Goal: Task Accomplishment & Management: Manage account settings

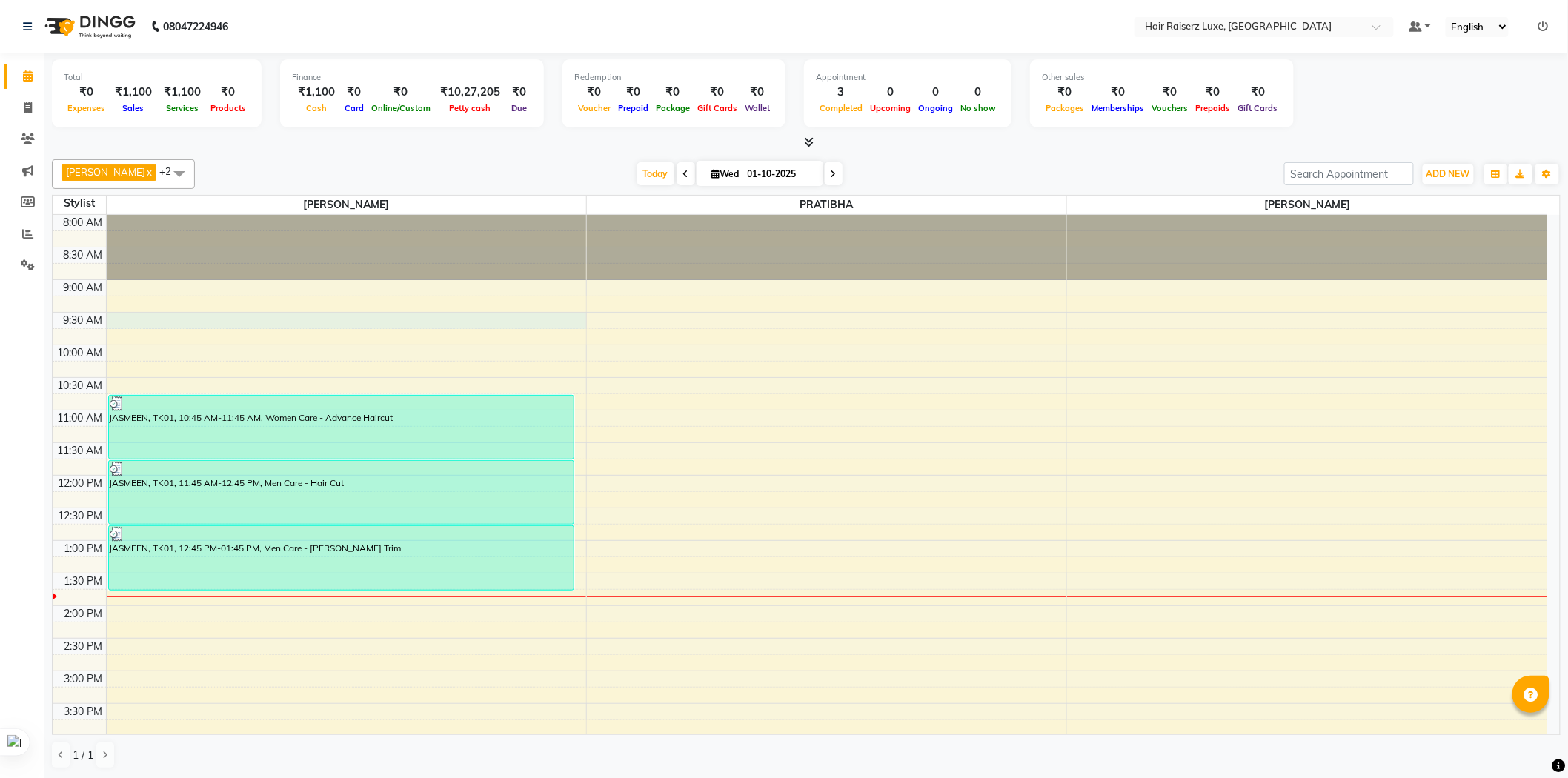
click at [436, 315] on div "8:00 AM 8:30 AM 9:00 AM 9:30 AM 10:00 AM 10:30 AM 11:00 AM 11:30 AM 12:00 PM 12…" at bounding box center [799, 639] width 1494 height 847
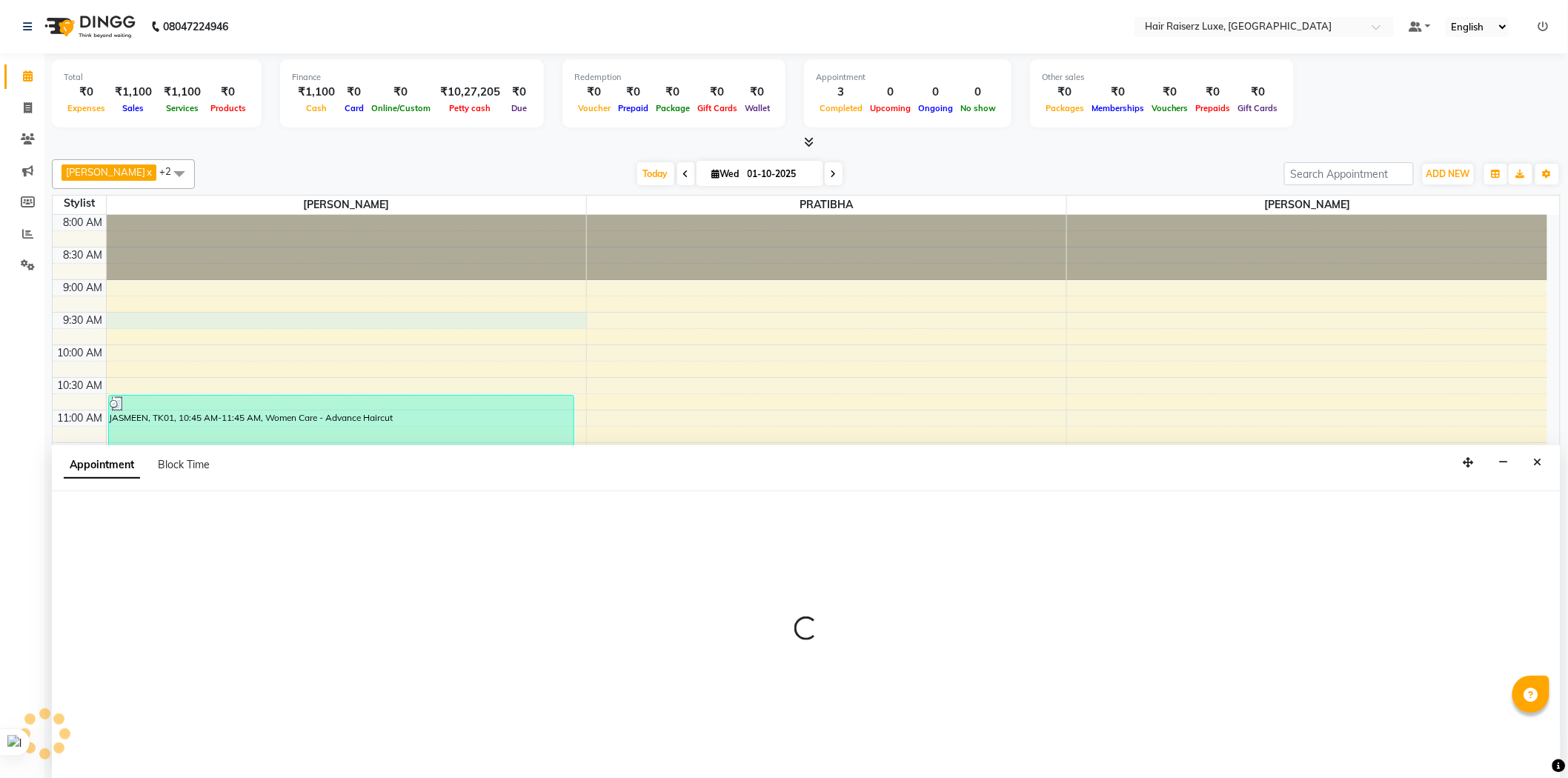
scroll to position [1, 0]
select select "65193"
select select "570"
select select "tentative"
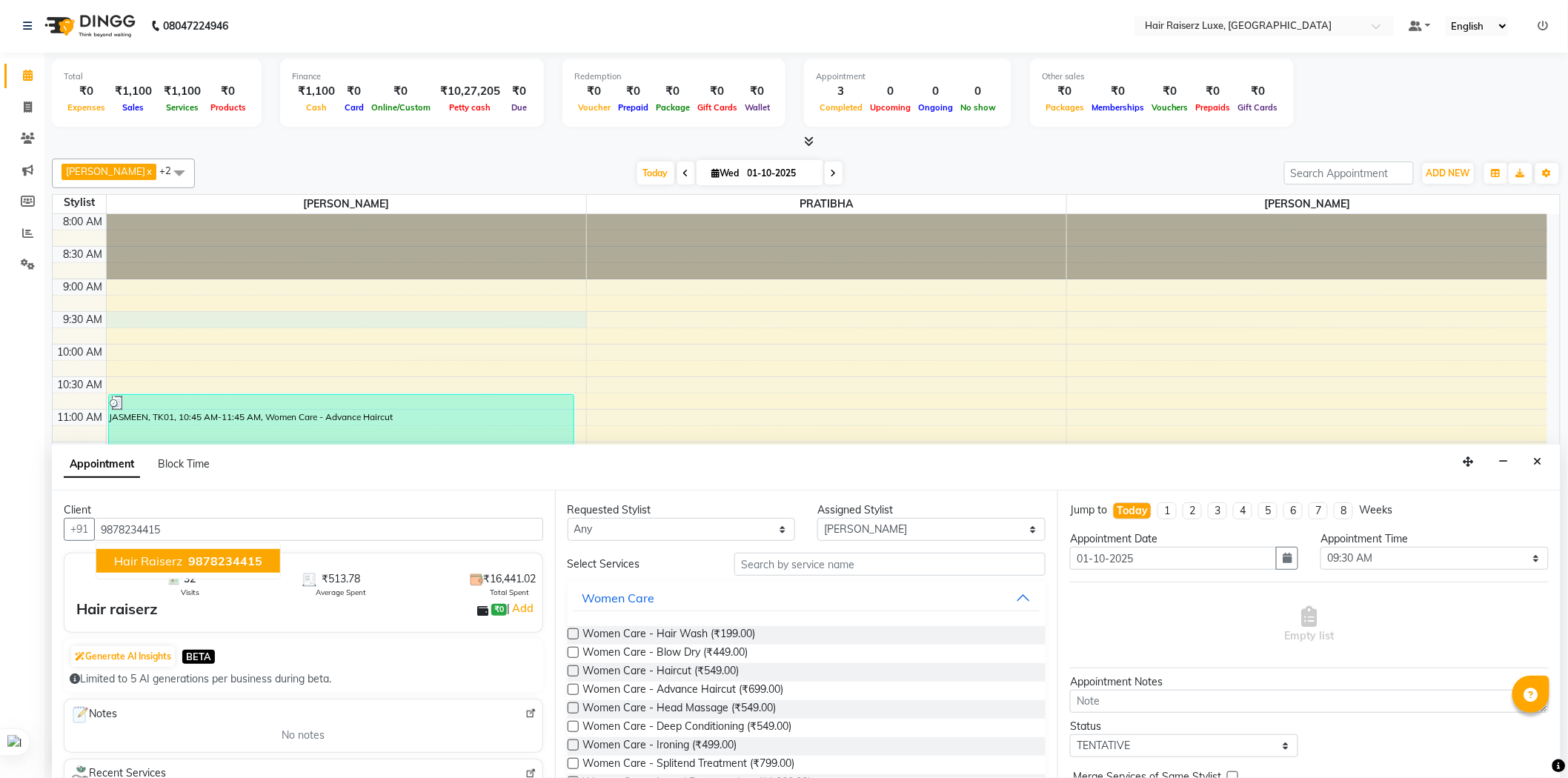
click at [227, 570] on button "Hair raiserz 9878234415" at bounding box center [189, 560] width 184 height 24
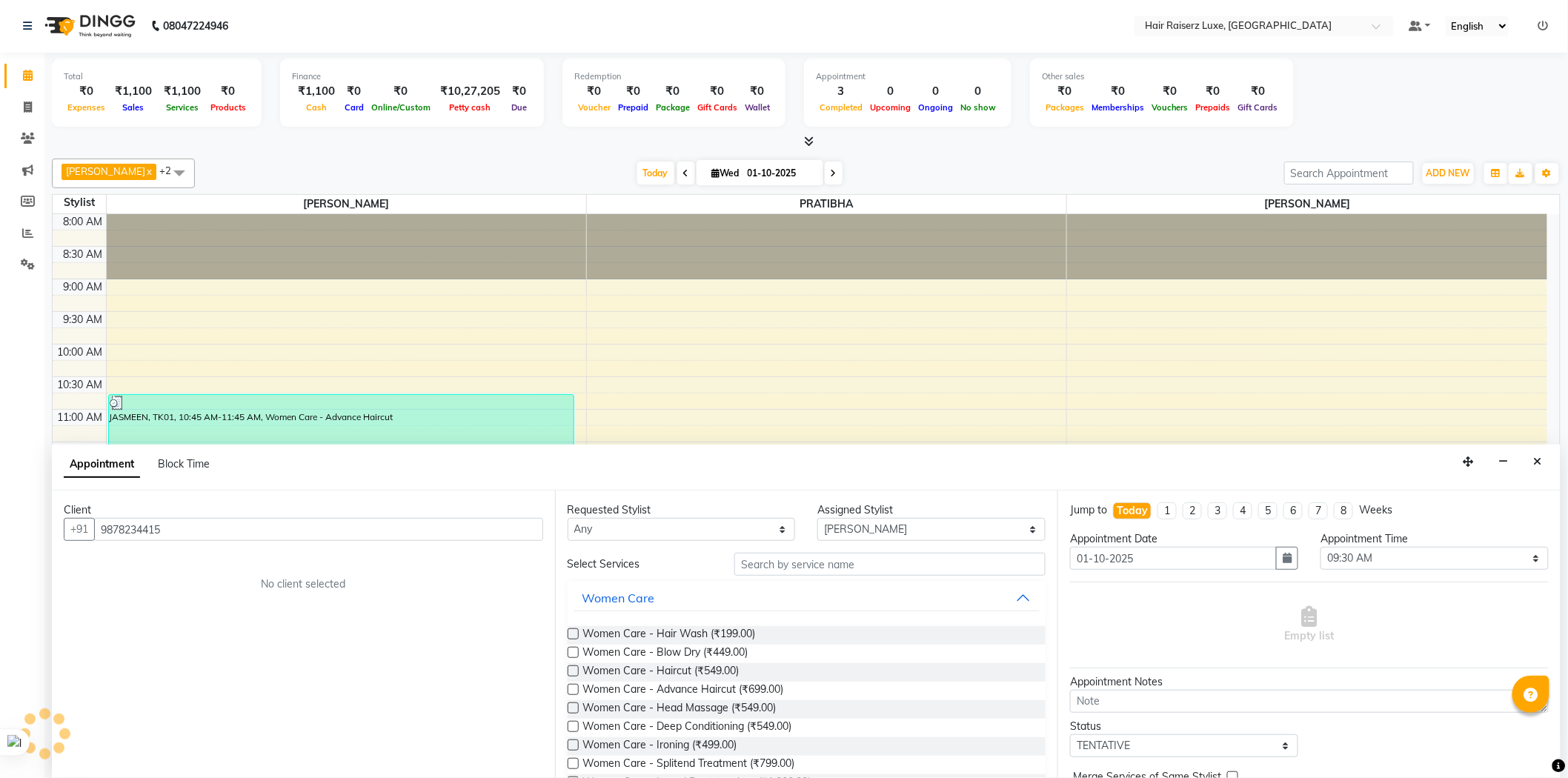
type input "9878234415"
click at [805, 568] on input "text" at bounding box center [890, 564] width 311 height 23
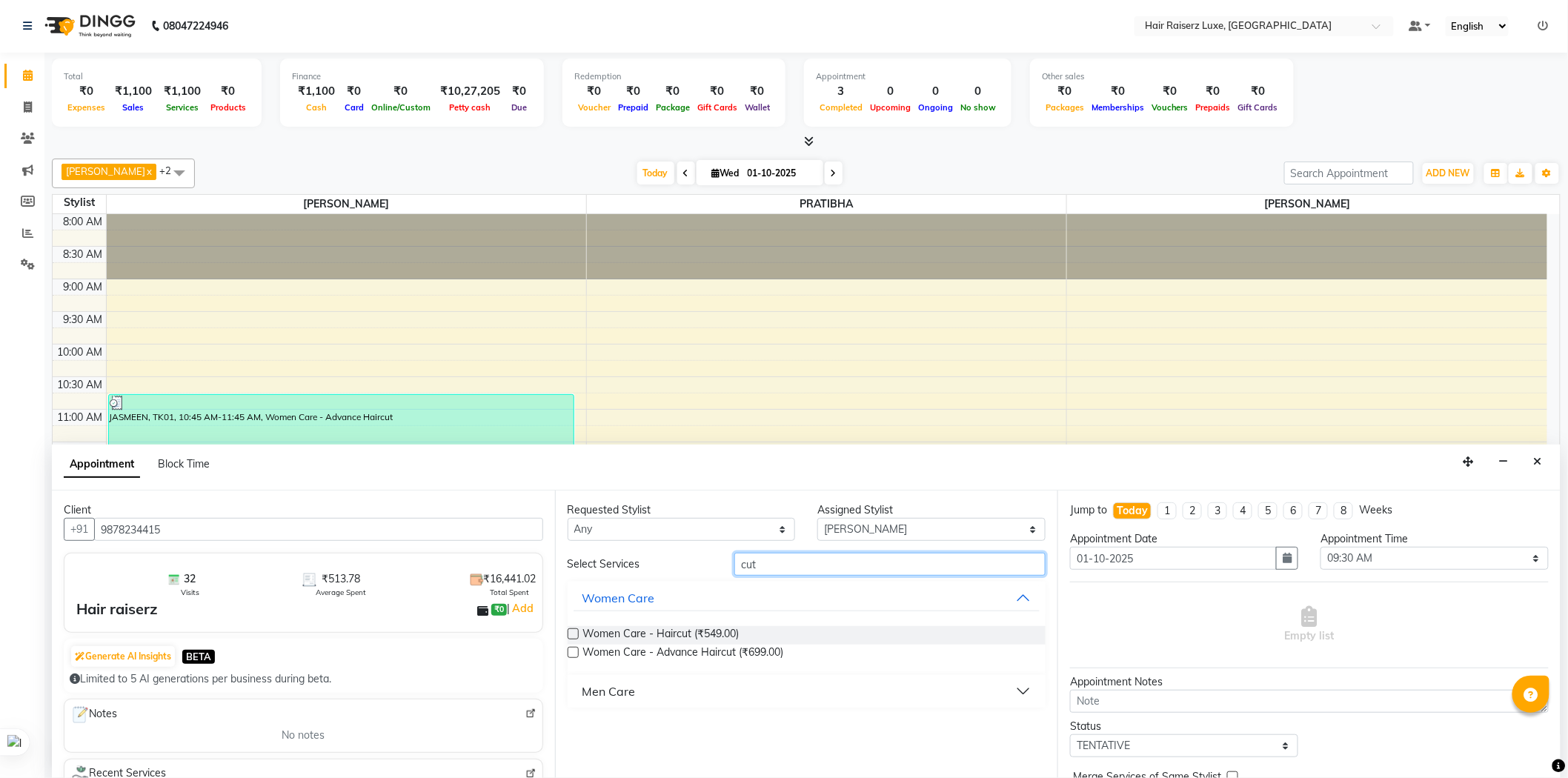
type input "cut"
click at [633, 689] on div "Men Care" at bounding box center [609, 691] width 53 height 17
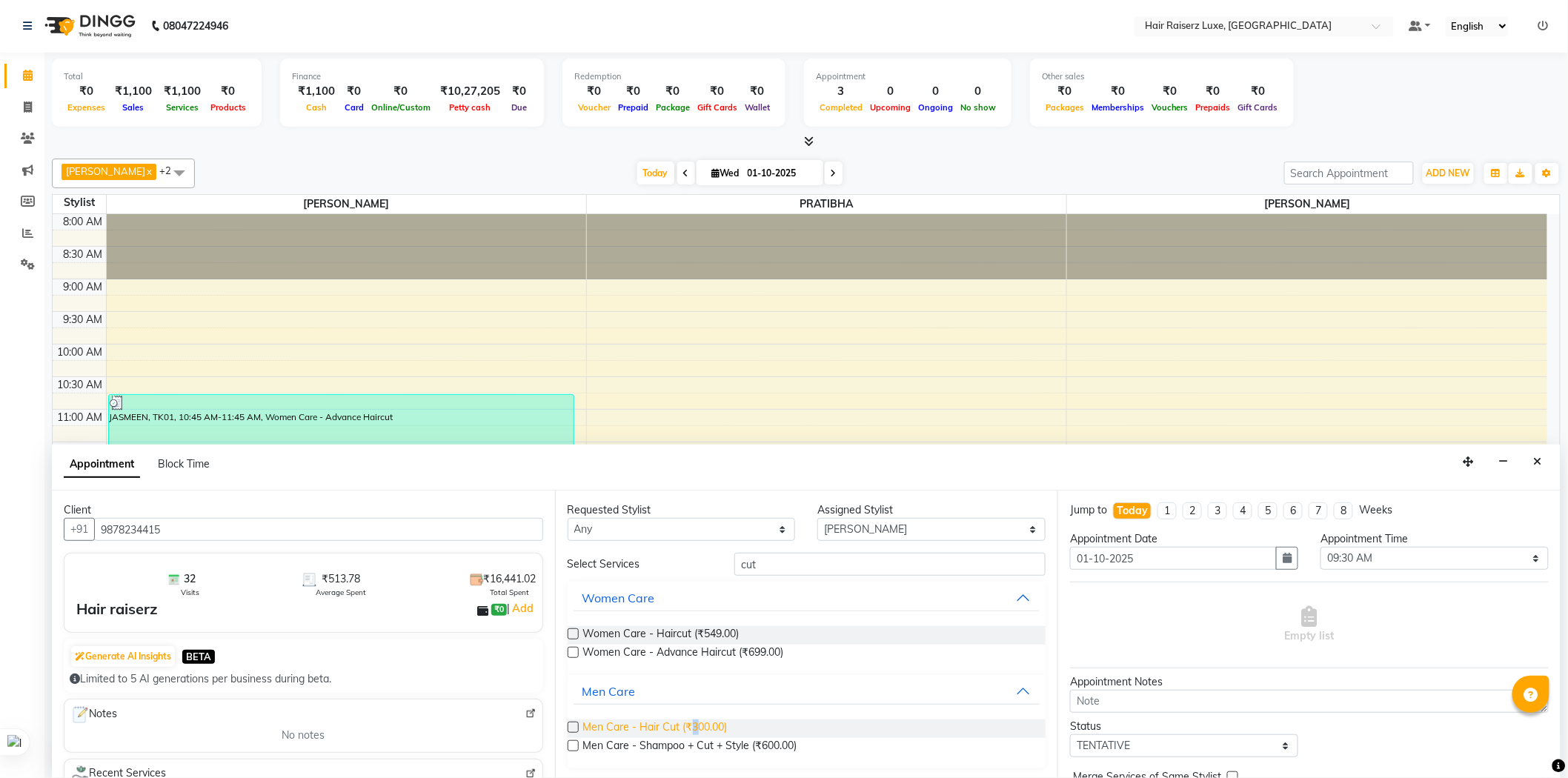
click at [694, 722] on span "Men Care - Hair Cut (₹300.00)" at bounding box center [655, 729] width 144 height 18
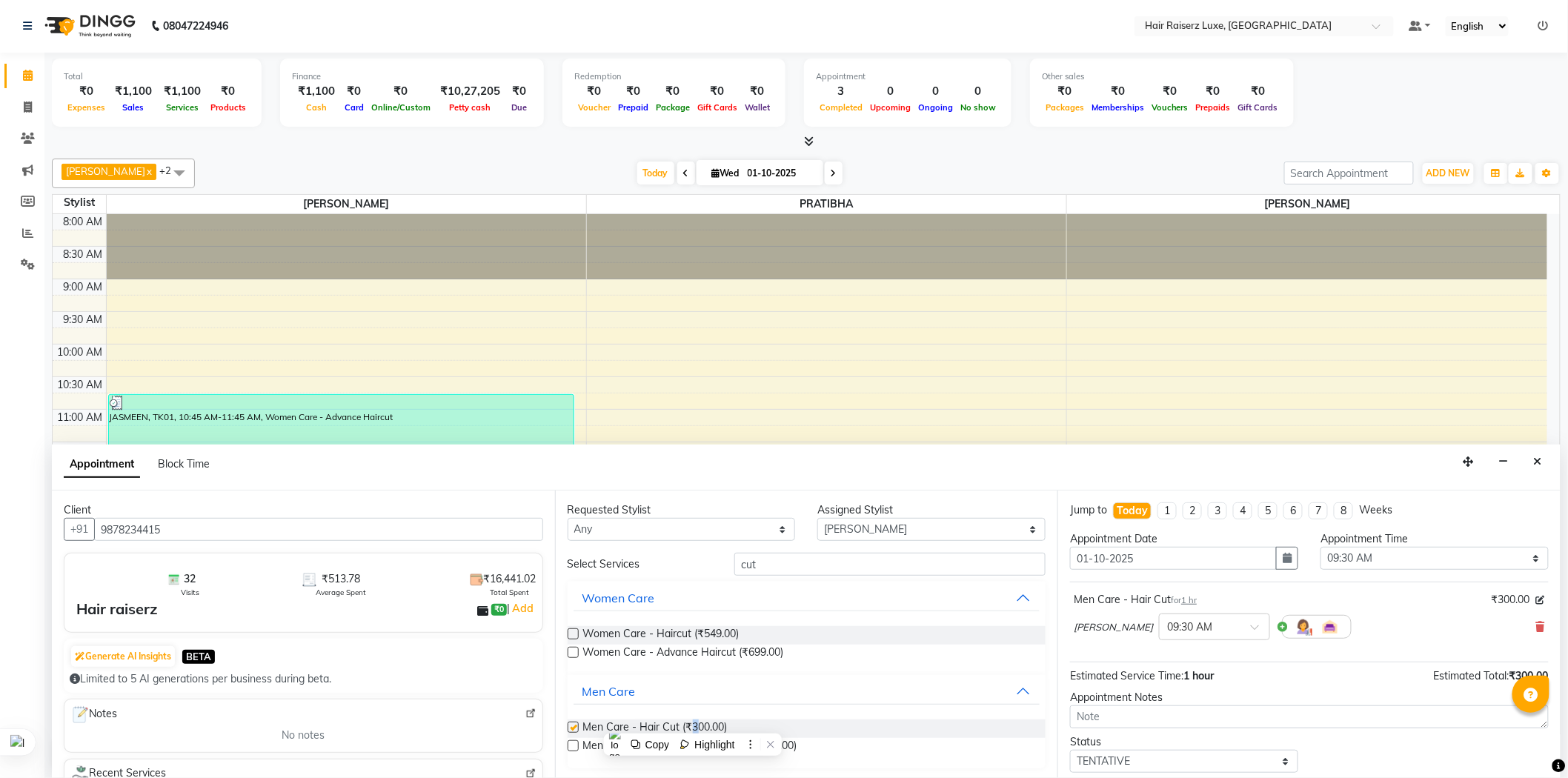
checkbox input "false"
drag, startPoint x: 766, startPoint y: 561, endPoint x: 665, endPoint y: 547, distance: 102.0
click at [665, 547] on div "Requested Stylist Any [PERSON_NAME] PRATIBHA [PERSON_NAME] [PERSON_NAME] Assign…" at bounding box center [807, 634] width 503 height 287
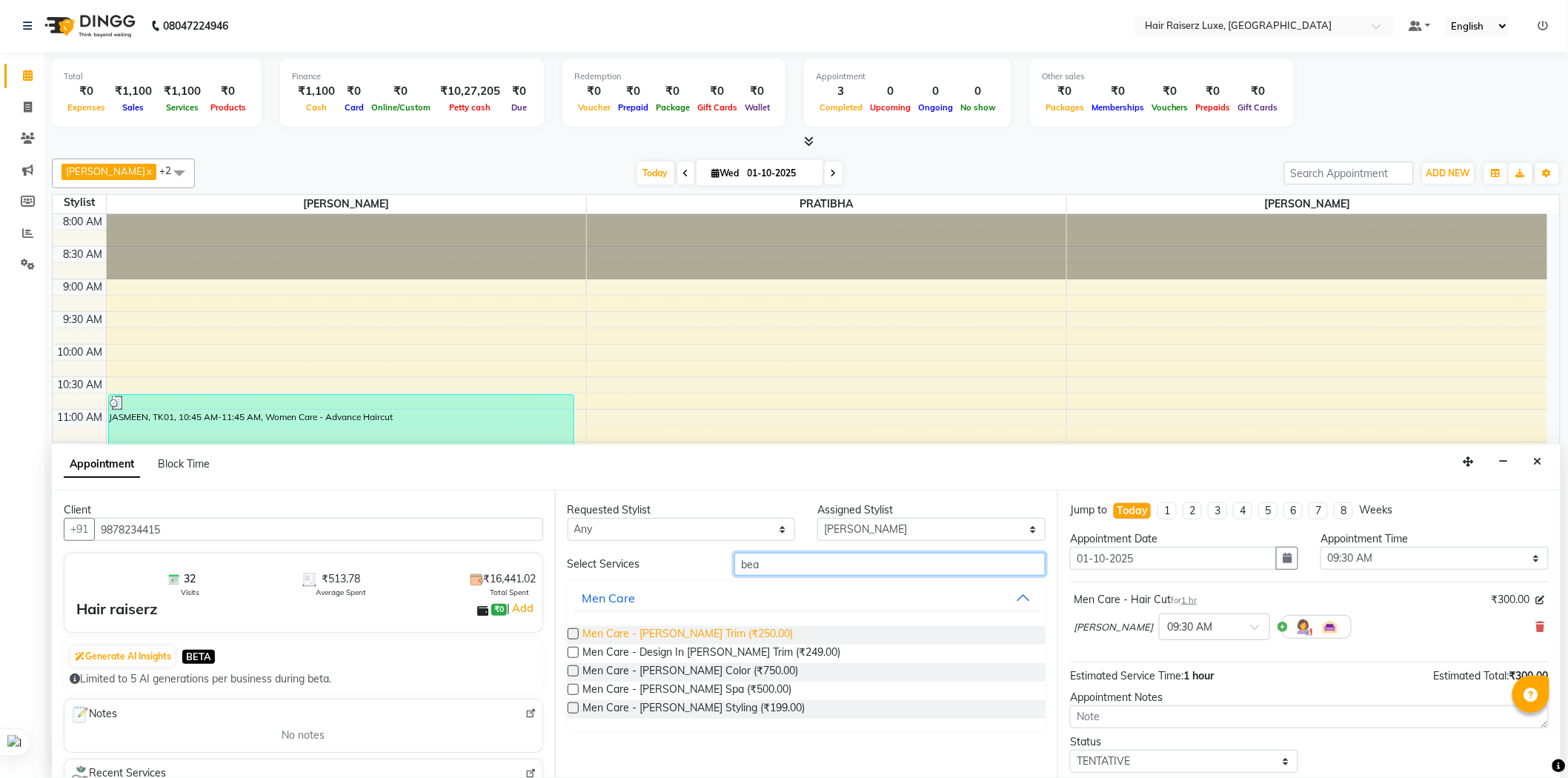
type input "bea"
click at [697, 633] on span "Men Care - [PERSON_NAME] Trim (₹250.00)" at bounding box center [688, 635] width 211 height 18
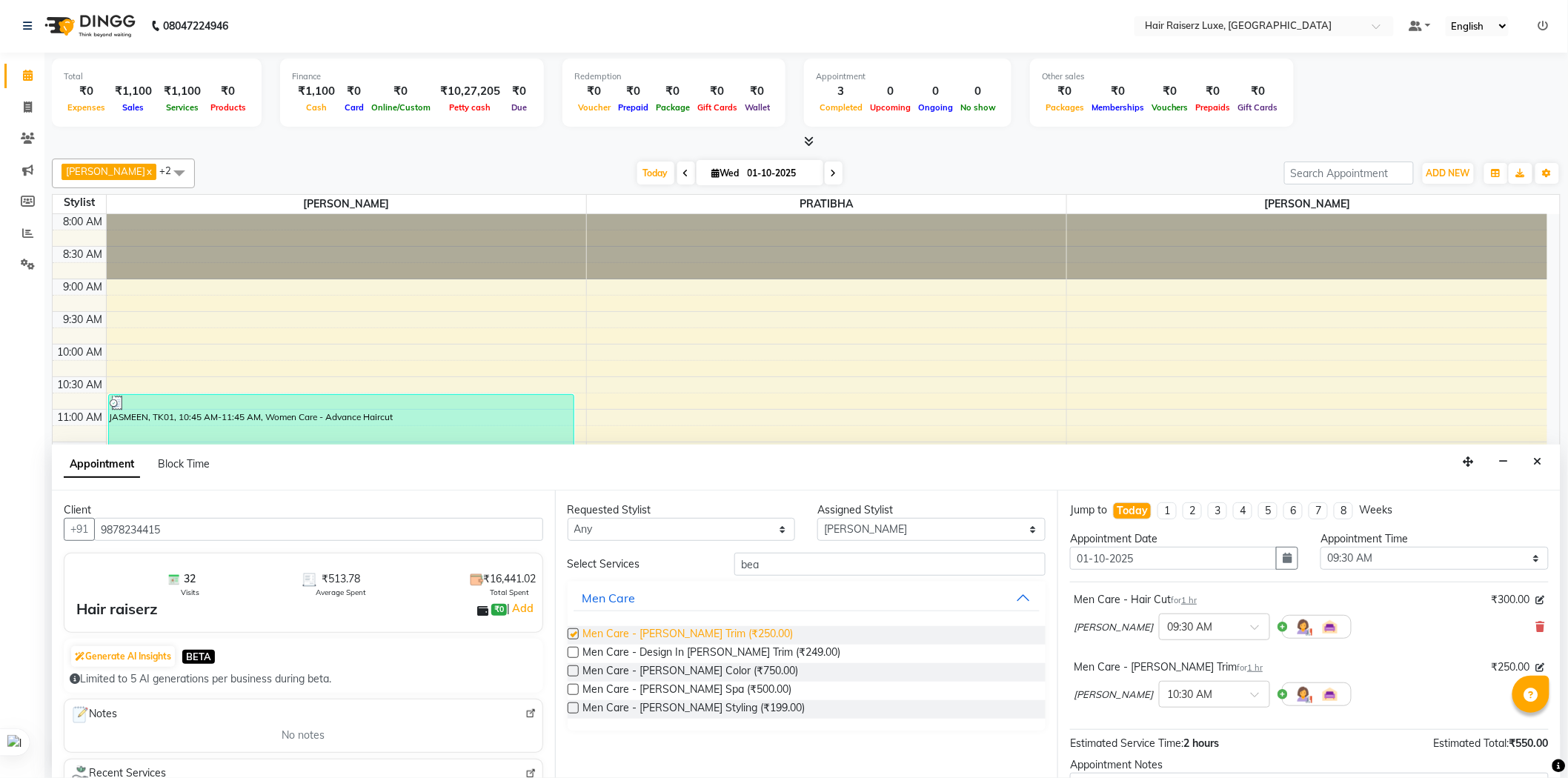
checkbox input "false"
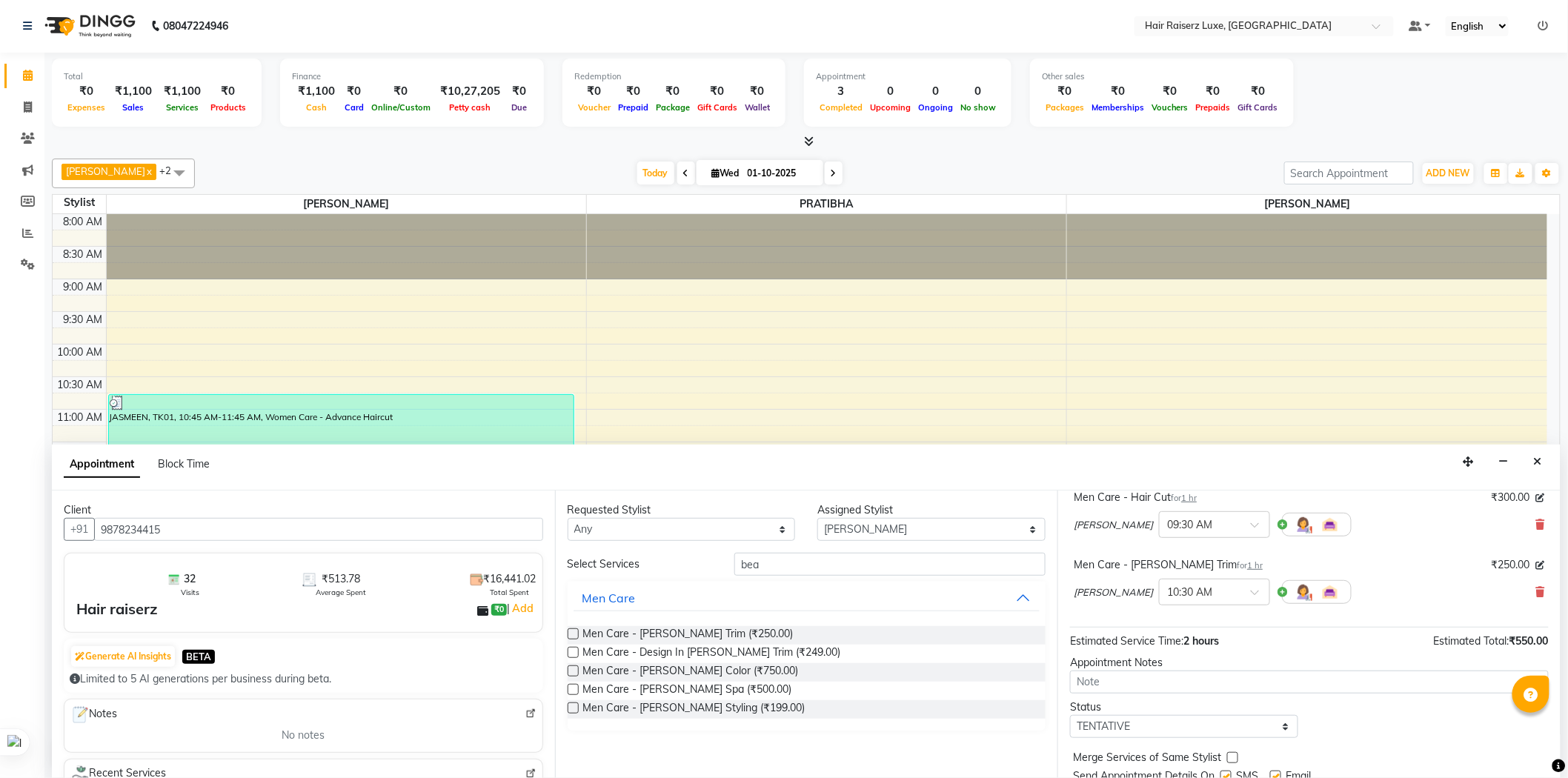
scroll to position [72, 0]
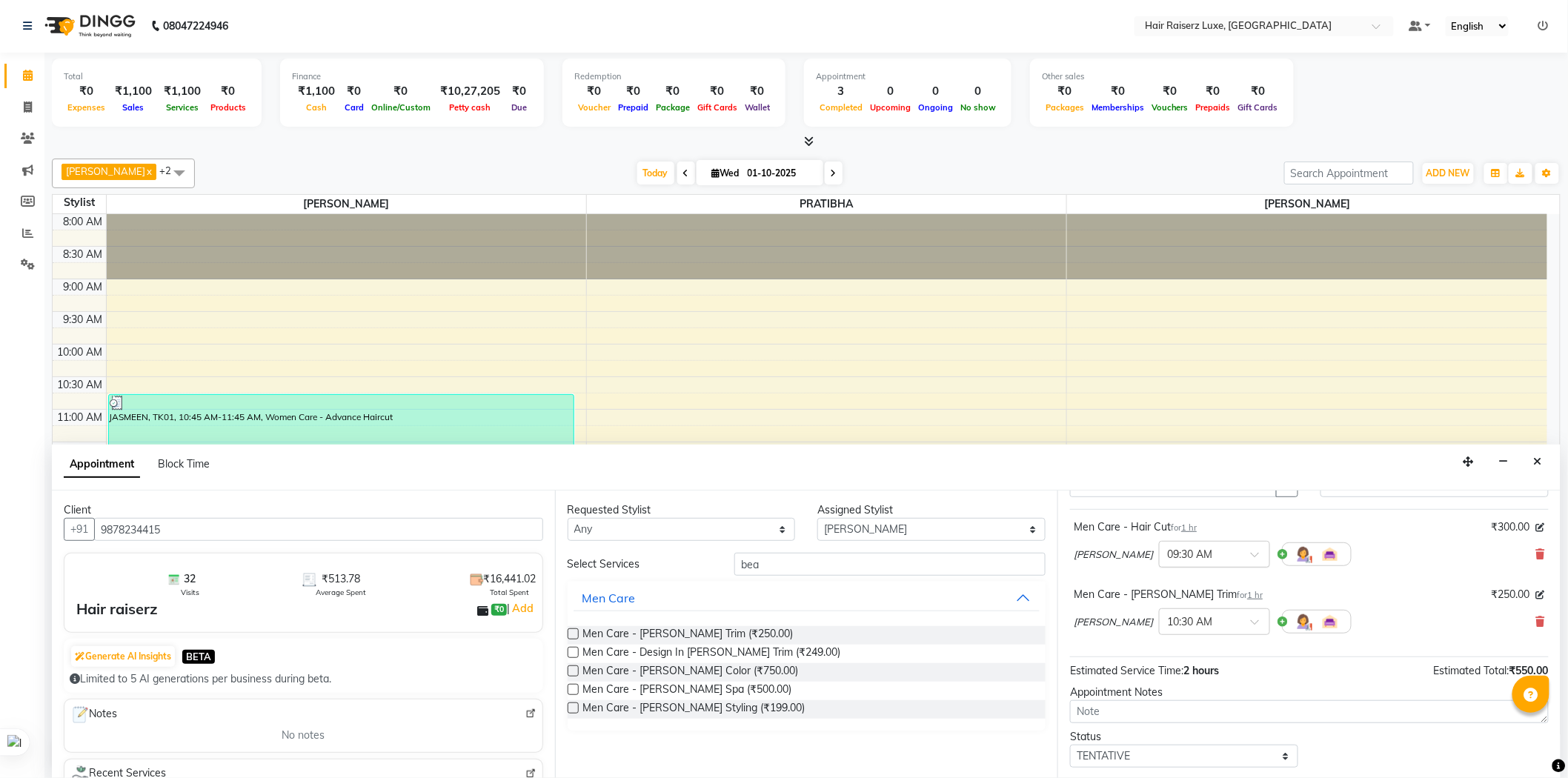
click at [1193, 560] on div "× 09:30 AM" at bounding box center [1203, 554] width 87 height 15
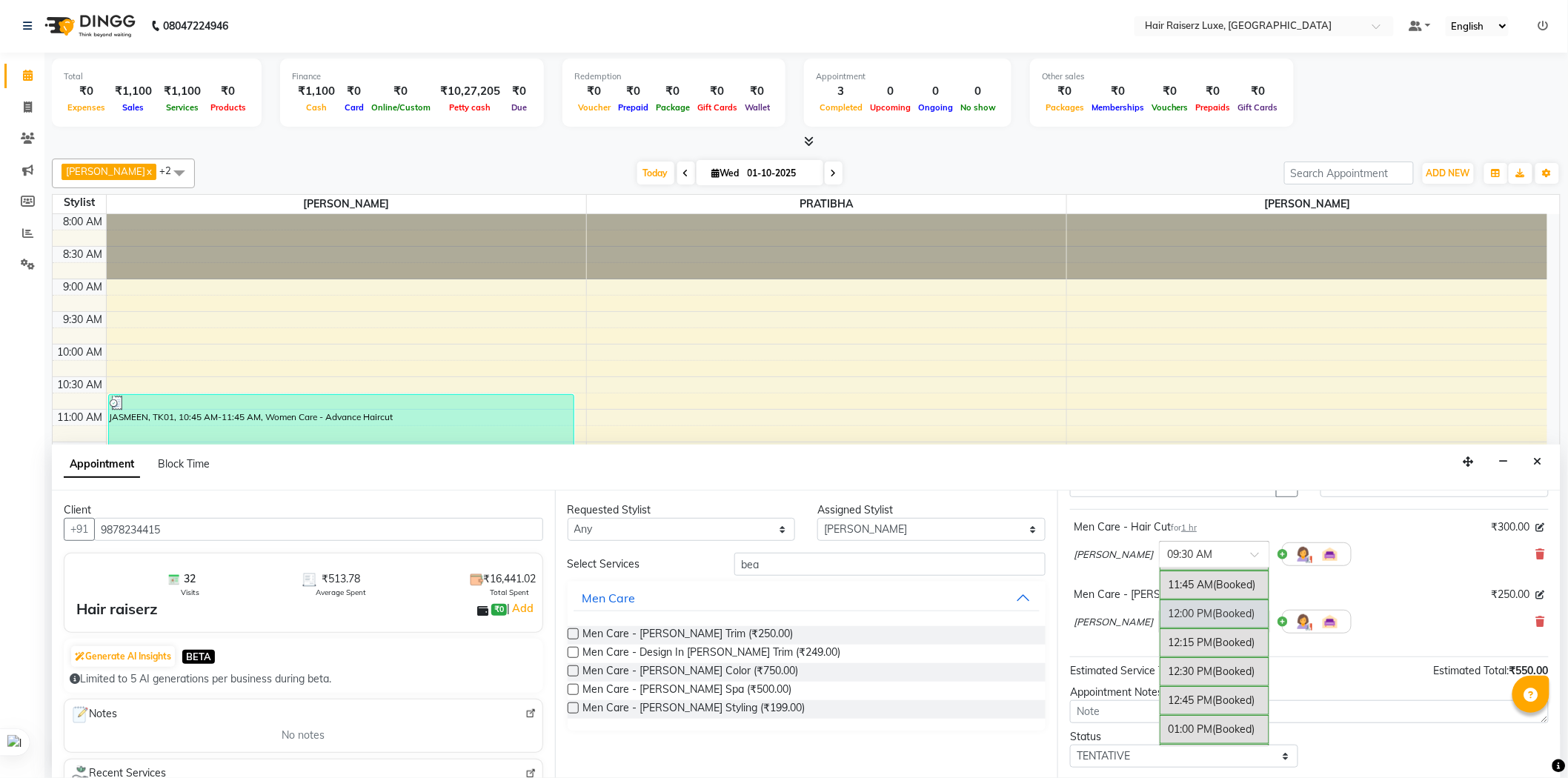
scroll to position [411, 0]
click at [1160, 672] on div "01:30 PM (Booked)" at bounding box center [1214, 681] width 110 height 29
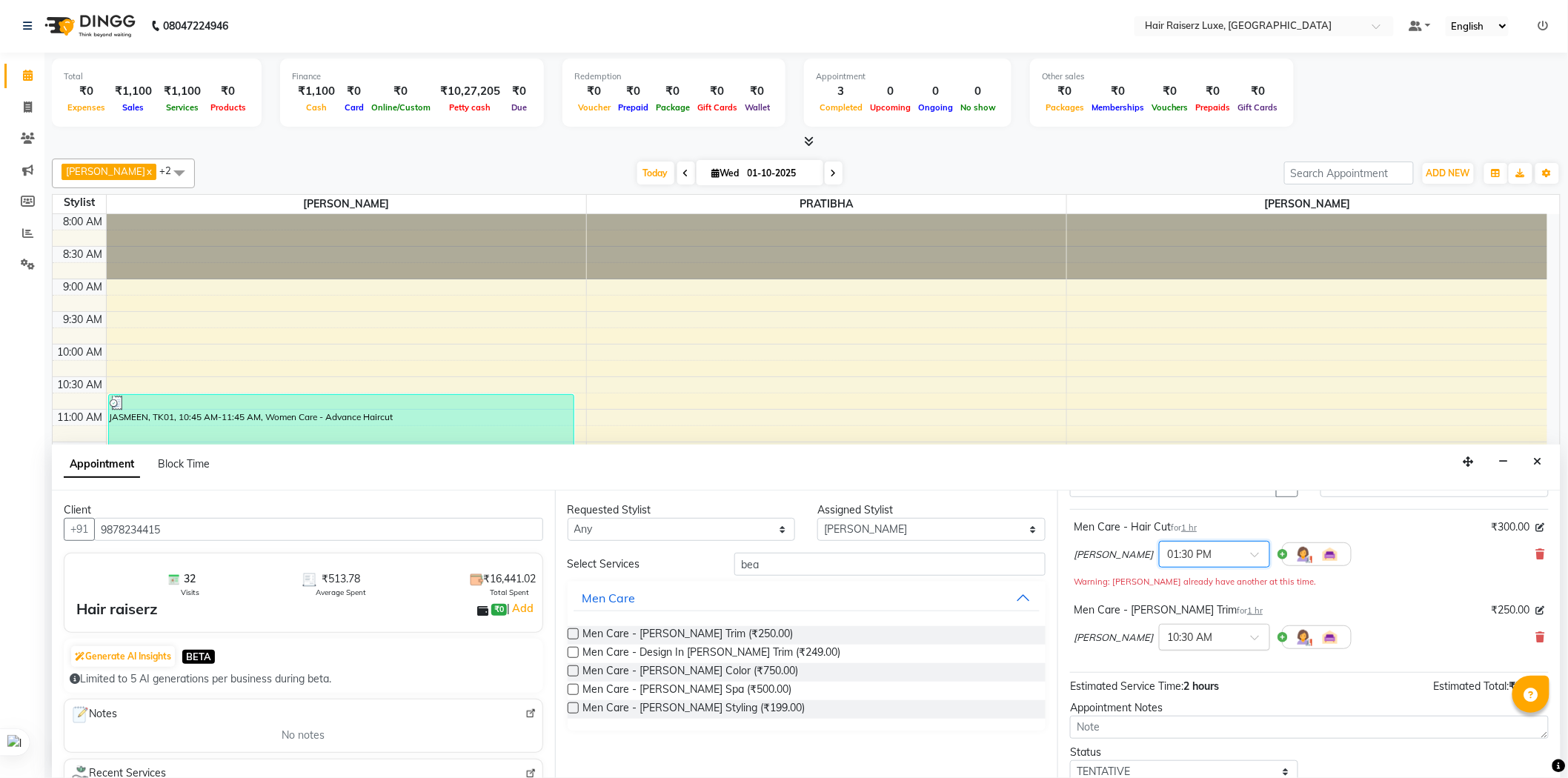
click at [1182, 635] on input "text" at bounding box center [1200, 636] width 65 height 15
click at [1160, 687] on div "01:30 PM (Booked)" at bounding box center [1214, 681] width 110 height 29
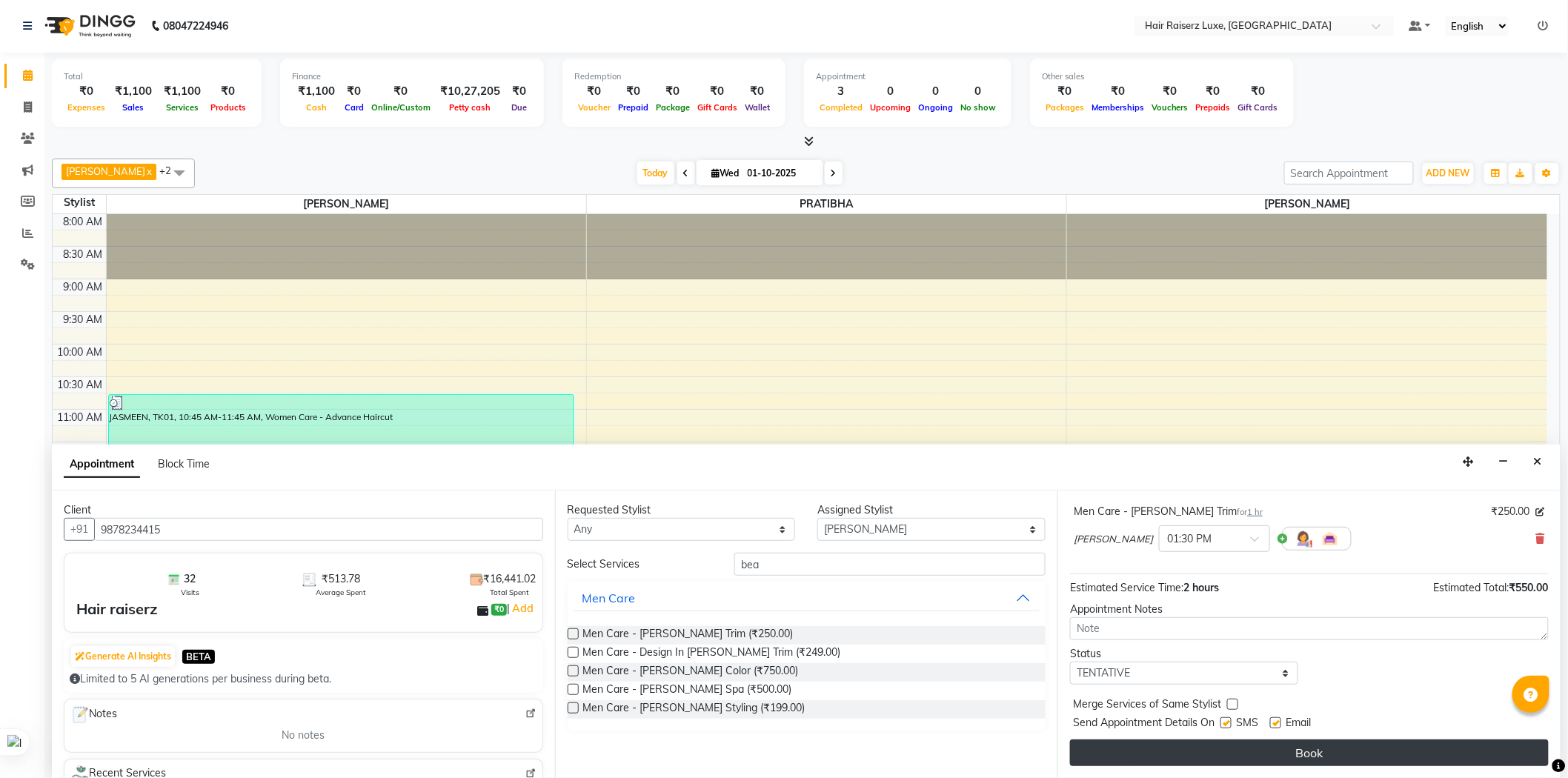
click at [1283, 753] on button "Book" at bounding box center [1309, 752] width 478 height 27
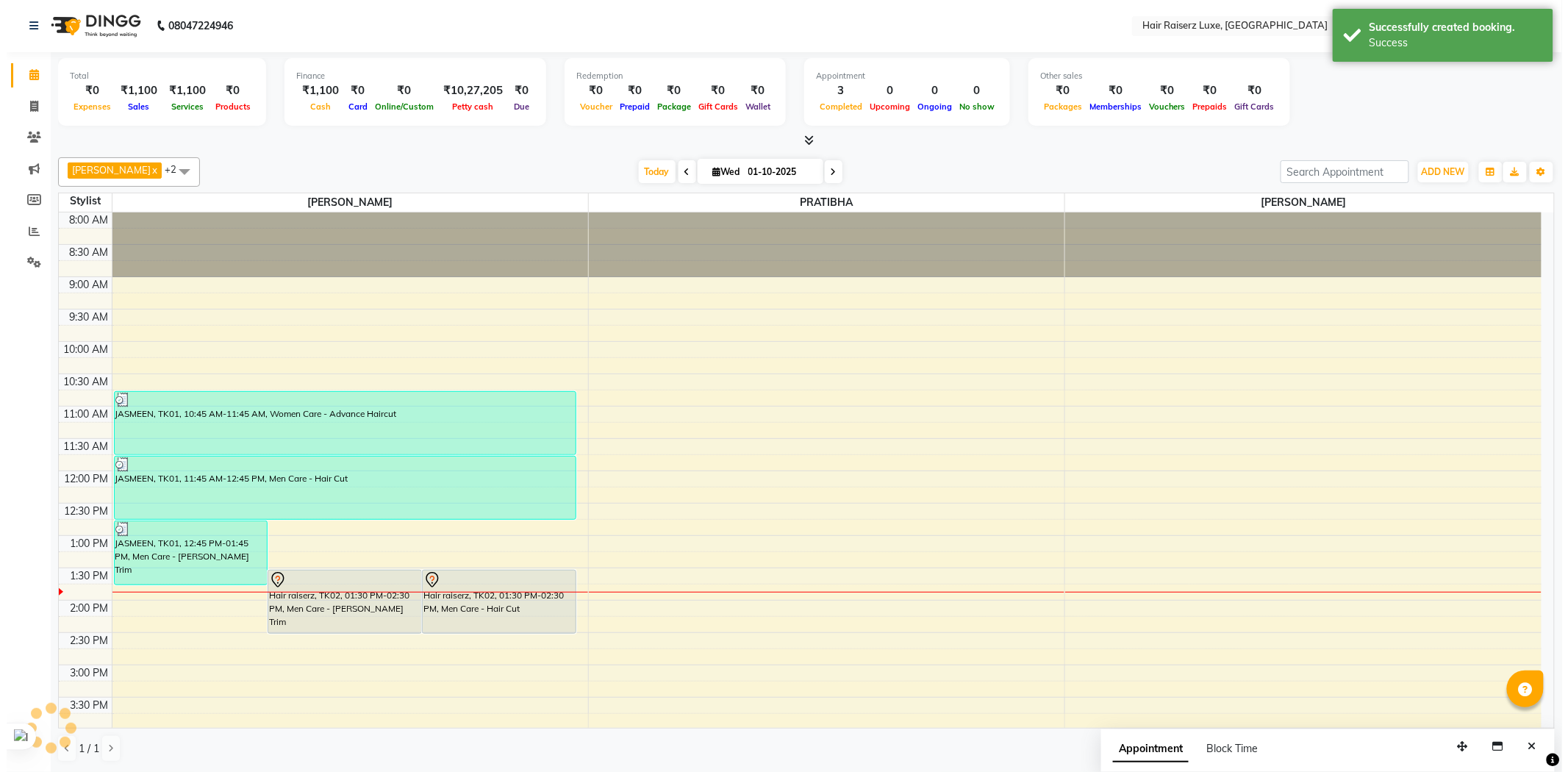
scroll to position [0, 0]
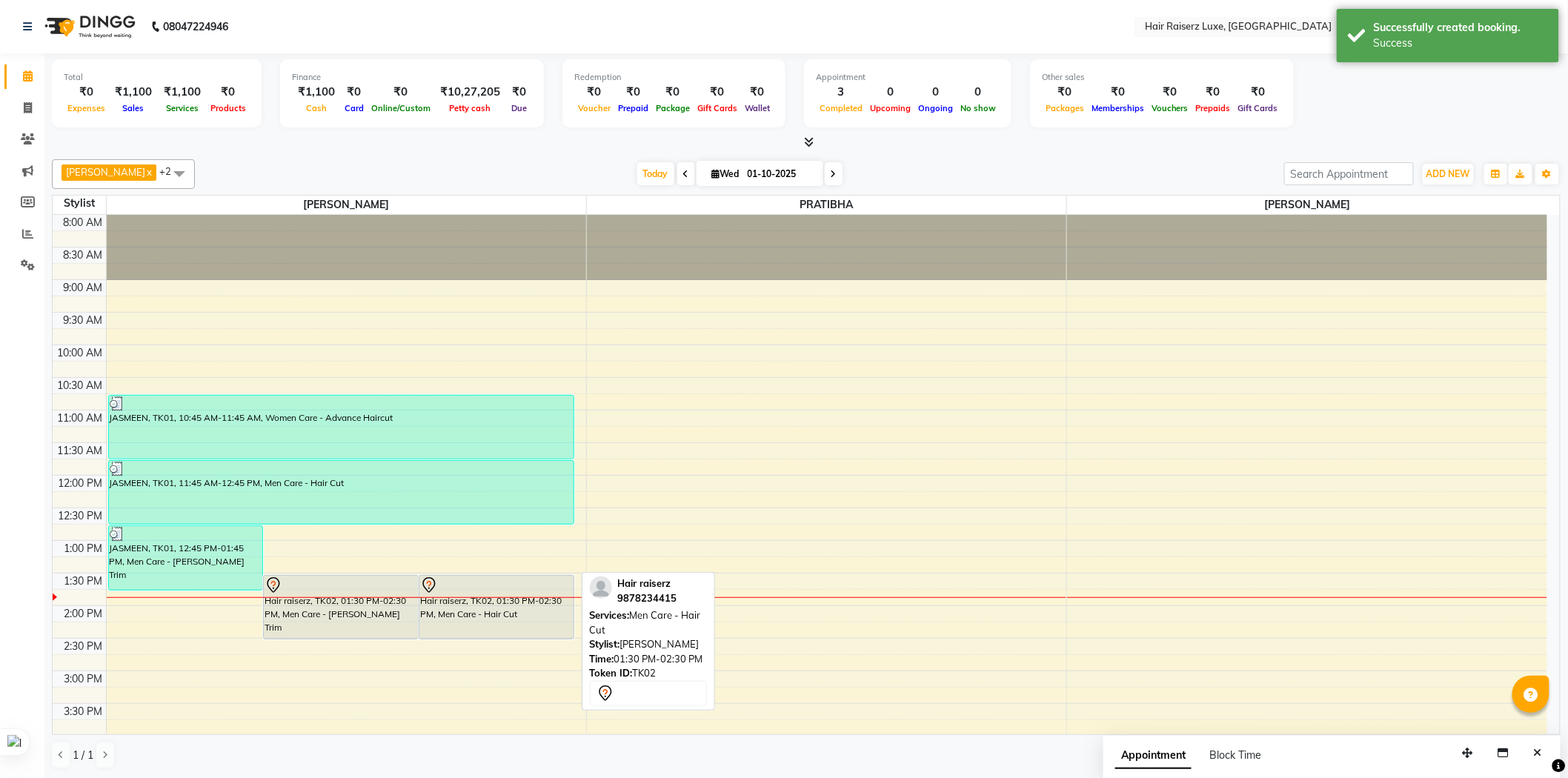
click at [469, 611] on div "Hair raiserz, TK02, 01:30 PM-02:30 PM, Men Care - Hair Cut" at bounding box center [496, 607] width 154 height 63
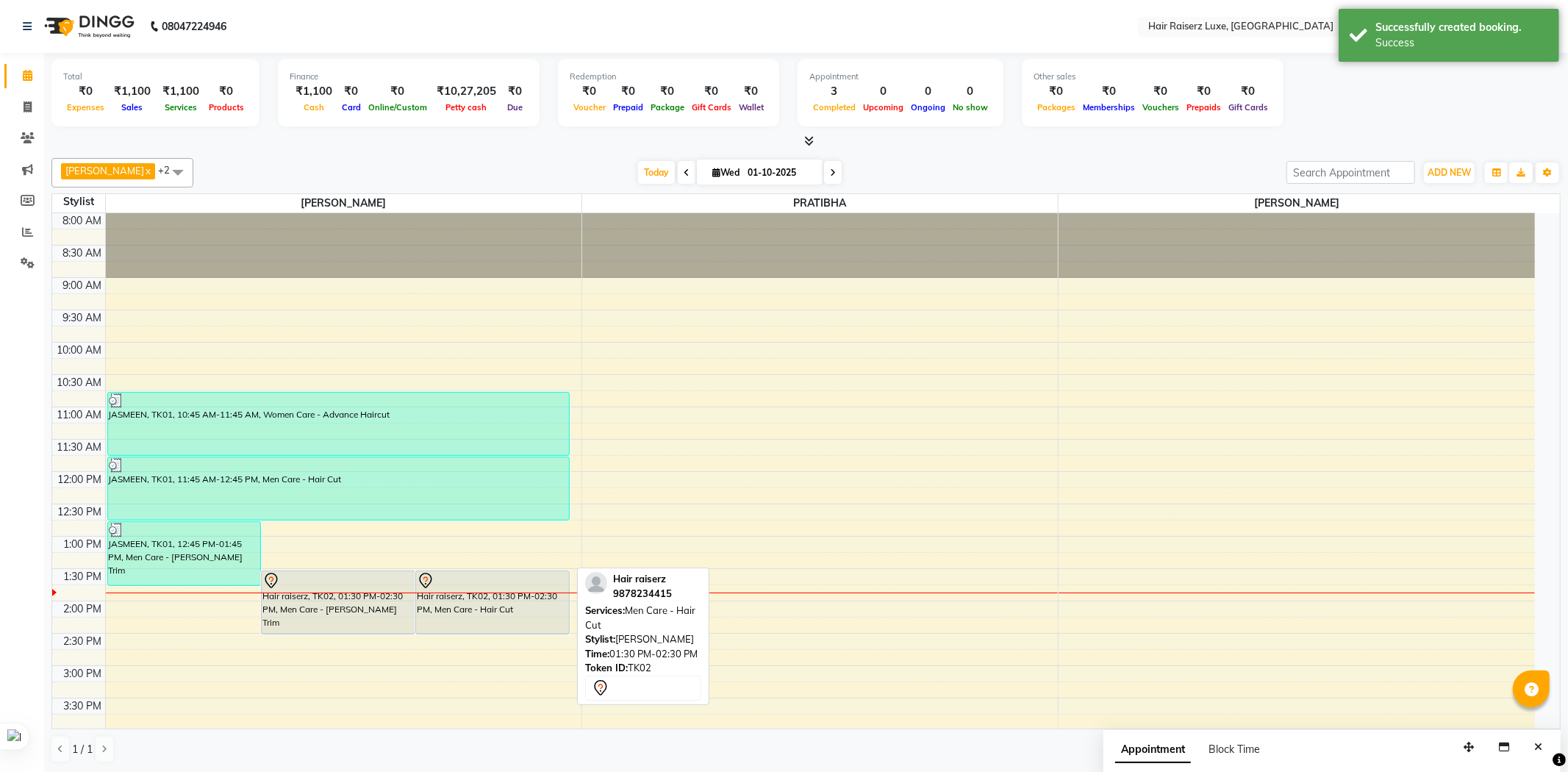
select select "7"
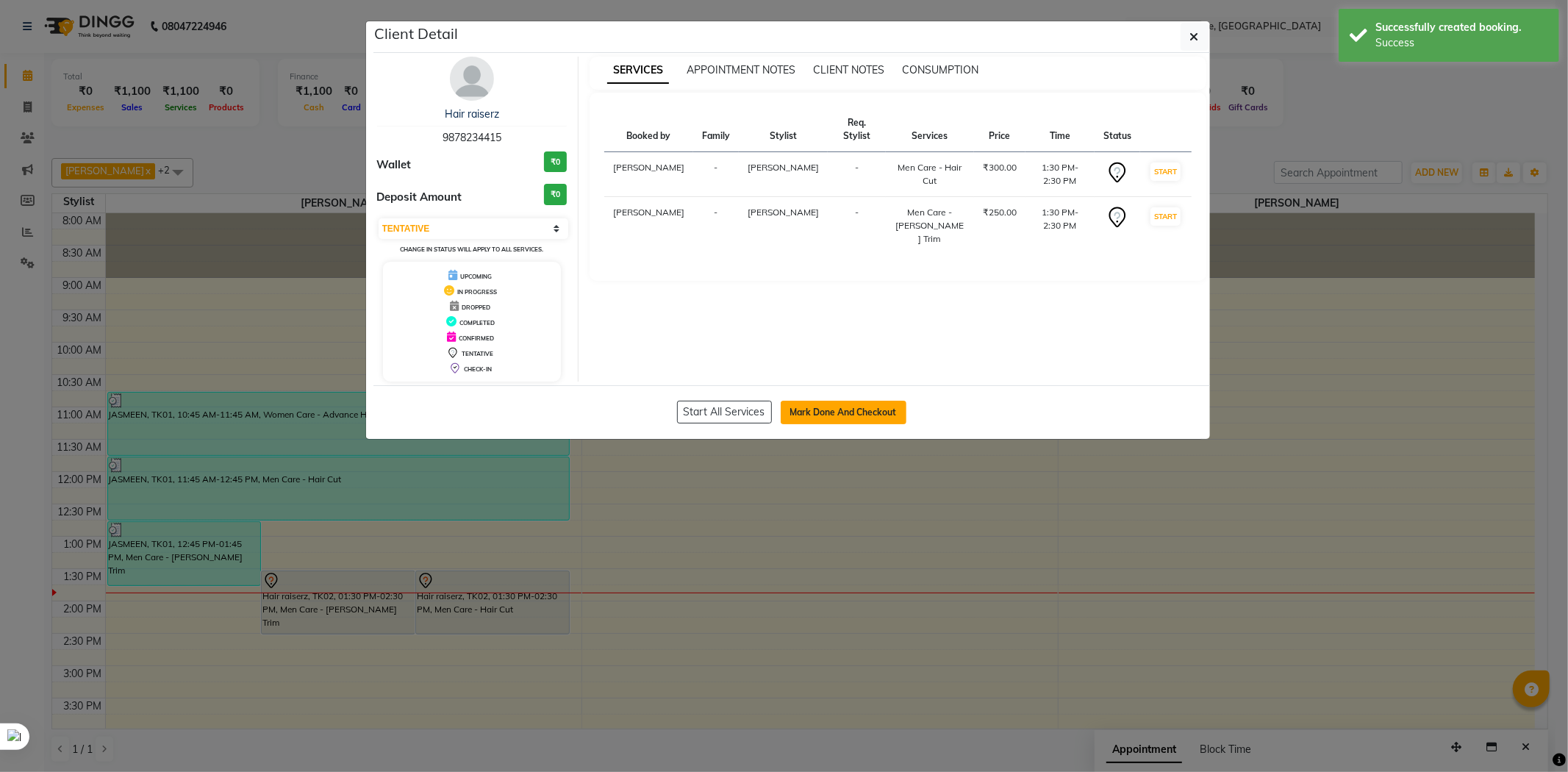
click at [865, 417] on button "Mark Done And Checkout" at bounding box center [844, 412] width 126 height 23
select select "7418"
select select "service"
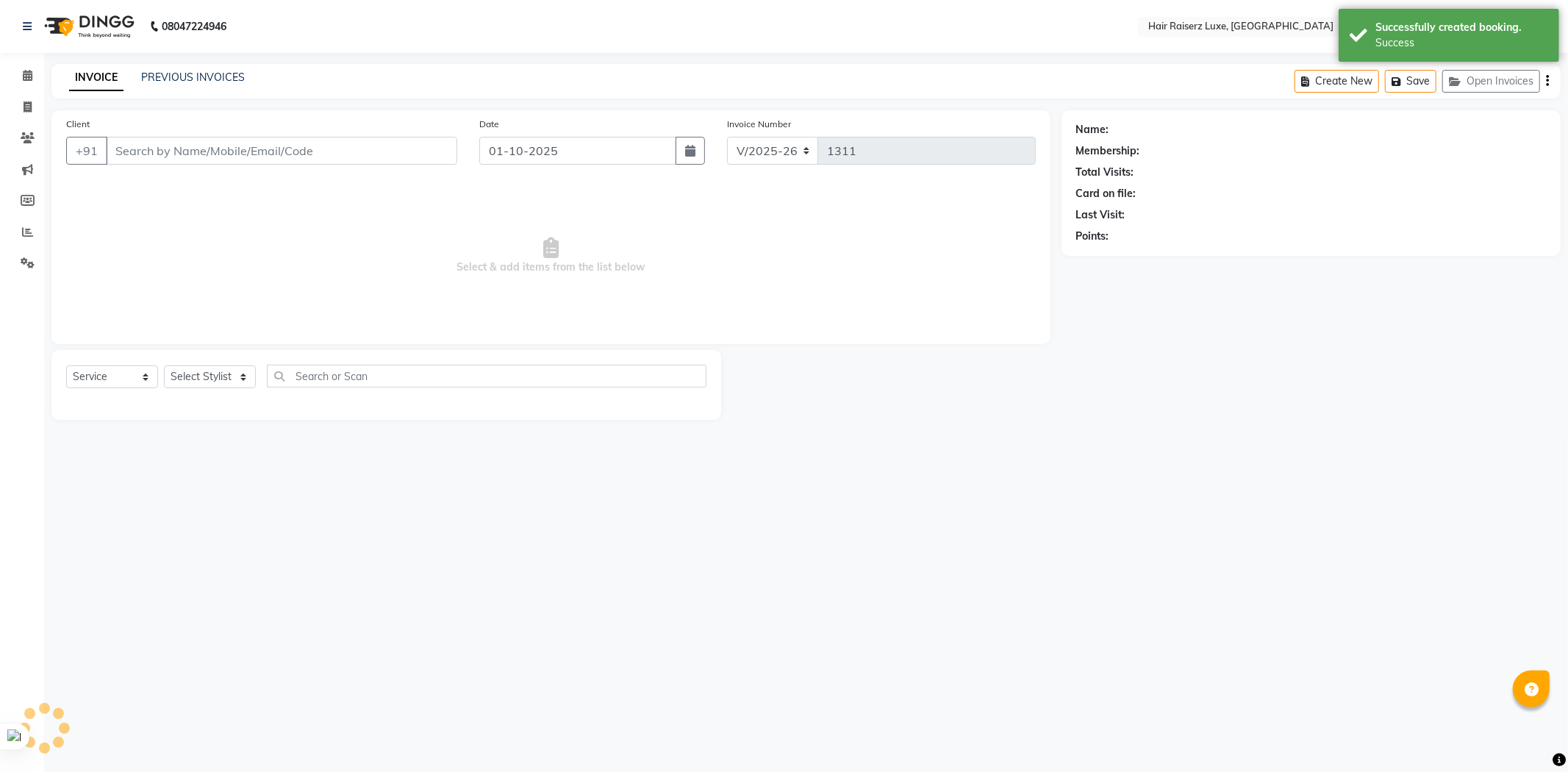
type input "9878234415"
select select "65193"
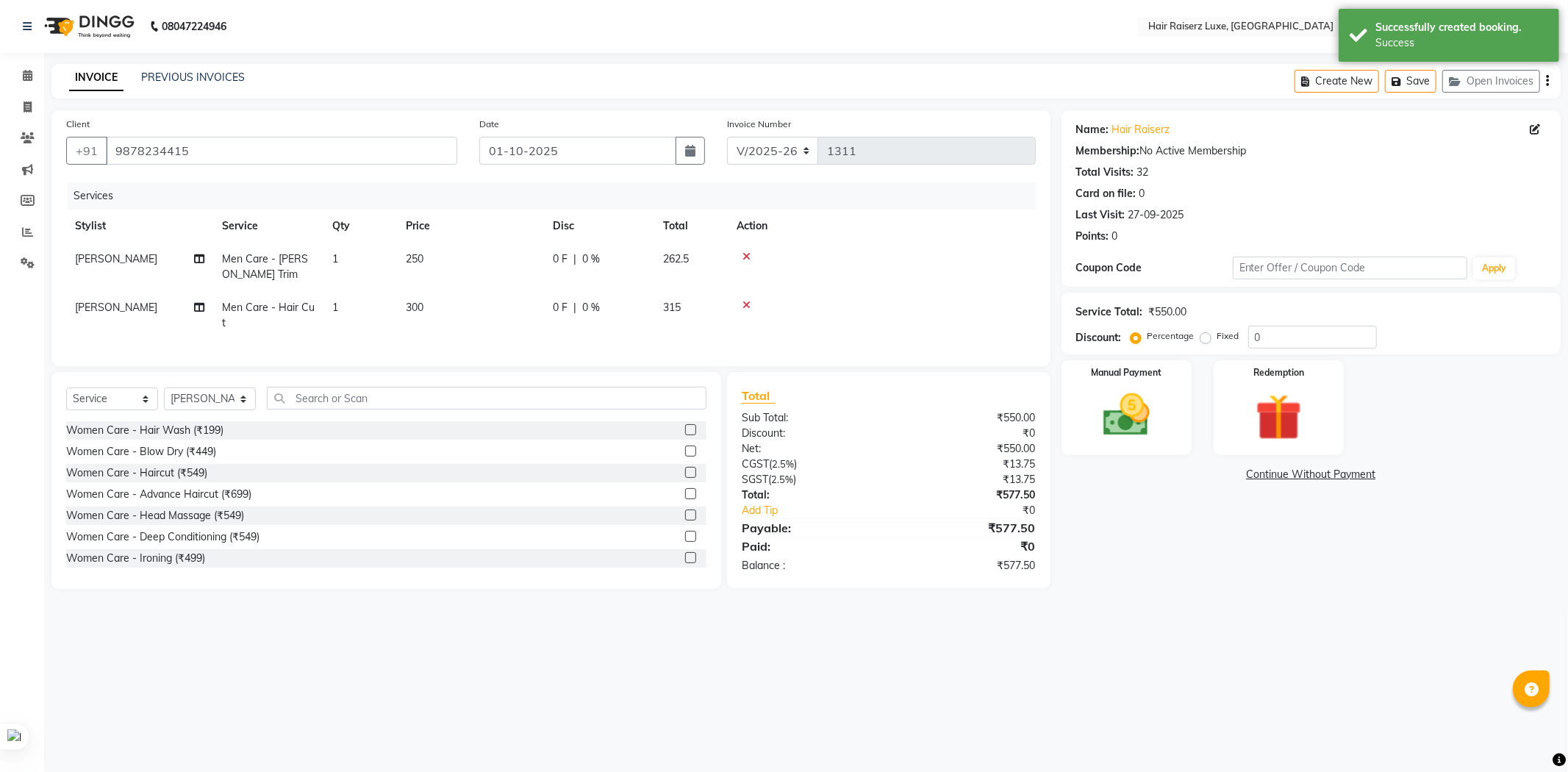
click at [1218, 337] on label "Fixed" at bounding box center [1228, 337] width 22 height 14
click at [1207, 337] on input "Fixed" at bounding box center [1209, 336] width 11 height 11
radio input "true"
click at [1287, 343] on input "0" at bounding box center [1312, 337] width 129 height 23
type input "077.50"
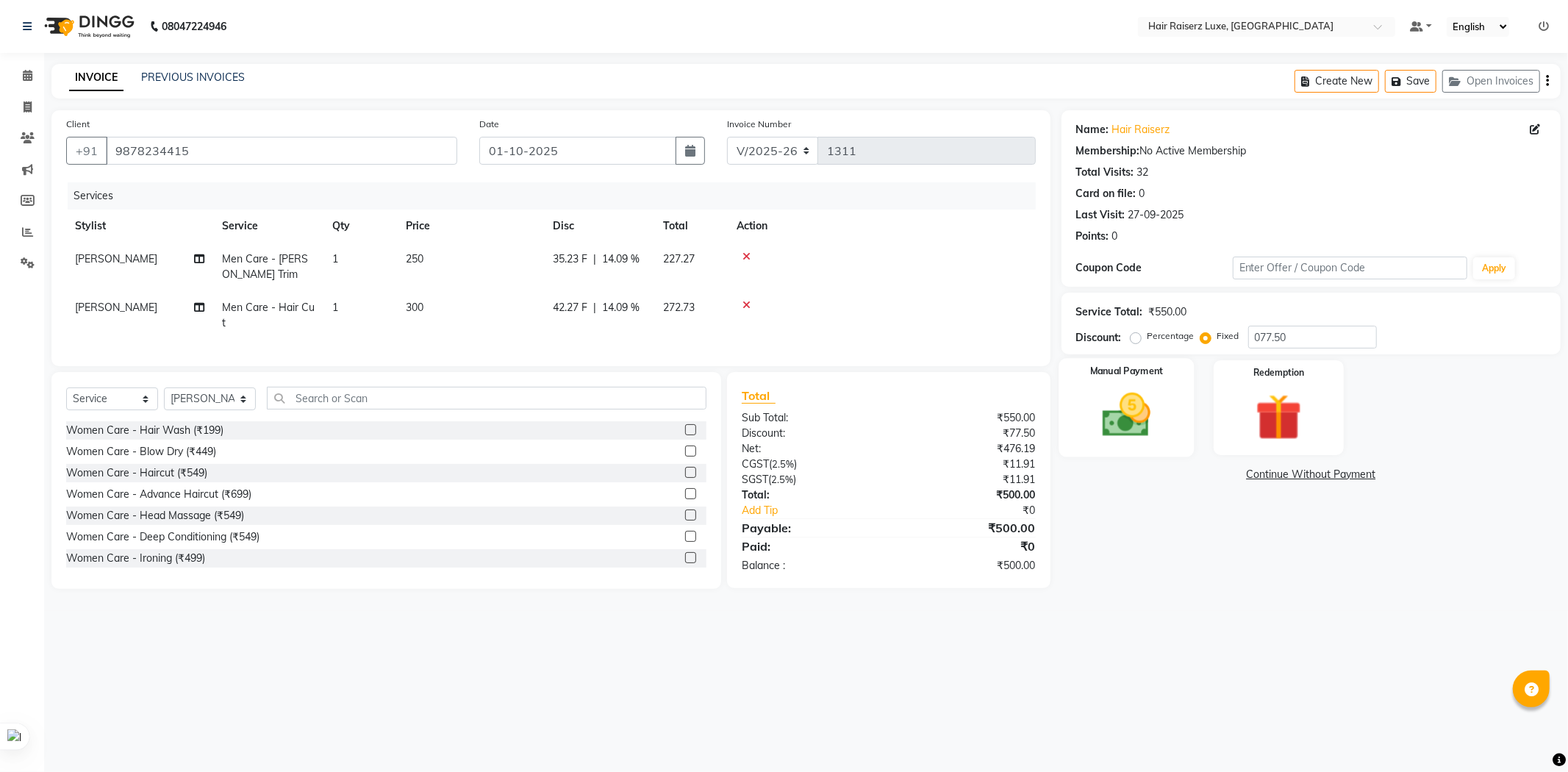
click at [1149, 409] on img at bounding box center [1127, 415] width 78 height 56
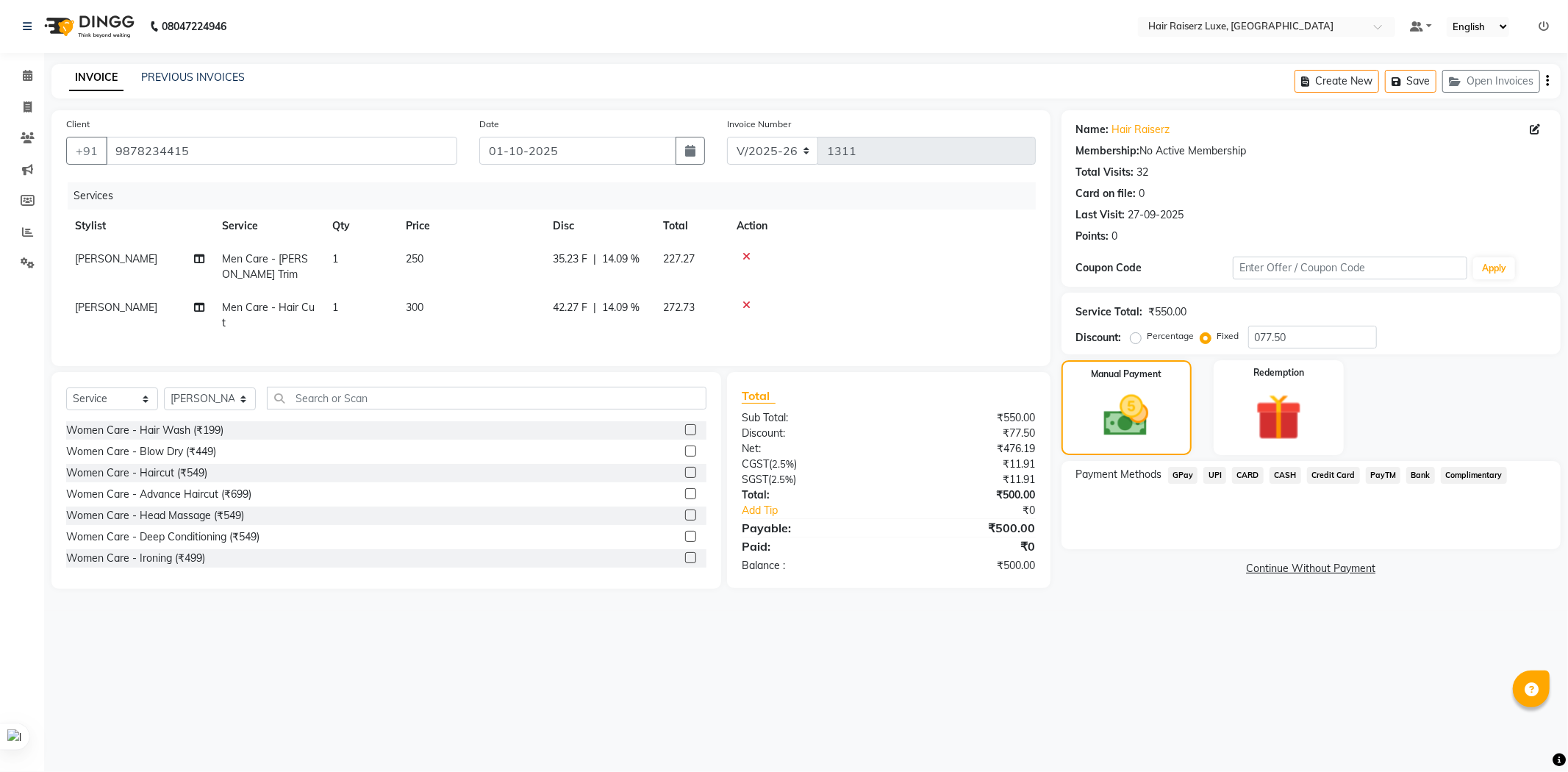
click at [1293, 473] on span "CASH" at bounding box center [1286, 475] width 32 height 17
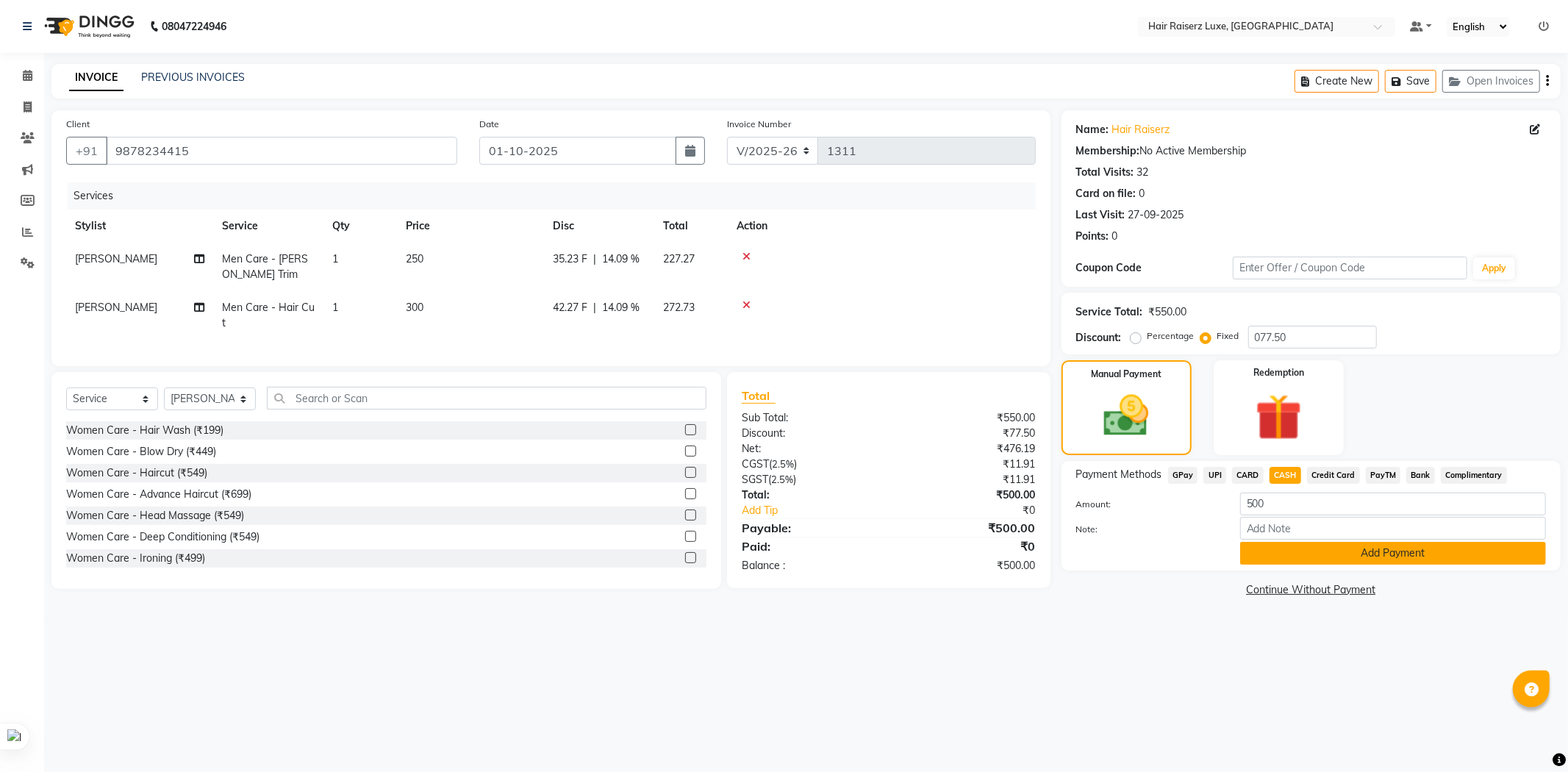
click at [1312, 553] on button "Add Payment" at bounding box center [1393, 553] width 306 height 23
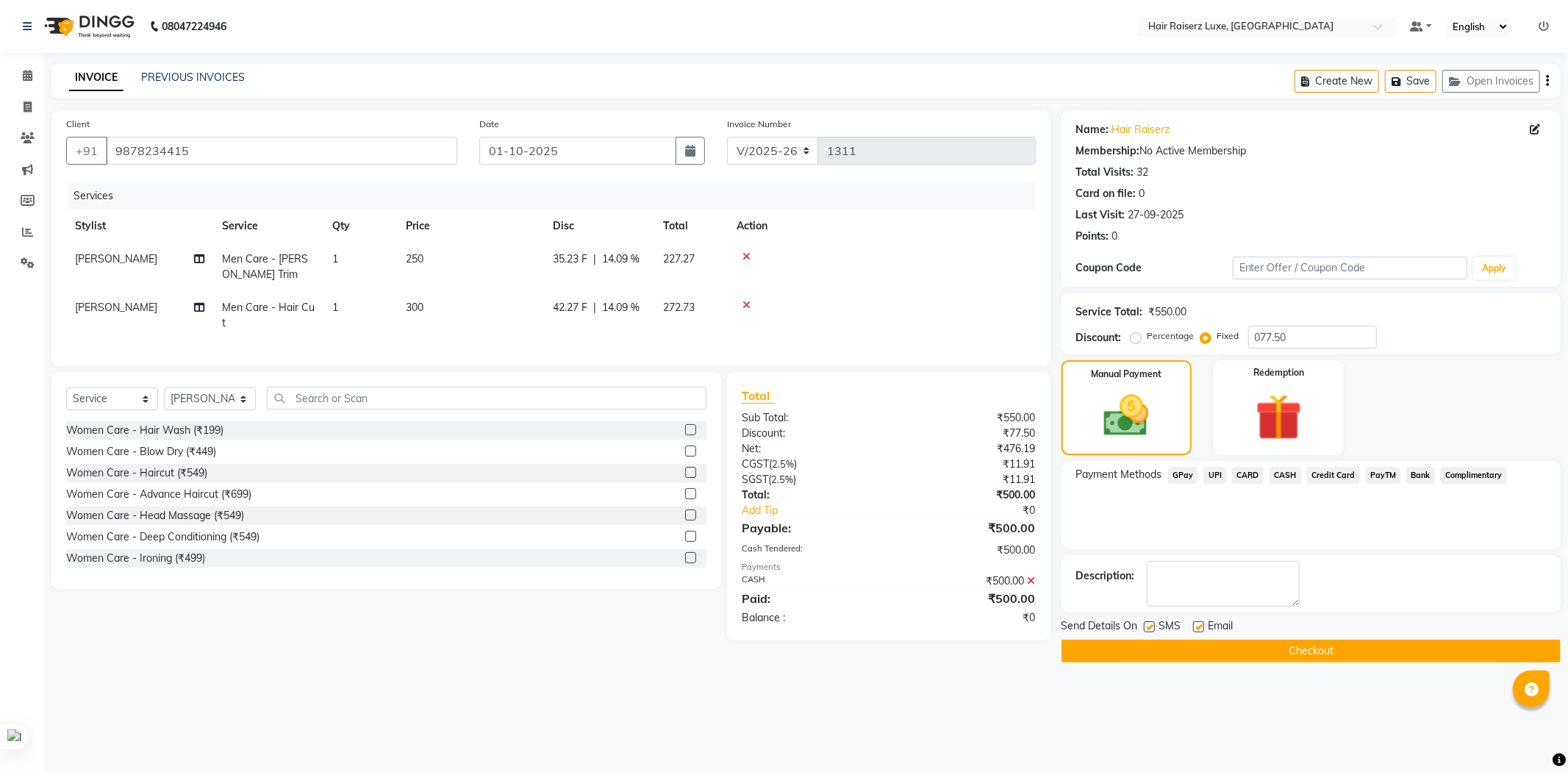
click at [1296, 649] on button "Checkout" at bounding box center [1311, 651] width 500 height 23
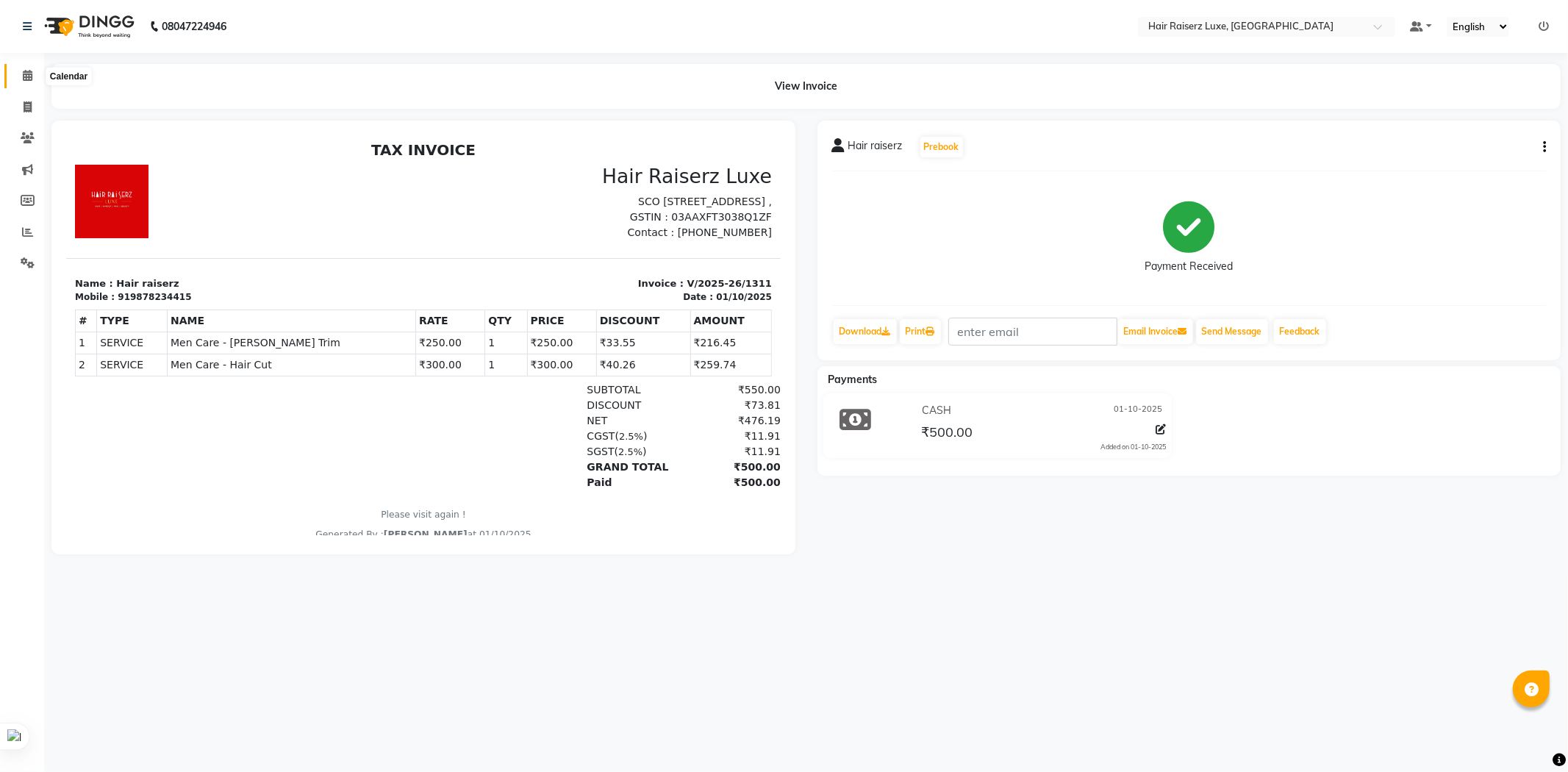
click at [29, 78] on icon at bounding box center [27, 75] width 10 height 11
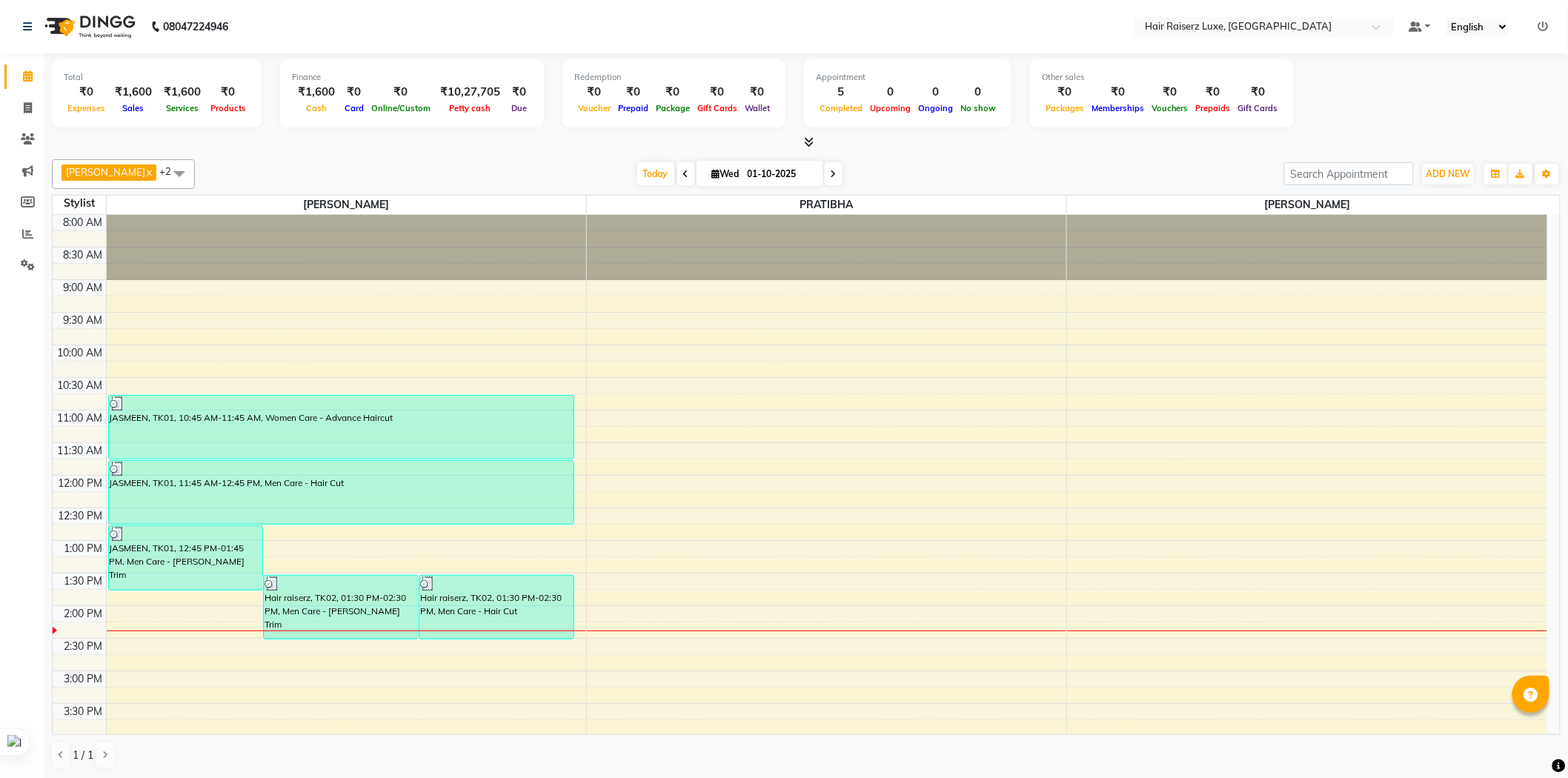
click at [897, 358] on div "8:00 AM 8:30 AM 9:00 AM 9:30 AM 10:00 AM 10:30 AM 11:00 AM 11:30 AM 12:00 PM 12…" at bounding box center [799, 639] width 1494 height 847
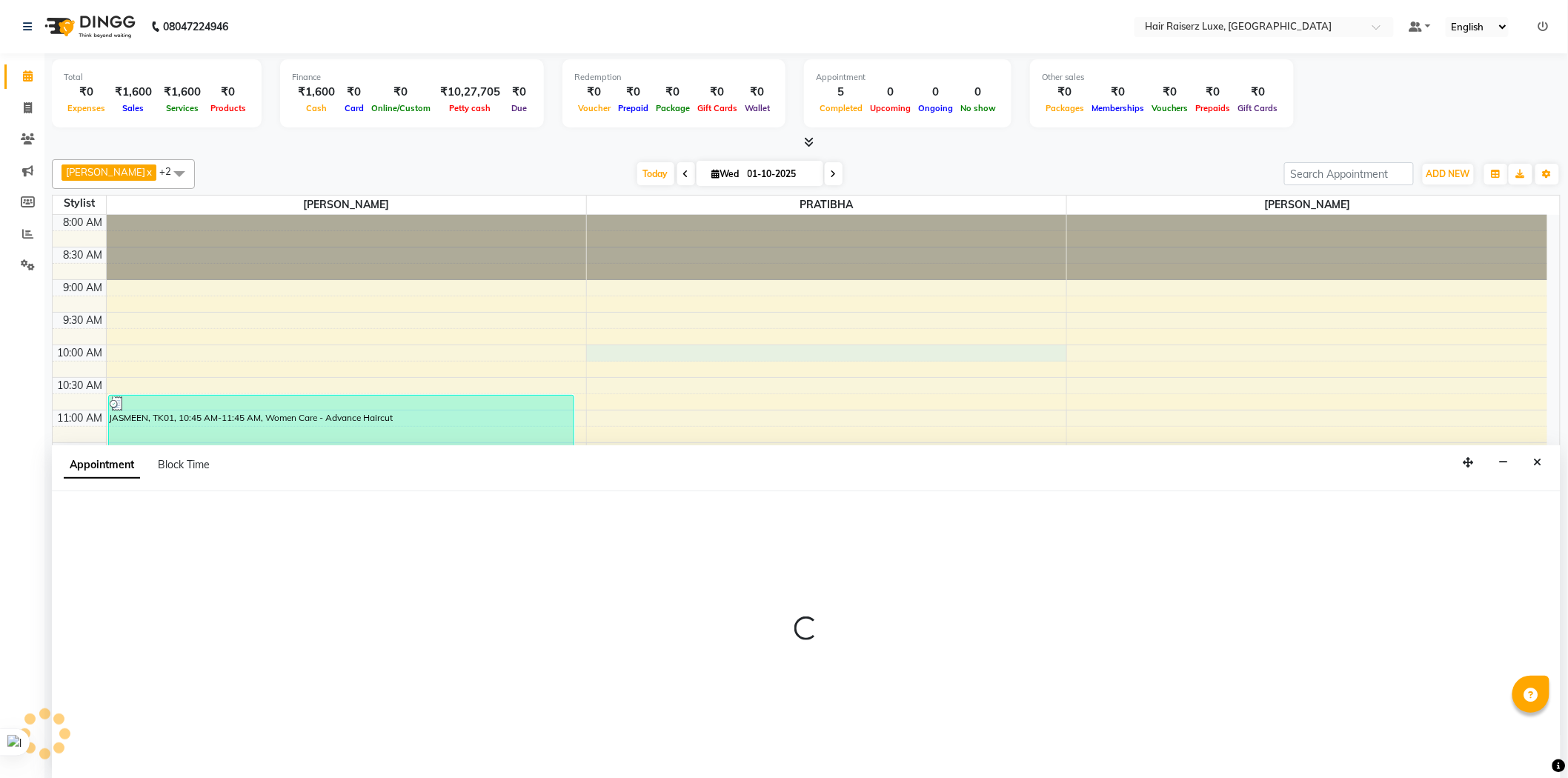
scroll to position [1, 0]
select select "65234"
select select "600"
select select "tentative"
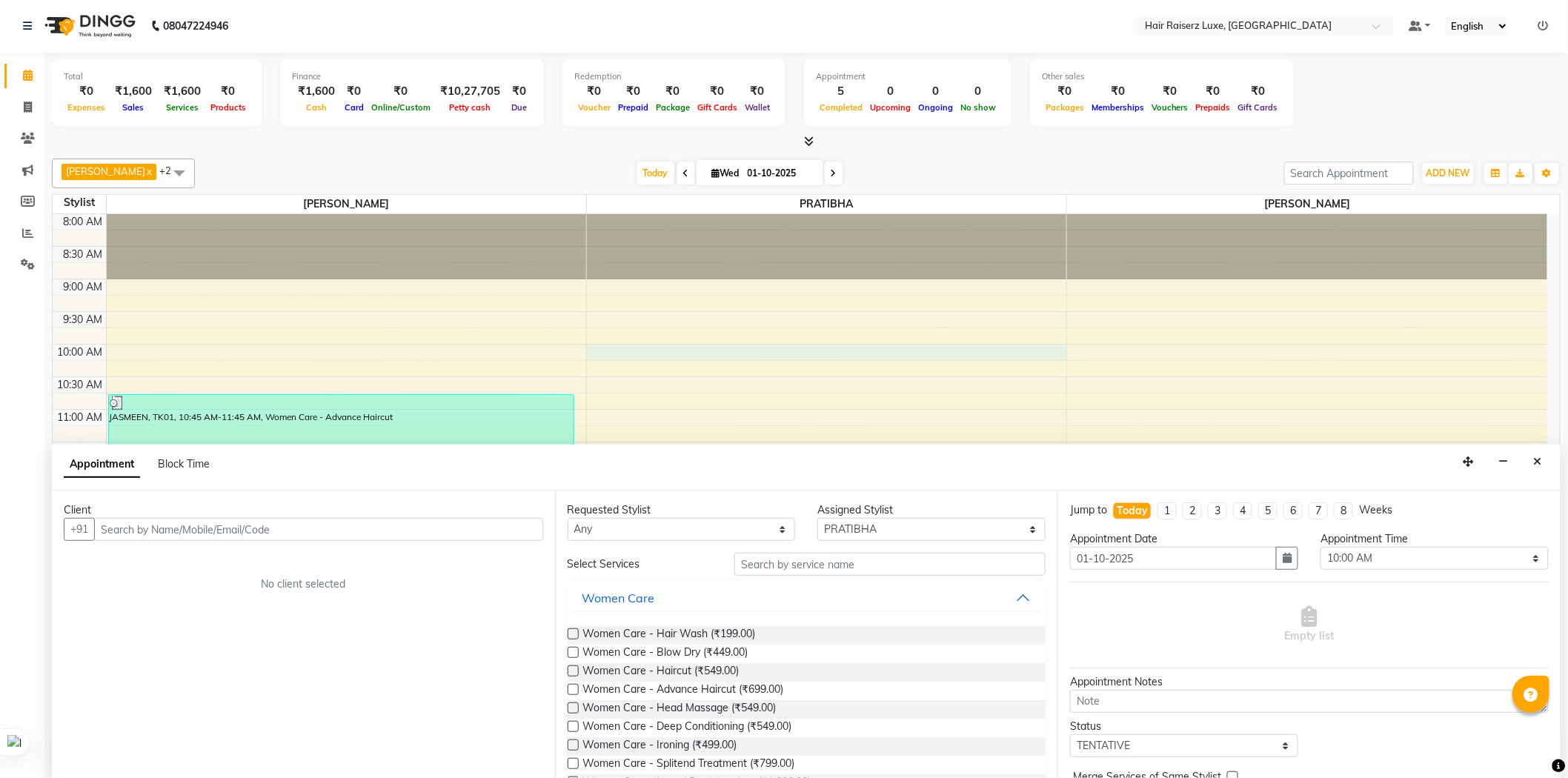
click at [478, 530] on input "text" at bounding box center [319, 529] width 449 height 23
type input "S"
click at [1544, 468] on button "Close" at bounding box center [1538, 462] width 21 height 23
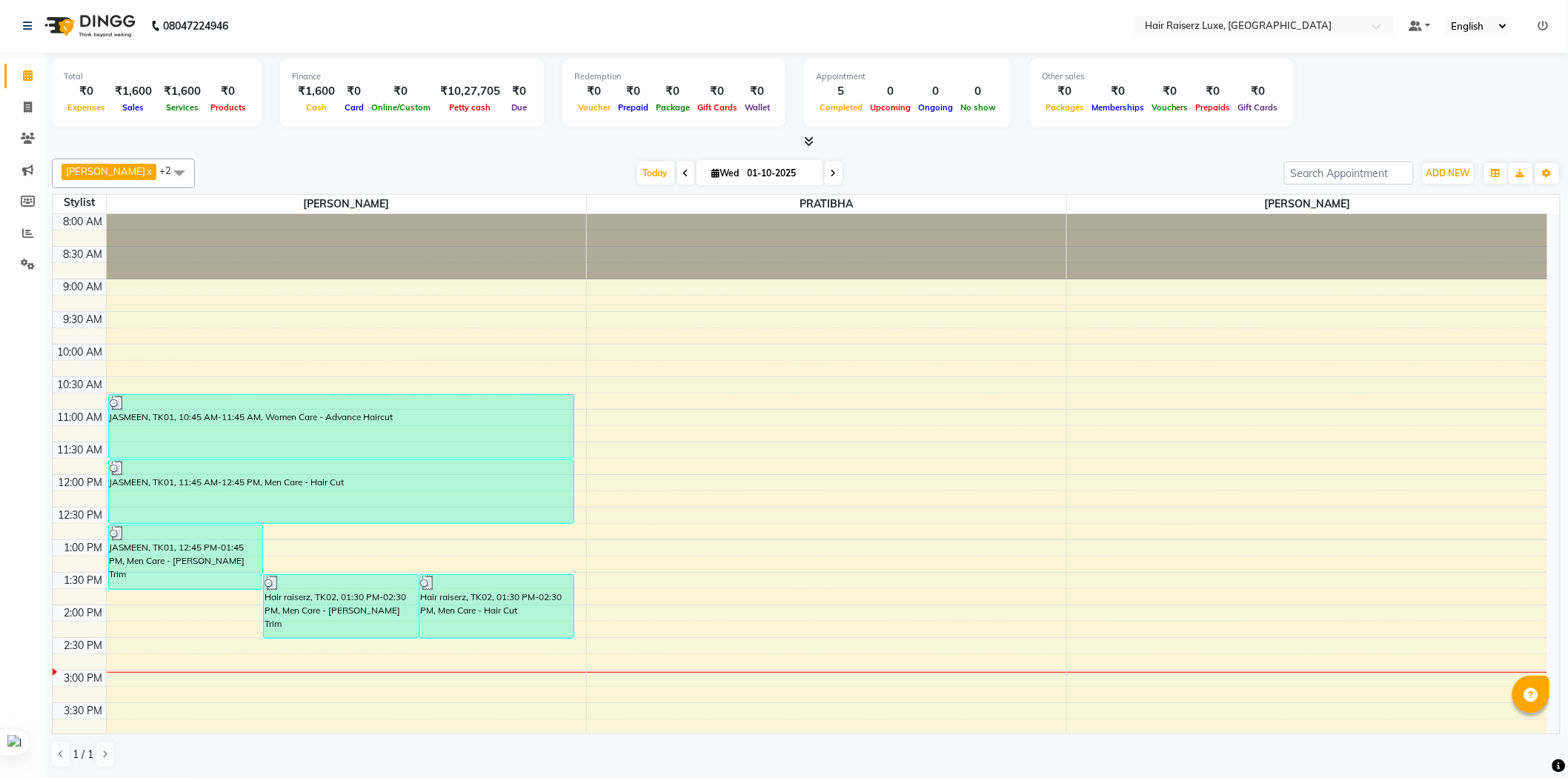
click at [939, 139] on div at bounding box center [806, 141] width 1509 height 15
click at [382, 367] on div "8:00 AM 8:30 AM 9:00 AM 9:30 AM 10:00 AM 10:30 AM 11:00 AM 11:30 AM 12:00 PM 12…" at bounding box center [799, 638] width 1494 height 847
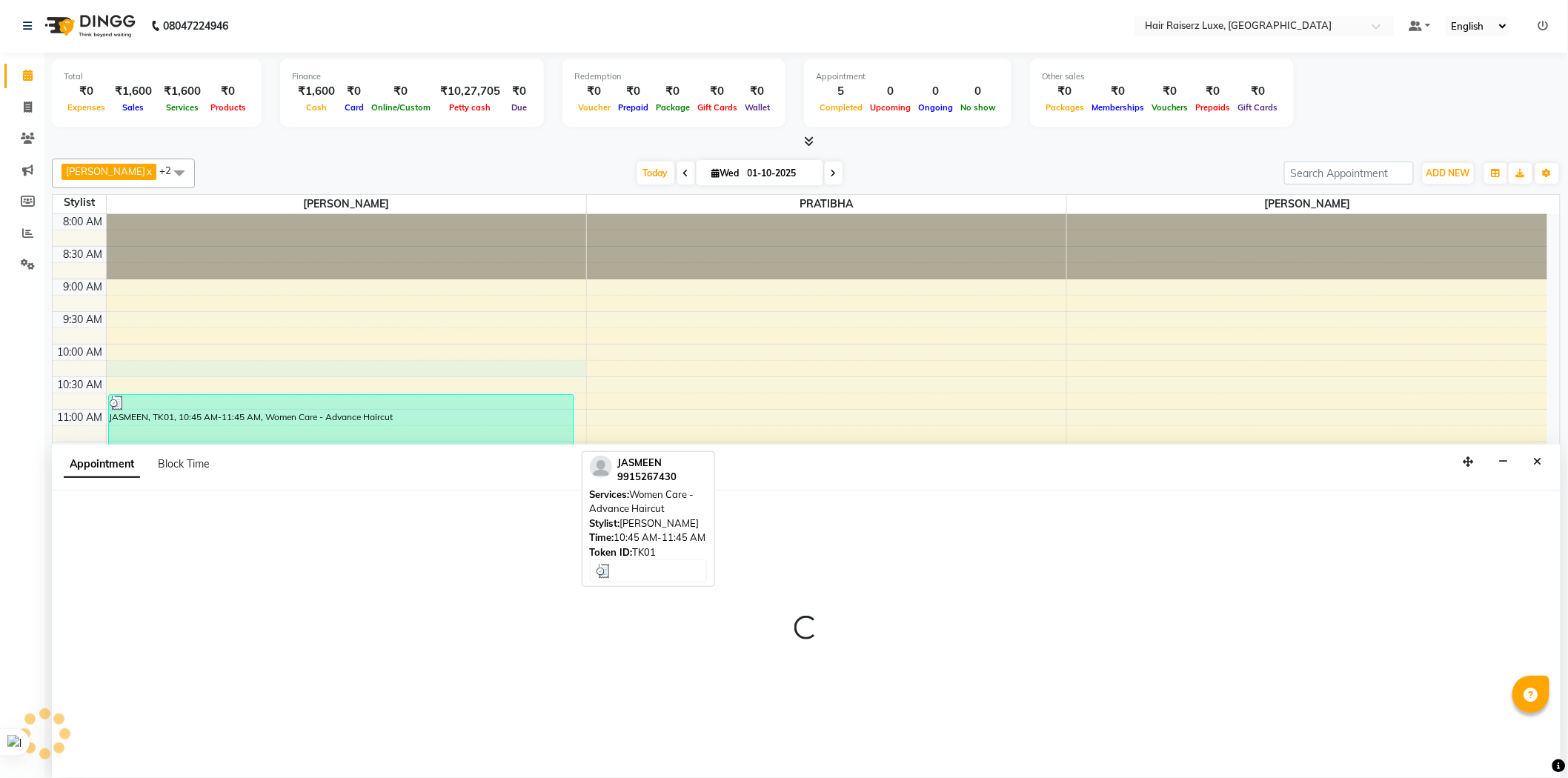
select select "65193"
select select "615"
select select "tentative"
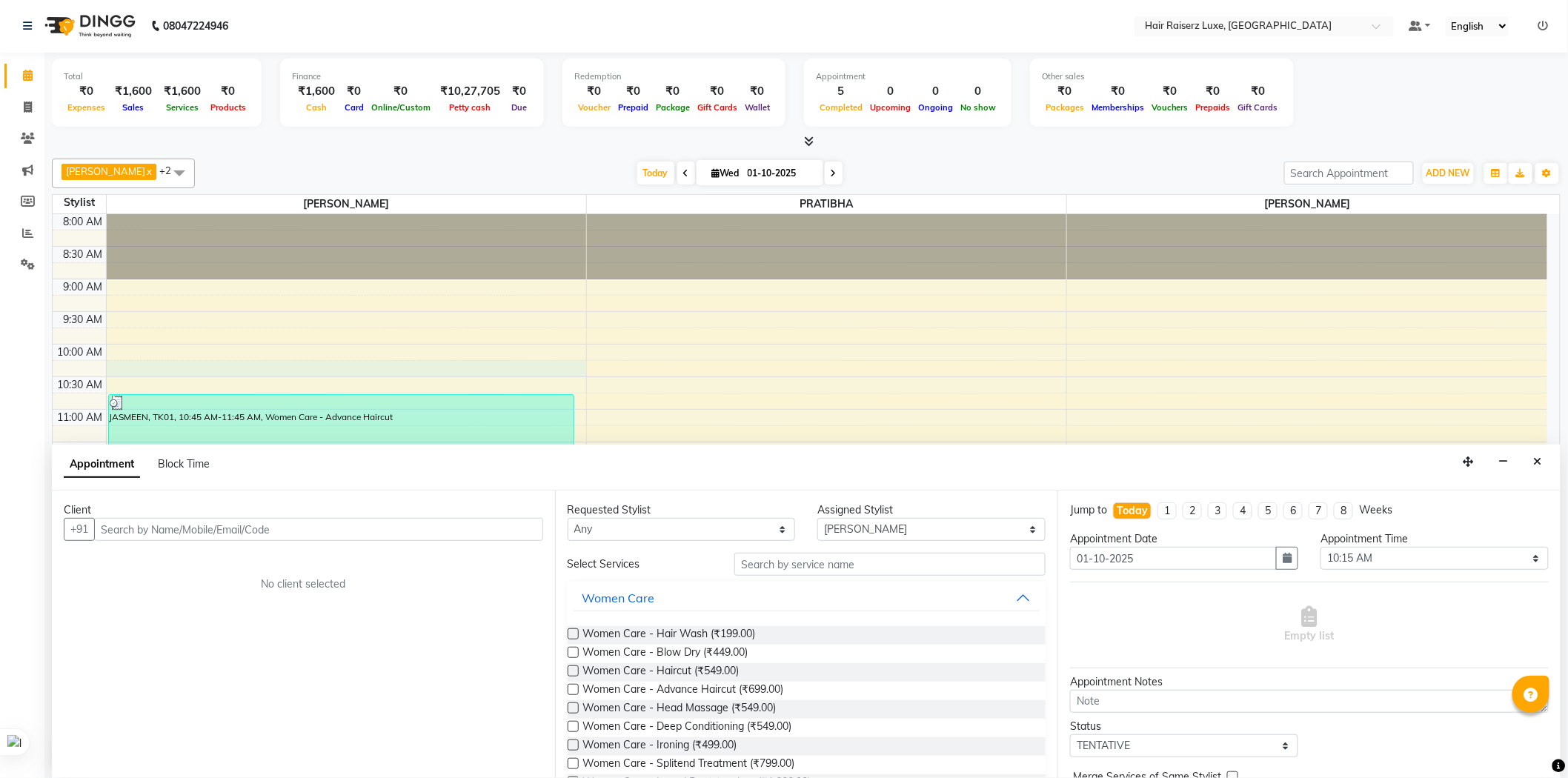
click at [256, 531] on input "text" at bounding box center [319, 529] width 449 height 23
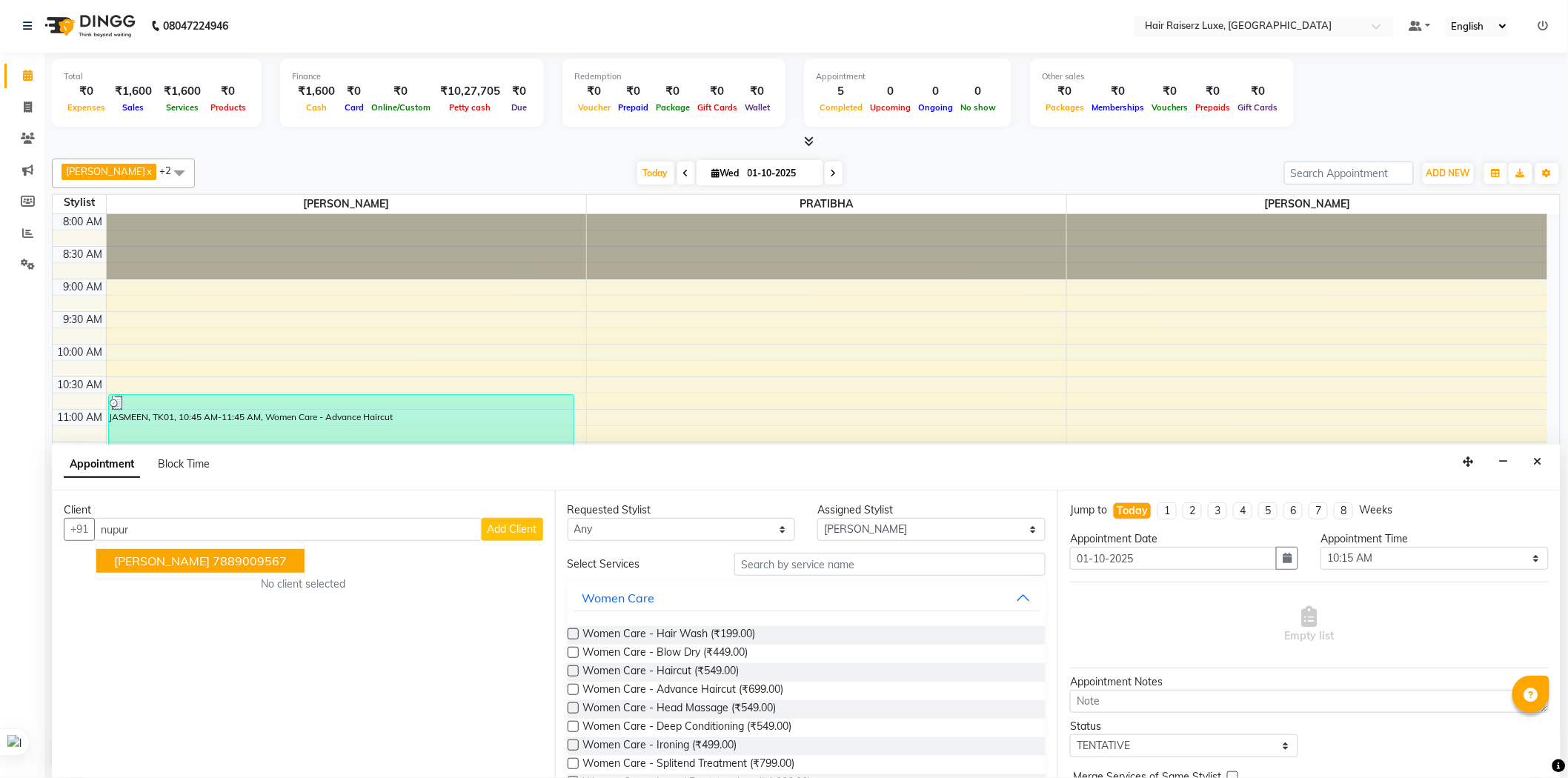
click at [217, 562] on ngb-highlight "7889009567" at bounding box center [249, 560] width 74 height 14
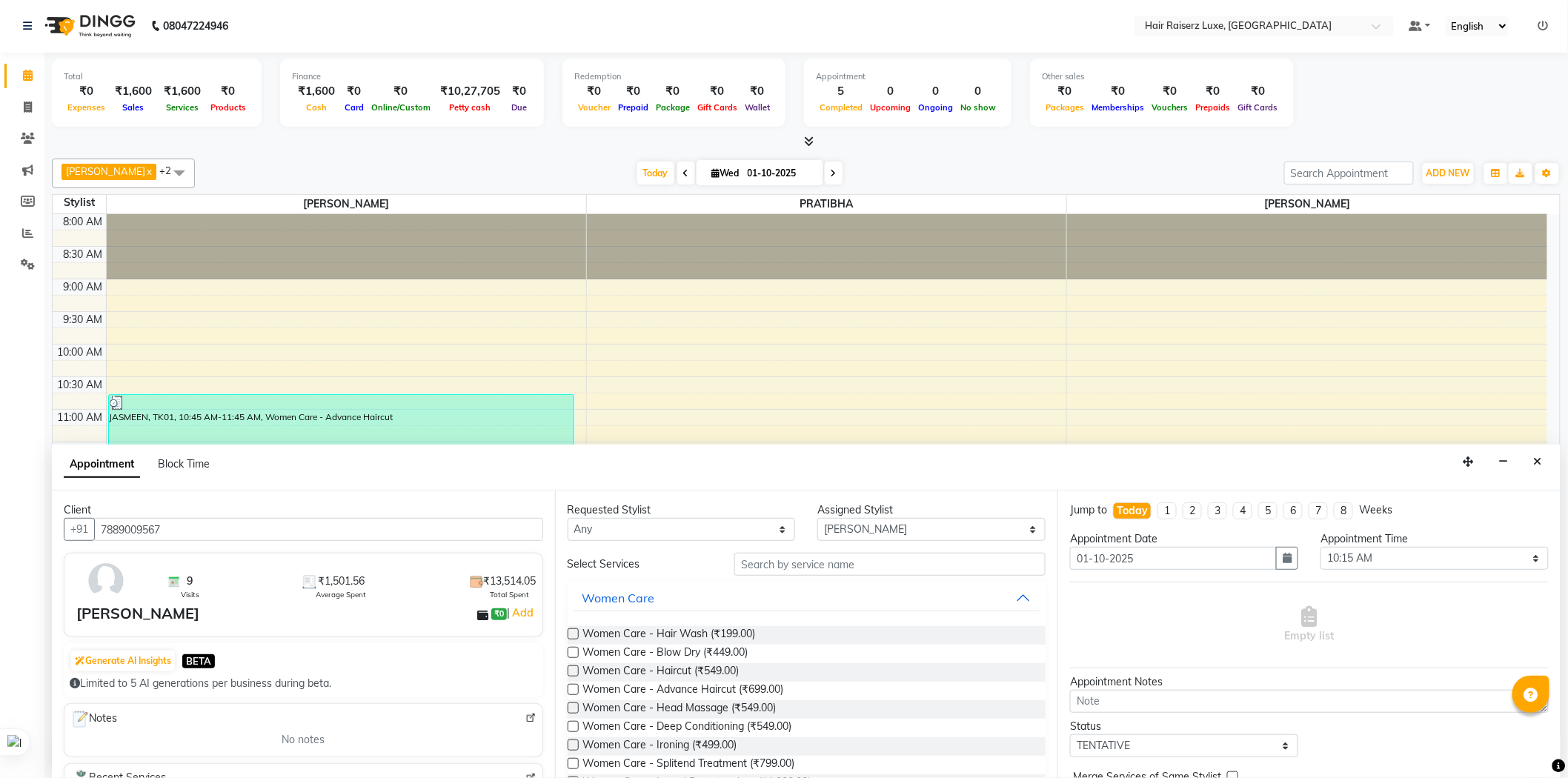
type input "7889009567"
click at [882, 564] on input "text" at bounding box center [890, 564] width 311 height 23
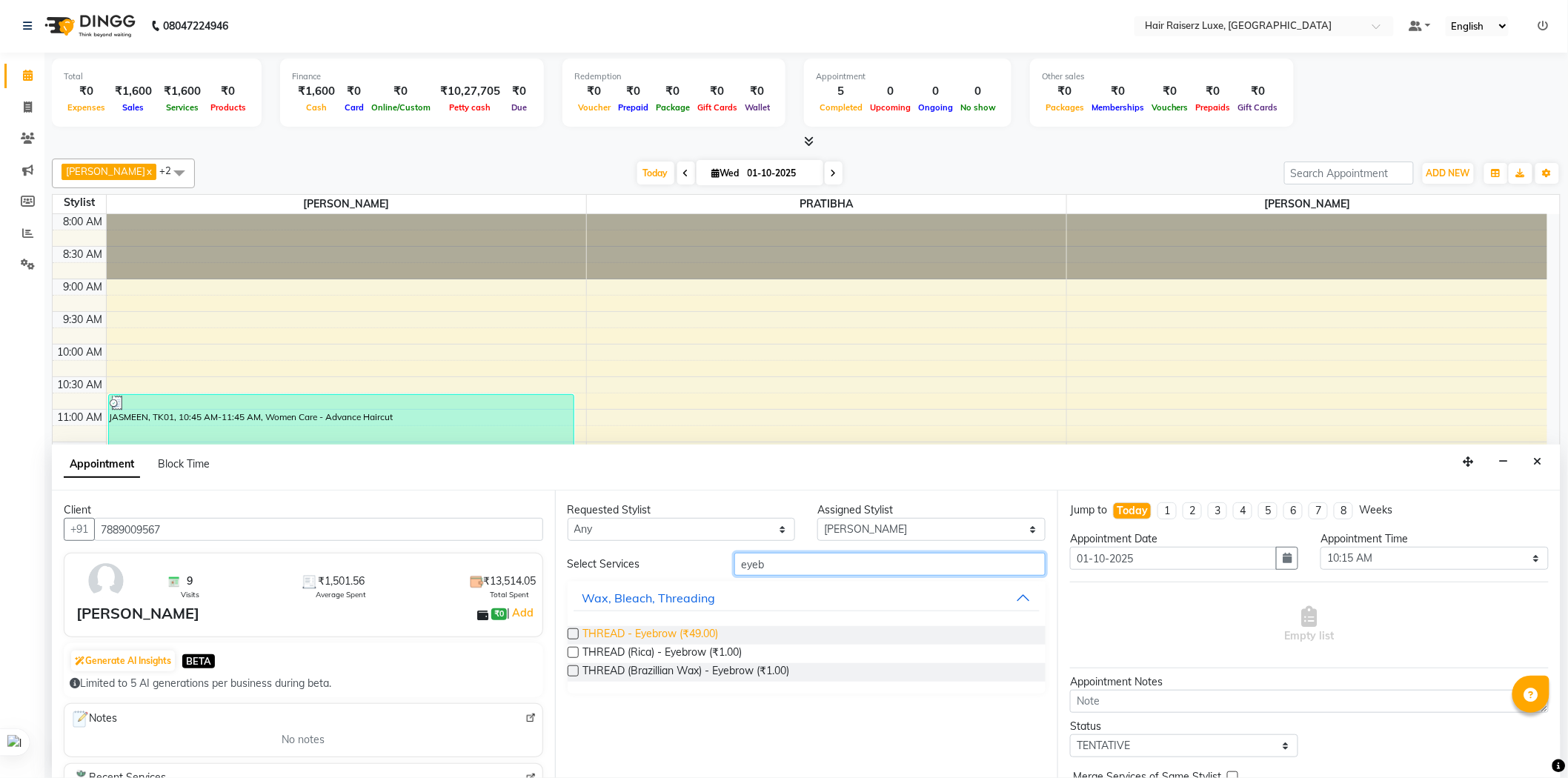
type input "eyeb"
click at [691, 630] on span "THREAD - Eyebrow (₹49.00)" at bounding box center [651, 635] width 135 height 18
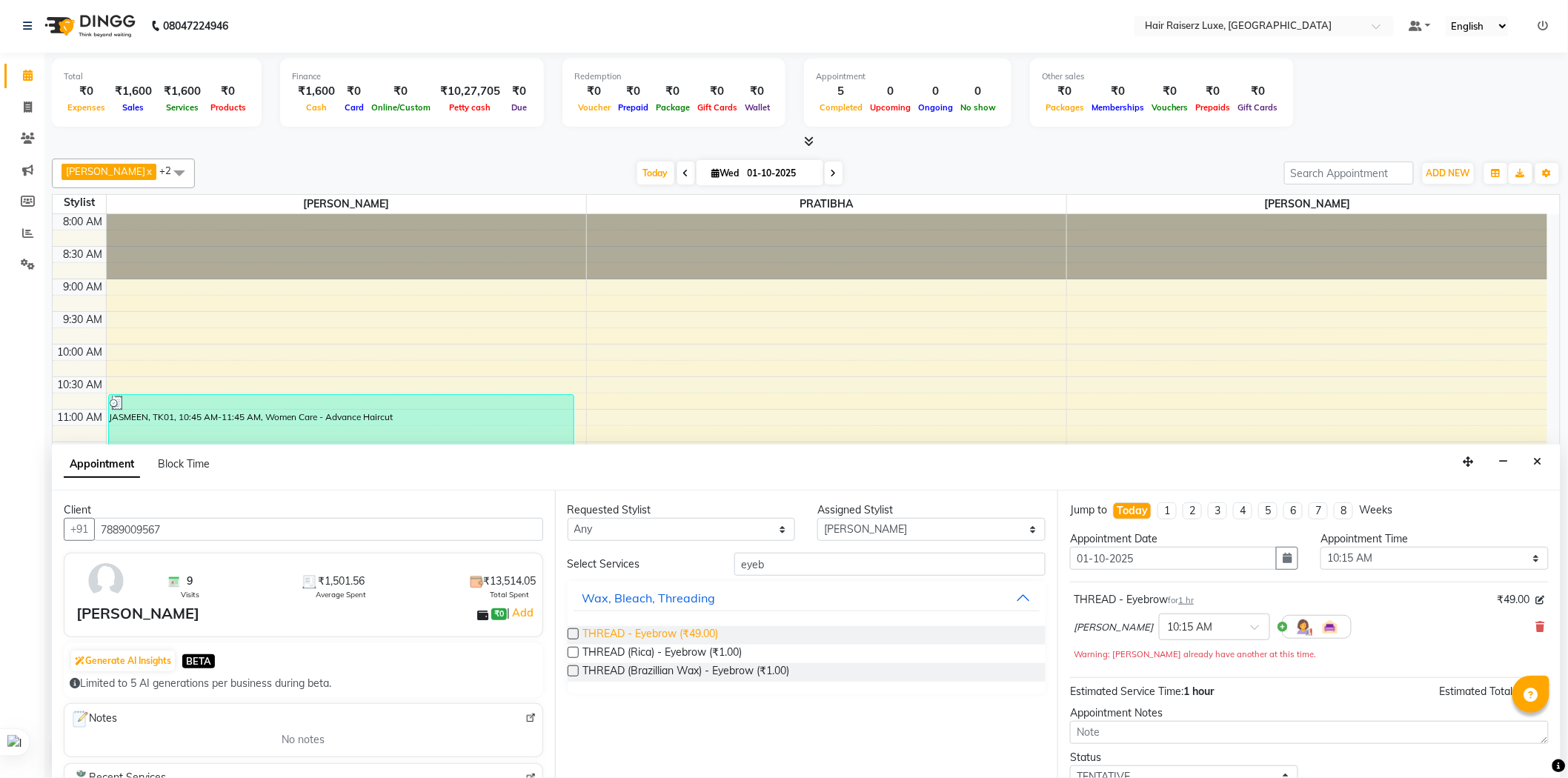
click at [691, 634] on span "THREAD - Eyebrow (₹49.00)" at bounding box center [651, 635] width 135 height 18
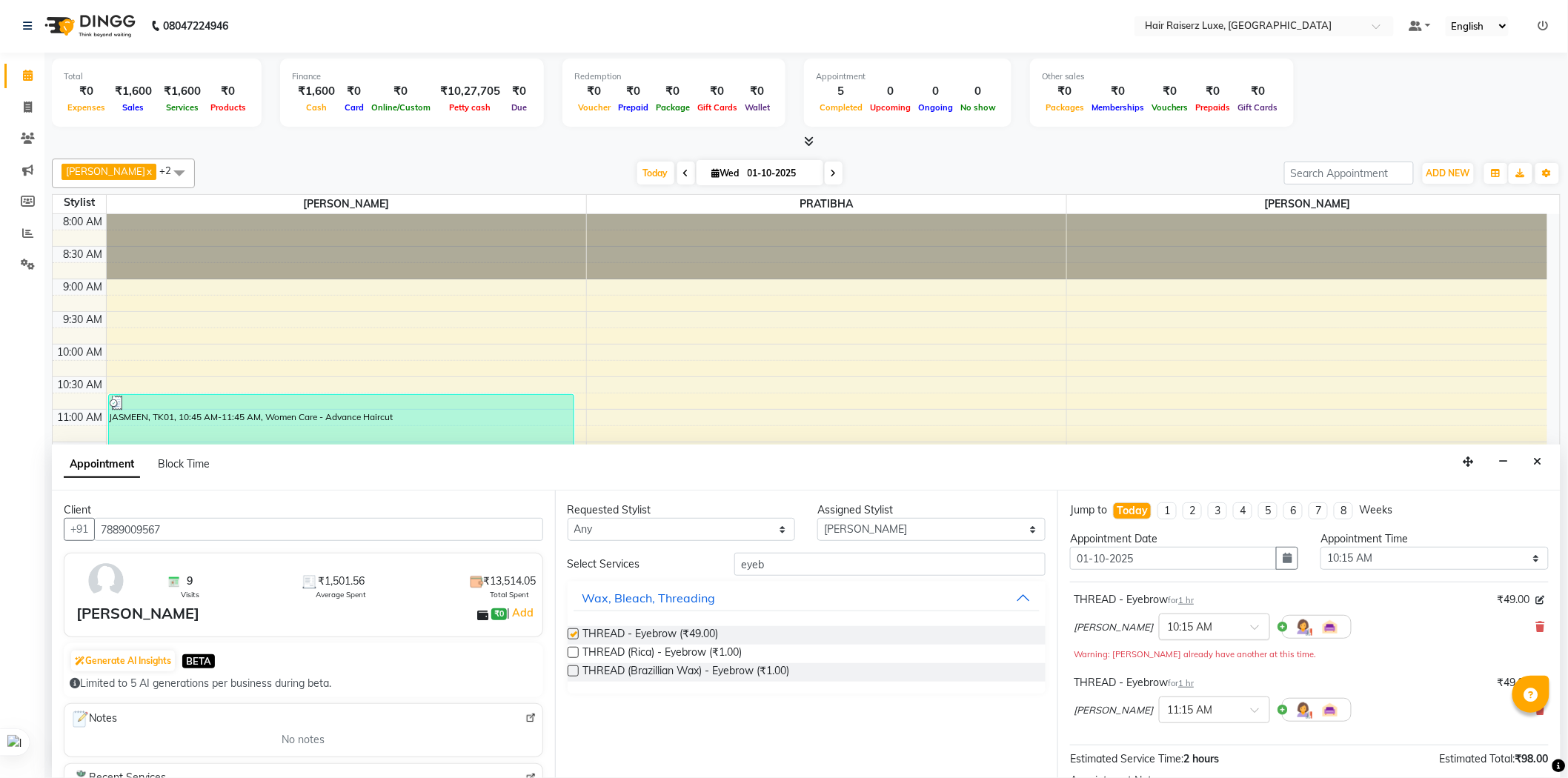
checkbox input "false"
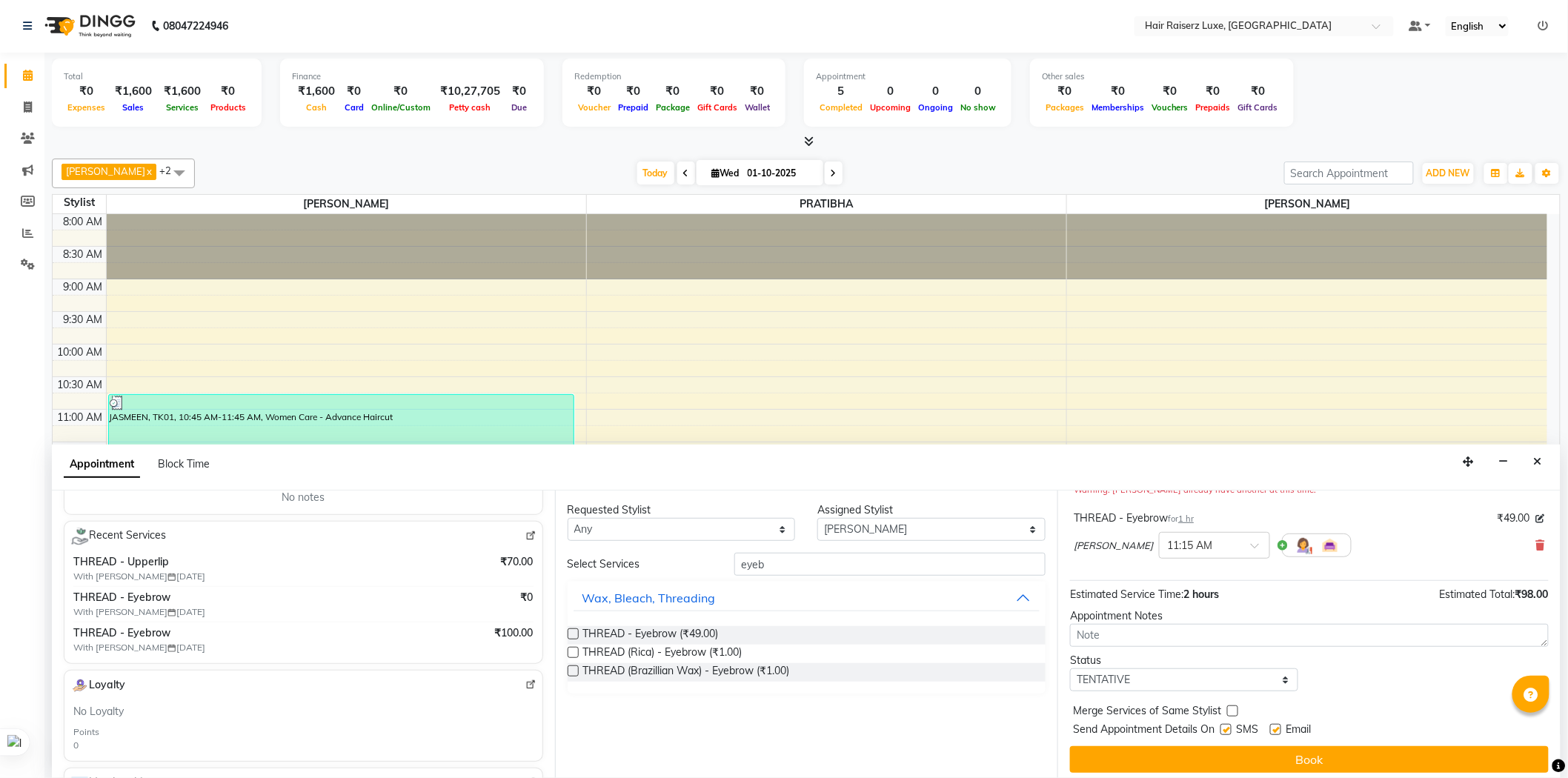
scroll to position [246, 0]
click at [147, 560] on span "THREAD - Upperlip" at bounding box center [245, 557] width 344 height 15
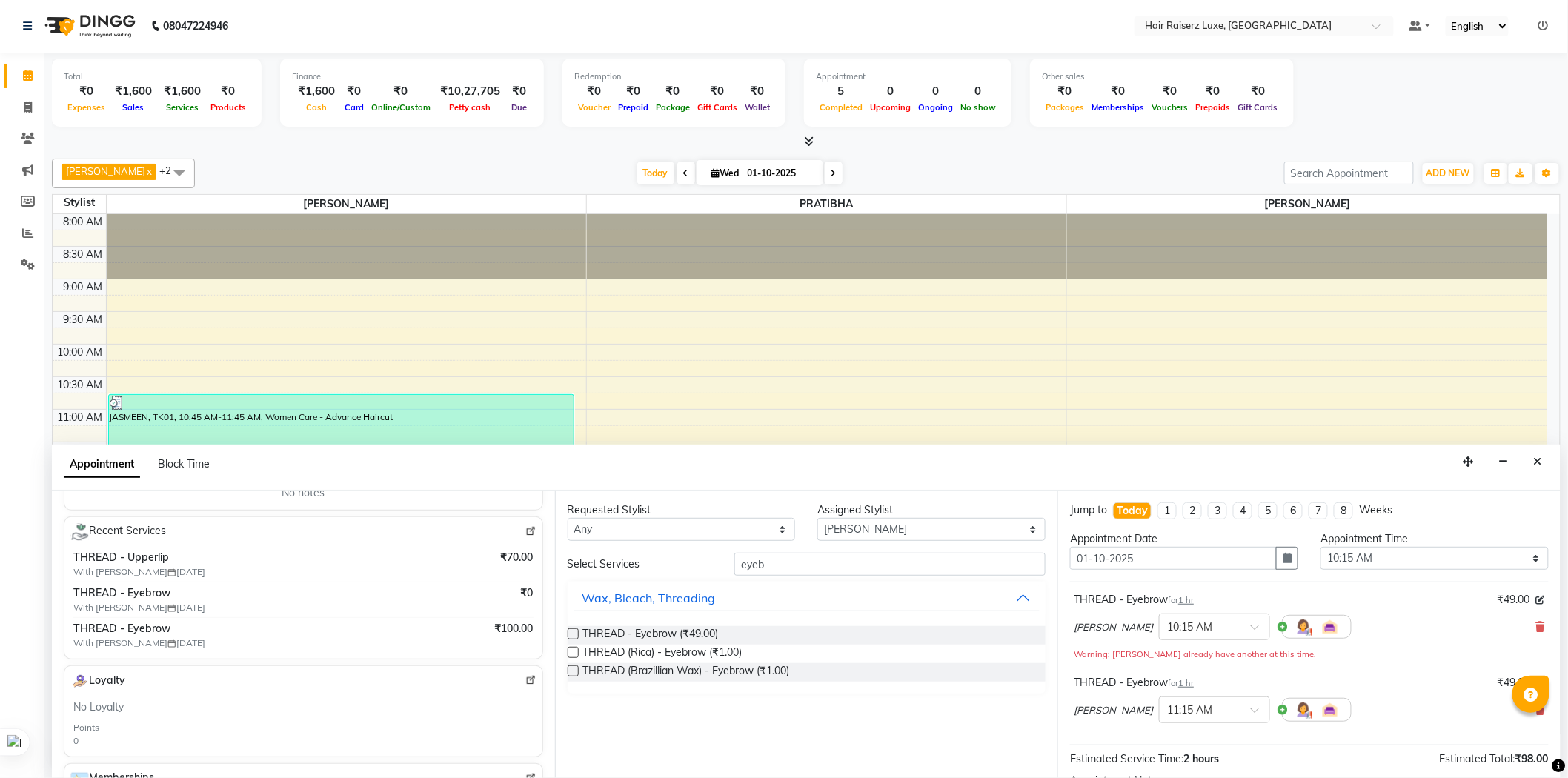
scroll to position [0, 0]
click at [1543, 462] on button "Close" at bounding box center [1538, 462] width 21 height 23
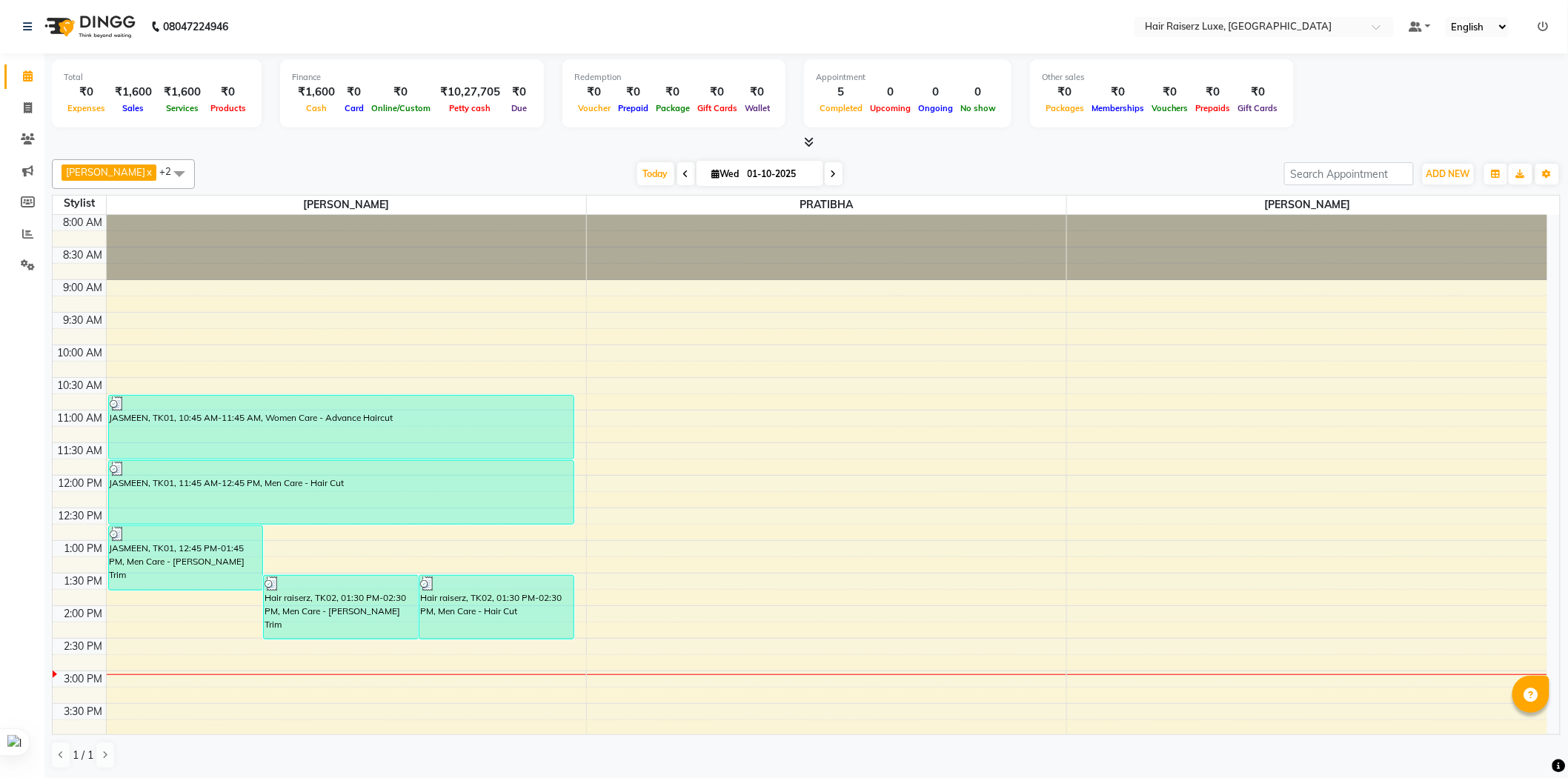
click at [319, 334] on div "8:00 AM 8:30 AM 9:00 AM 9:30 AM 10:00 AM 10:30 AM 11:00 AM 11:30 AM 12:00 PM 12…" at bounding box center [799, 639] width 1494 height 847
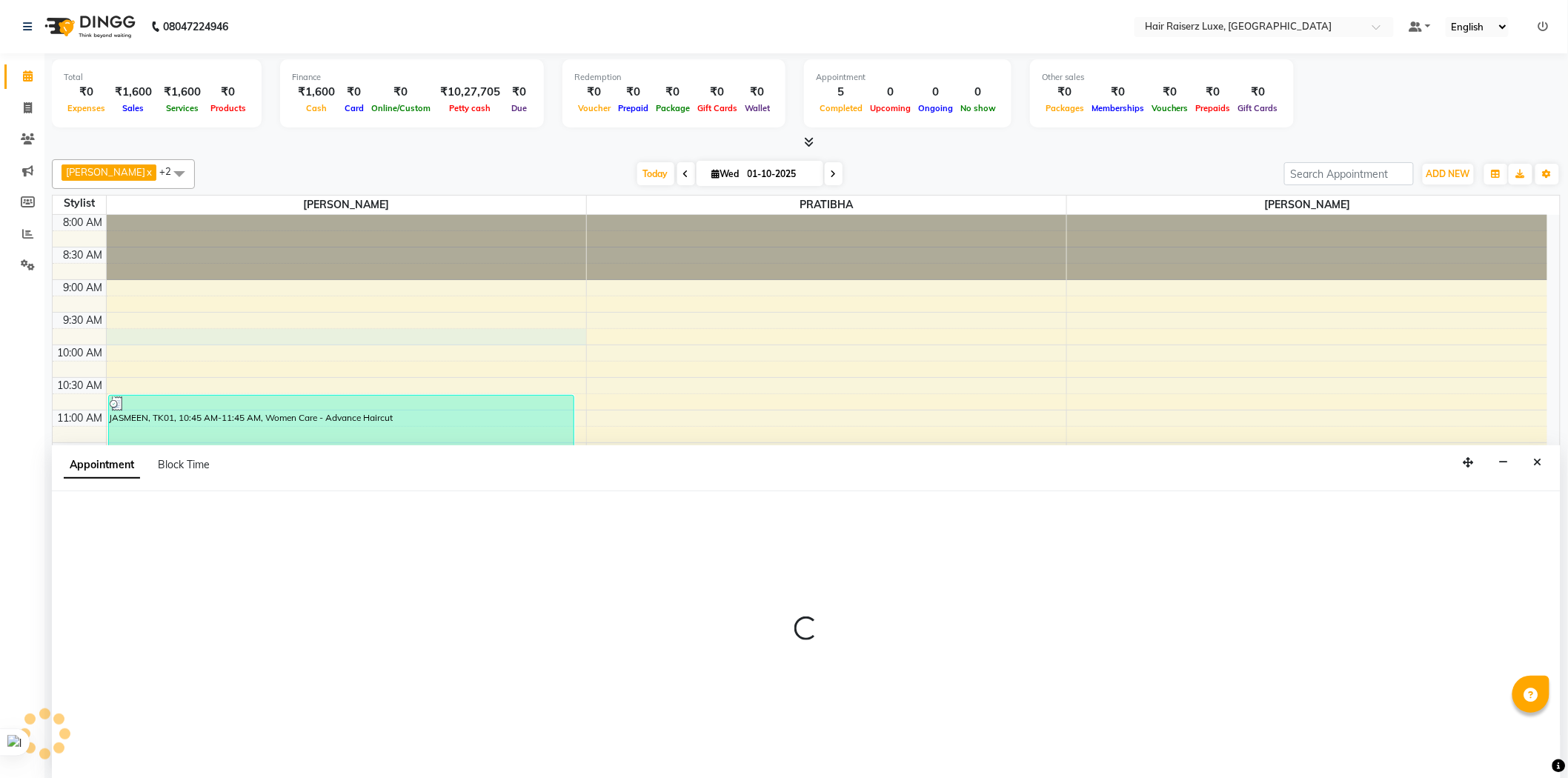
scroll to position [1, 0]
select select "65193"
select select "585"
select select "tentative"
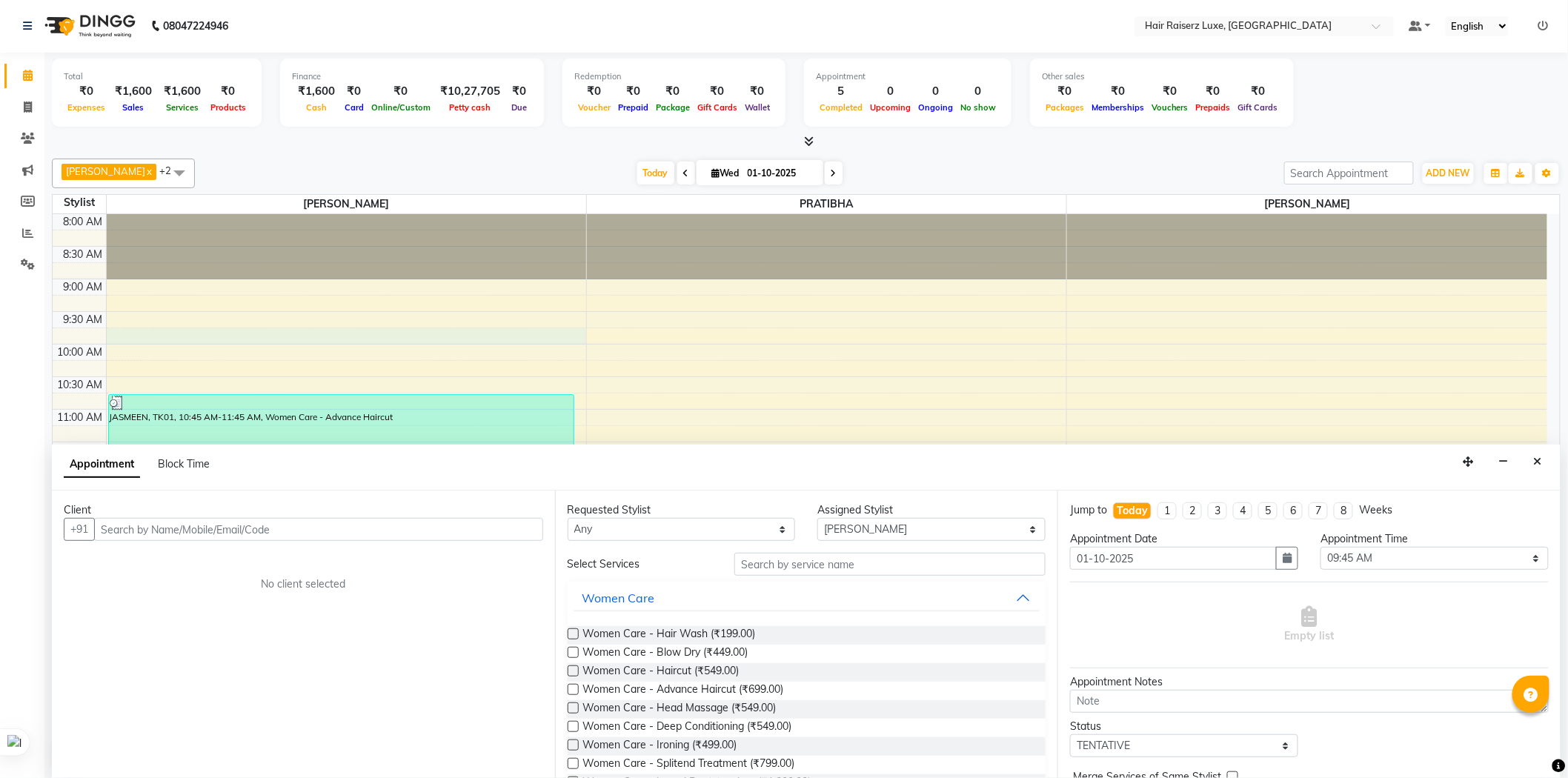
click at [227, 519] on input "text" at bounding box center [319, 529] width 449 height 23
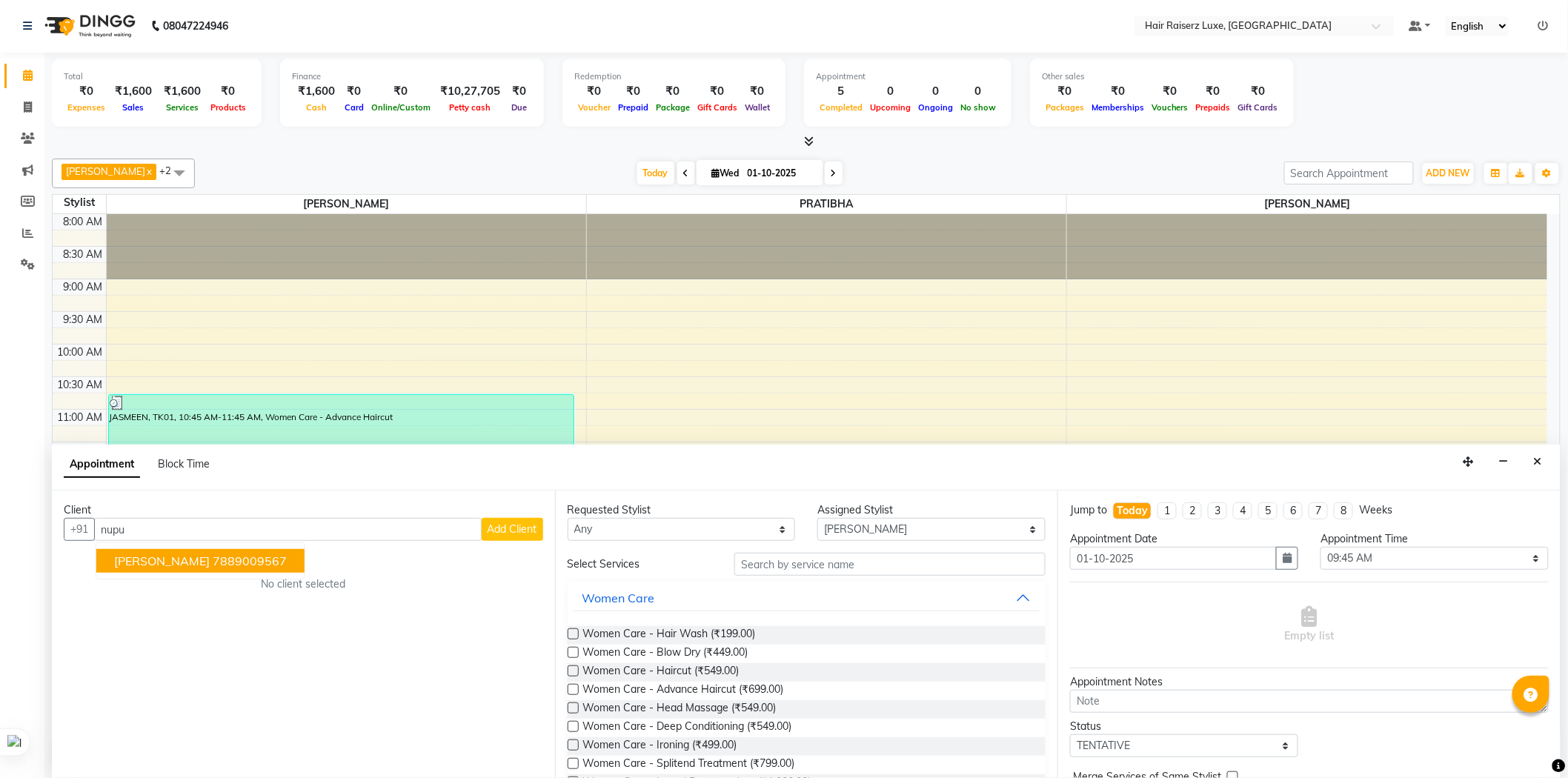
click at [213, 561] on ngb-highlight "7889009567" at bounding box center [249, 560] width 74 height 14
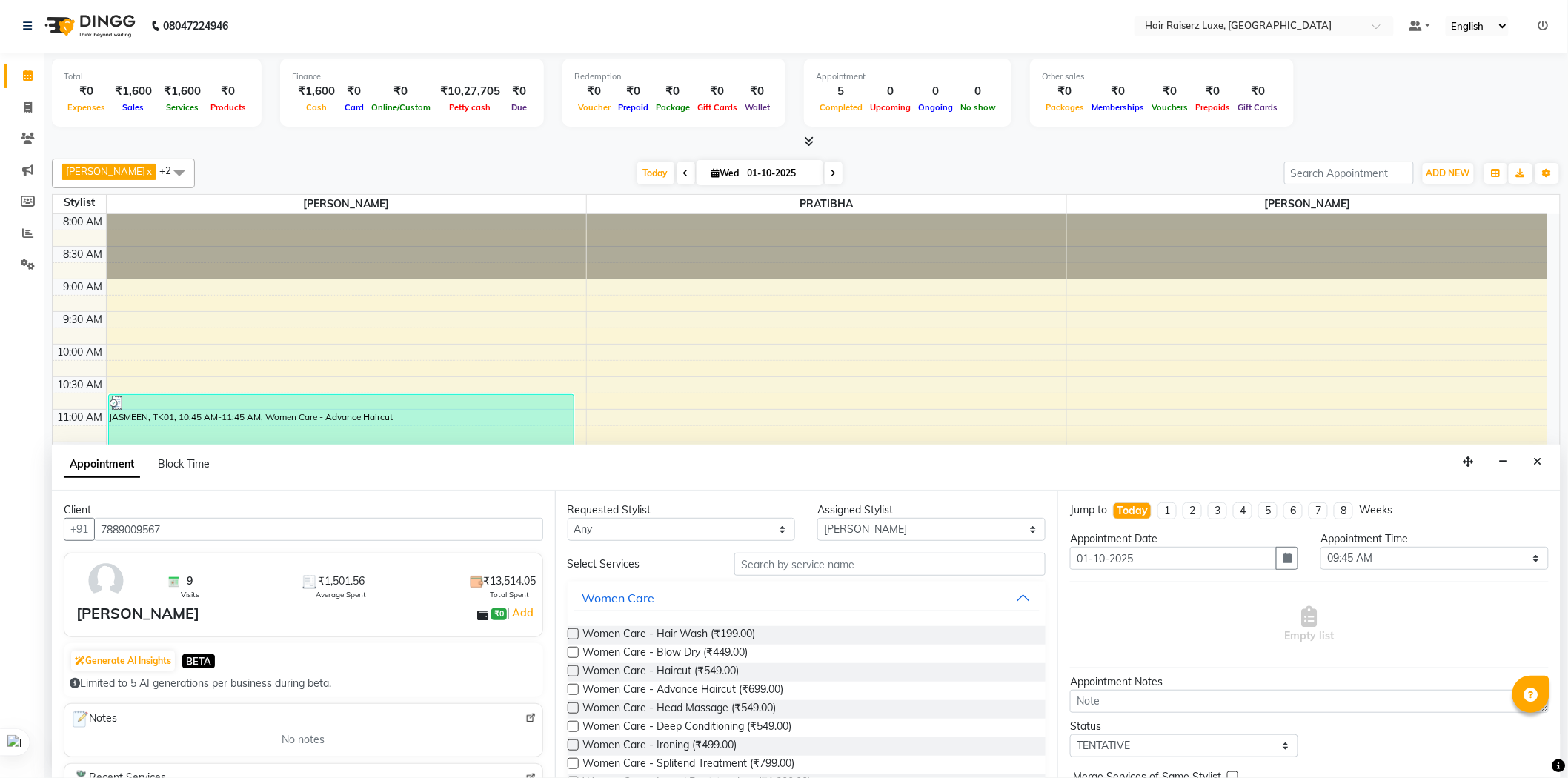
type input "7889009567"
click at [852, 568] on input "text" at bounding box center [890, 564] width 311 height 23
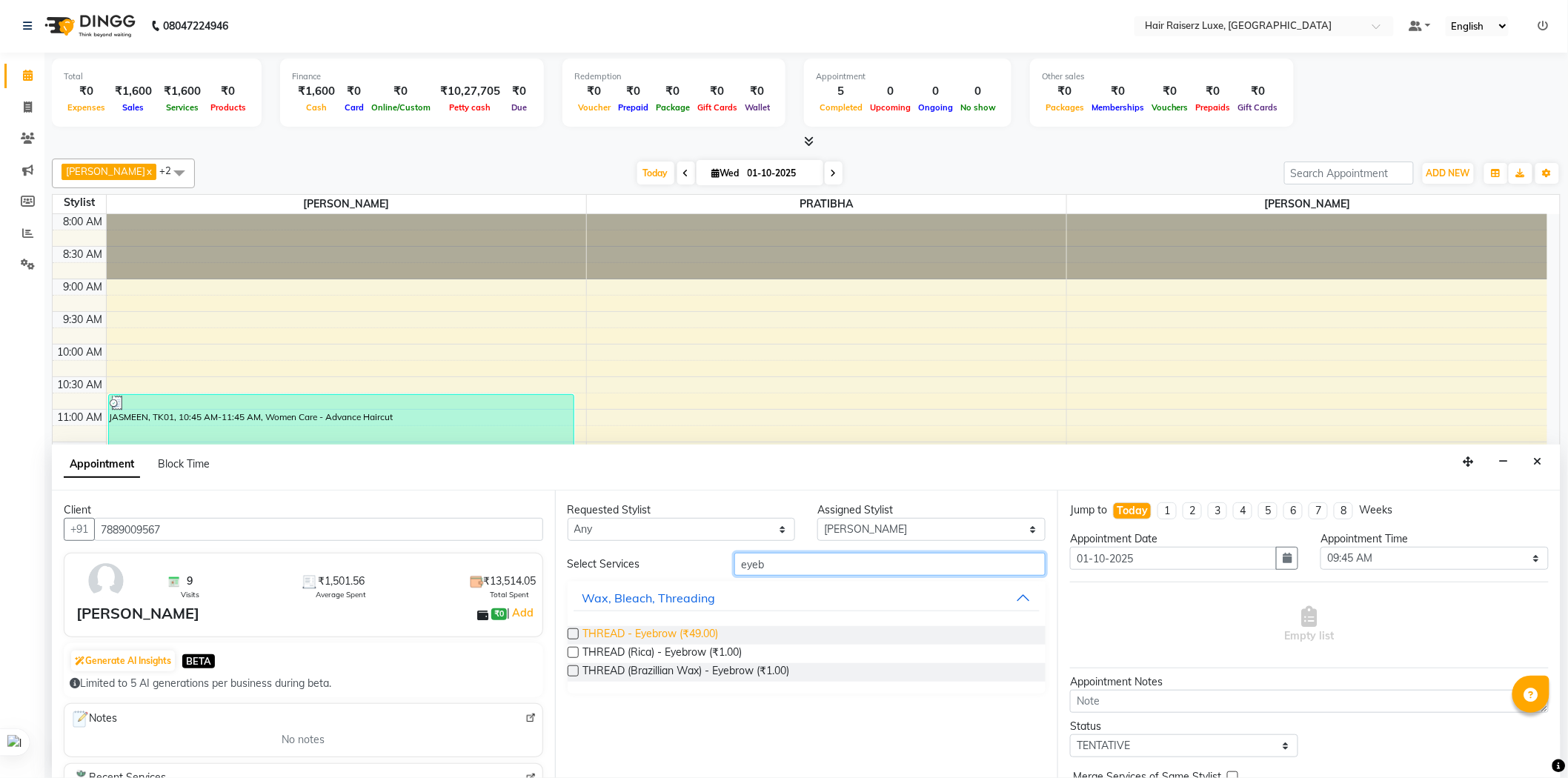
type input "eyeb"
click at [700, 634] on span "THREAD - Eyebrow (₹49.00)" at bounding box center [651, 635] width 135 height 18
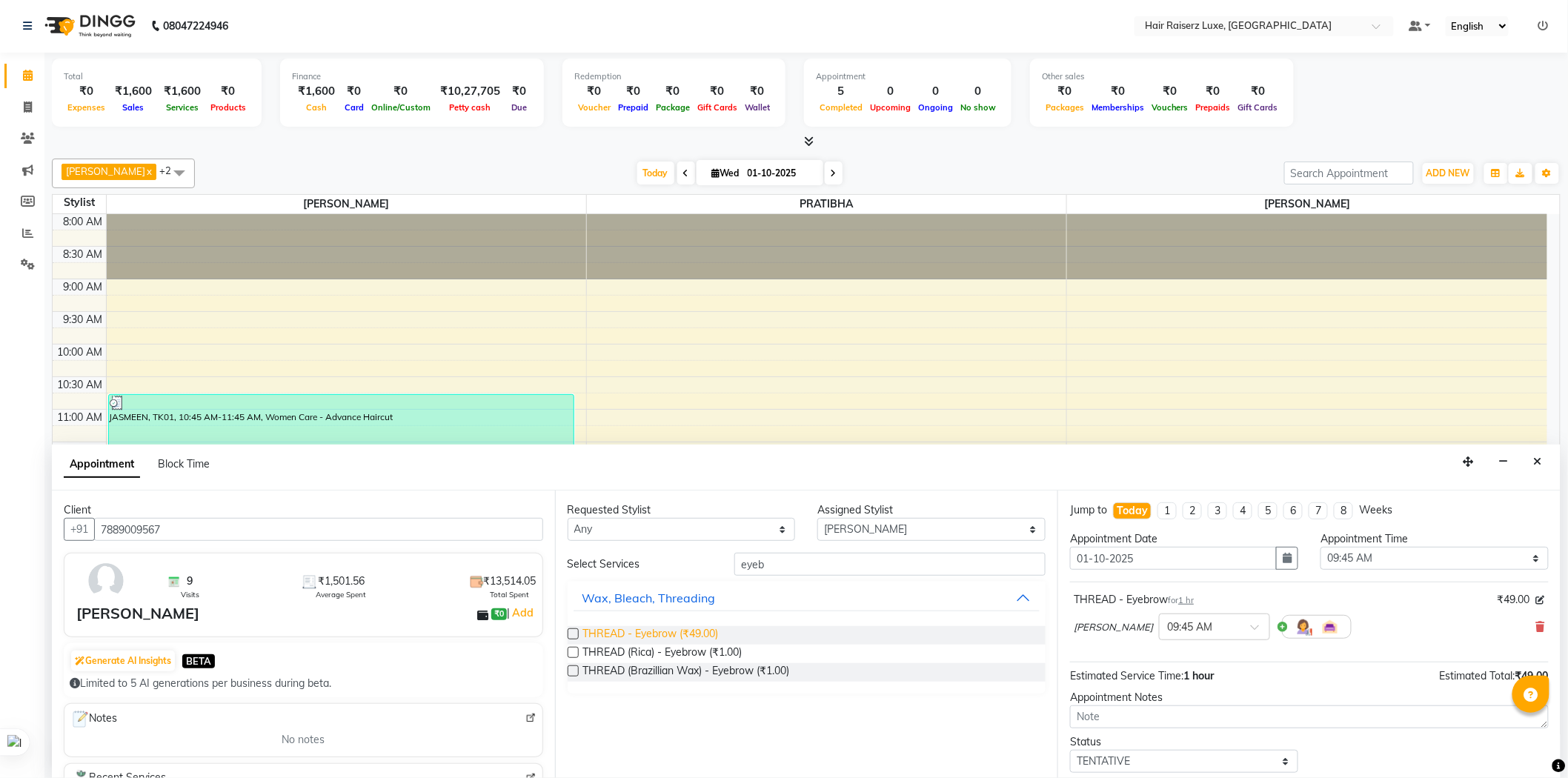
click at [700, 634] on span "THREAD - Eyebrow (₹49.00)" at bounding box center [651, 635] width 135 height 18
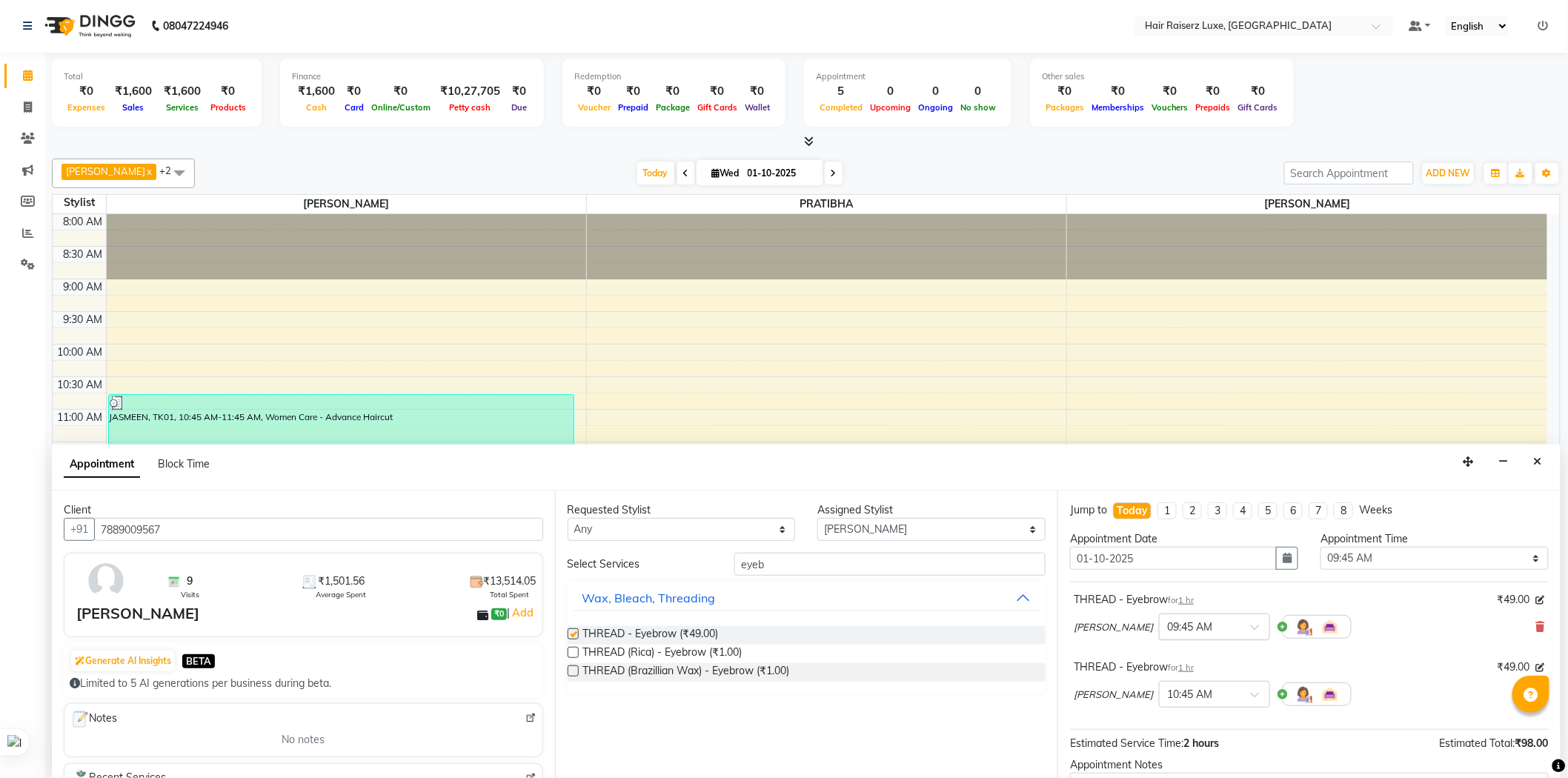
checkbox input "false"
click at [1251, 631] on span at bounding box center [1260, 631] width 18 height 15
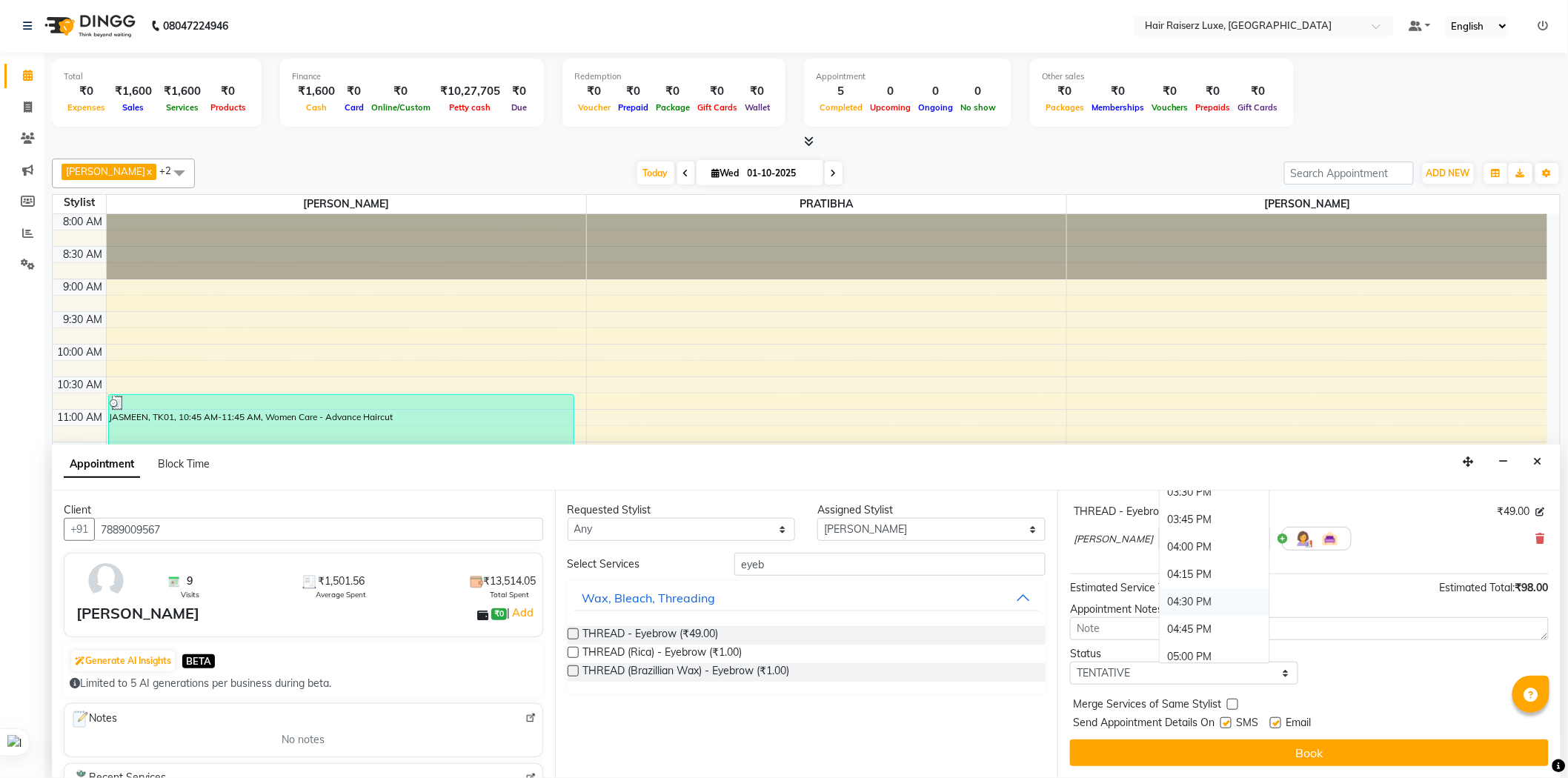
scroll to position [658, 0]
click at [1160, 519] on div "03:00 PM" at bounding box center [1214, 520] width 110 height 27
click at [1175, 541] on input "text" at bounding box center [1200, 538] width 65 height 15
click at [1160, 617] on div "03:30 PM" at bounding box center [1214, 615] width 110 height 27
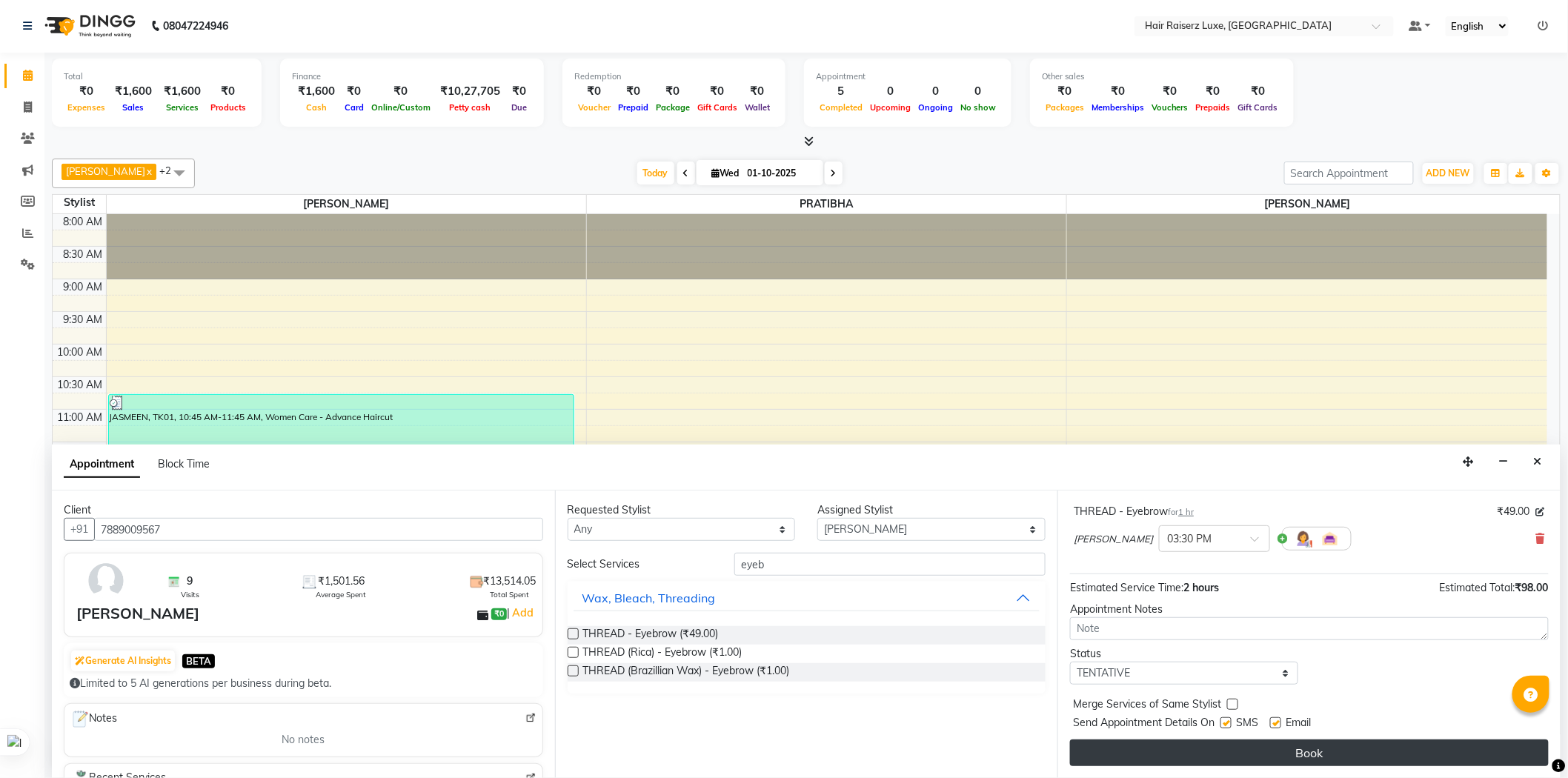
click at [1241, 745] on button "Book" at bounding box center [1309, 752] width 478 height 27
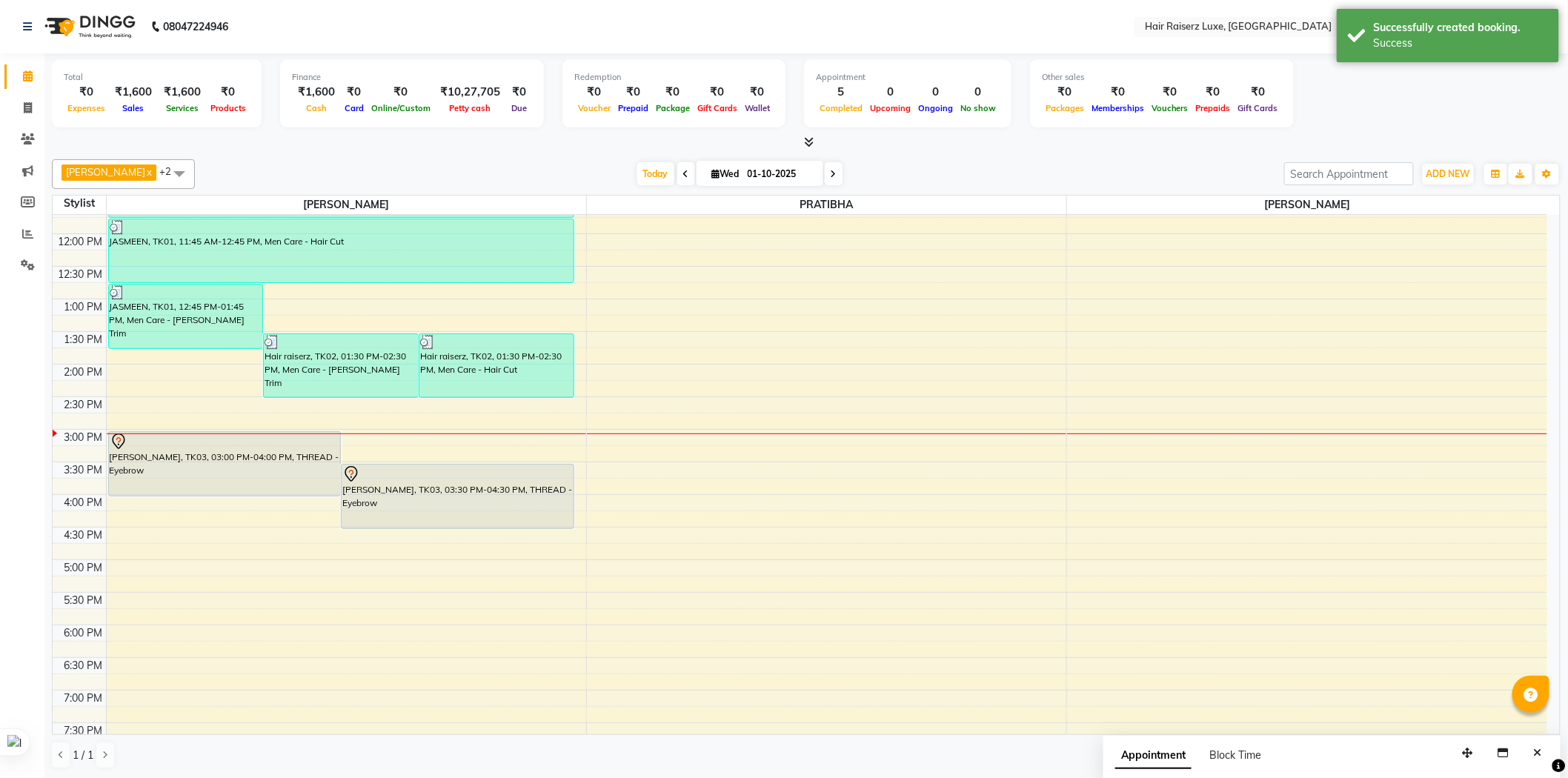
scroll to position [246, 0]
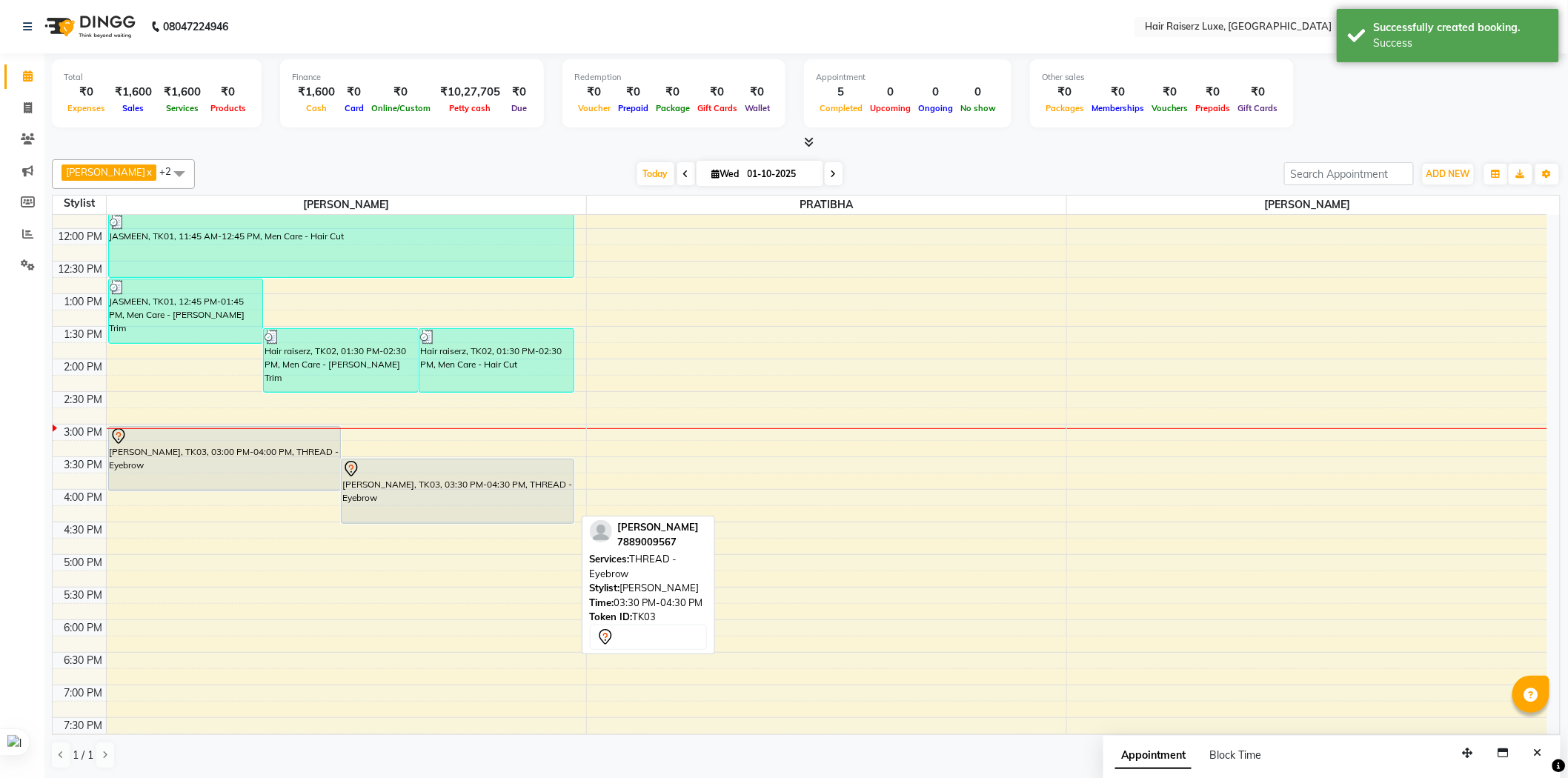
click at [509, 509] on div "[PERSON_NAME], TK03, 03:30 PM-04:30 PM, THREAD - Eyebrow" at bounding box center [457, 491] width 232 height 64
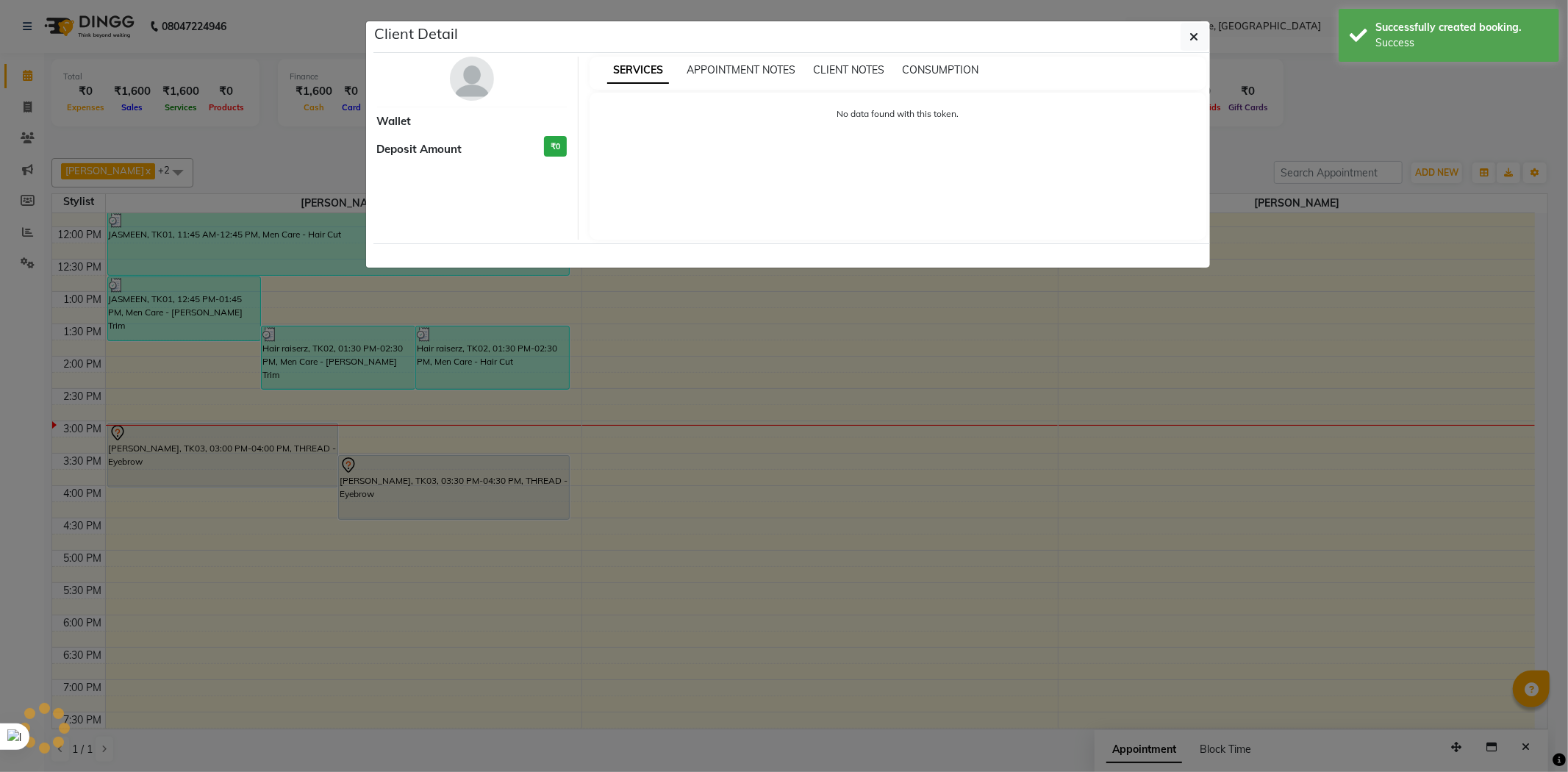
select select "7"
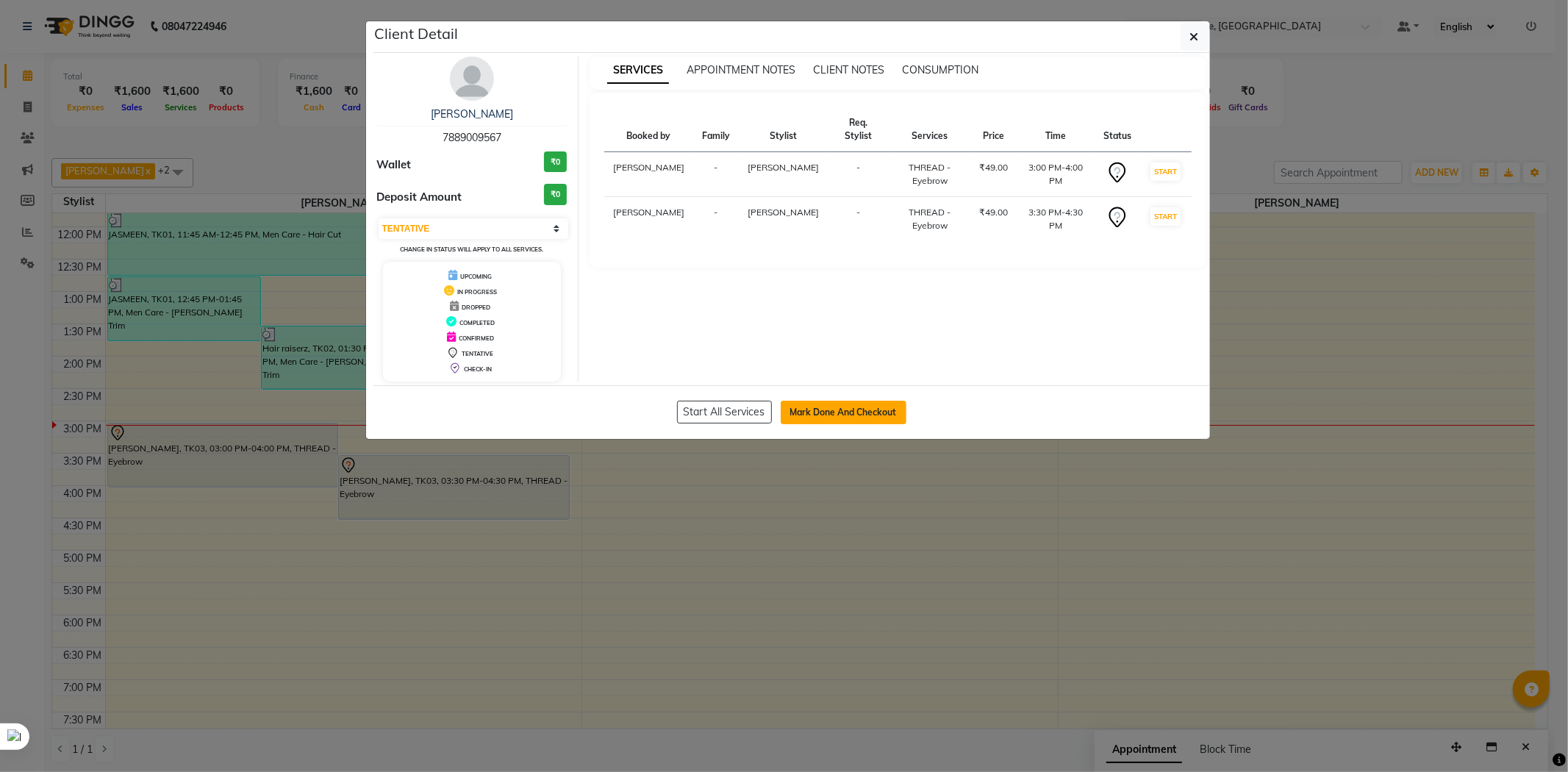
click at [869, 413] on button "Mark Done And Checkout" at bounding box center [844, 412] width 126 height 23
select select "service"
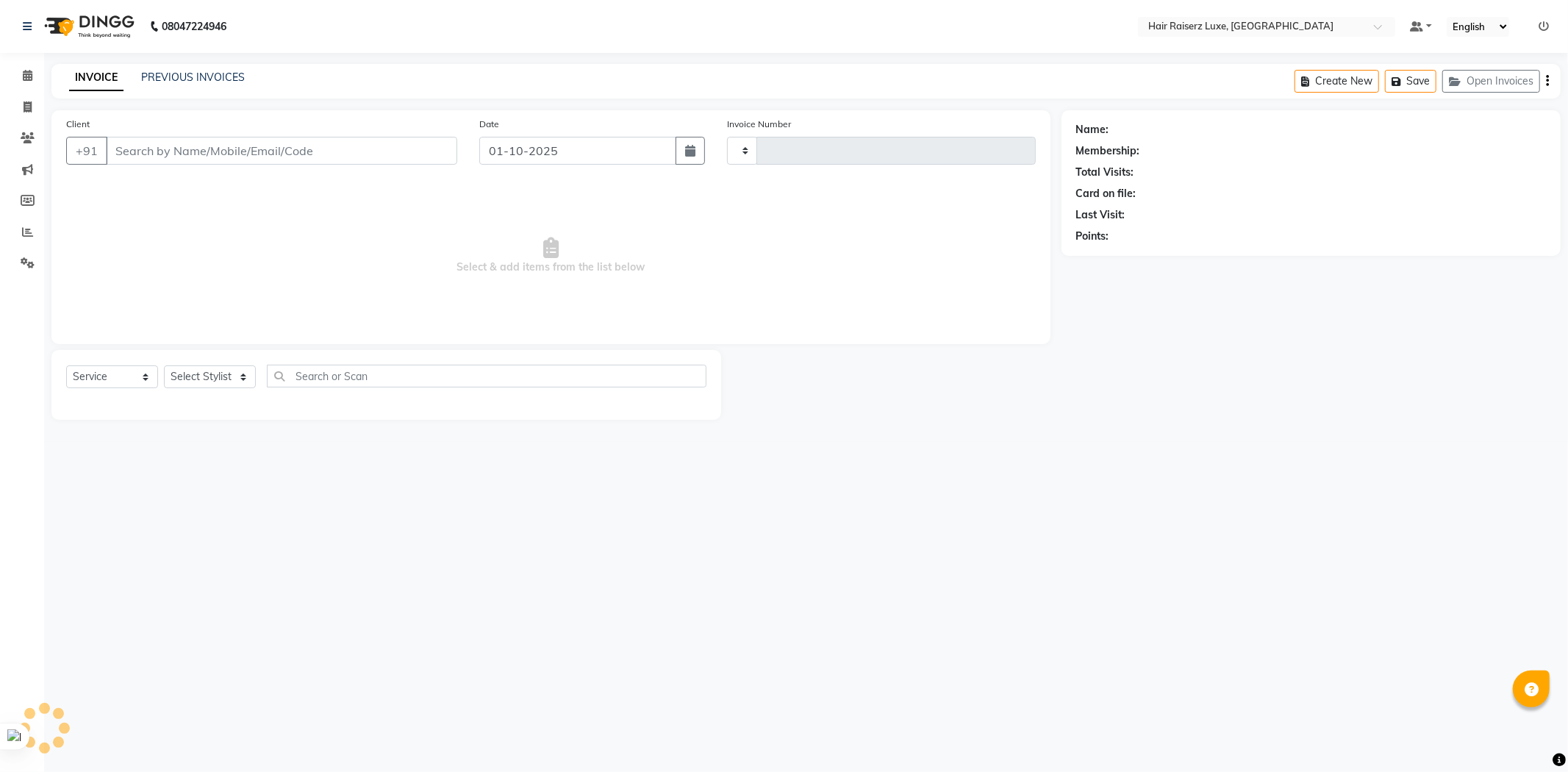
type input "1312"
select select "7418"
type input "7889009567"
select select "65193"
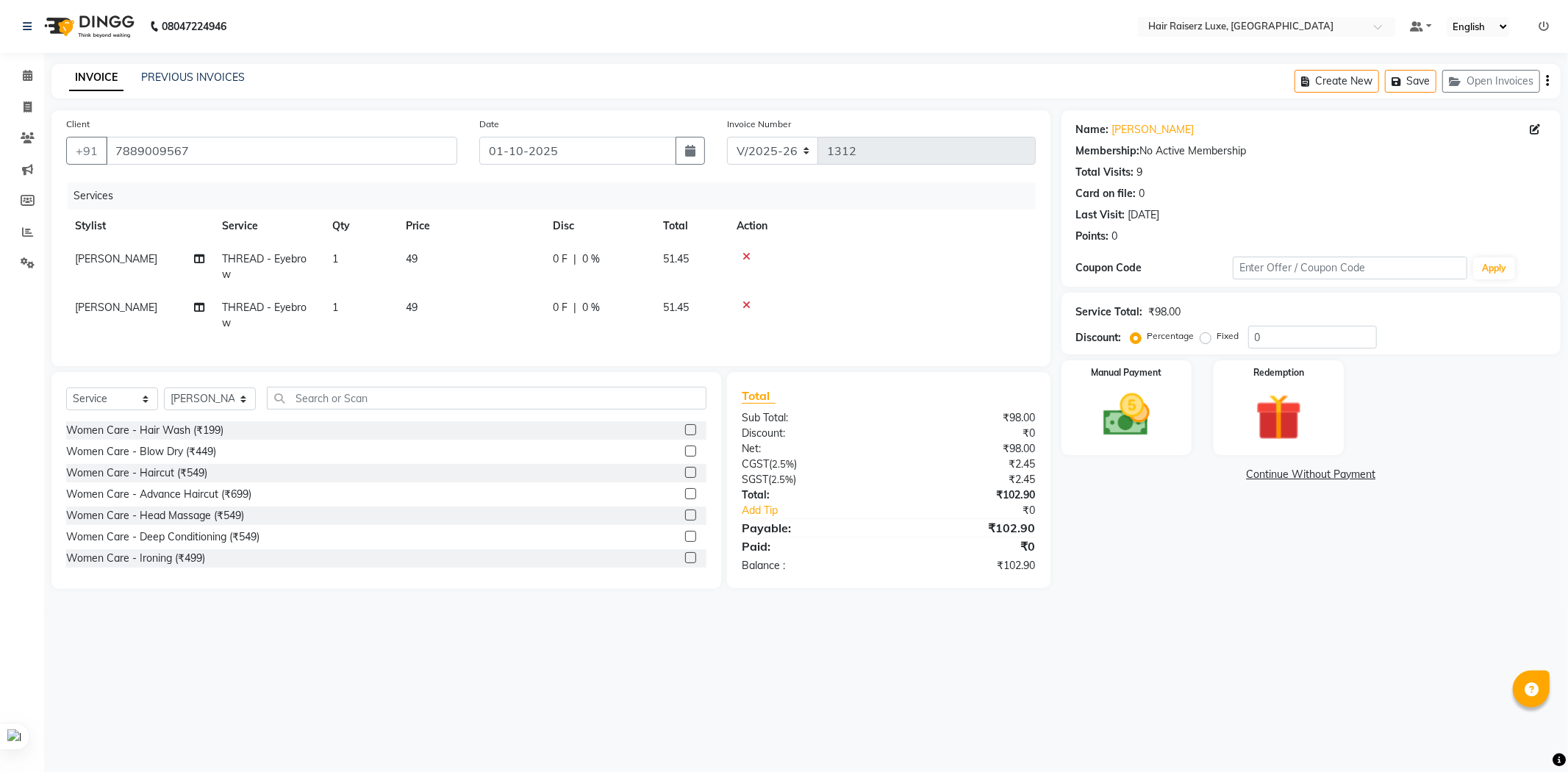
click at [1218, 340] on label "Fixed" at bounding box center [1228, 337] width 22 height 14
click at [1204, 340] on input "Fixed" at bounding box center [1209, 336] width 11 height 11
radio input "true"
click at [1263, 340] on input "0" at bounding box center [1312, 337] width 129 height 23
type input "02.90"
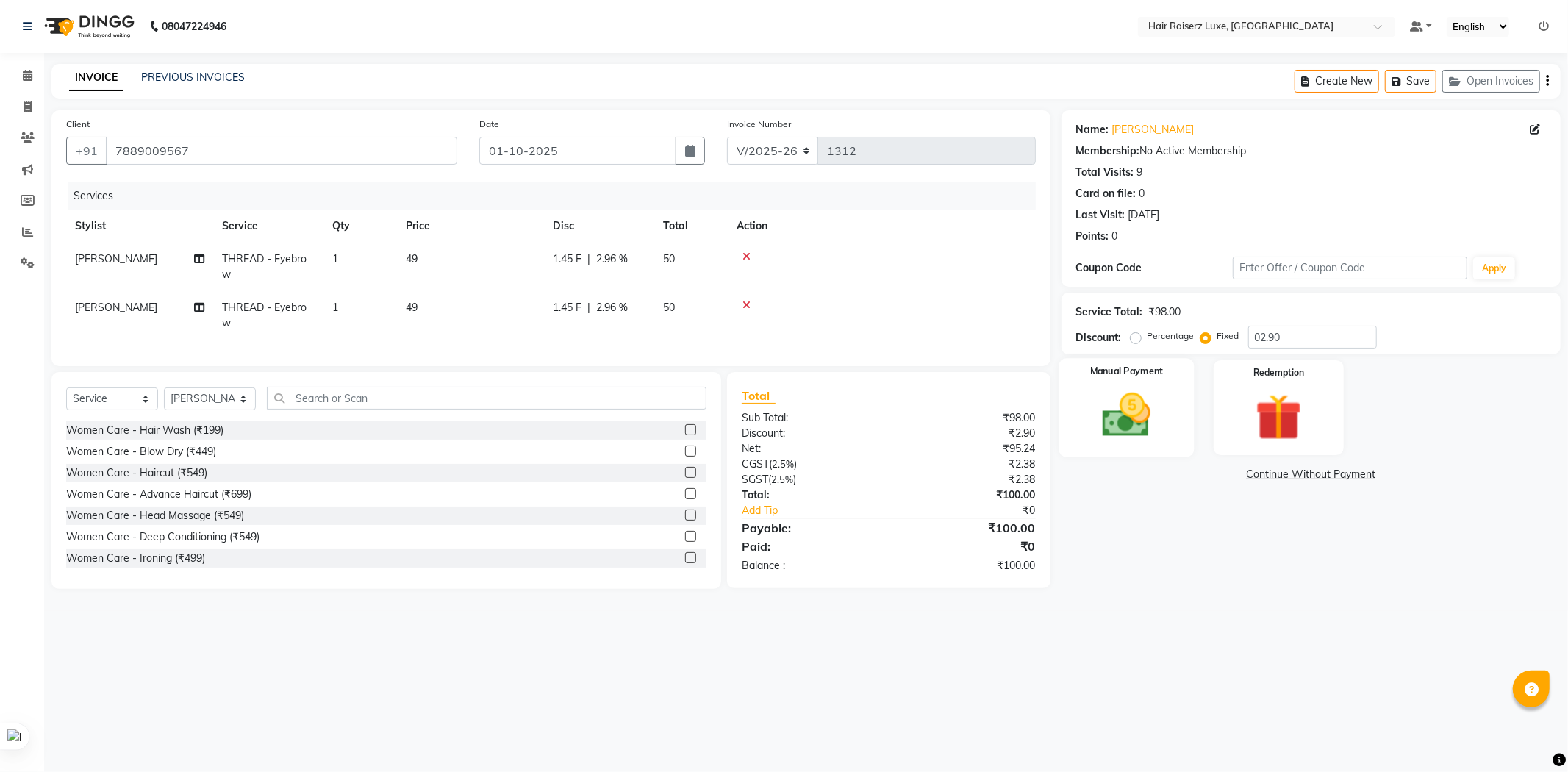
click at [1143, 414] on img at bounding box center [1127, 415] width 78 height 56
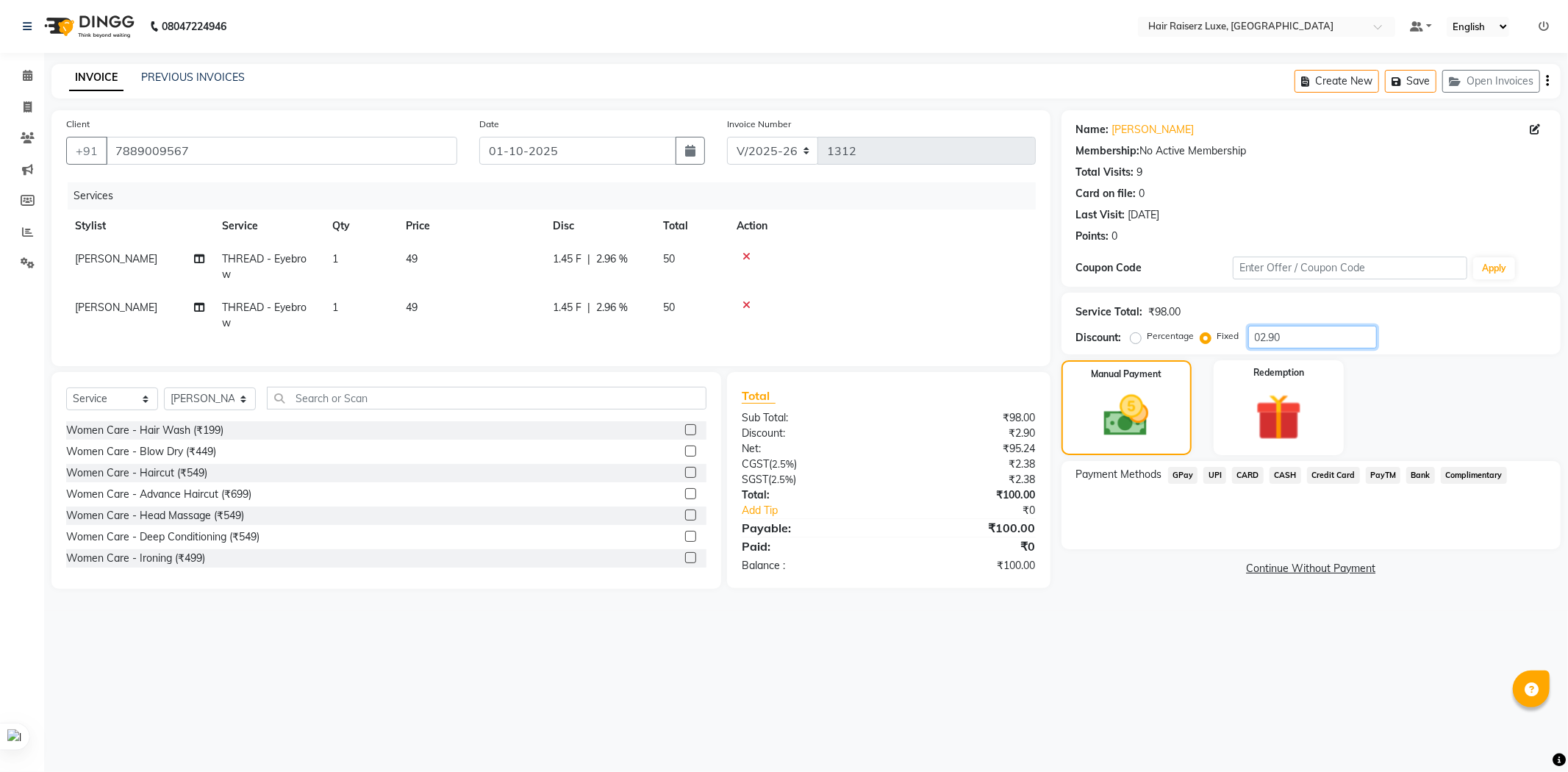
drag, startPoint x: 1299, startPoint y: 334, endPoint x: 1181, endPoint y: 341, distance: 118.2
click at [1181, 341] on div "Percentage Fixed 02.90" at bounding box center [1255, 337] width 244 height 23
click at [1076, 671] on div "08047224946 Select Location × Hair Raiserz Luxe, Elysian Towers Default Panel M…" at bounding box center [784, 386] width 1568 height 772
drag, startPoint x: 1299, startPoint y: 336, endPoint x: 1214, endPoint y: 336, distance: 85.0
click at [1214, 336] on div "Percentage Fixed 02.90" at bounding box center [1255, 337] width 244 height 23
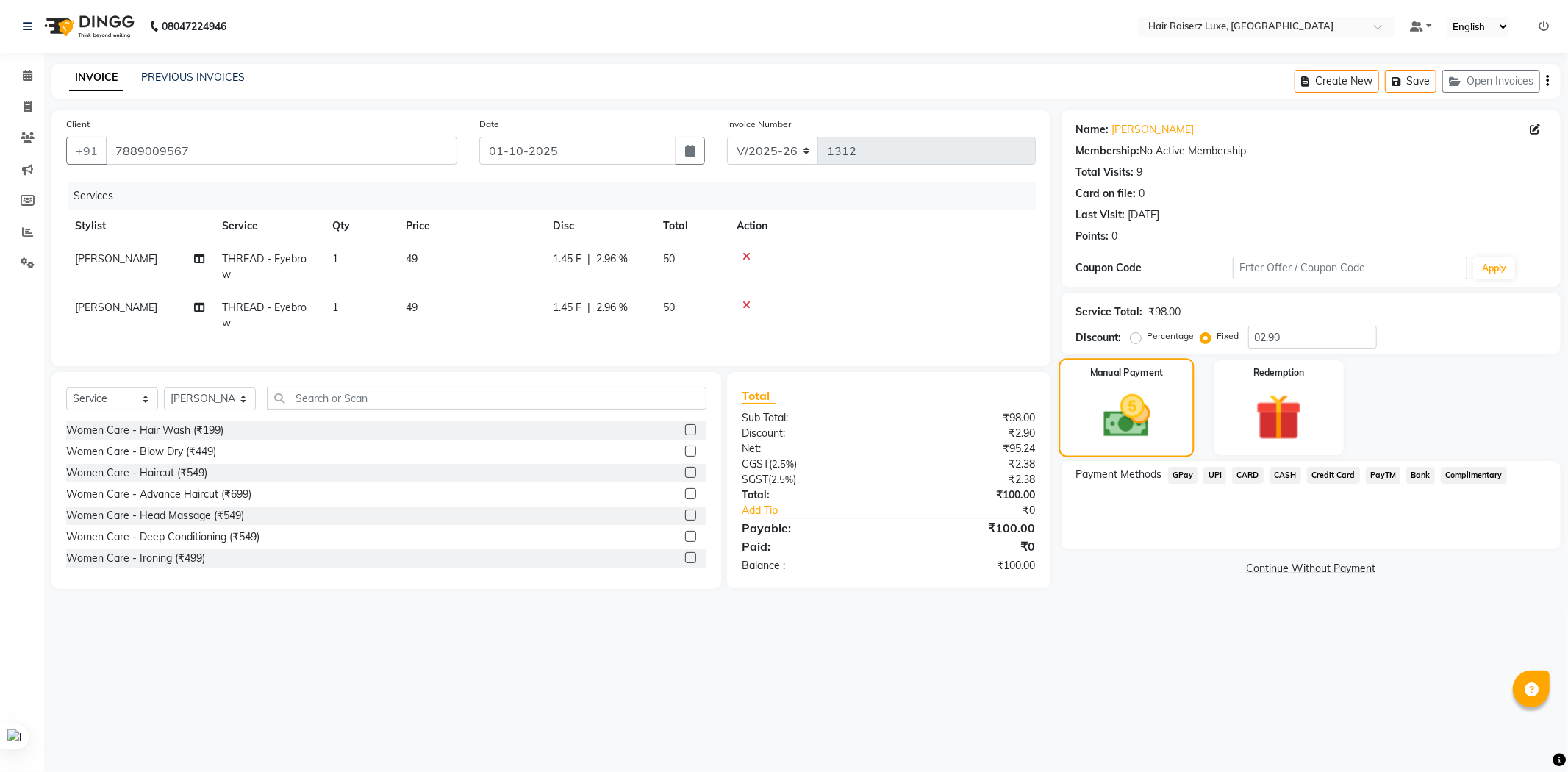
click at [1127, 387] on div "Manual Payment" at bounding box center [1126, 408] width 135 height 99
click at [1148, 340] on label "Percentage" at bounding box center [1171, 337] width 47 height 14
click at [1134, 340] on input "Percentage" at bounding box center [1139, 336] width 11 height 11
radio input "true"
click at [1290, 334] on input "02.90" at bounding box center [1312, 337] width 129 height 23
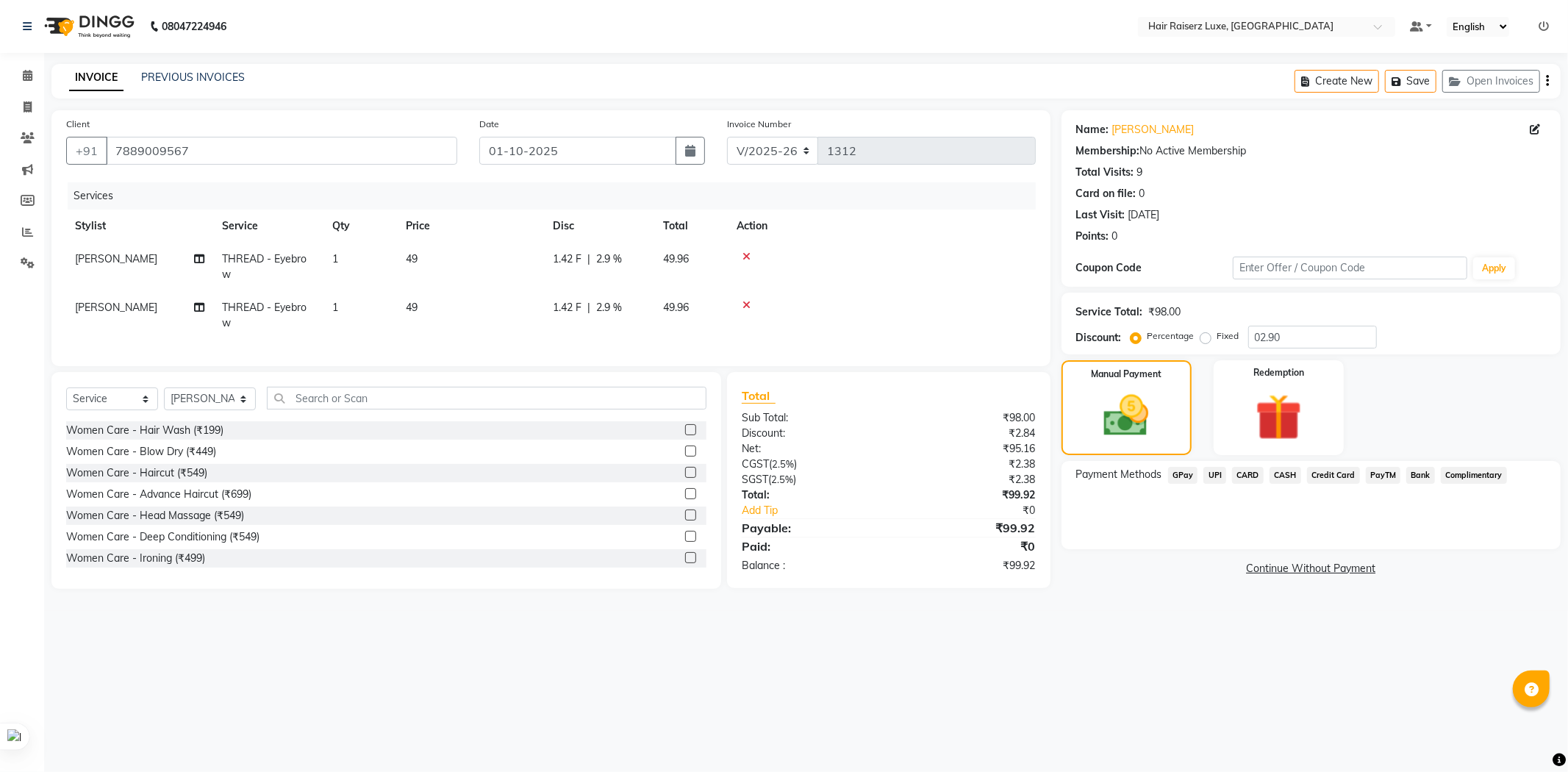
click at [1218, 341] on label "Fixed" at bounding box center [1228, 337] width 22 height 14
click at [1207, 341] on input "Fixed" at bounding box center [1209, 336] width 11 height 11
radio input "true"
click at [1202, 335] on div "Percentage Fixed 02.90" at bounding box center [1255, 337] width 244 height 23
type input "22.90"
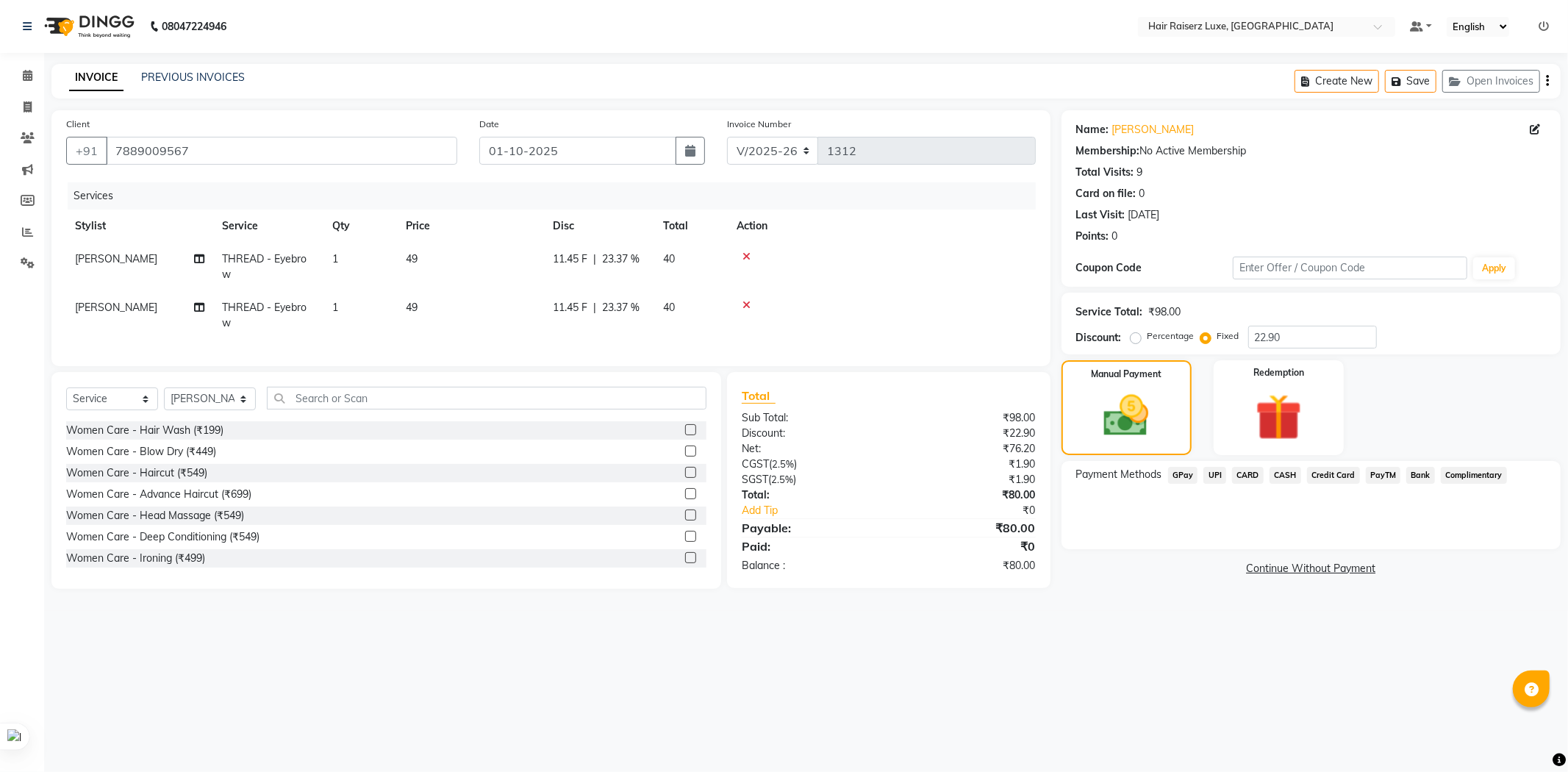
click at [1290, 476] on span "CASH" at bounding box center [1286, 475] width 32 height 17
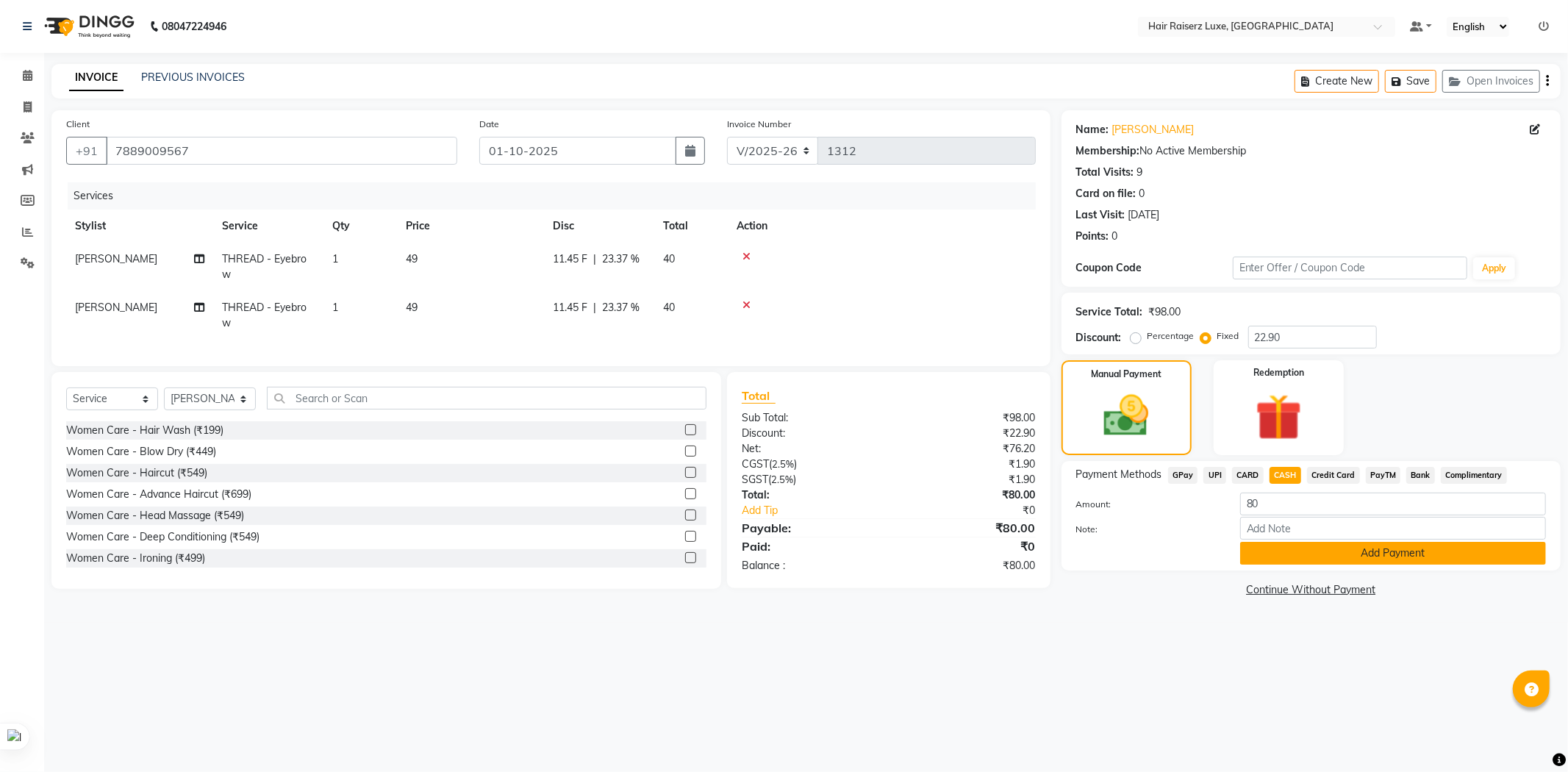
click at [1303, 549] on button "Add Payment" at bounding box center [1393, 553] width 306 height 23
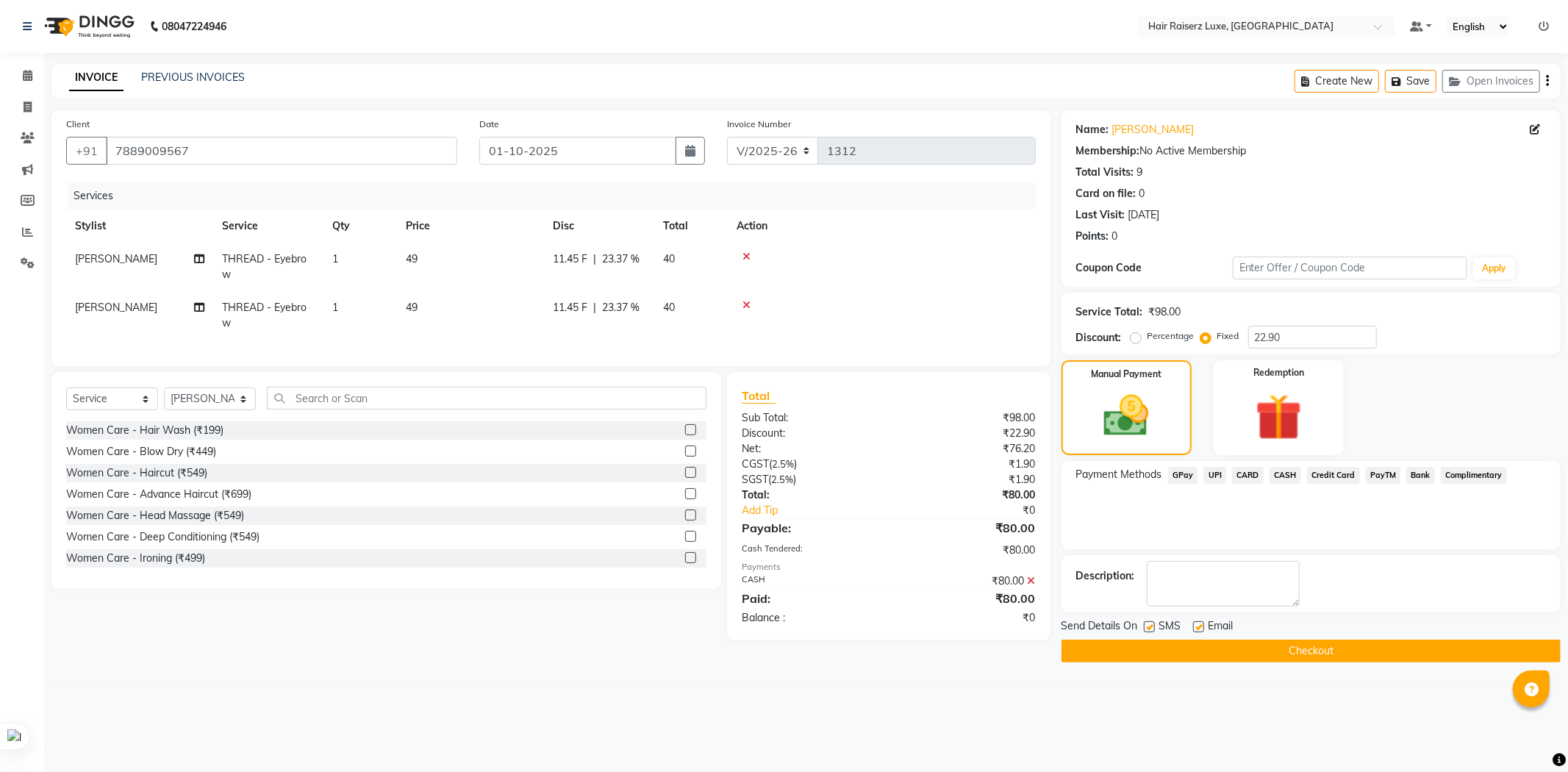
click at [1269, 649] on button "Checkout" at bounding box center [1311, 651] width 500 height 23
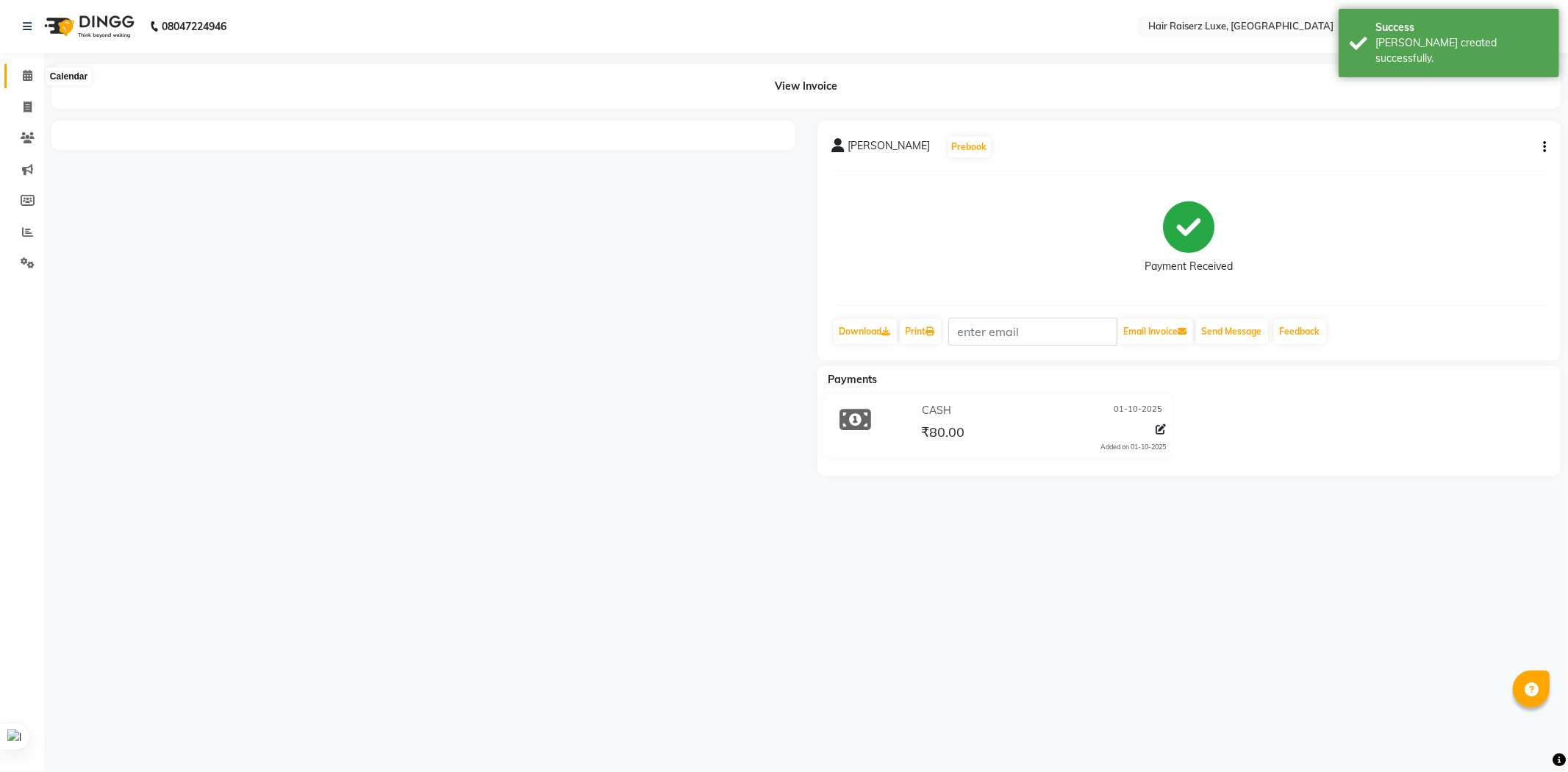
click at [19, 75] on span at bounding box center [27, 76] width 26 height 17
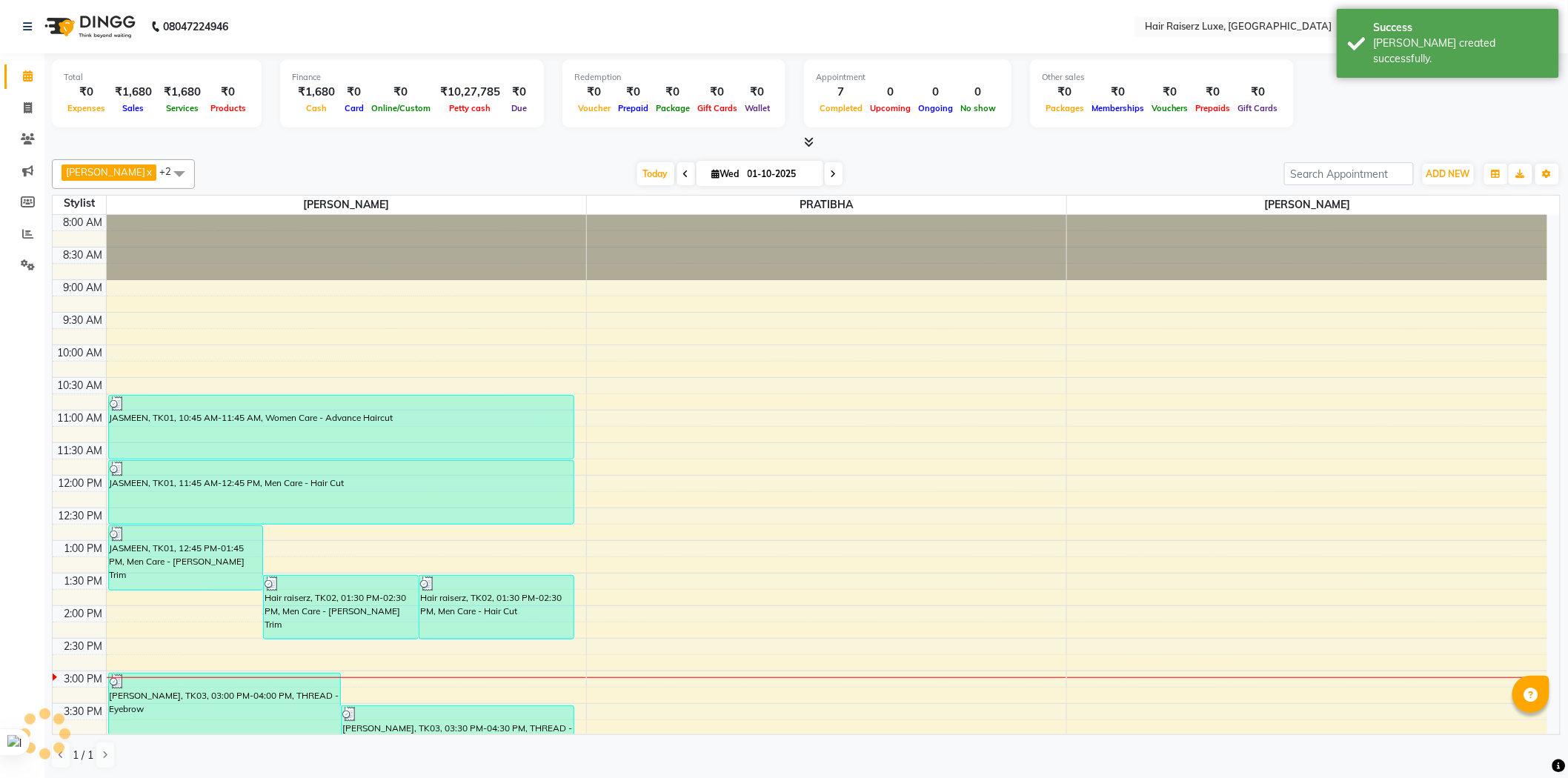
click at [987, 166] on div "[DATE] [DATE]" at bounding box center [739, 173] width 1074 height 22
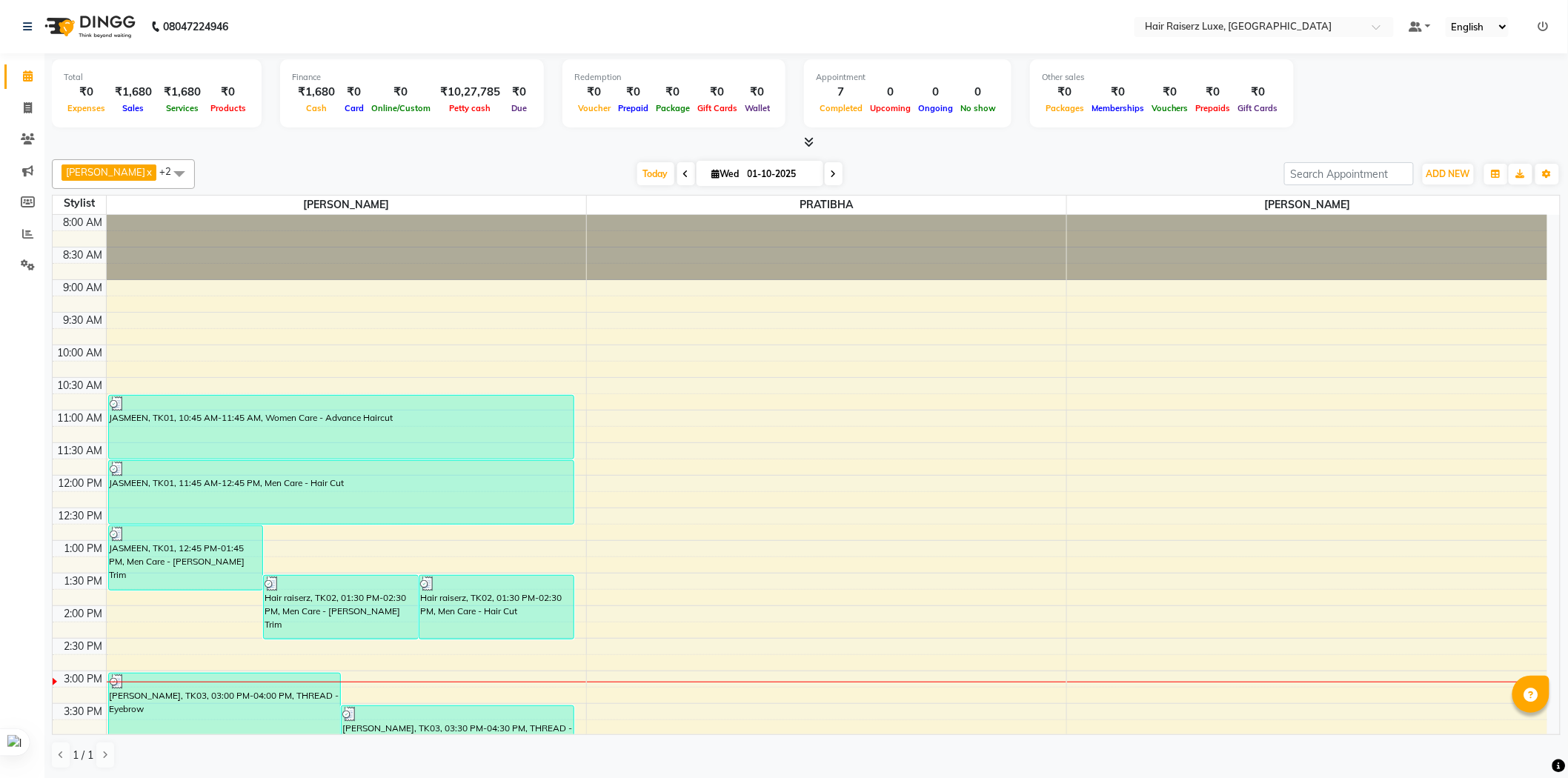
scroll to position [1, 0]
click at [345, 364] on div "8:00 AM 8:30 AM 9:00 AM 9:30 AM 10:00 AM 10:30 AM 11:00 AM 11:30 AM 12:00 PM 12…" at bounding box center [799, 638] width 1494 height 847
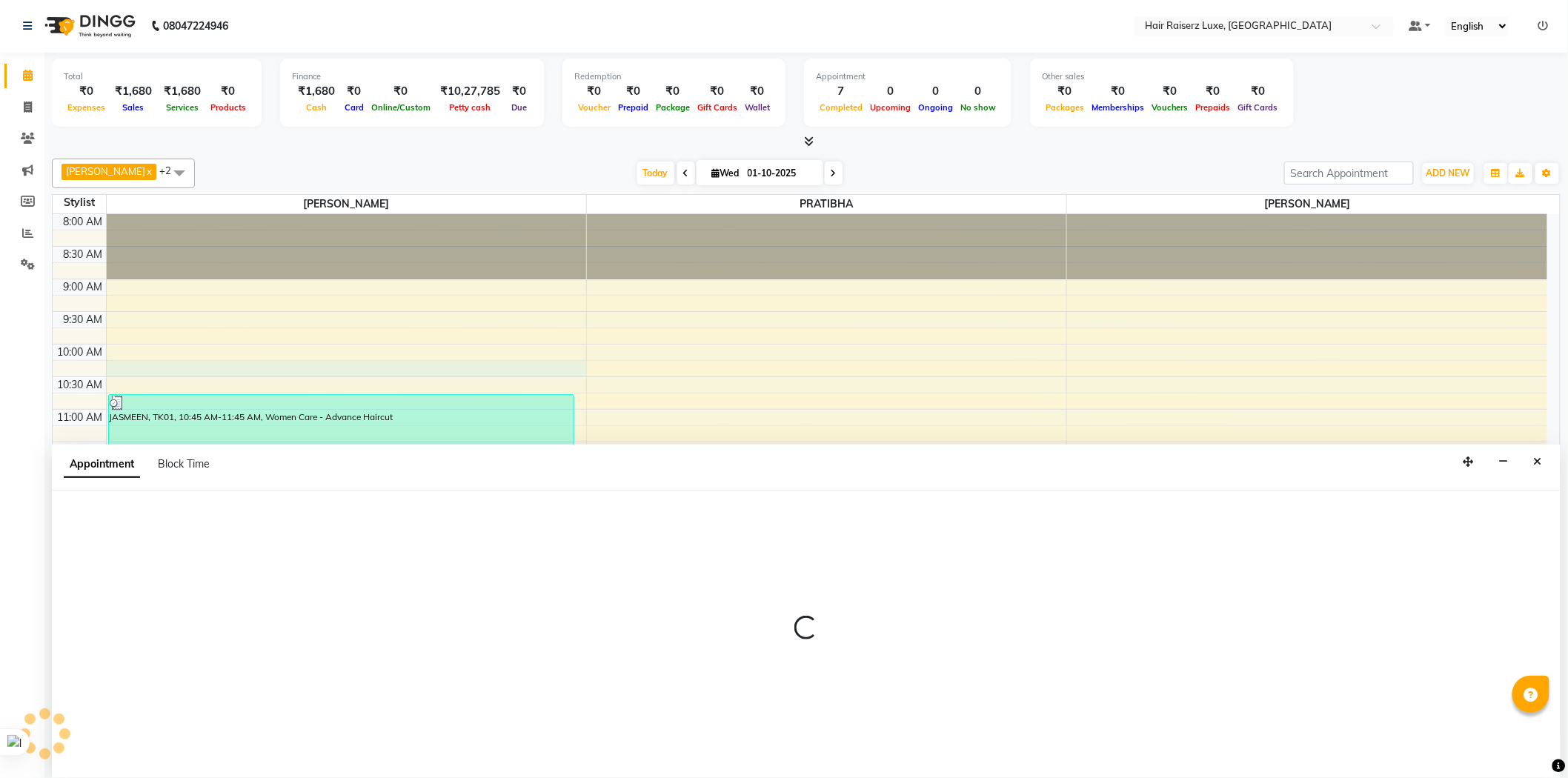
select select "65193"
select select "615"
select select "tentative"
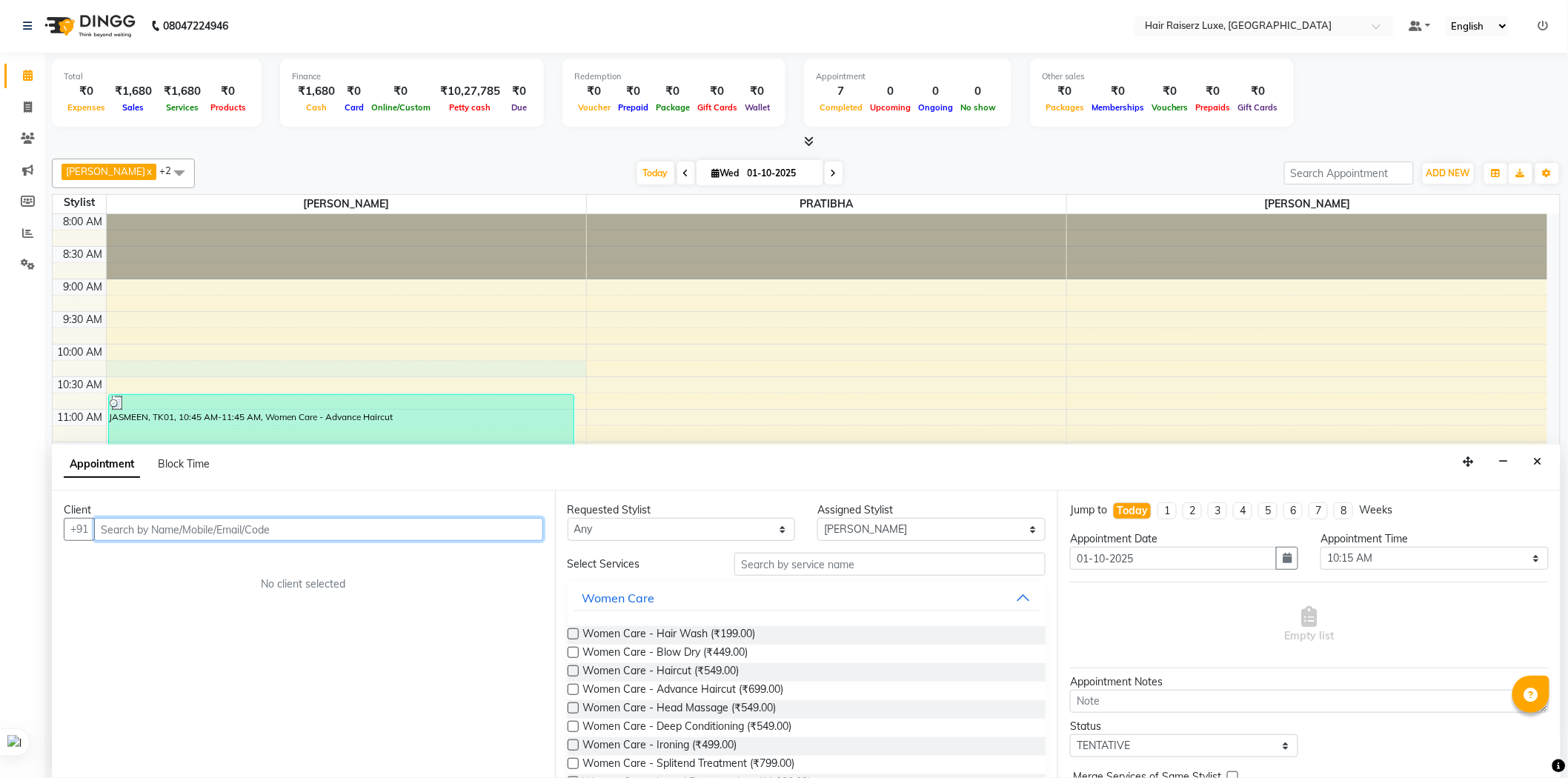
click at [221, 525] on input "text" at bounding box center [319, 529] width 449 height 23
type input "s"
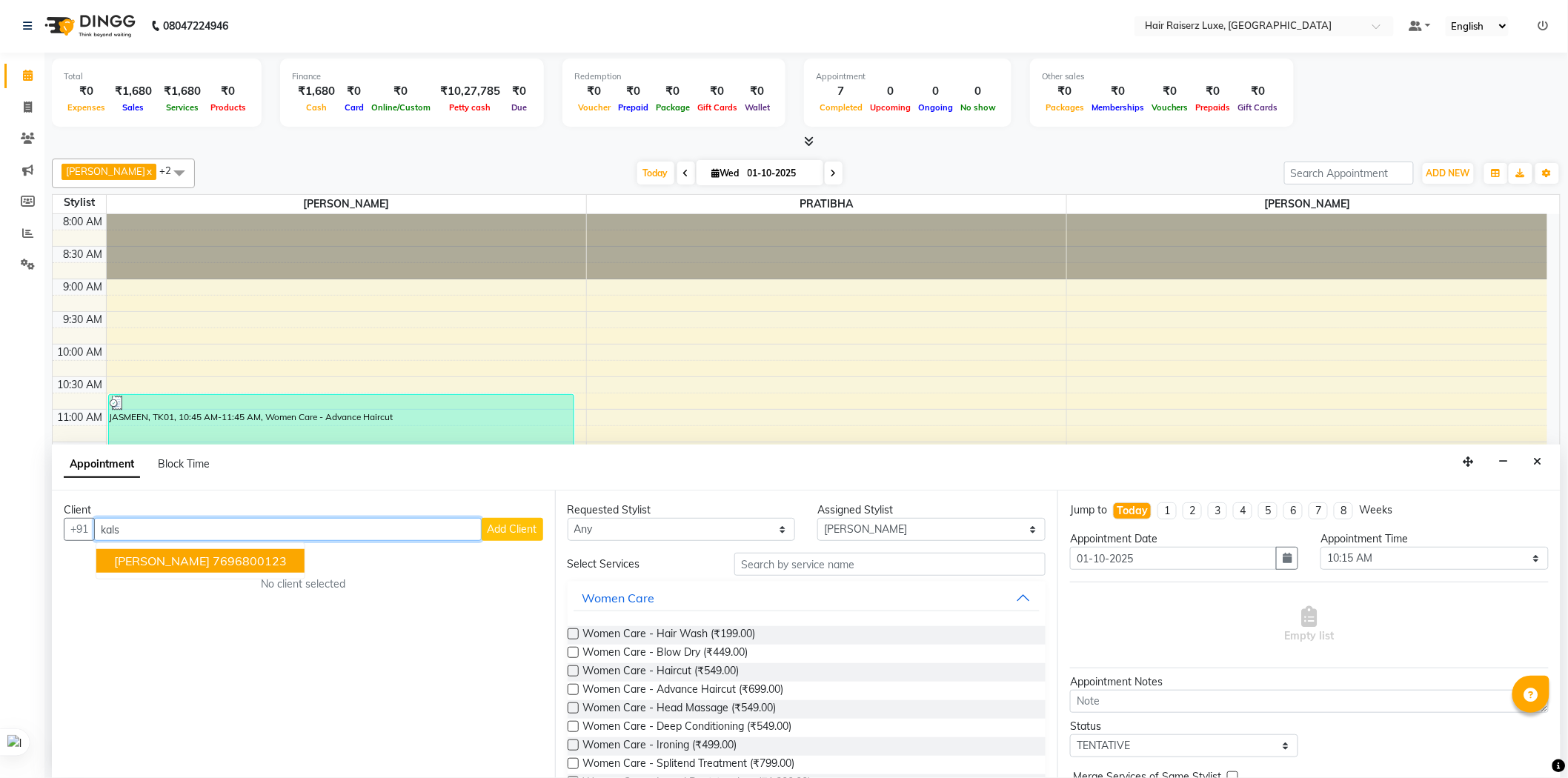
click at [213, 559] on ngb-highlight "7696800123" at bounding box center [249, 560] width 74 height 14
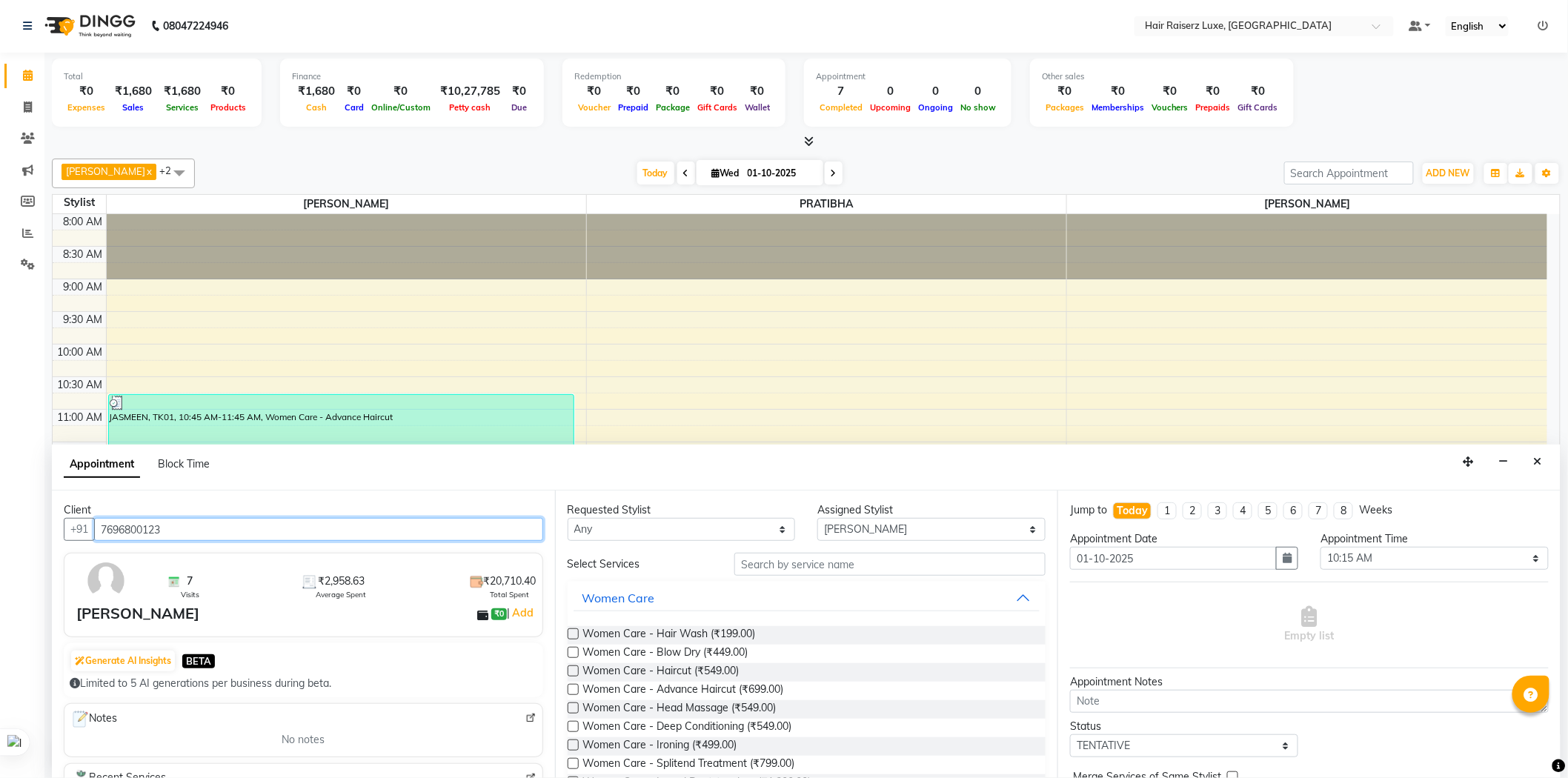
type input "7696800123"
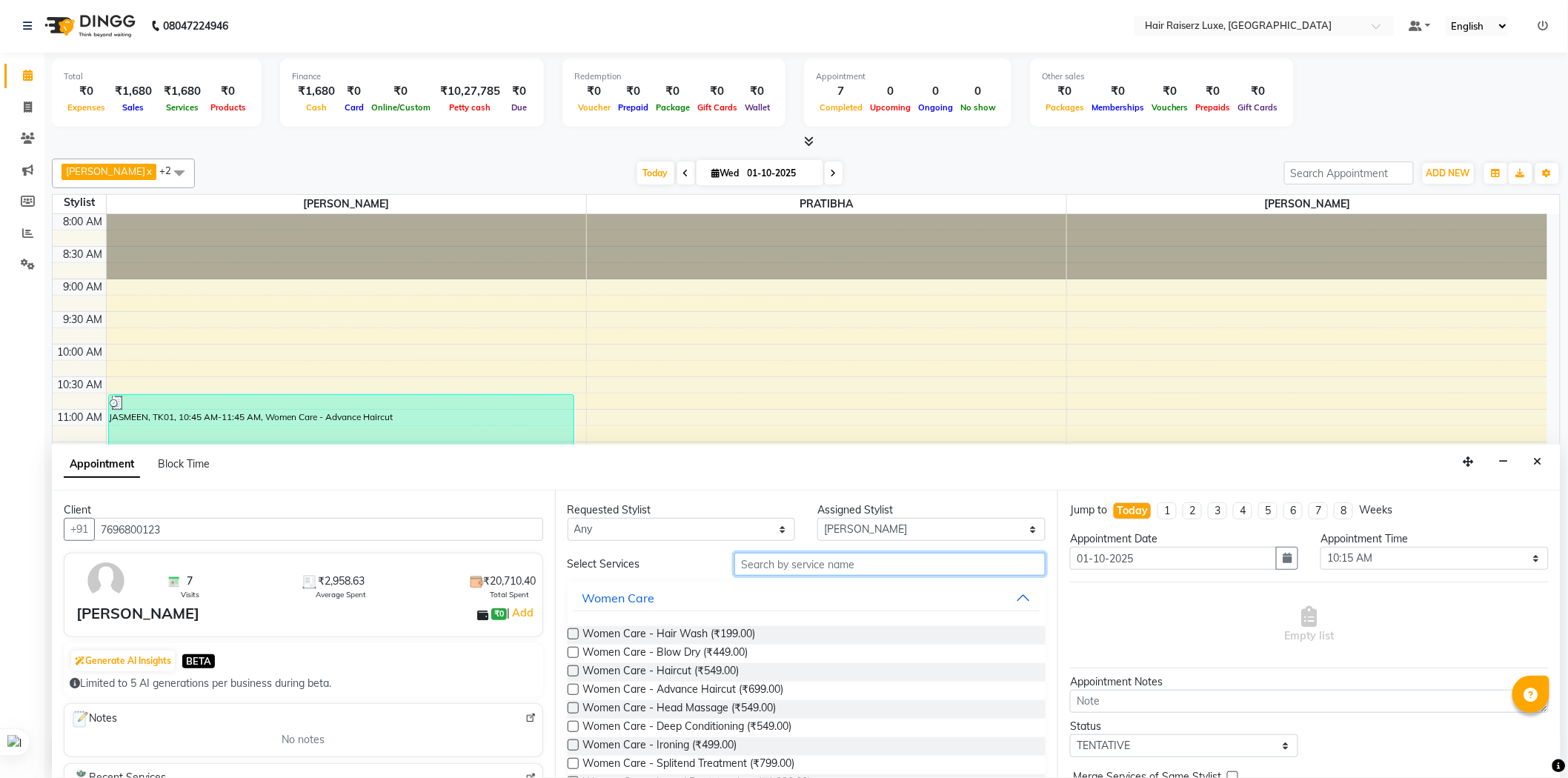
click at [821, 560] on input "text" at bounding box center [890, 564] width 311 height 23
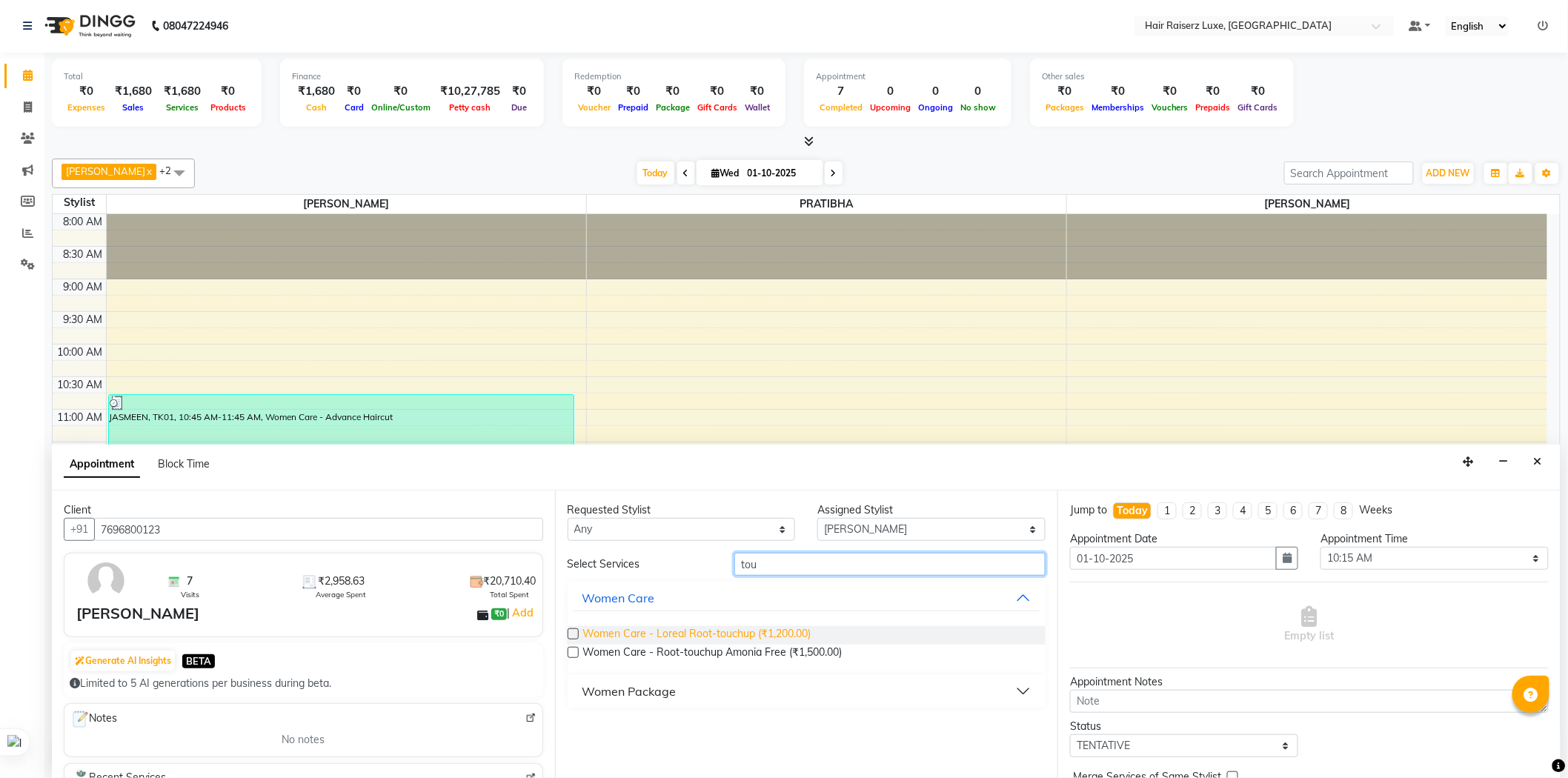
type input "tou"
click at [786, 632] on span "Women Care - Loreal Root-touchup (₹1,200.00)" at bounding box center [697, 635] width 228 height 18
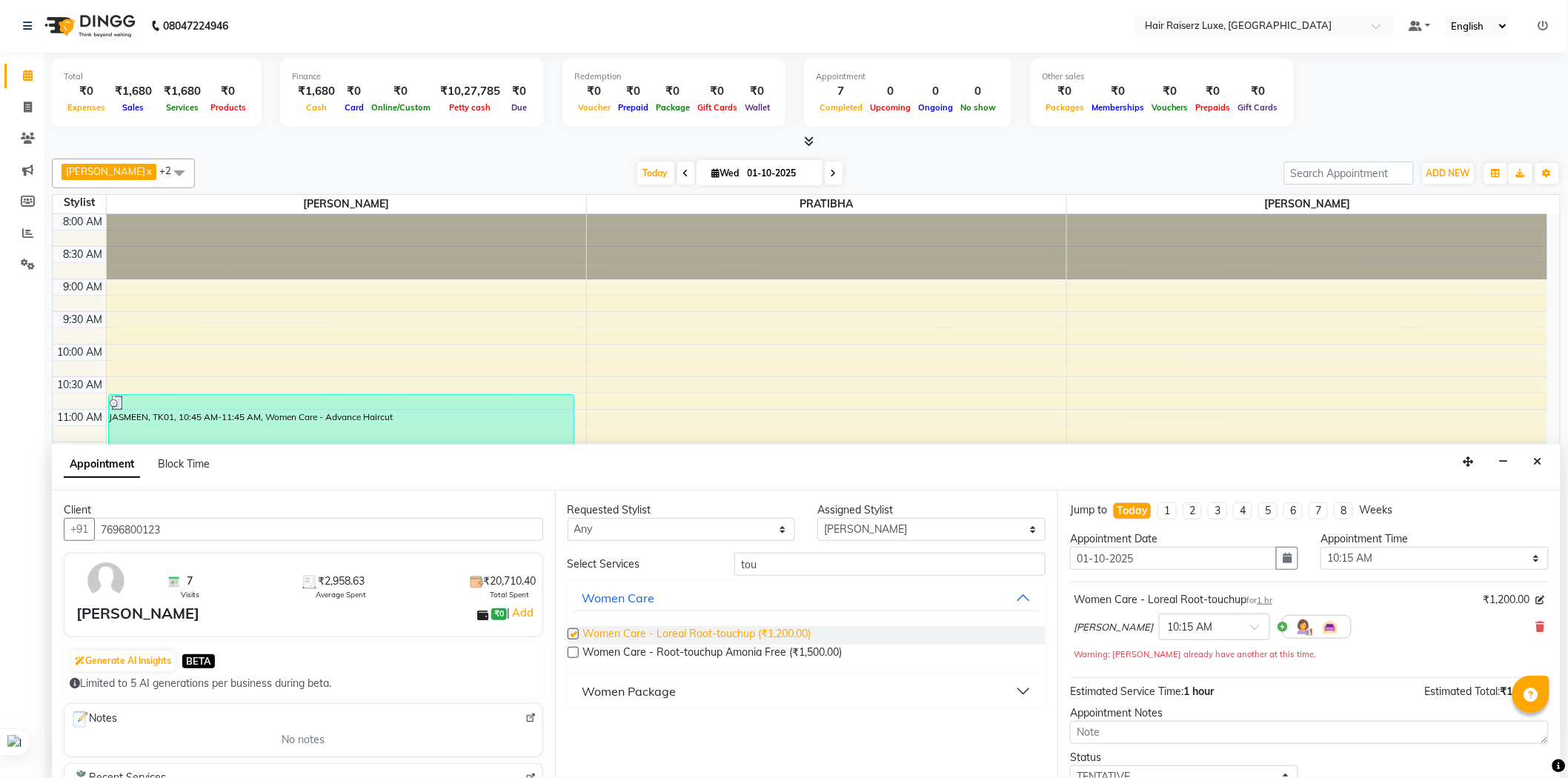
checkbox input "false"
click at [1198, 624] on div at bounding box center [1214, 626] width 110 height 15
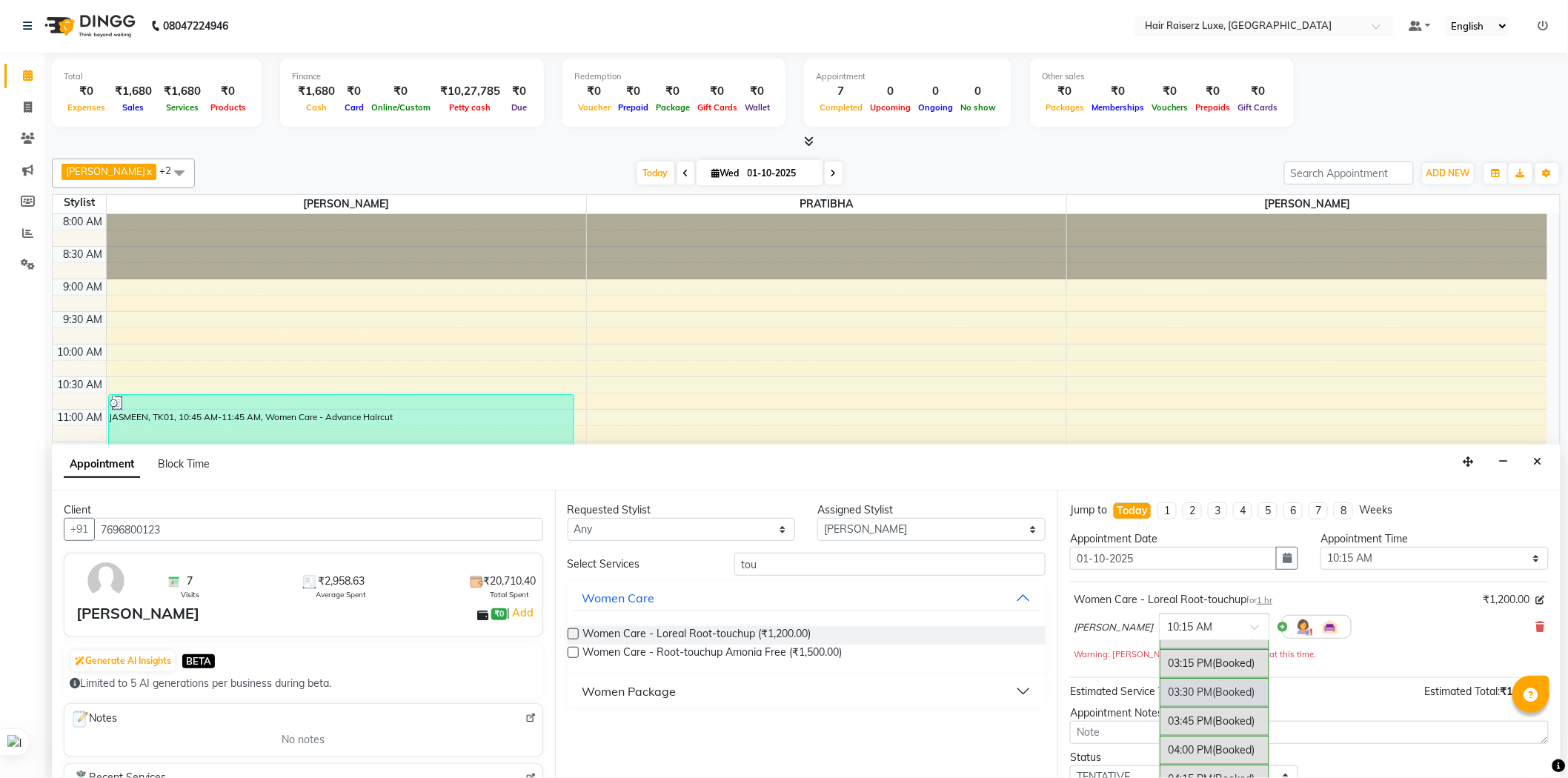
scroll to position [741, 0]
click at [1163, 657] on div "03:30 PM (Booked)" at bounding box center [1214, 652] width 110 height 29
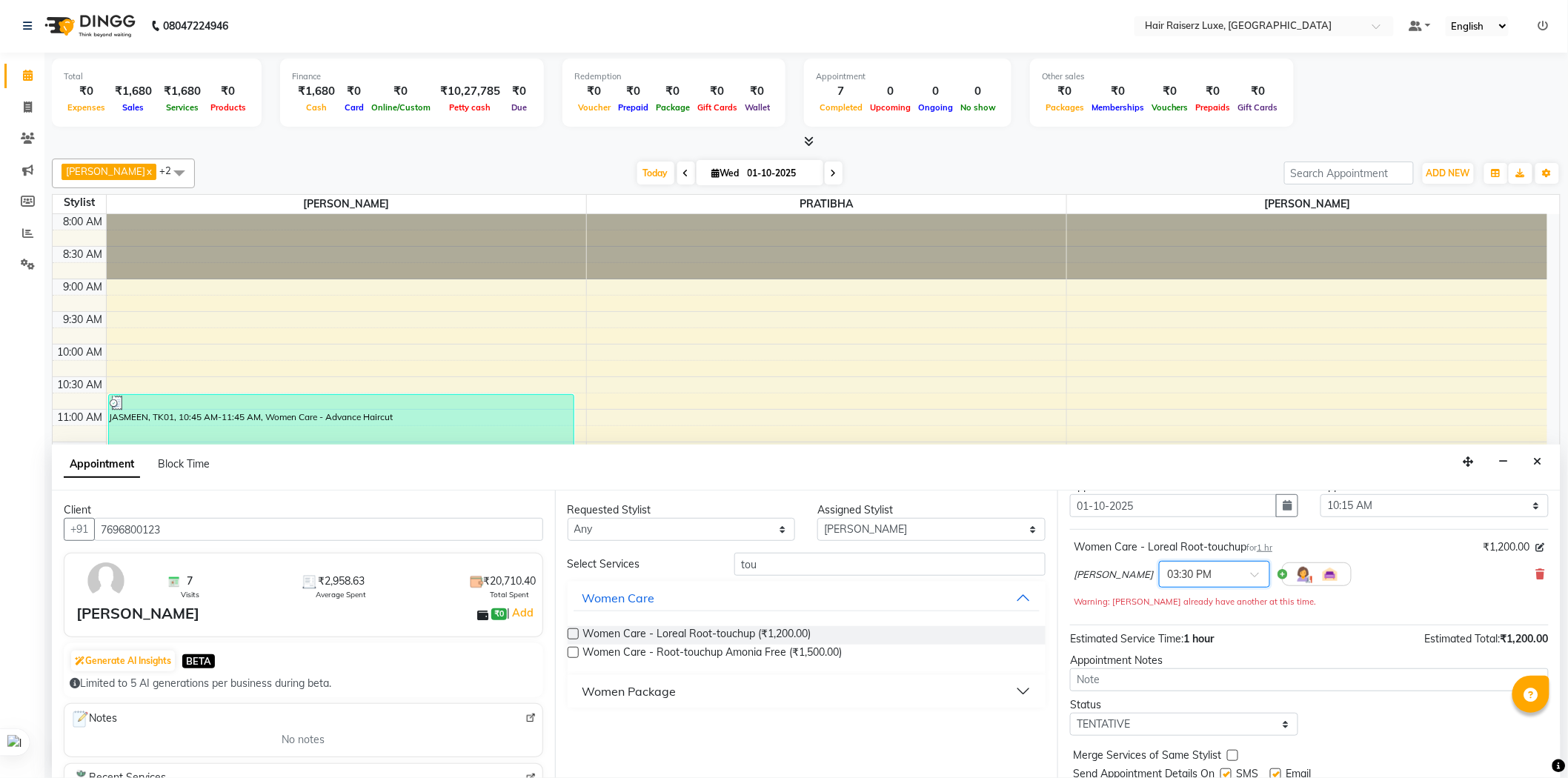
scroll to position [103, 0]
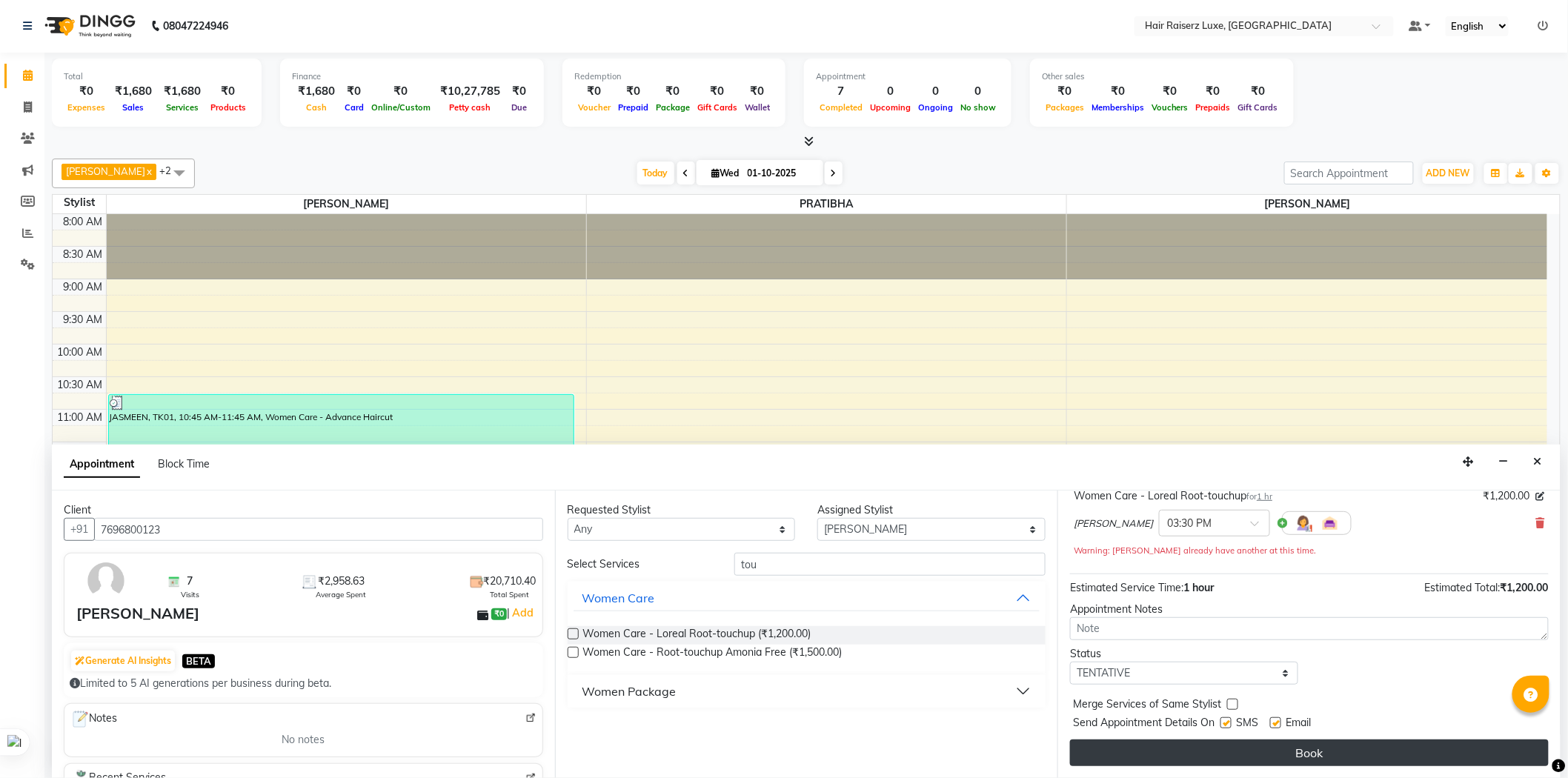
click at [1292, 752] on button "Book" at bounding box center [1309, 752] width 478 height 27
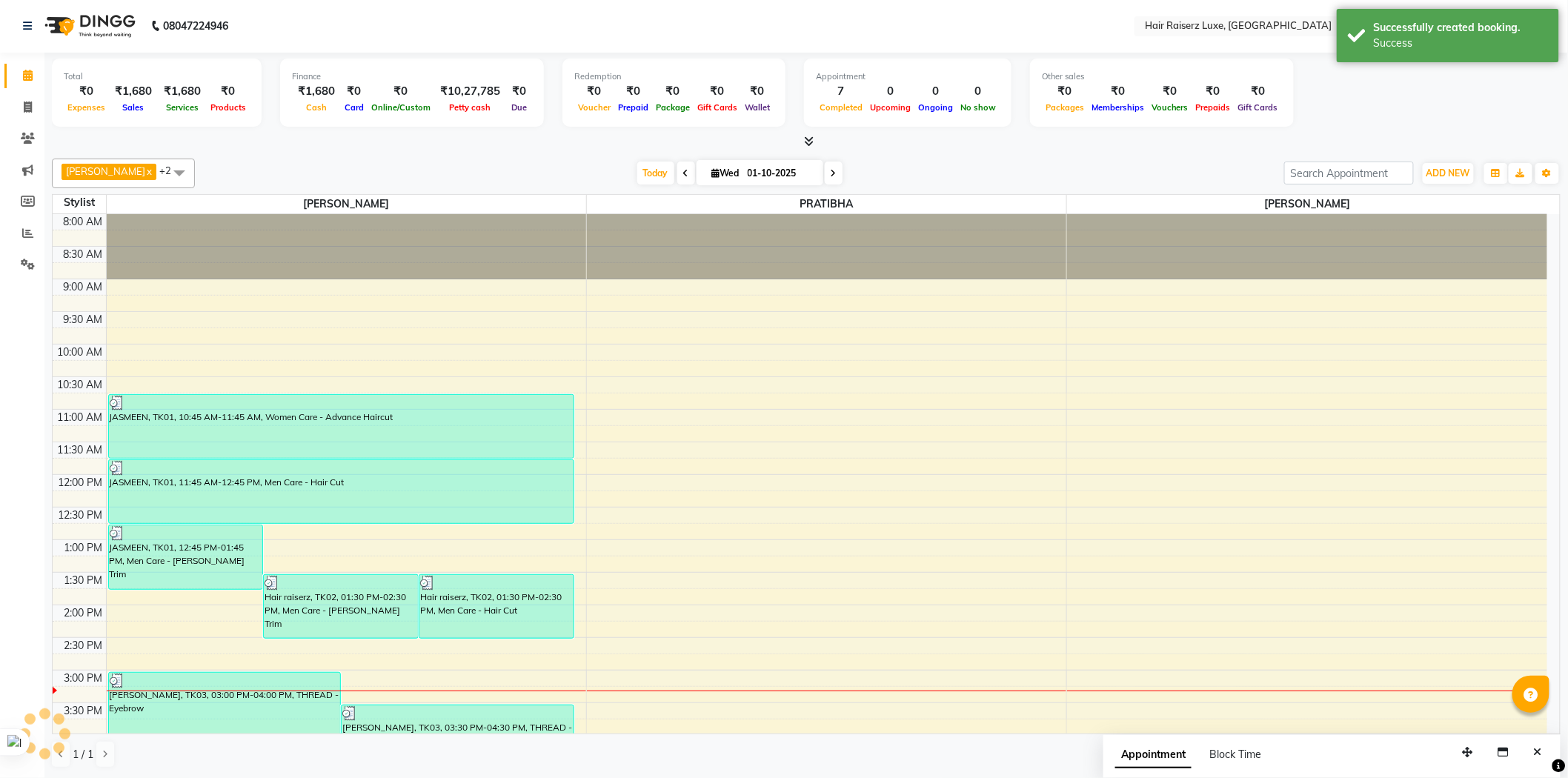
scroll to position [0, 0]
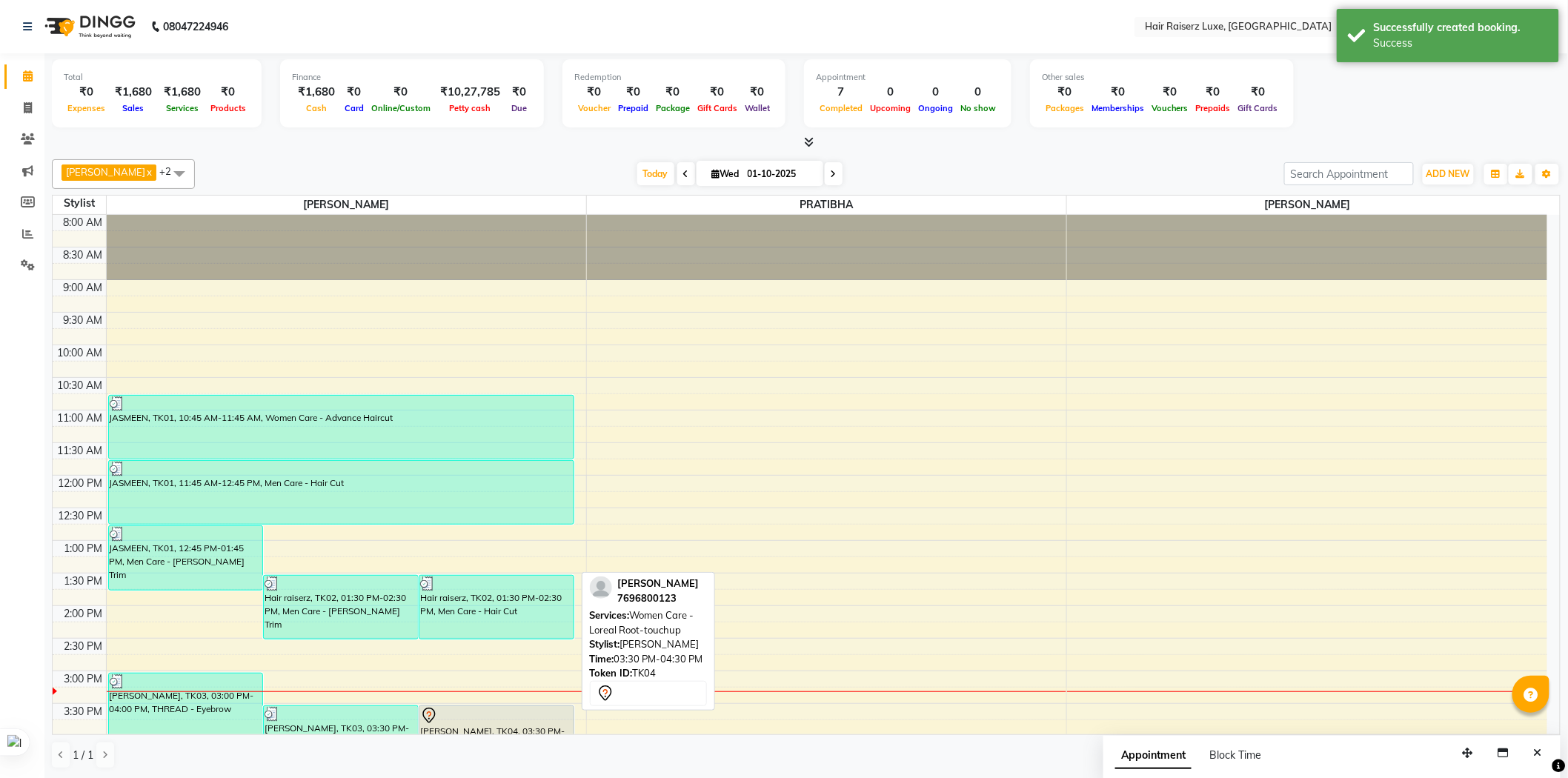
click at [504, 711] on div at bounding box center [496, 716] width 153 height 17
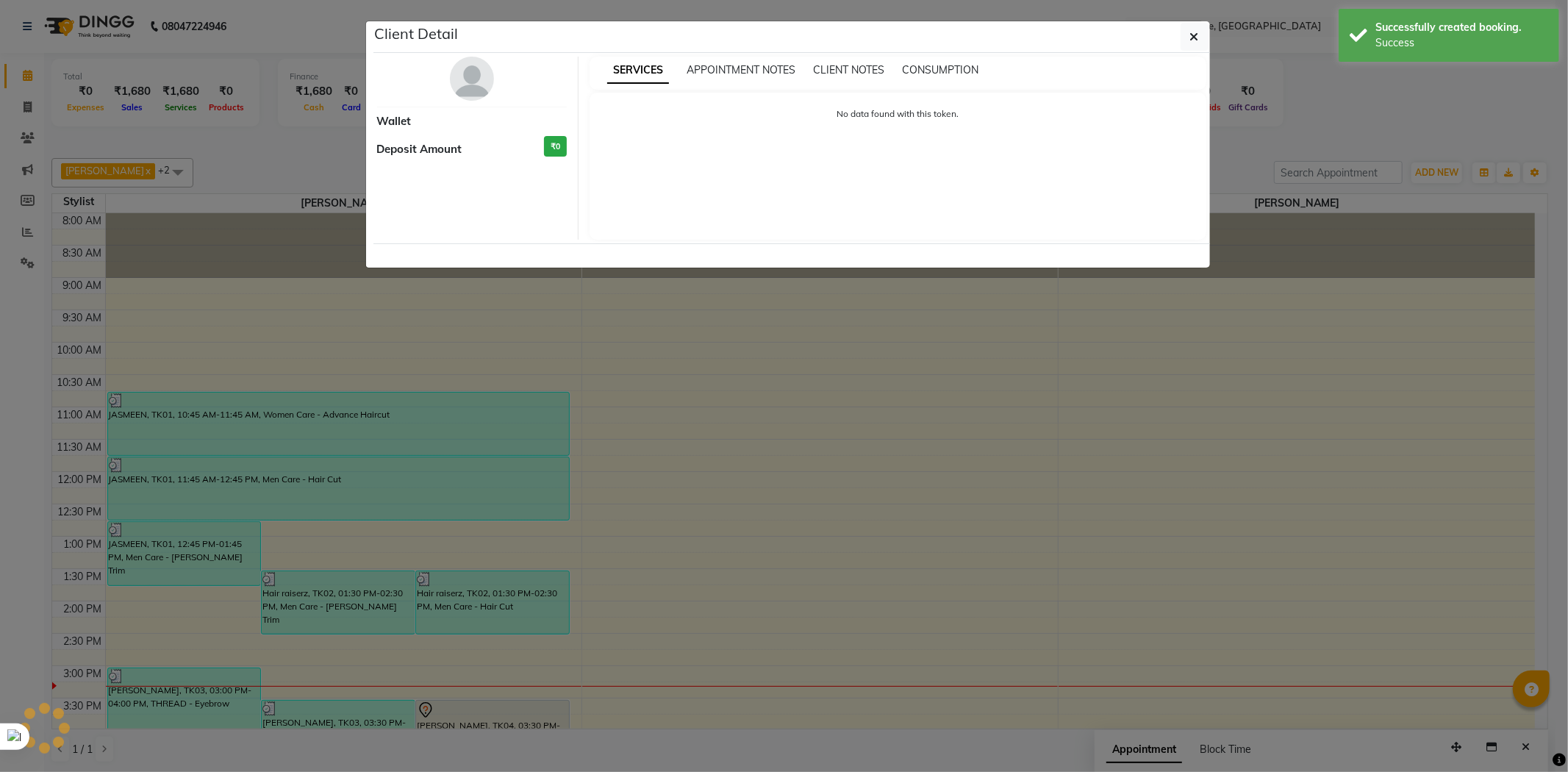
select select "7"
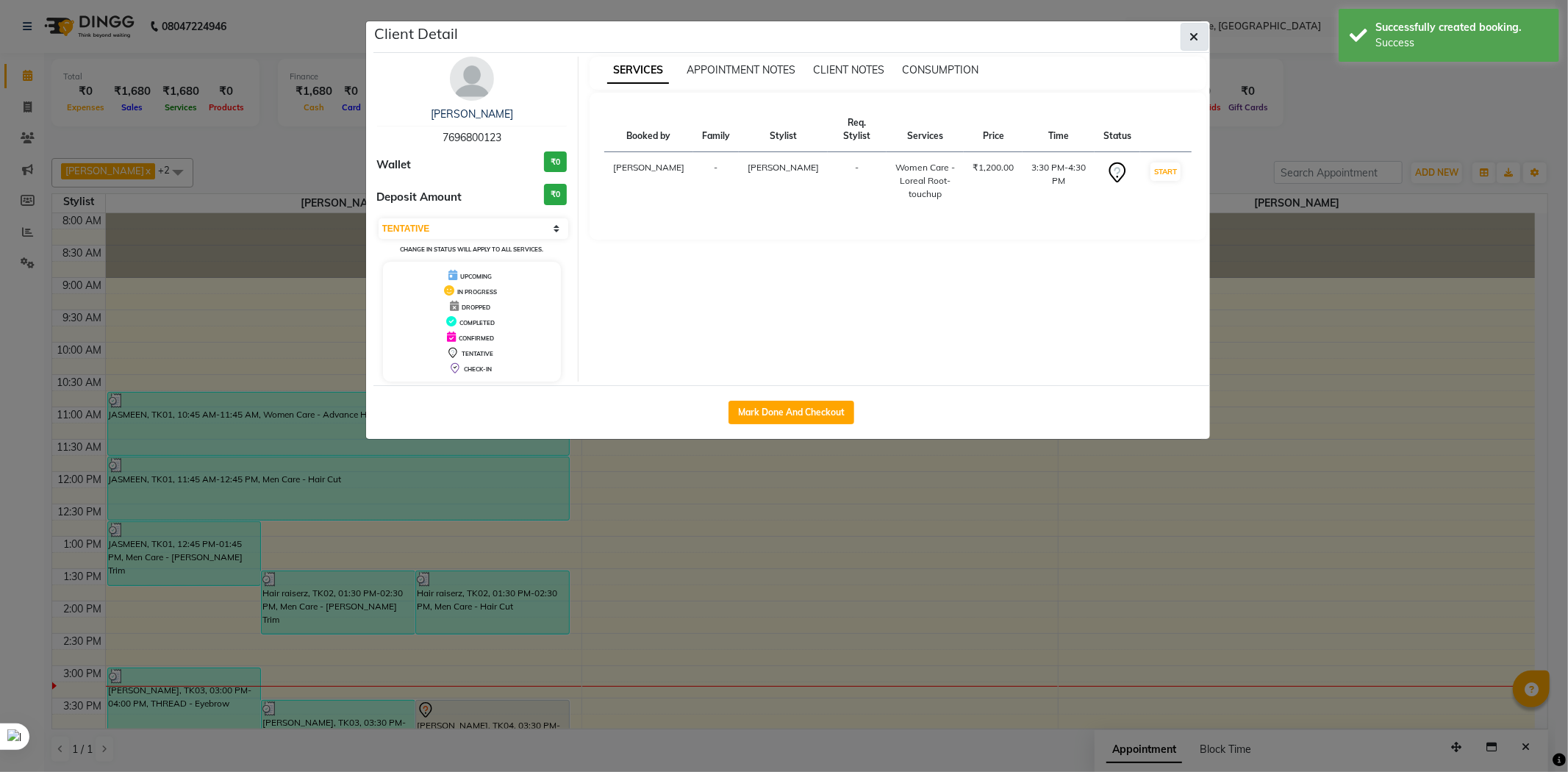
click at [1199, 32] on button "button" at bounding box center [1194, 36] width 28 height 28
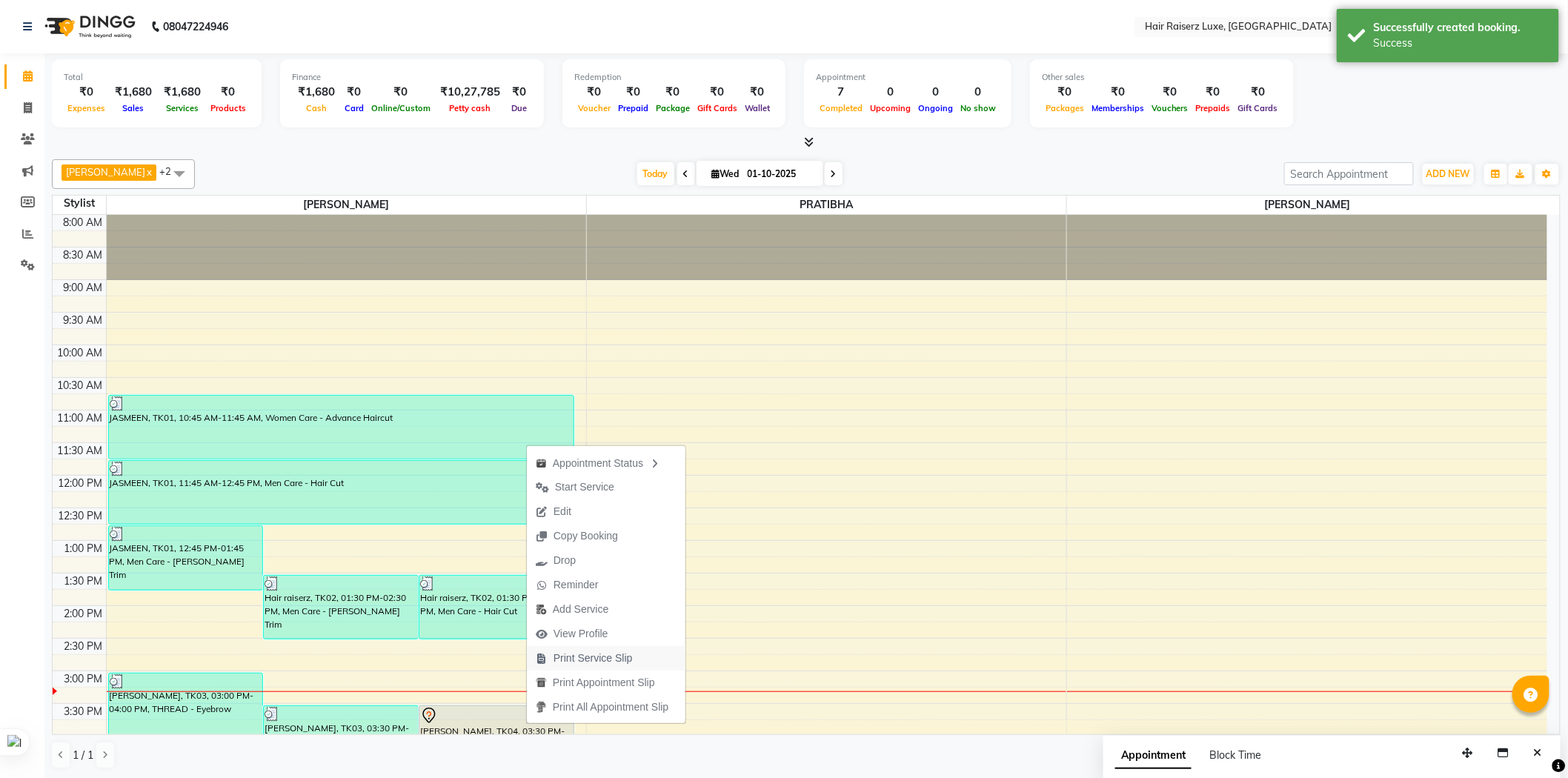
click at [578, 656] on span "Print Service Slip" at bounding box center [593, 658] width 79 height 15
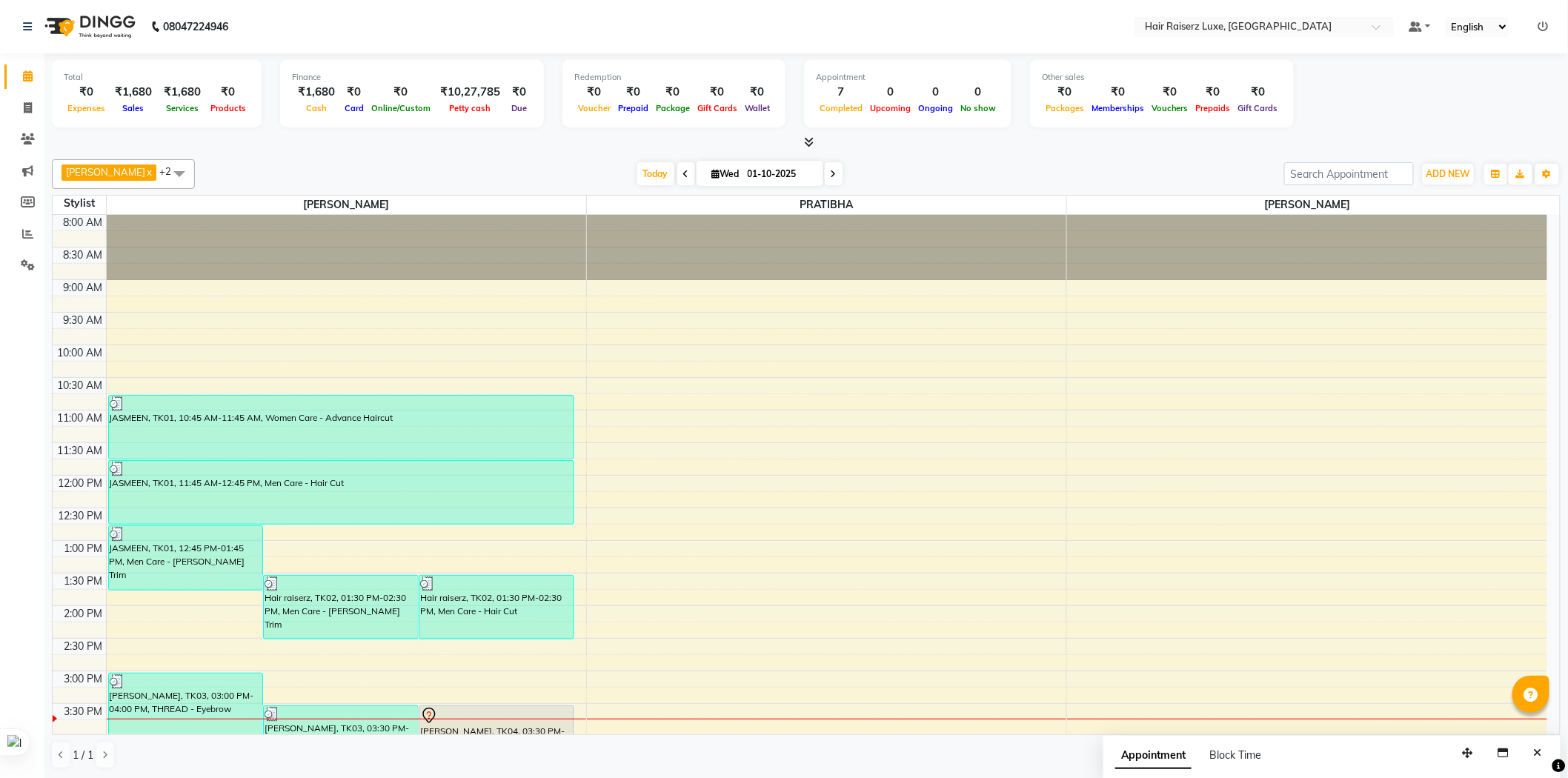
click at [1220, 148] on div at bounding box center [806, 142] width 1509 height 15
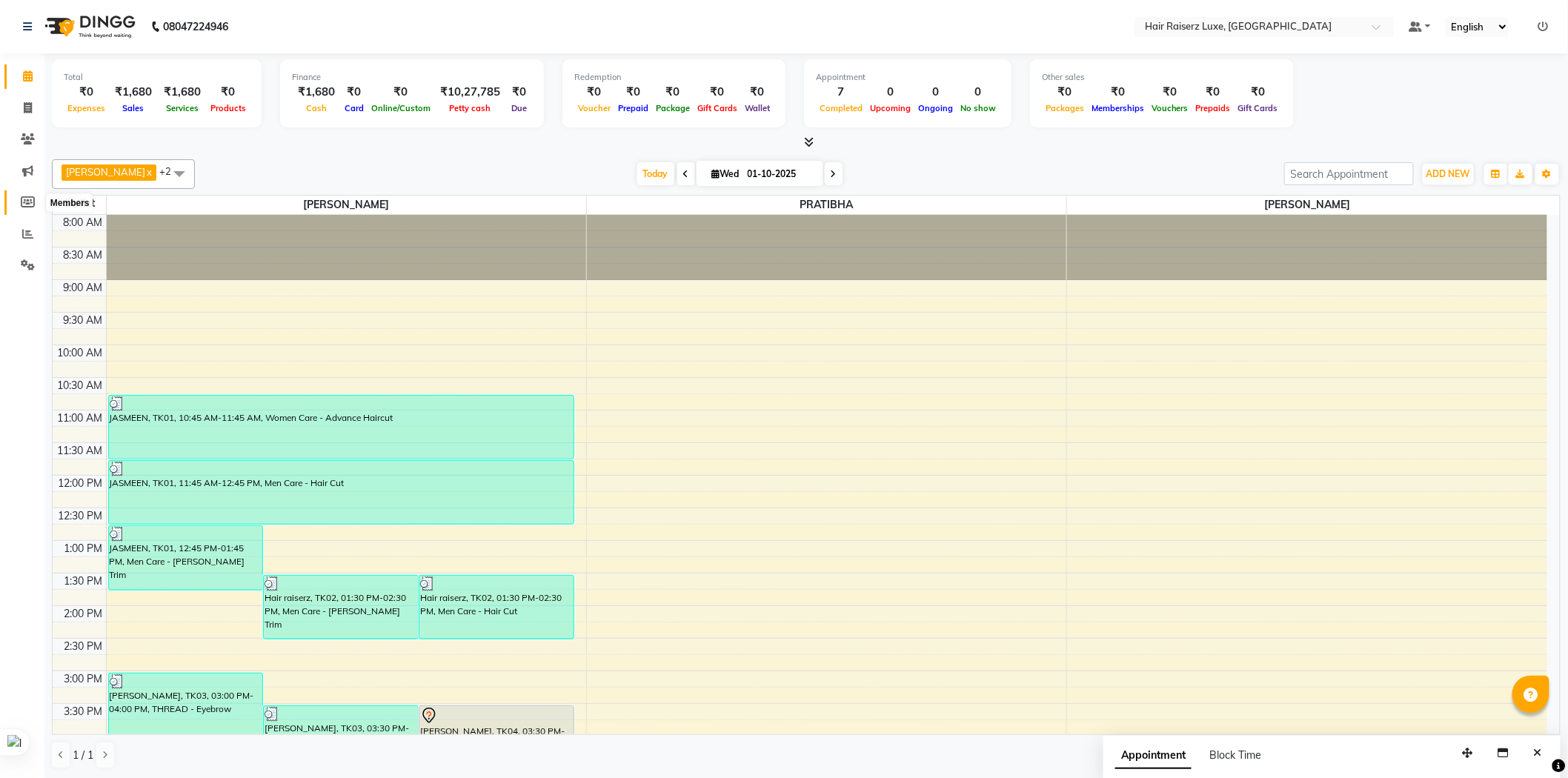
drag, startPoint x: 16, startPoint y: 205, endPoint x: 33, endPoint y: 205, distance: 17.0
click at [16, 205] on span at bounding box center [27, 202] width 26 height 17
select select
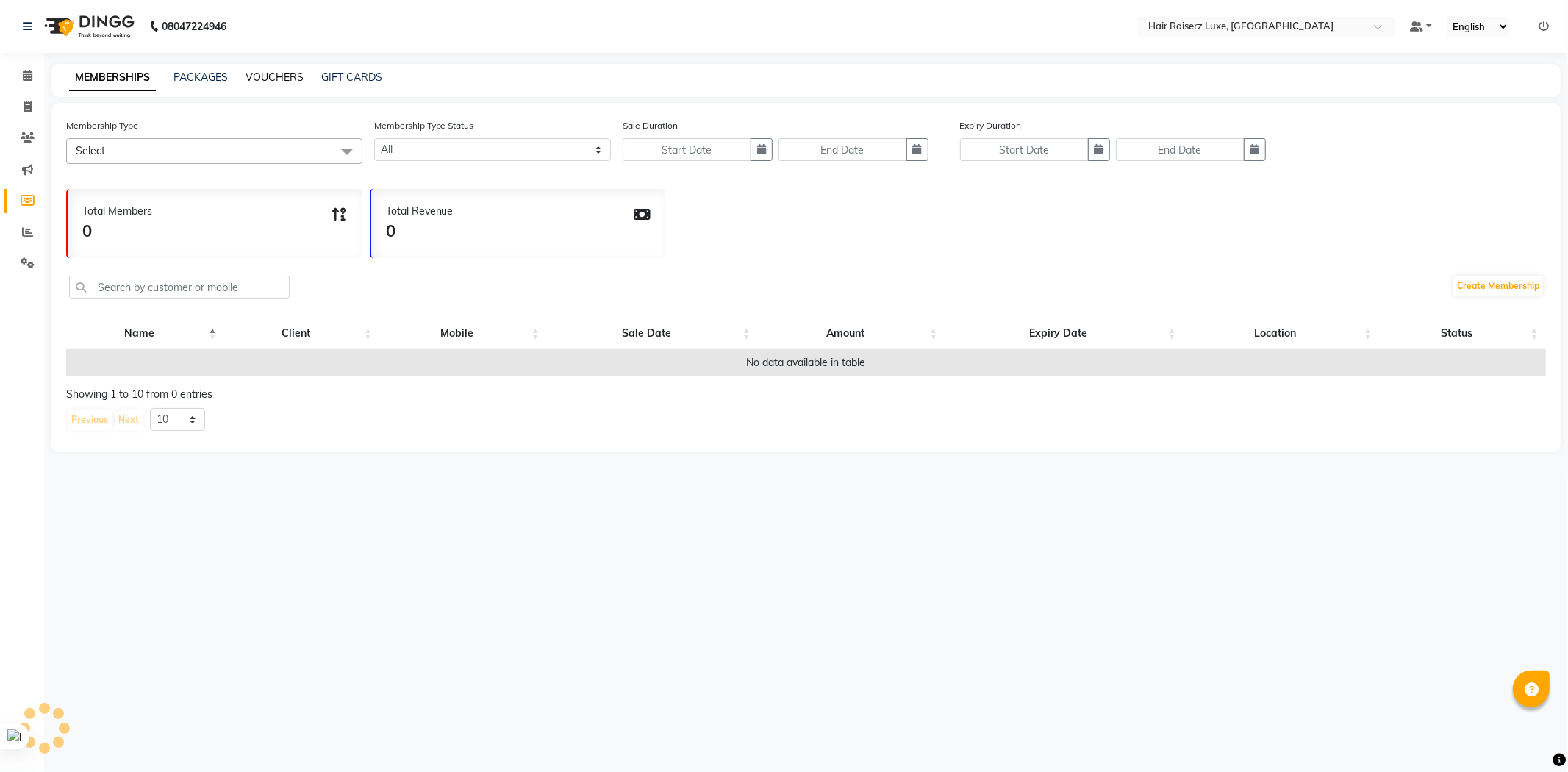
click at [270, 77] on link "VOUCHERS" at bounding box center [274, 78] width 58 height 14
select select
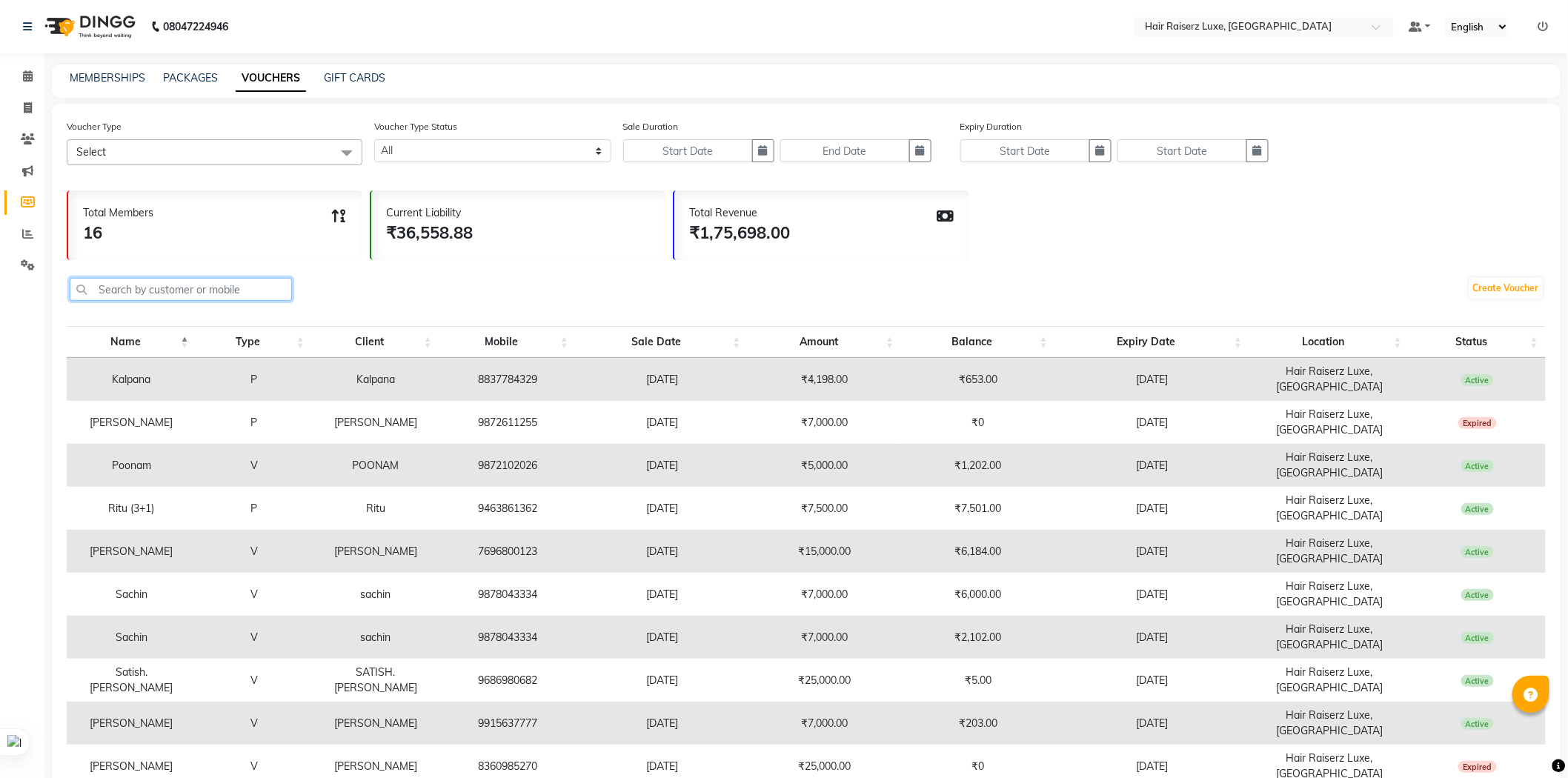
click at [204, 293] on input "text" at bounding box center [181, 289] width 222 height 23
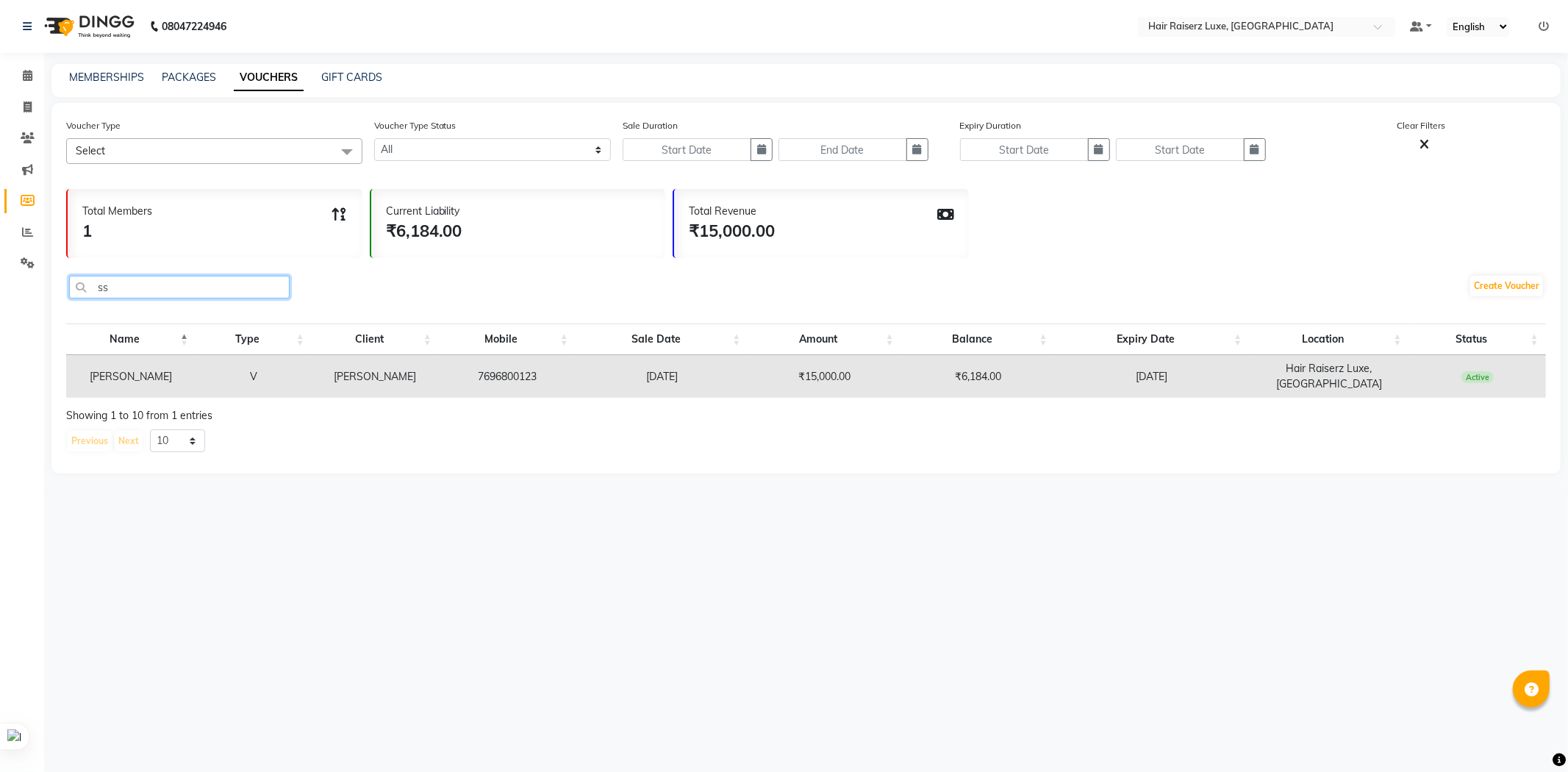
type input "ss"
drag, startPoint x: 26, startPoint y: 73, endPoint x: 53, endPoint y: 76, distance: 27.2
click at [26, 73] on icon at bounding box center [27, 75] width 10 height 11
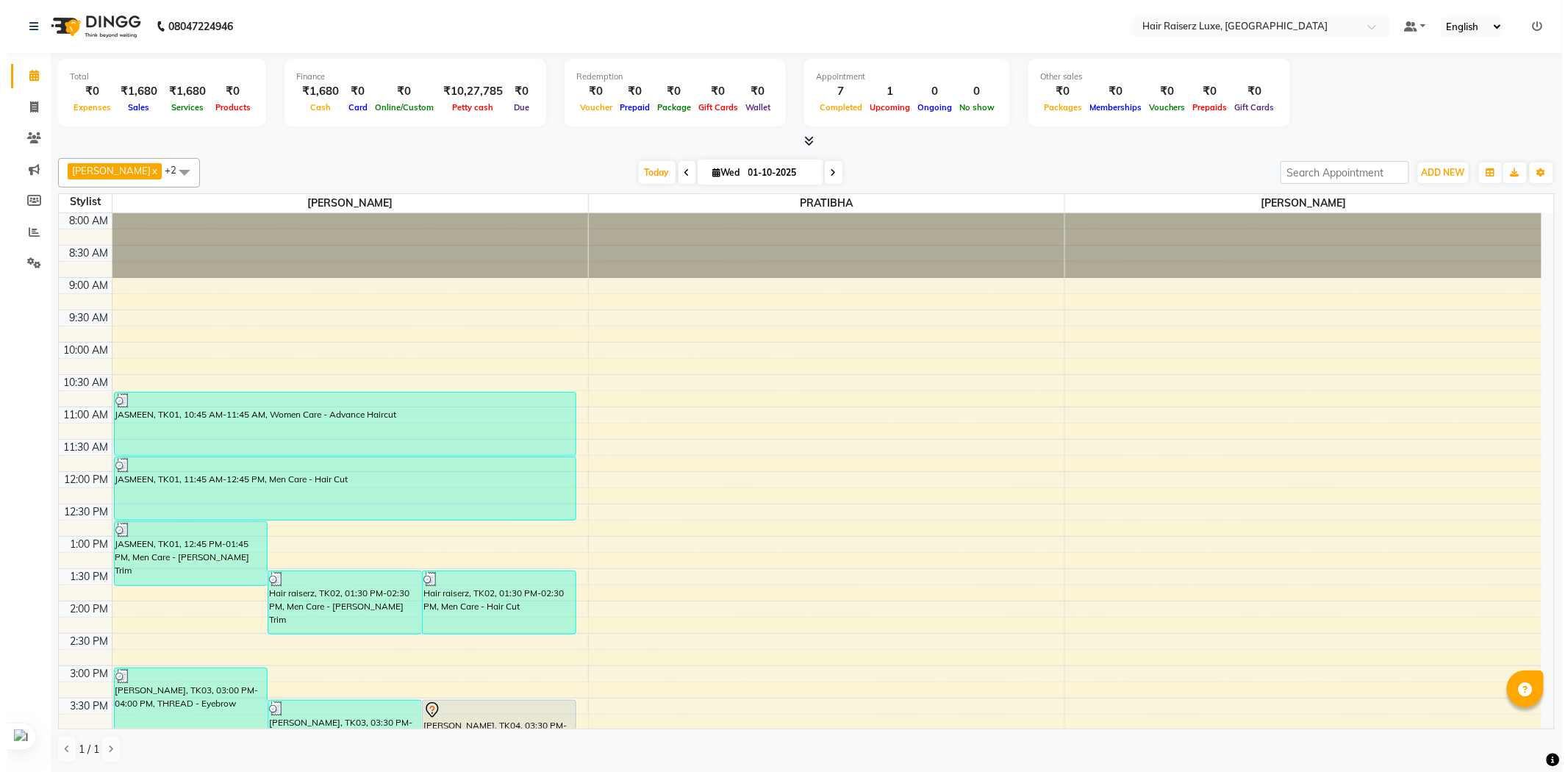
scroll to position [327, 0]
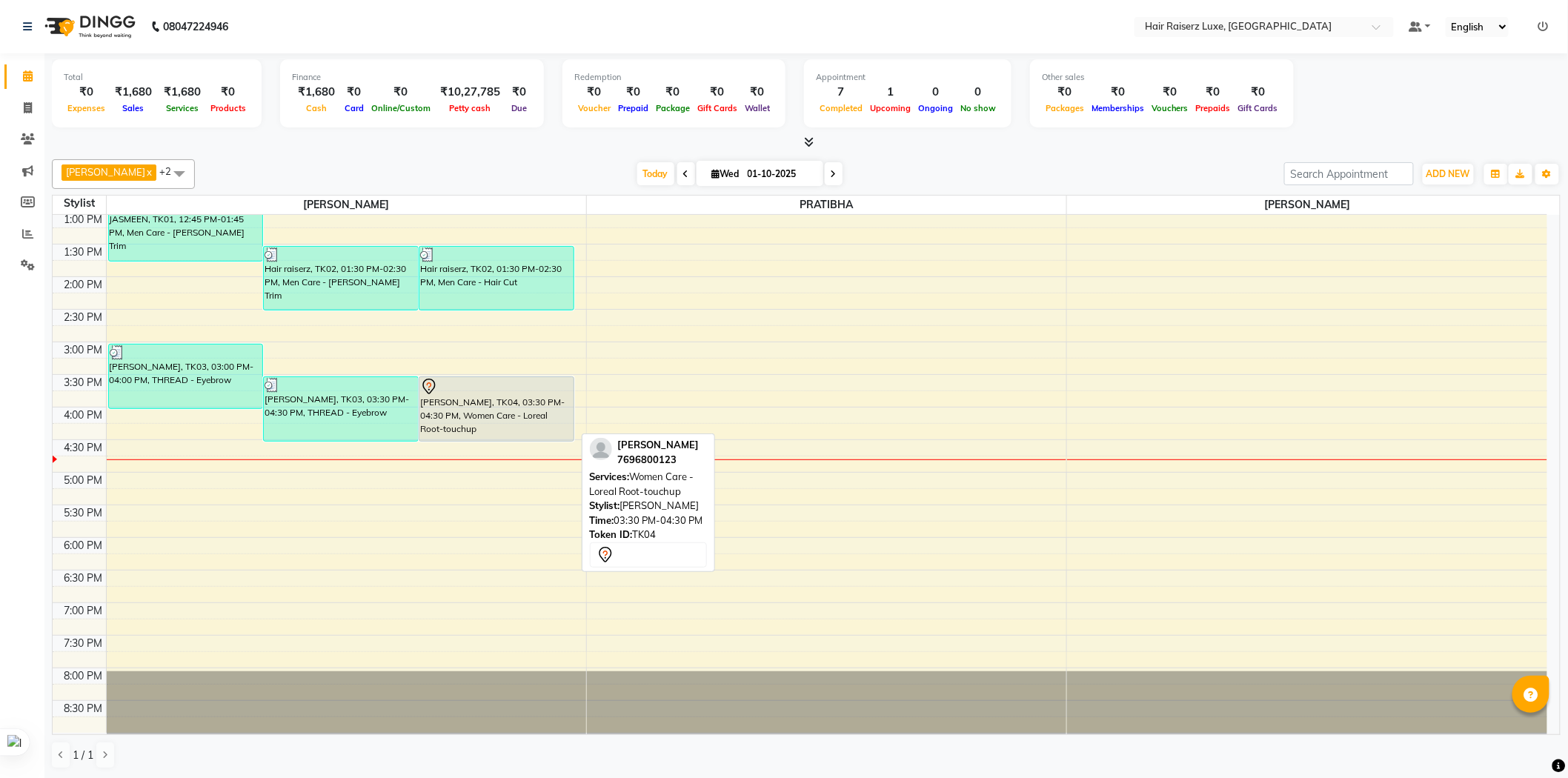
click at [529, 421] on div "[PERSON_NAME], TK04, 03:30 PM-04:30 PM, Women Care - Loreal Root-touchup" at bounding box center [496, 409] width 154 height 64
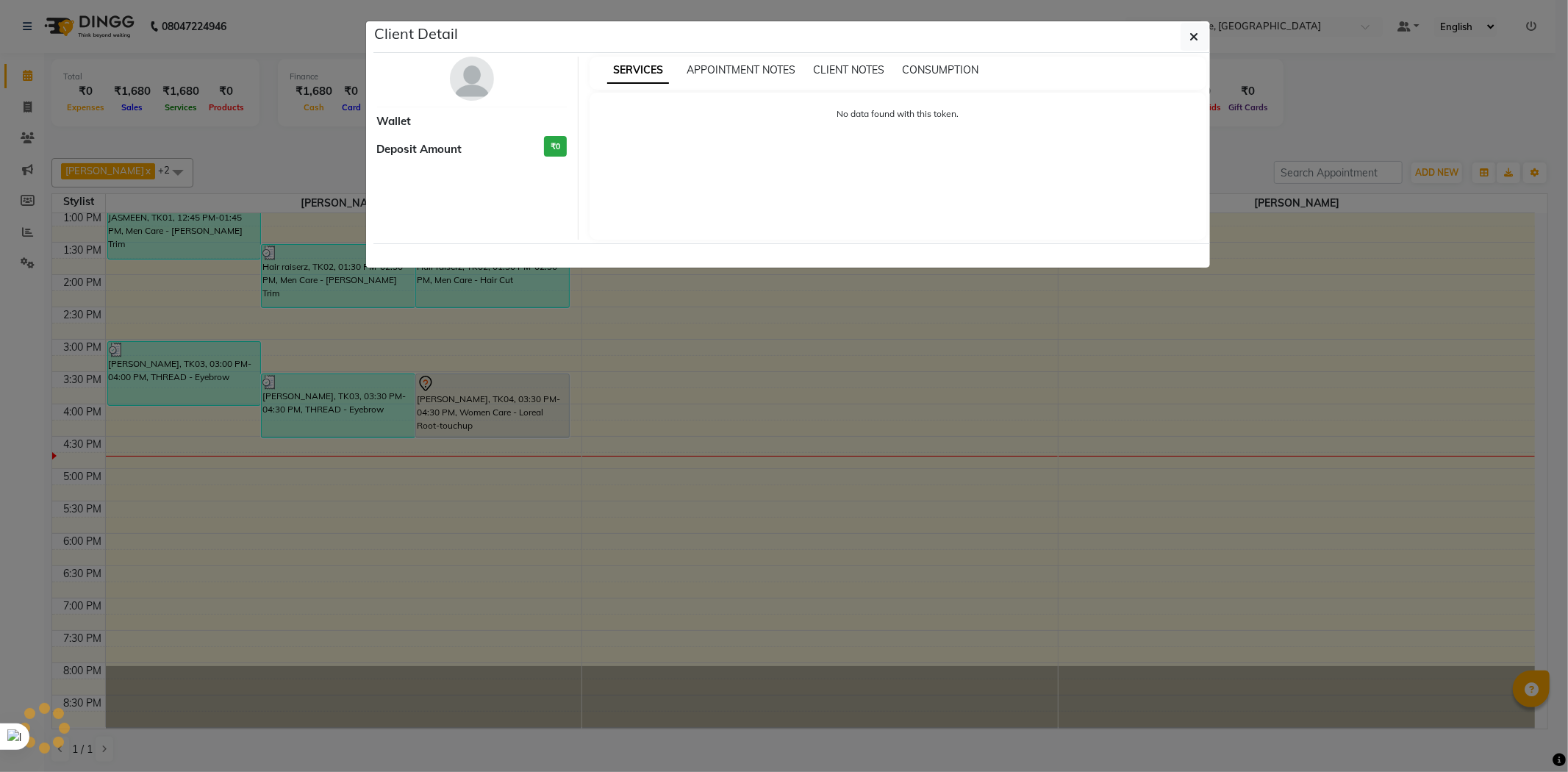
select select "7"
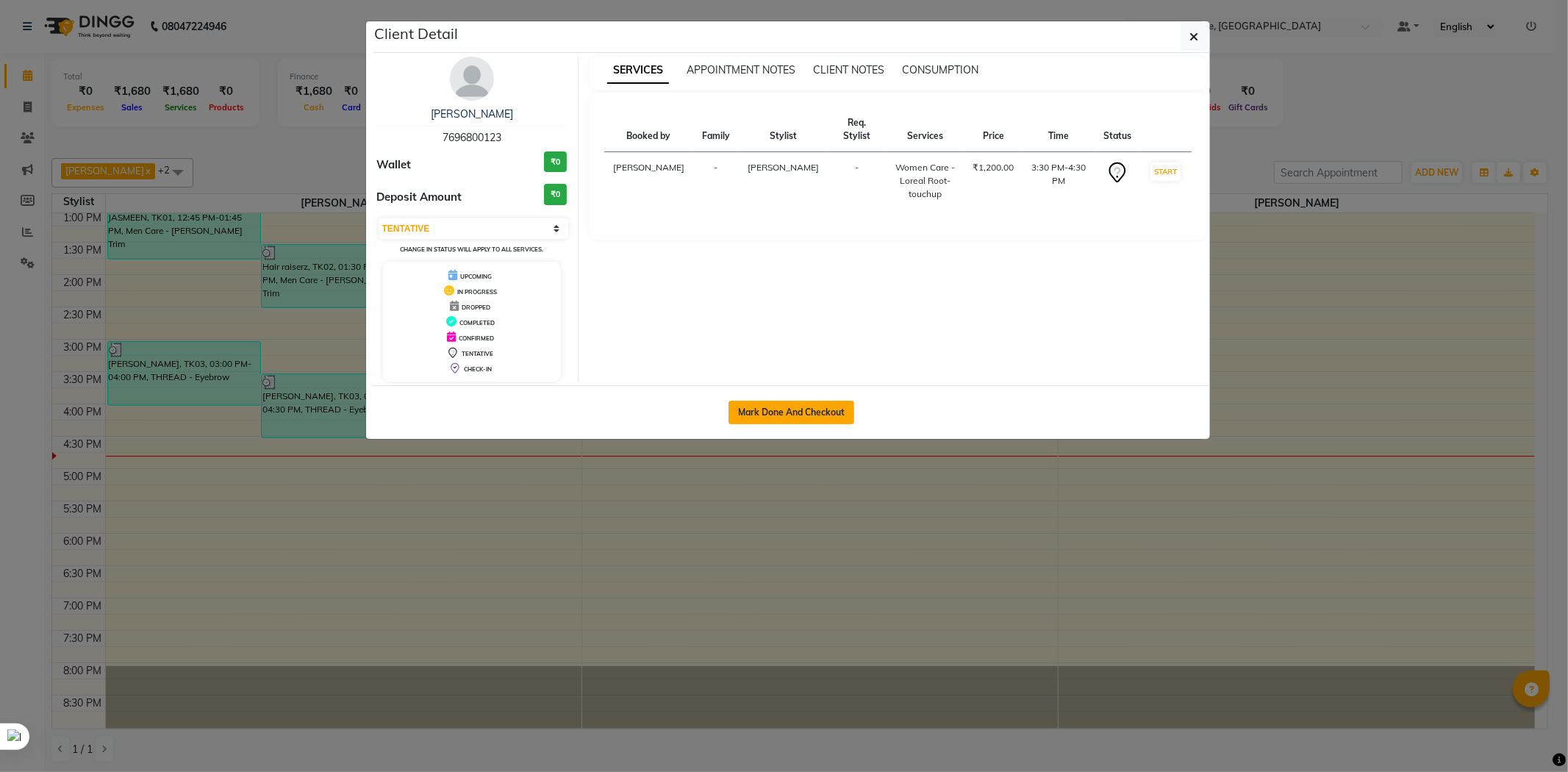
click at [813, 411] on button "Mark Done And Checkout" at bounding box center [792, 412] width 126 height 23
select select "service"
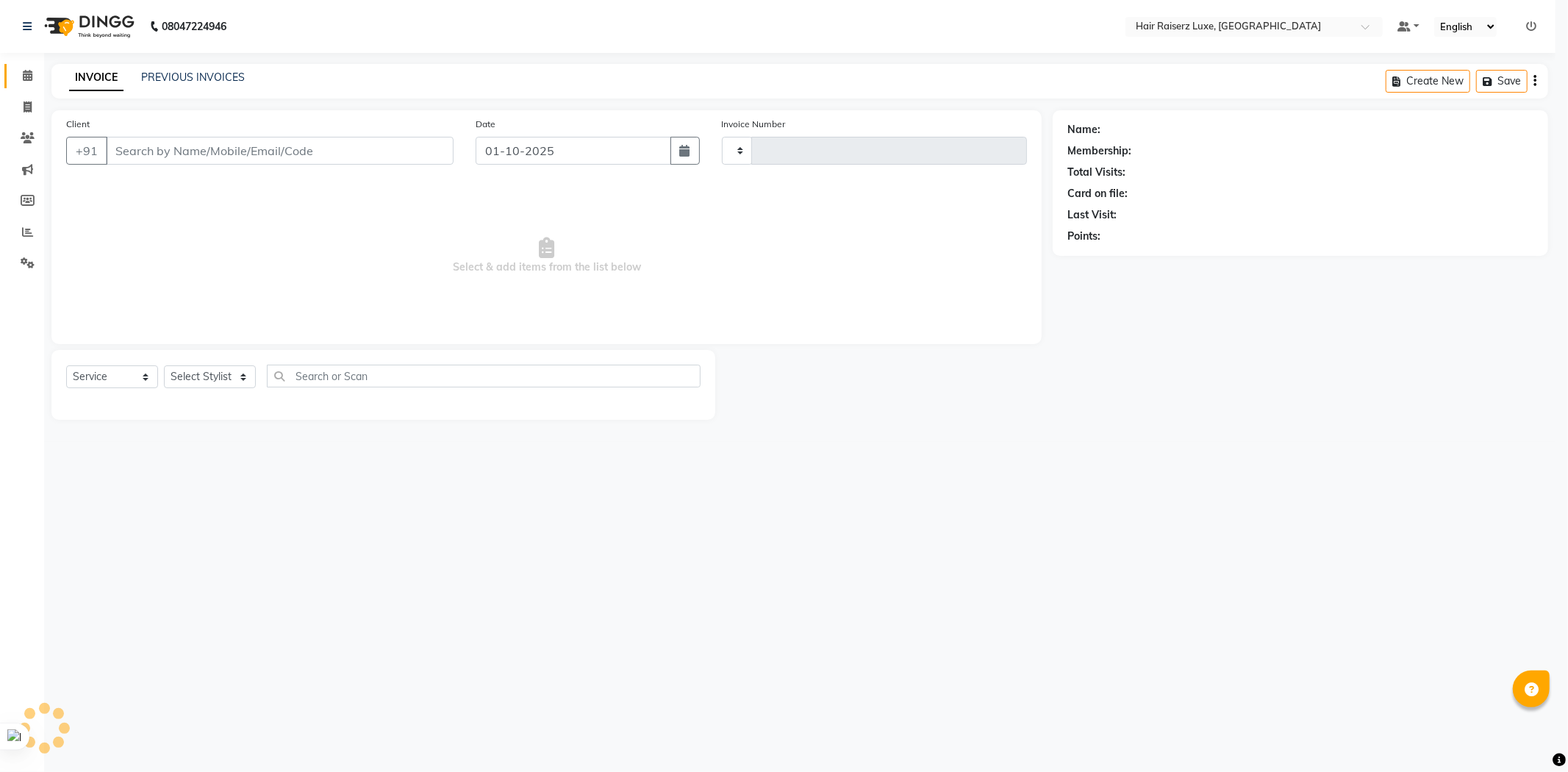
type input "1313"
select select "7418"
type input "7696800123"
select select "65193"
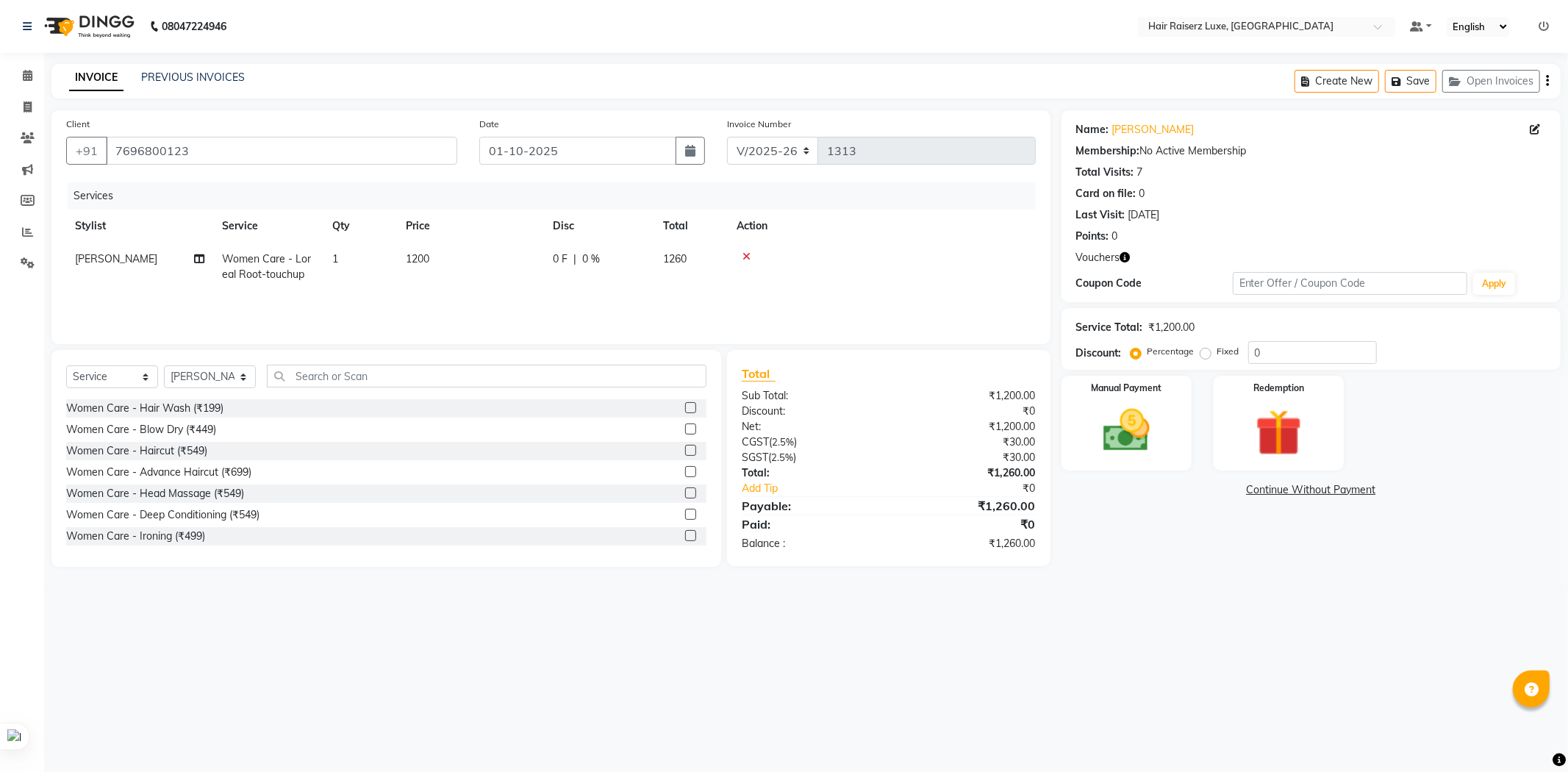
click at [1218, 357] on label "Fixed" at bounding box center [1228, 352] width 22 height 14
click at [1204, 357] on input "Fixed" at bounding box center [1209, 352] width 11 height 11
radio input "true"
click at [1272, 356] on input "0" at bounding box center [1312, 352] width 129 height 23
click at [1281, 441] on img at bounding box center [1279, 433] width 78 height 60
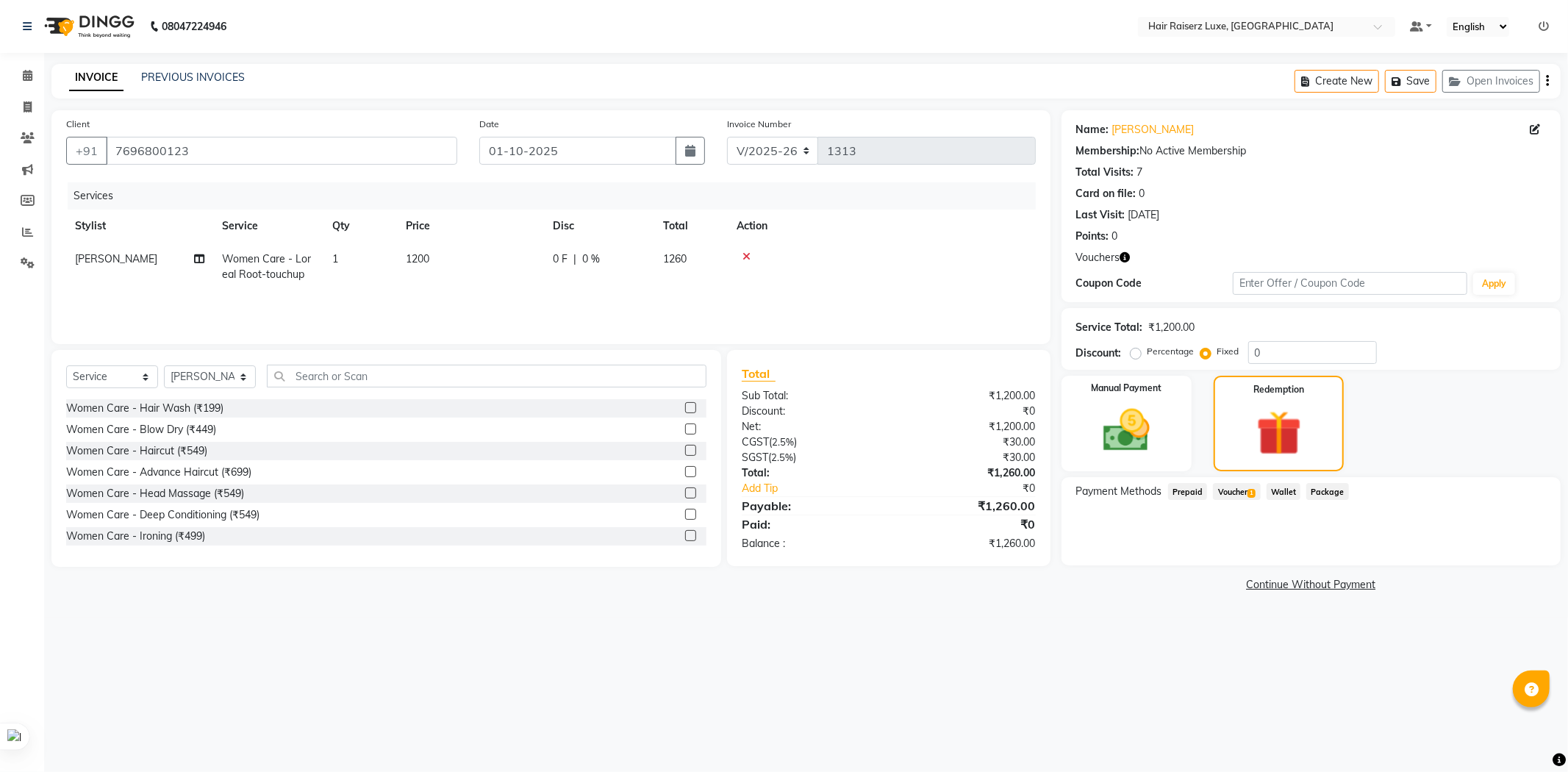
click at [1233, 491] on span "Voucher 1" at bounding box center [1237, 491] width 47 height 17
click at [1518, 556] on button "Add" at bounding box center [1511, 550] width 54 height 25
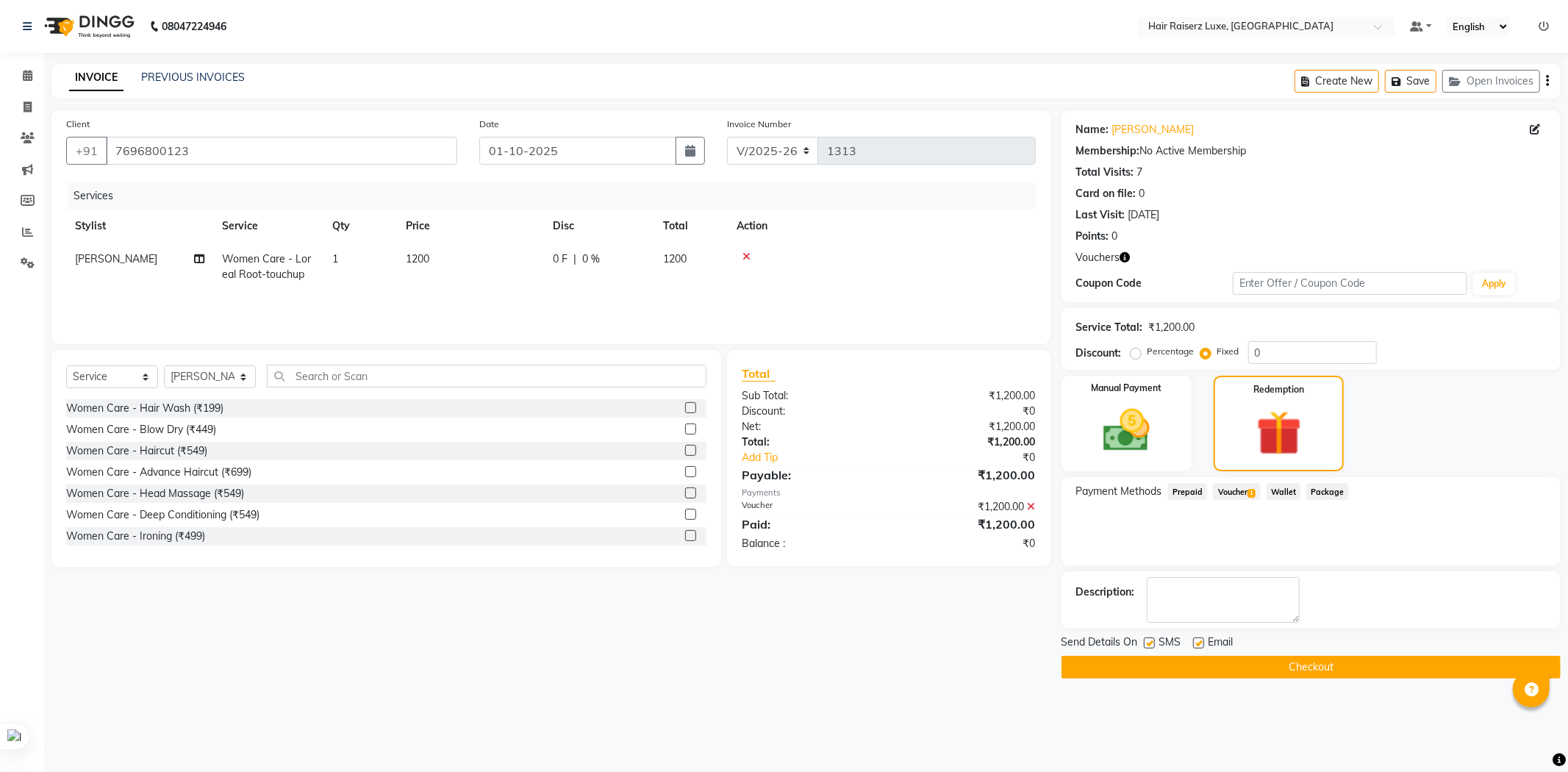
click at [1284, 667] on button "Checkout" at bounding box center [1311, 667] width 500 height 23
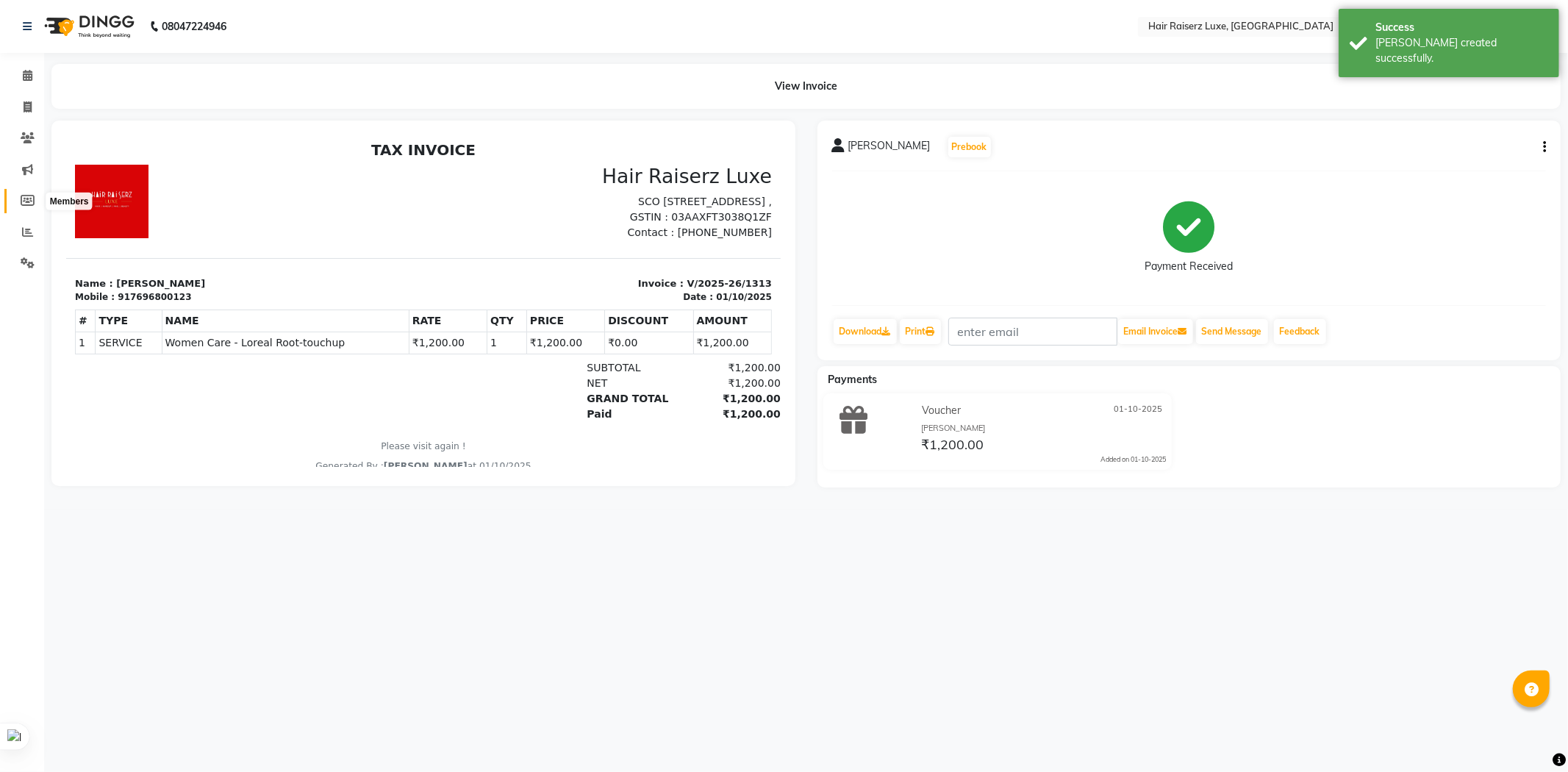
click at [20, 204] on icon at bounding box center [27, 200] width 14 height 11
select select
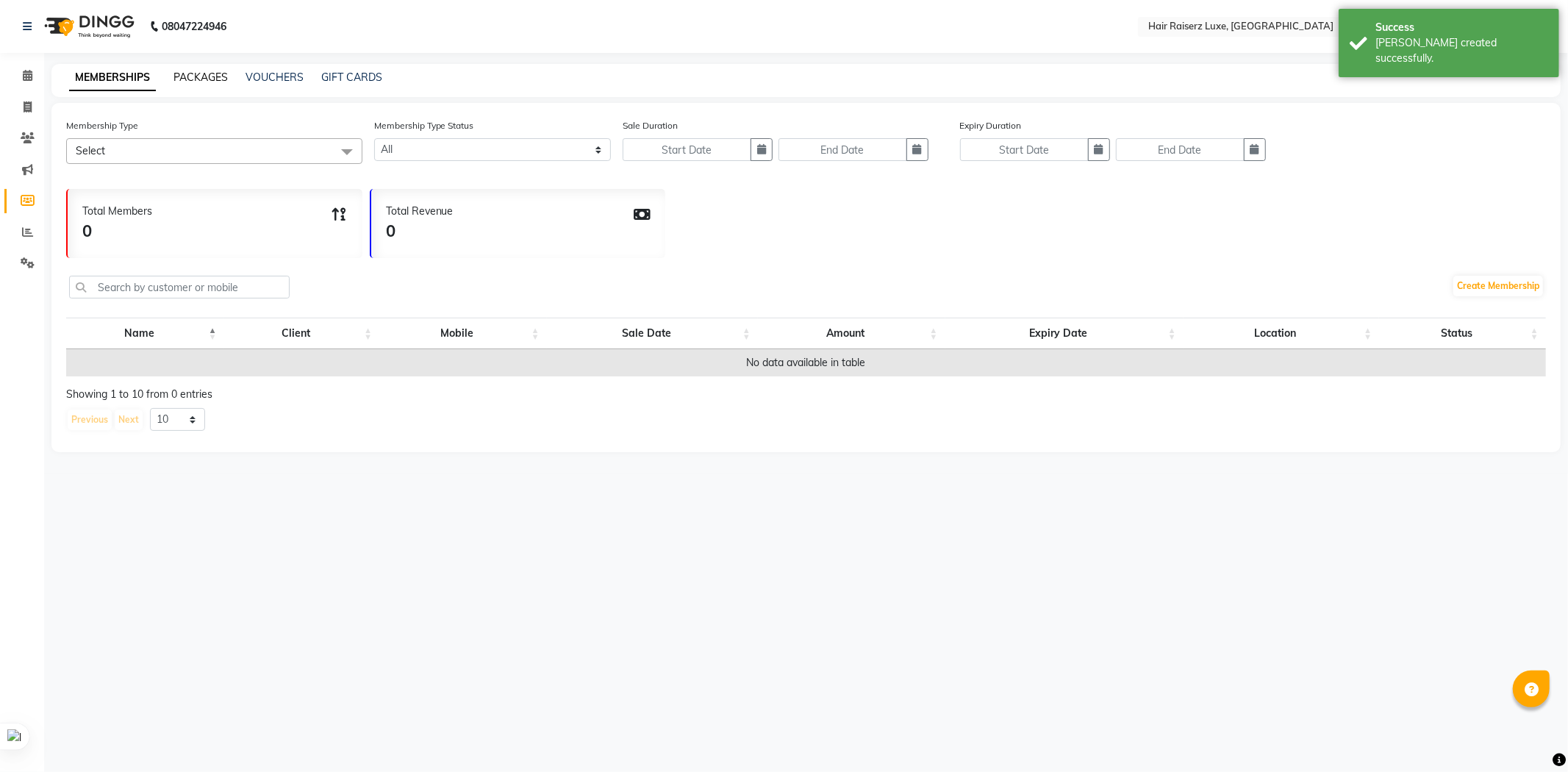
click at [208, 72] on link "PACKAGES" at bounding box center [201, 78] width 54 height 14
select select
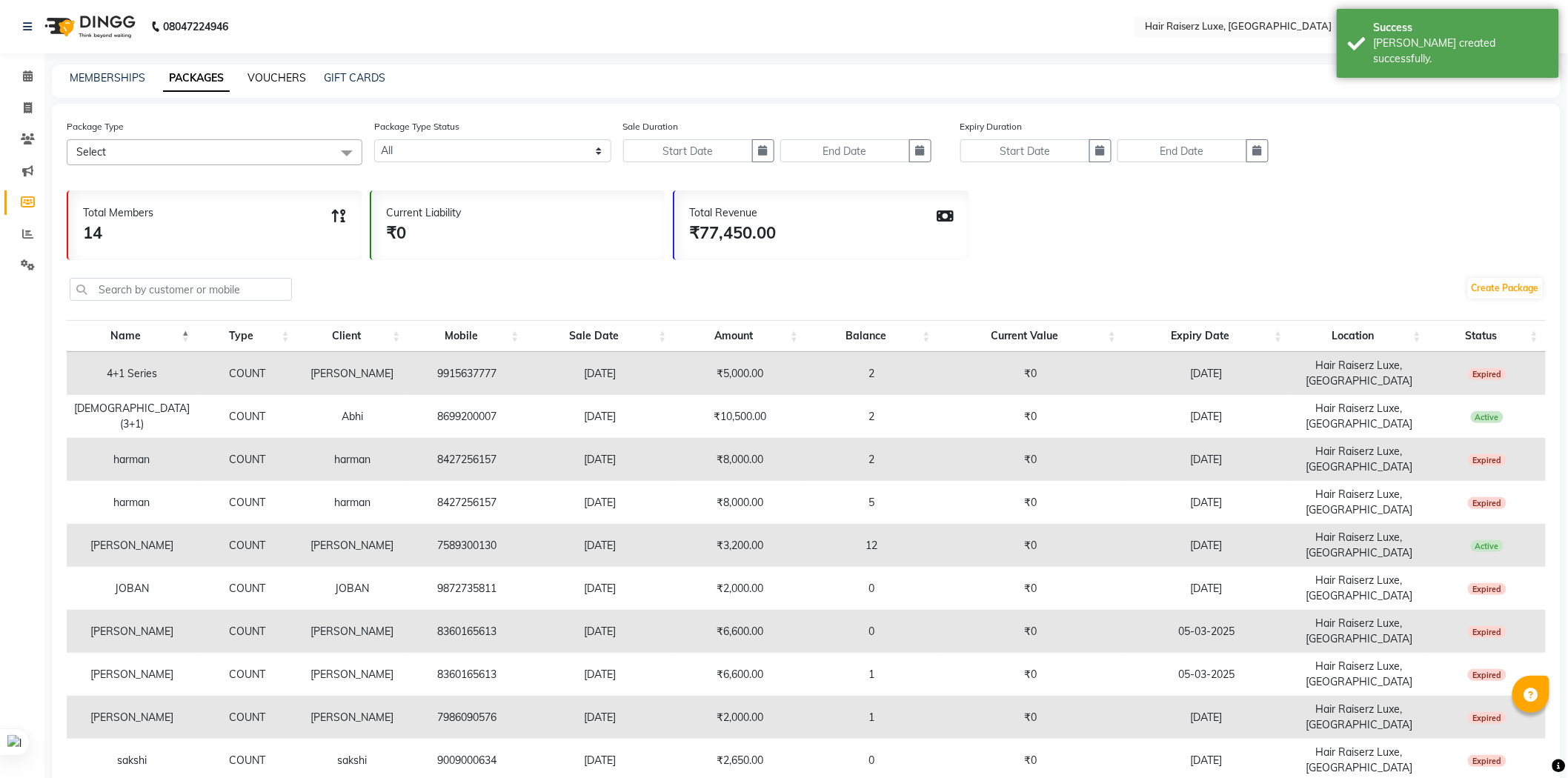
click at [294, 77] on link "VOUCHERS" at bounding box center [276, 78] width 59 height 14
select select
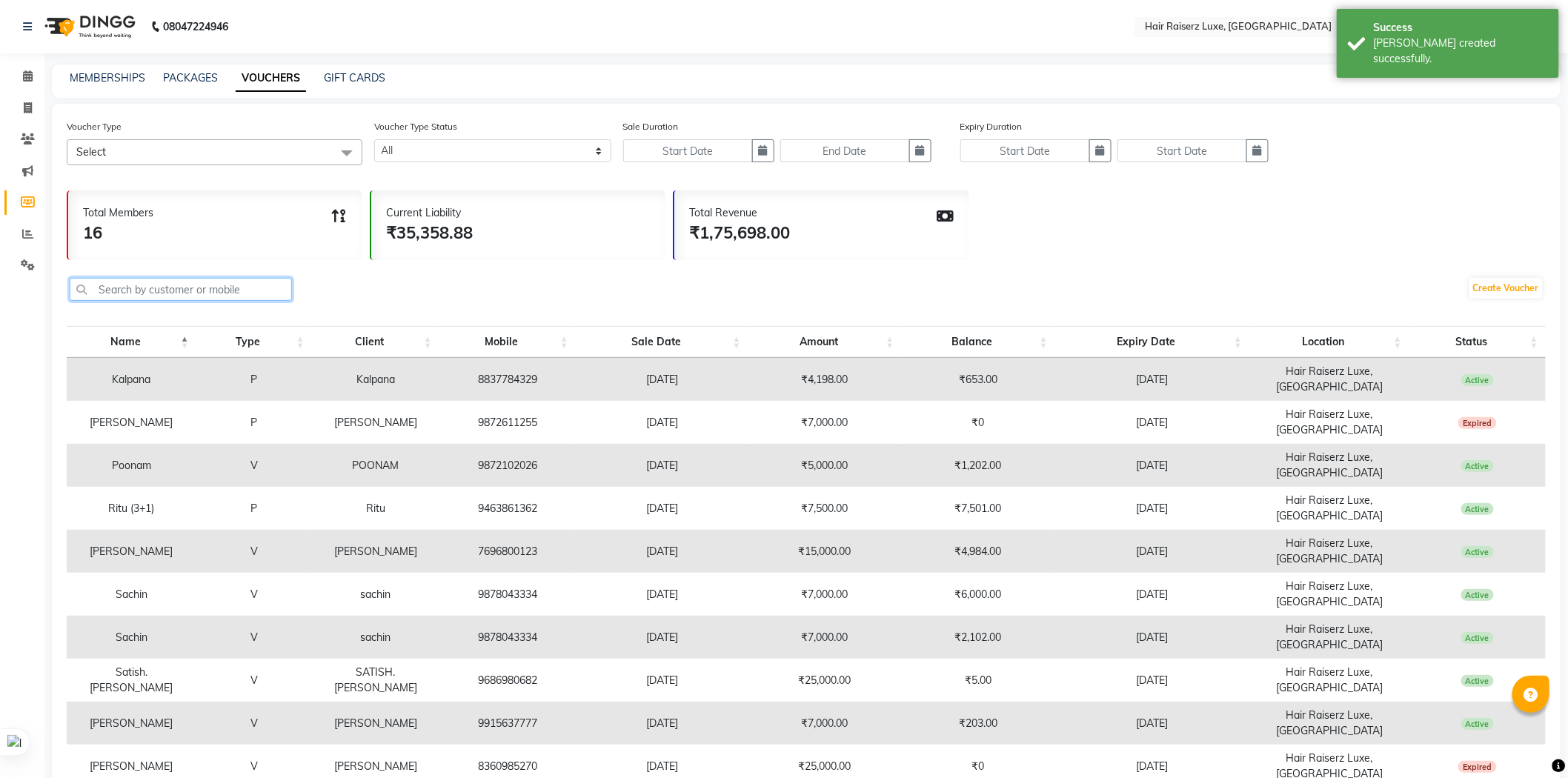
click at [200, 291] on input "text" at bounding box center [181, 289] width 222 height 23
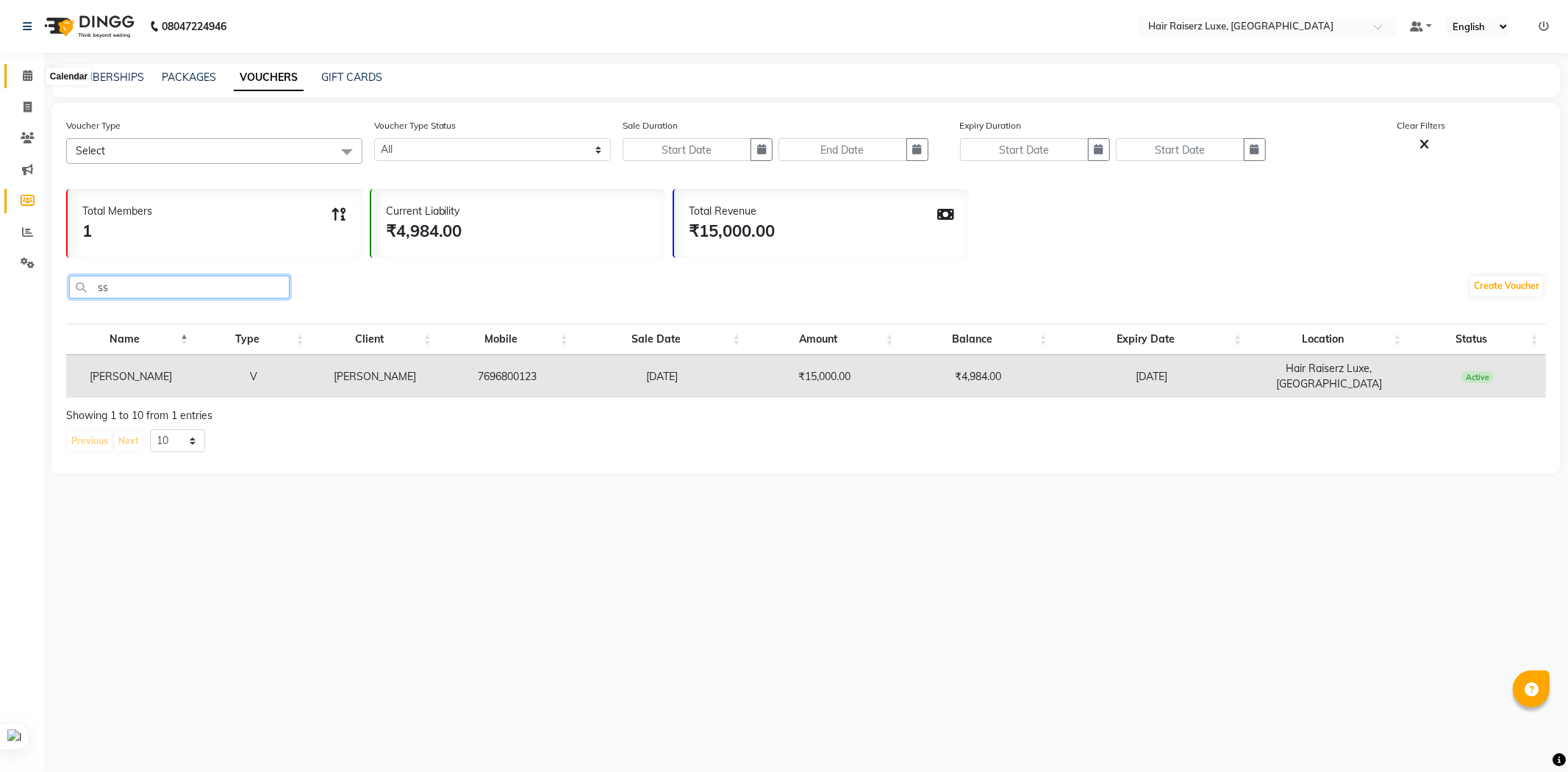
type input "ss"
click at [17, 77] on span at bounding box center [27, 76] width 26 height 17
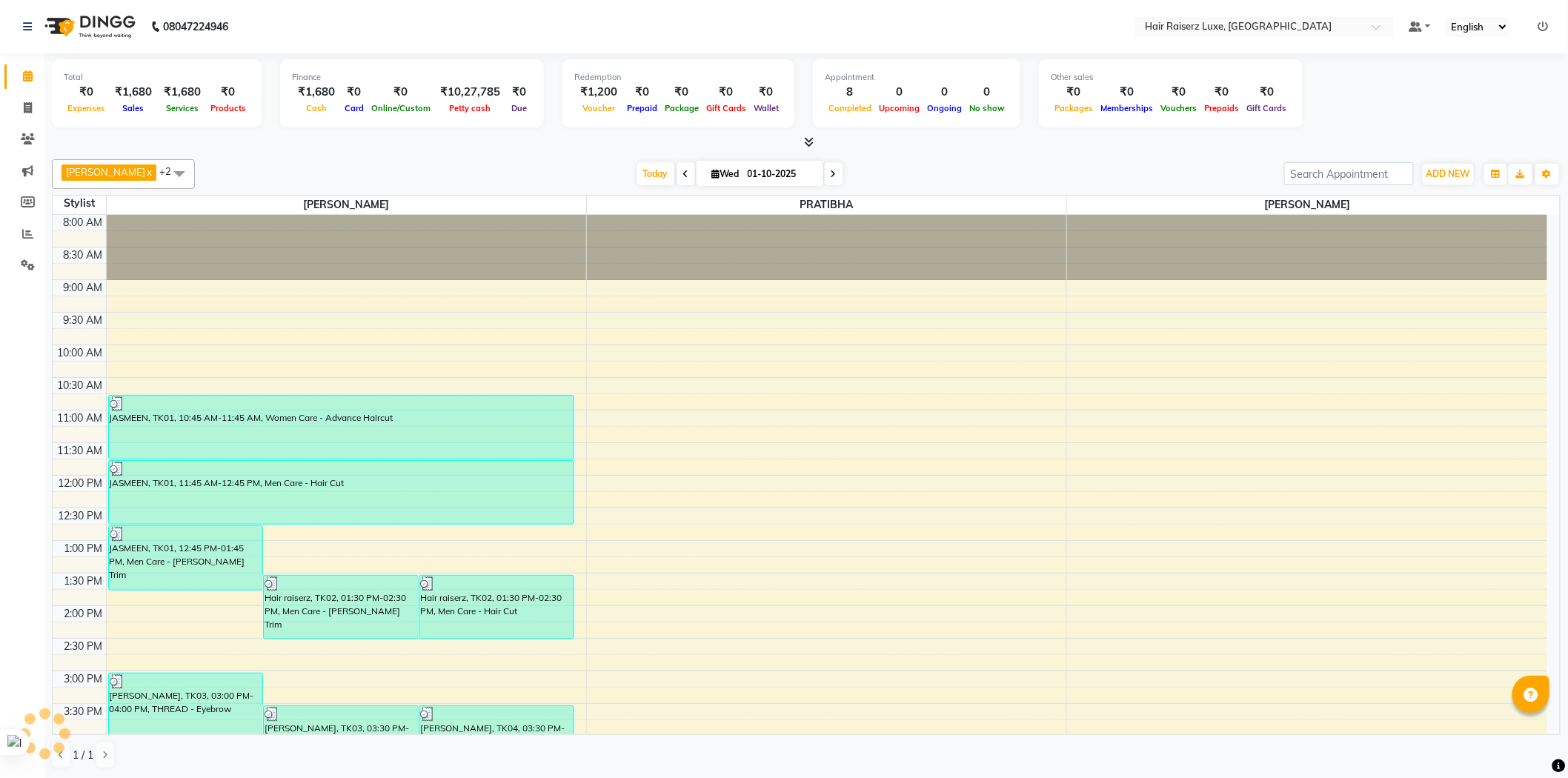
click at [926, 159] on div "[PERSON_NAME] x PRATIBHA x +2 Select All [PERSON_NAME] PRATIBHA [PERSON_NAME] […" at bounding box center [806, 173] width 1509 height 30
click at [942, 178] on div "[DATE] [DATE]" at bounding box center [739, 173] width 1074 height 22
click at [1026, 171] on div "[DATE] [DATE]" at bounding box center [739, 173] width 1074 height 22
click at [1061, 163] on div "[DATE] [DATE]" at bounding box center [739, 173] width 1074 height 22
click at [954, 173] on div "[DATE] [DATE]" at bounding box center [739, 173] width 1074 height 22
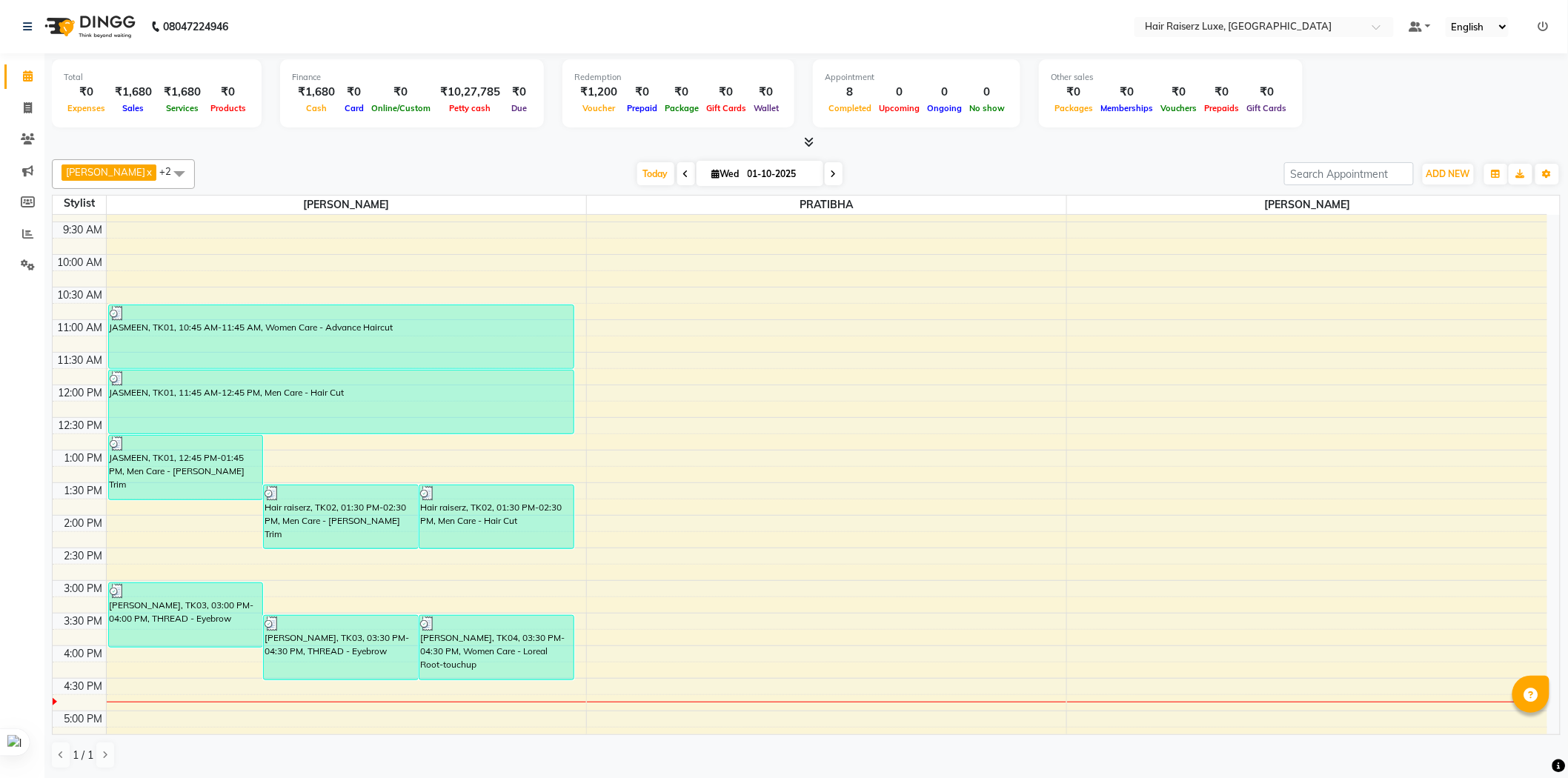
scroll to position [164, 0]
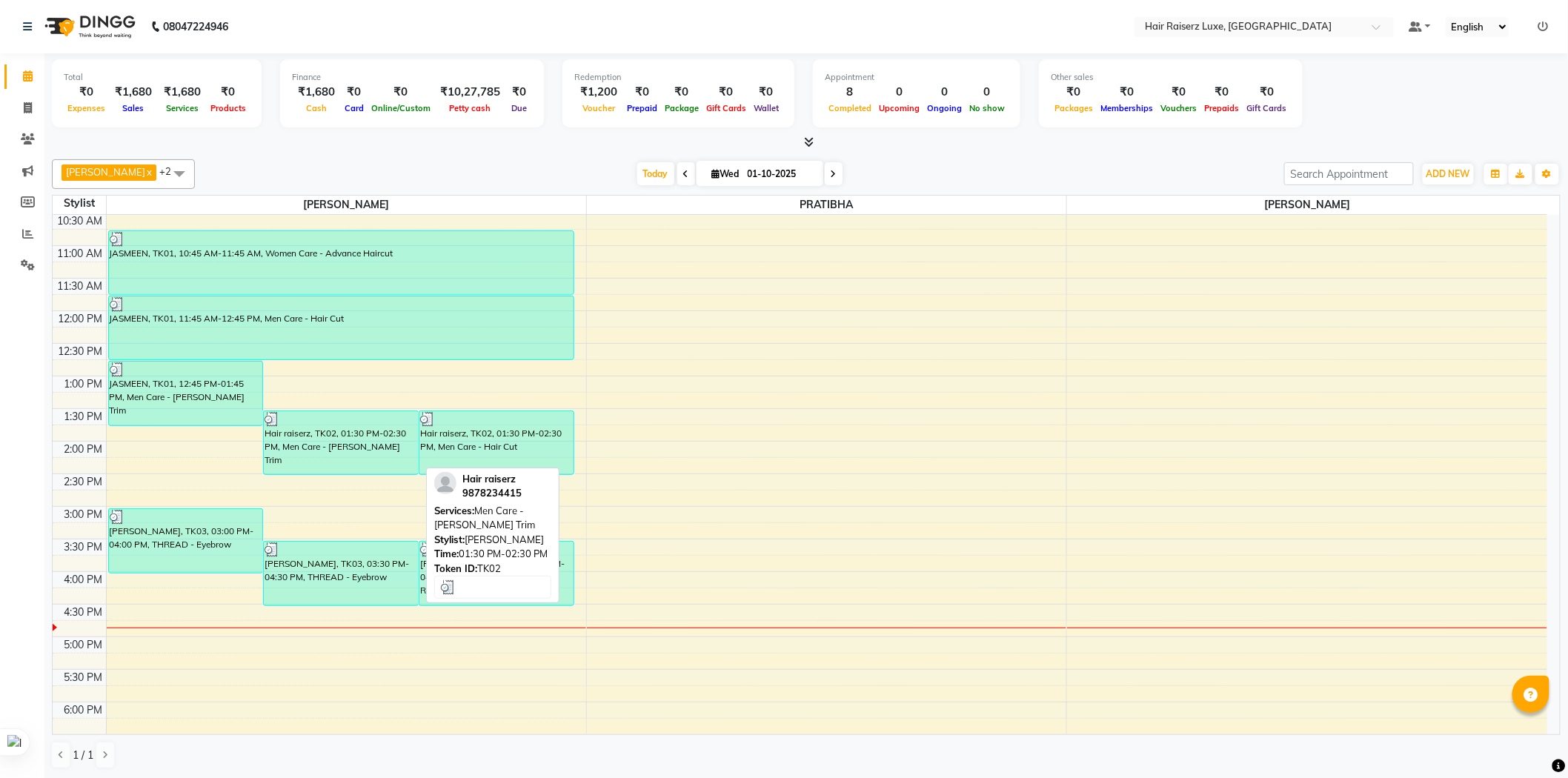
click at [386, 462] on div "Hair raiserz, TK02, 01:30 PM-02:30 PM, Men Care - [PERSON_NAME] Trim" at bounding box center [341, 443] width 154 height 63
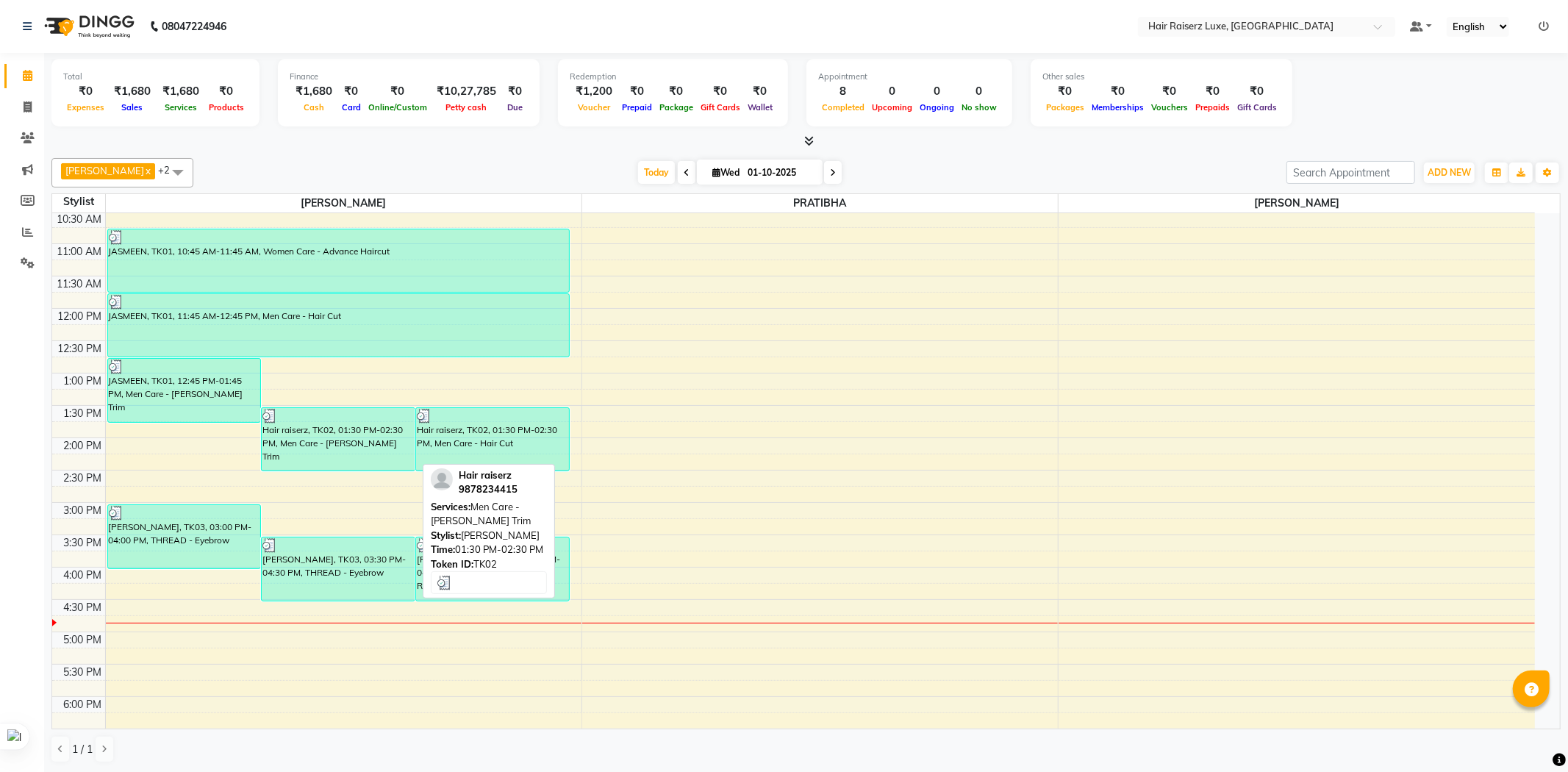
select select "3"
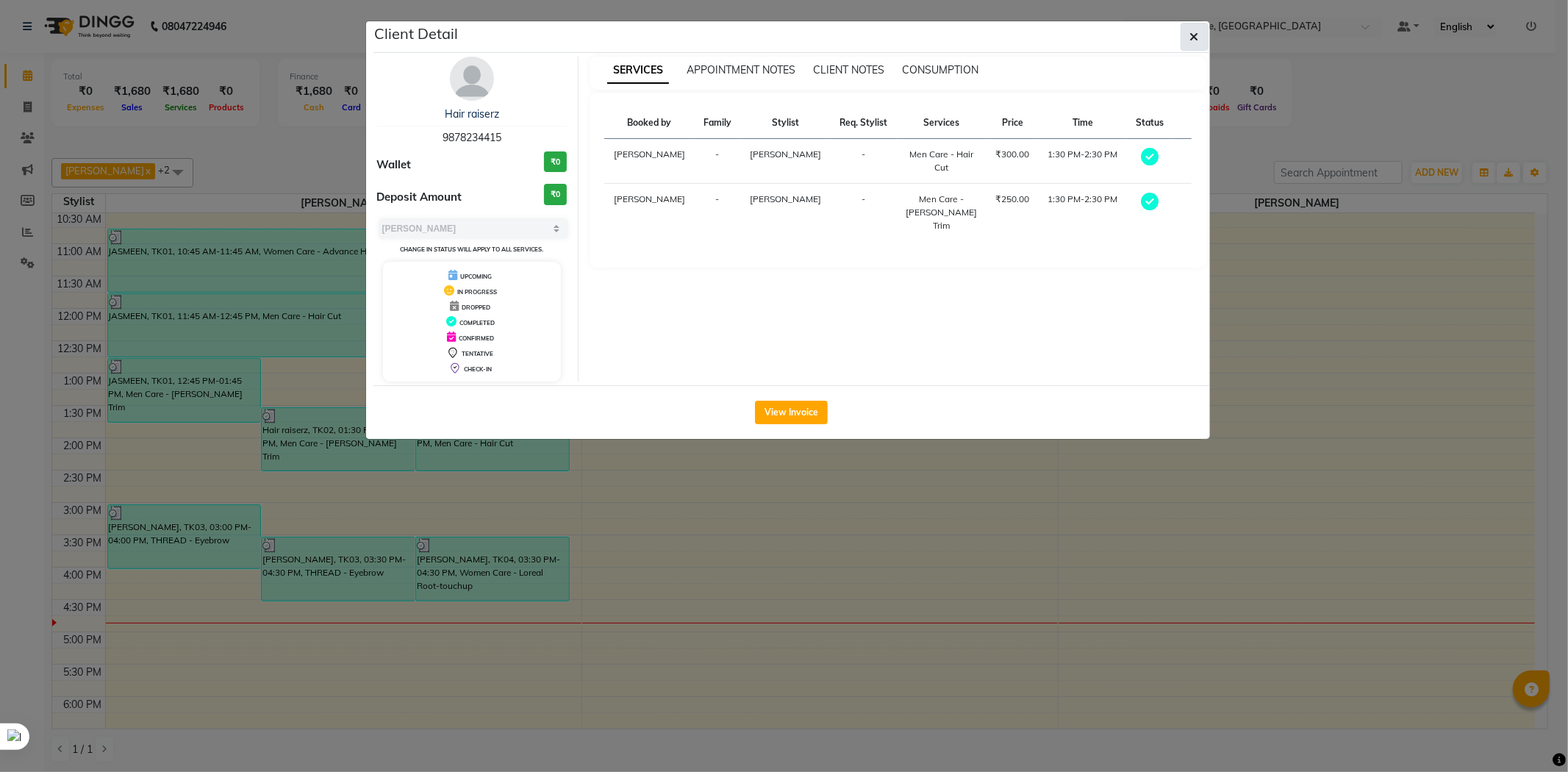
click at [1204, 35] on button "button" at bounding box center [1194, 36] width 28 height 28
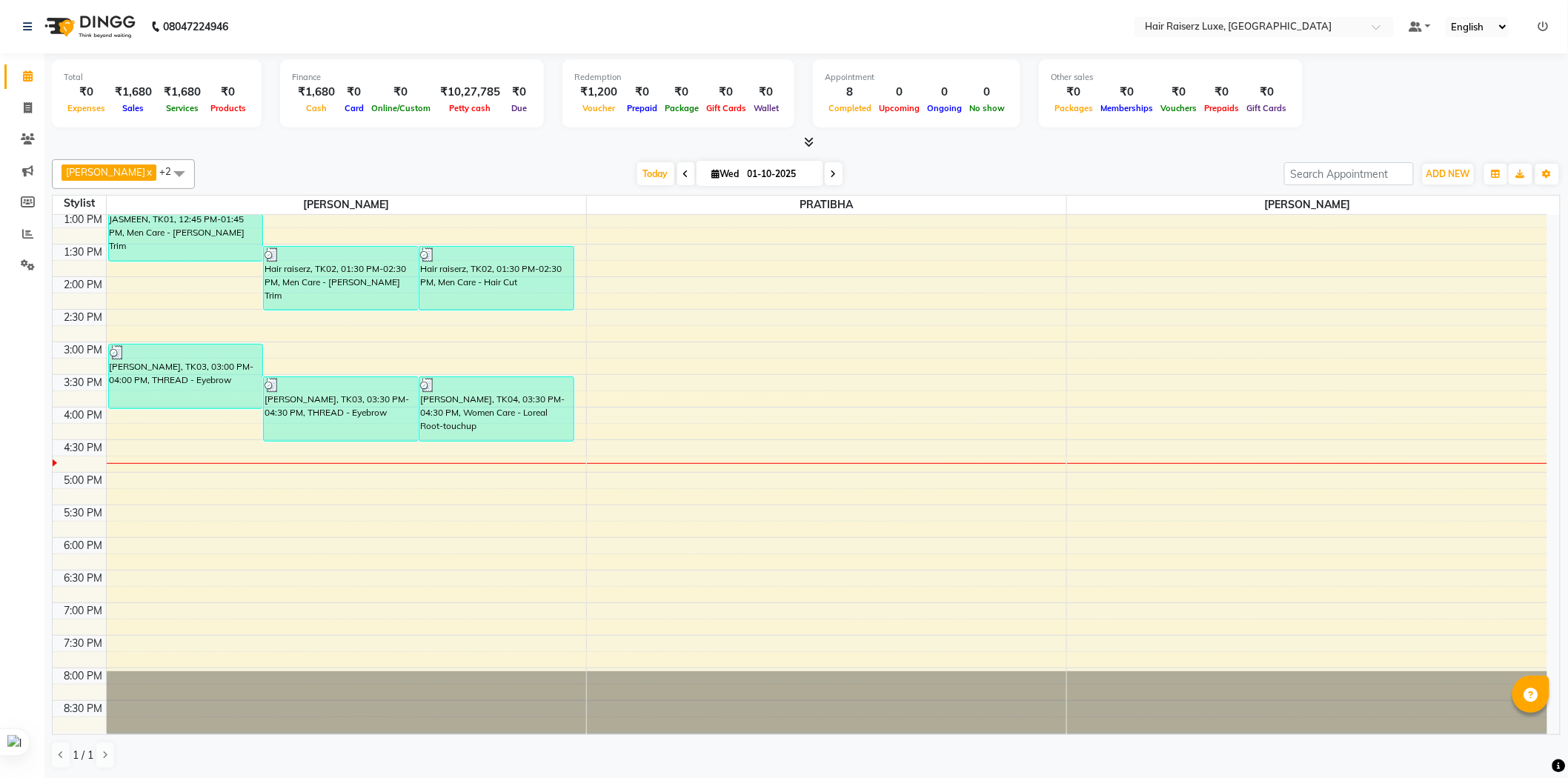
scroll to position [331, 0]
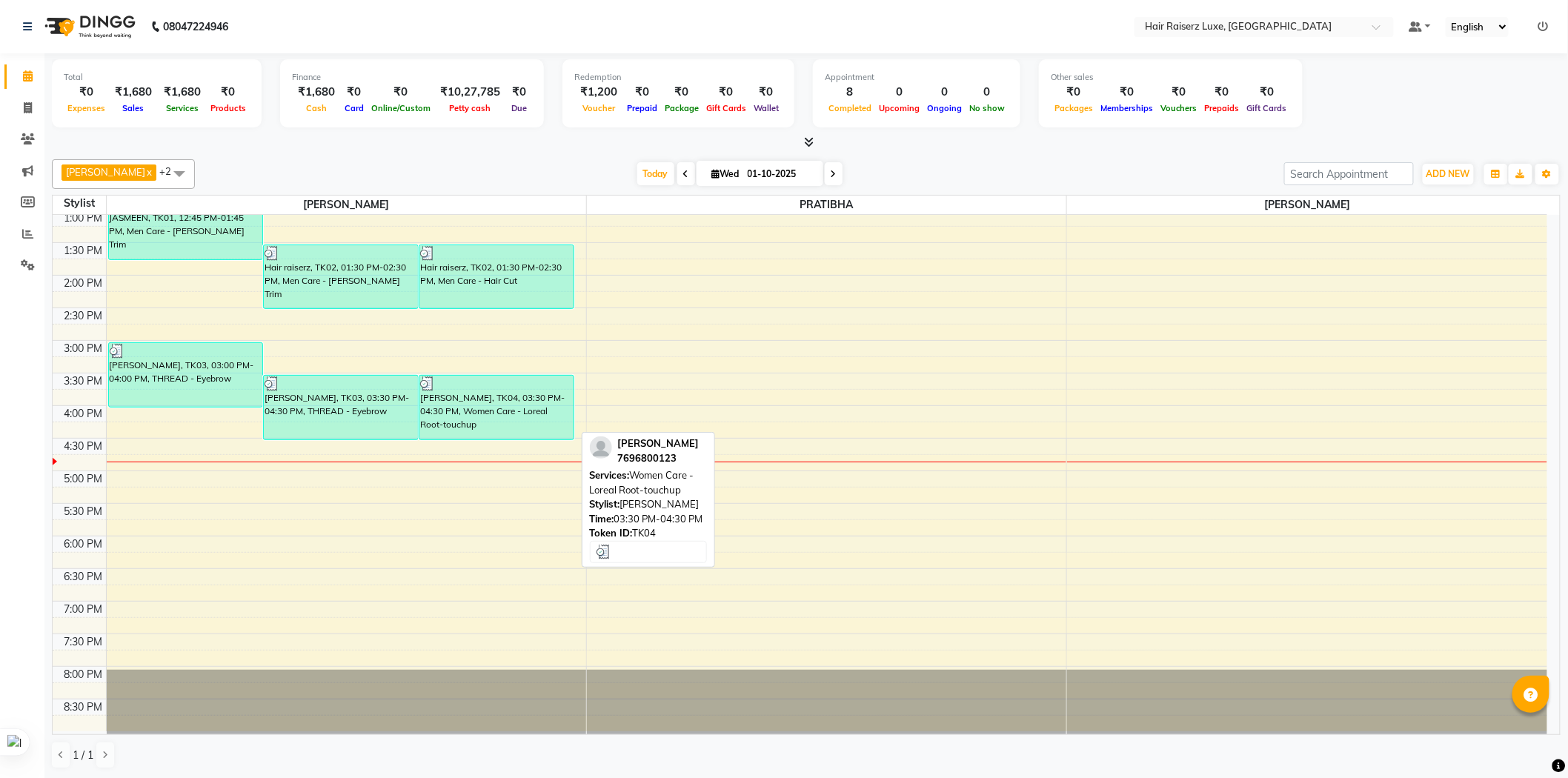
click at [456, 412] on div "[PERSON_NAME], TK04, 03:30 PM-04:30 PM, Women Care - Loreal Root-touchup" at bounding box center [496, 408] width 154 height 64
select select "3"
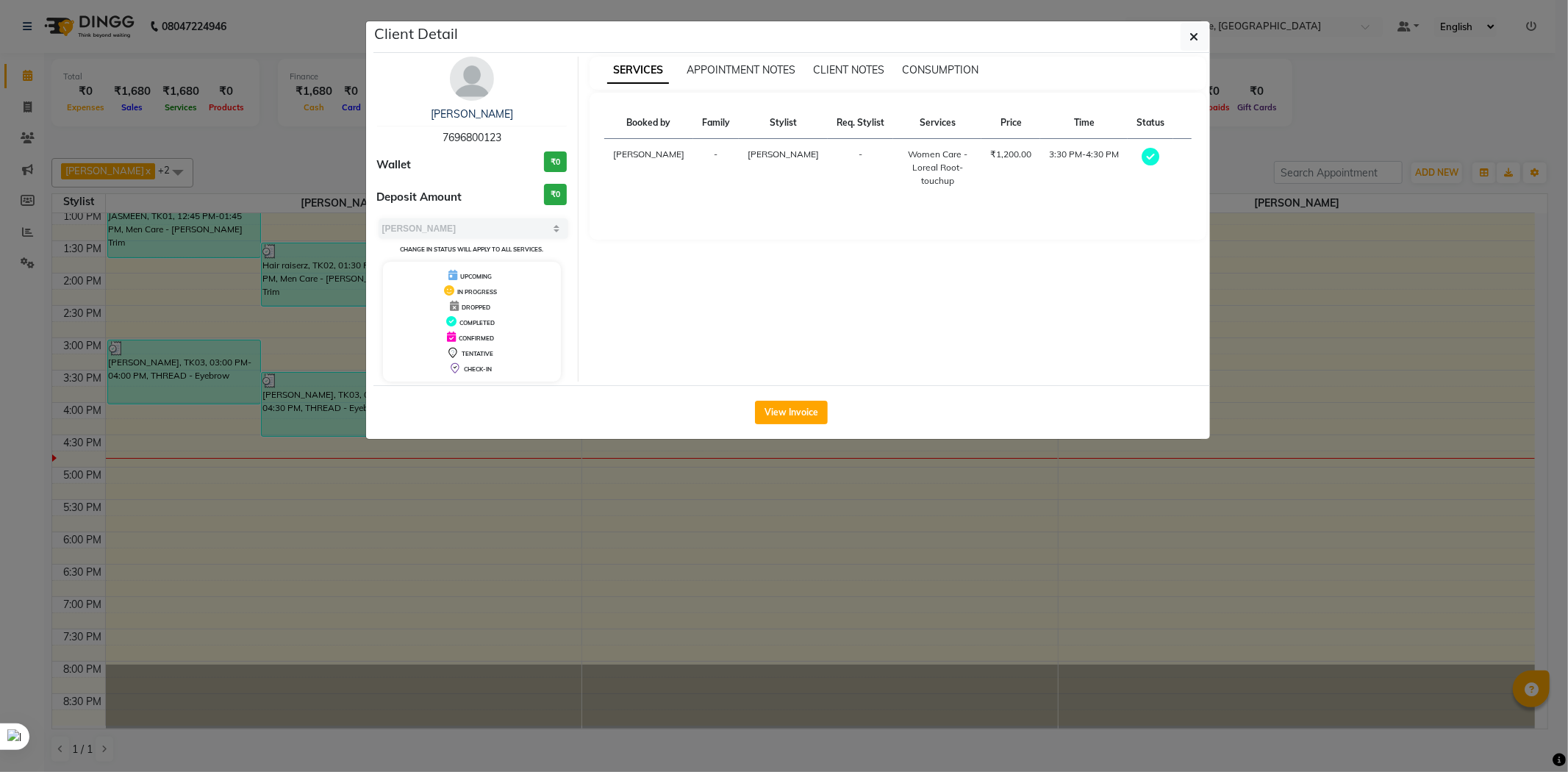
click at [476, 133] on span "7696800123" at bounding box center [472, 137] width 59 height 14
copy span "7696800123"
click at [1194, 35] on icon "button" at bounding box center [1194, 37] width 9 height 12
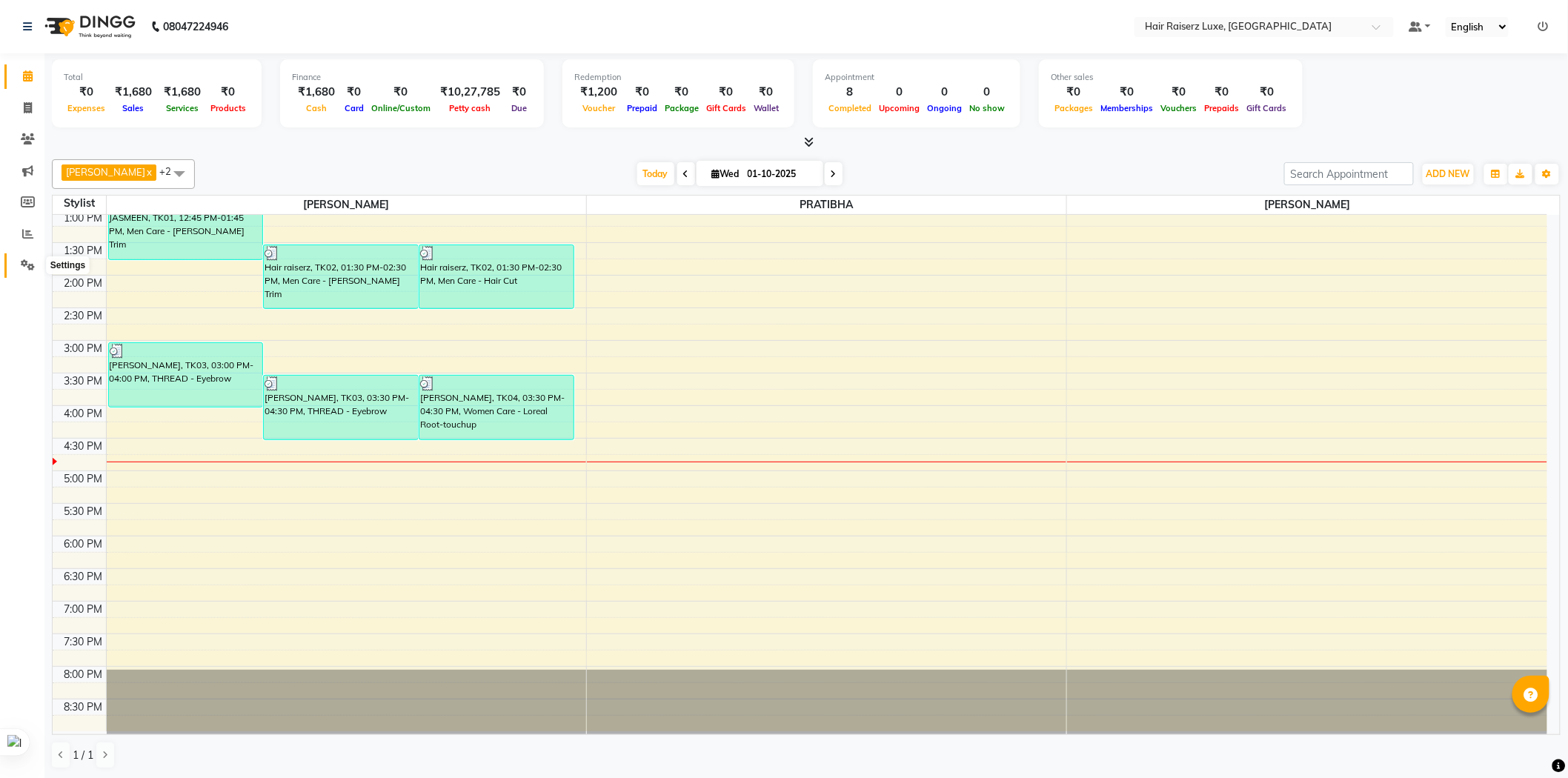
click at [23, 267] on icon at bounding box center [27, 265] width 14 height 11
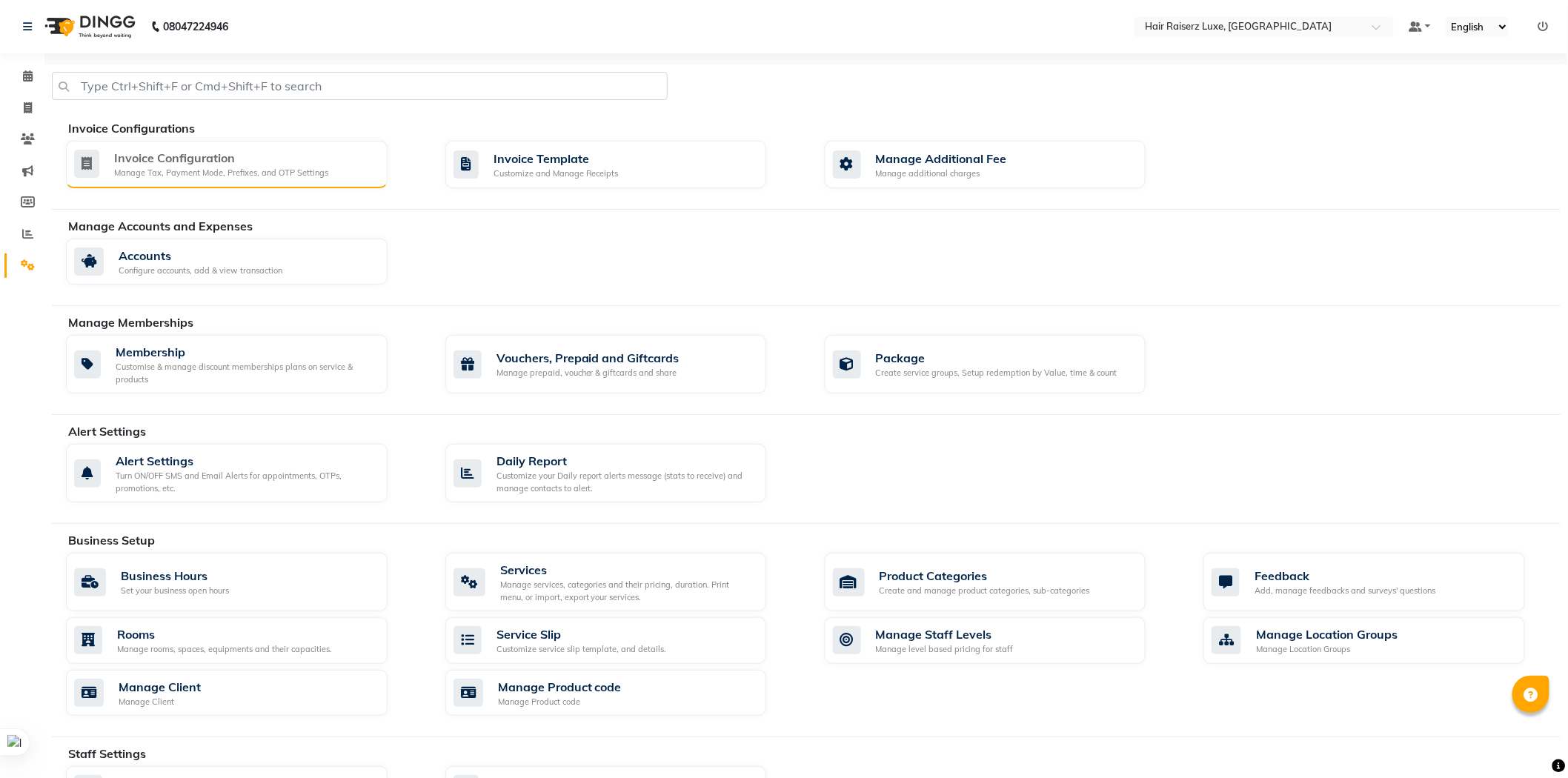
click at [327, 172] on div "Invoice Configuration Manage Tax, Payment Mode, Prefixes, and OTP Settings" at bounding box center [224, 164] width 302 height 30
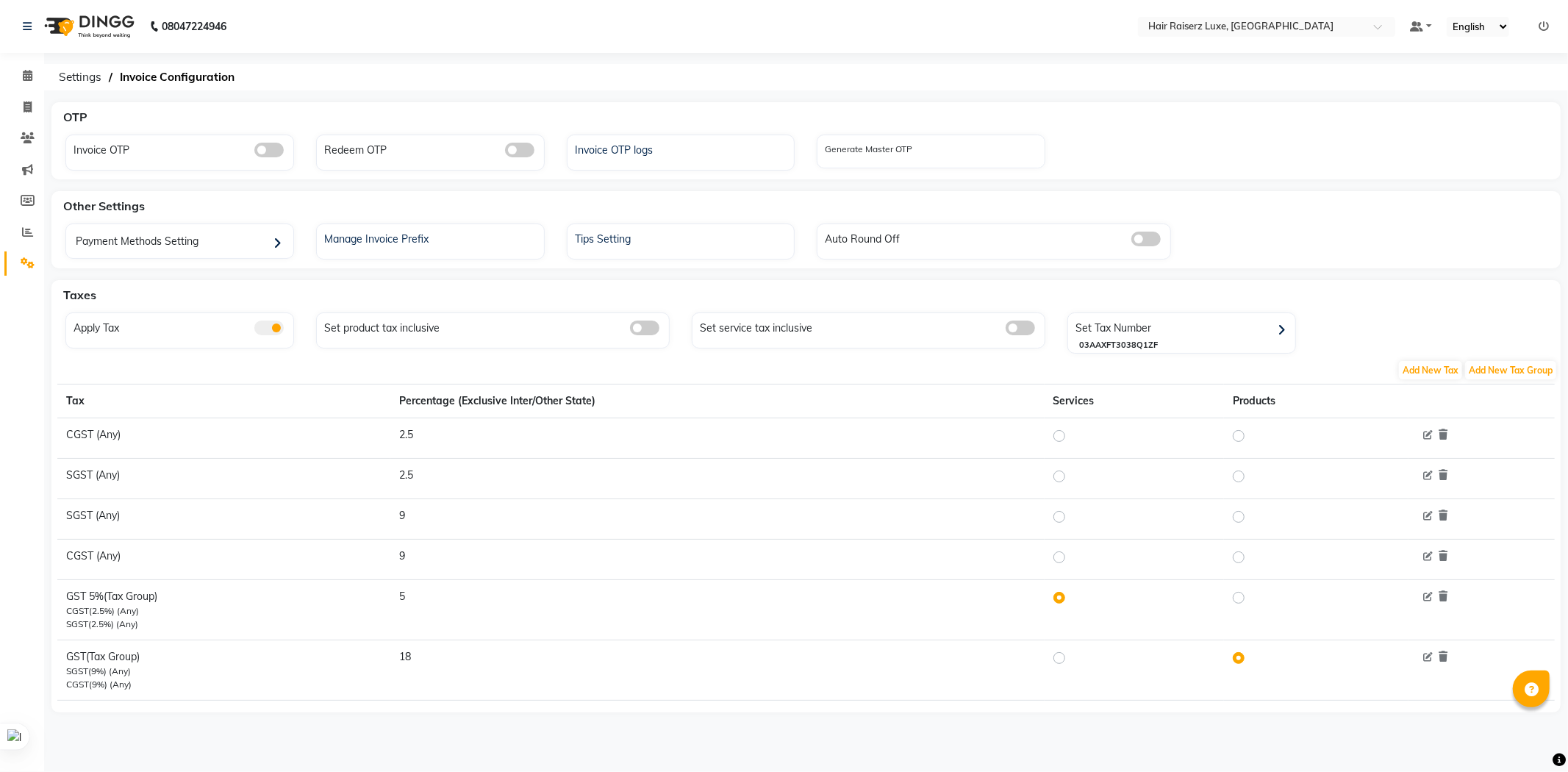
click at [277, 333] on span at bounding box center [269, 328] width 29 height 14
click at [254, 330] on input "checkbox" at bounding box center [254, 330] width 0 height 0
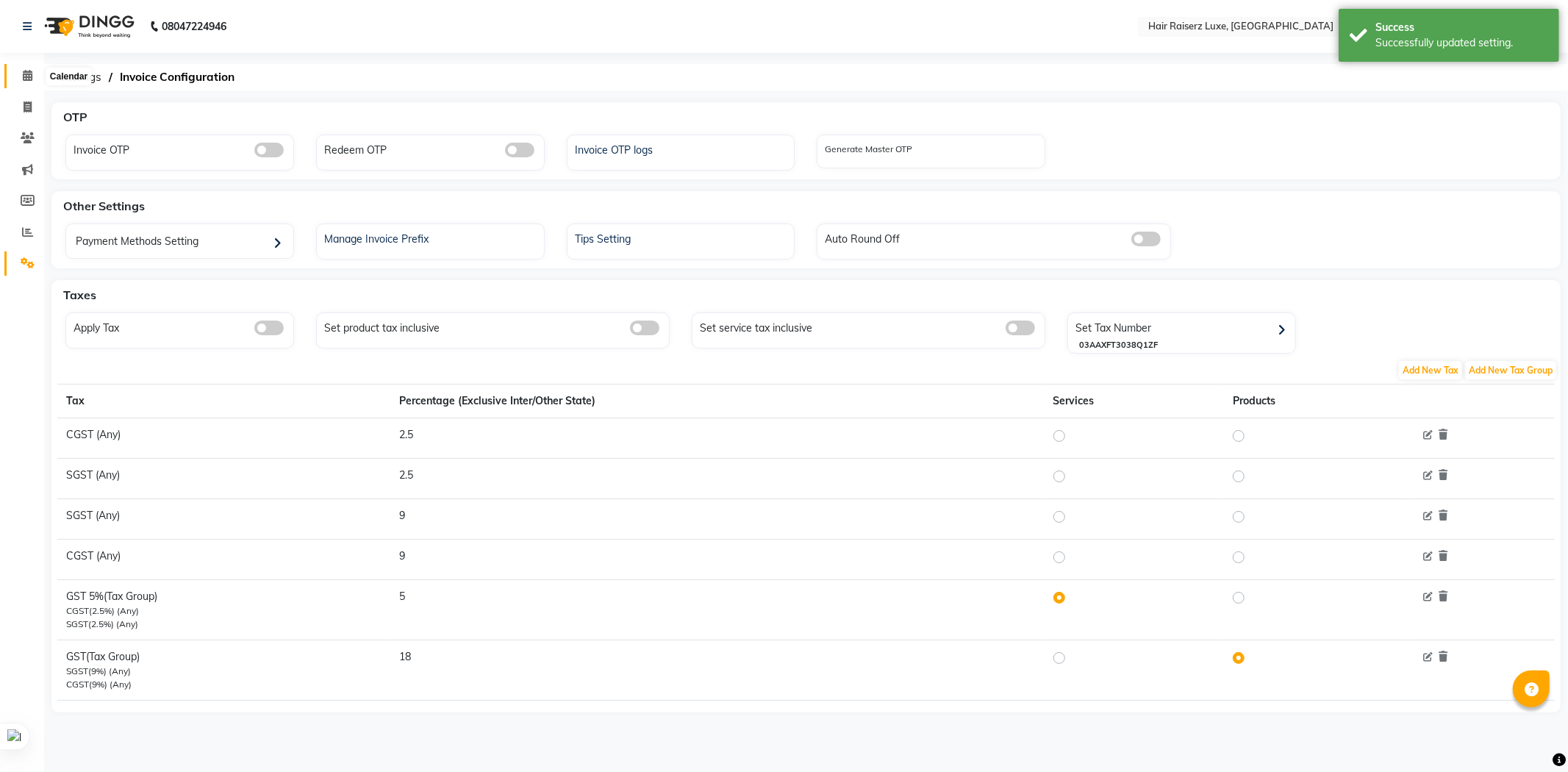
click at [27, 78] on icon at bounding box center [27, 75] width 10 height 11
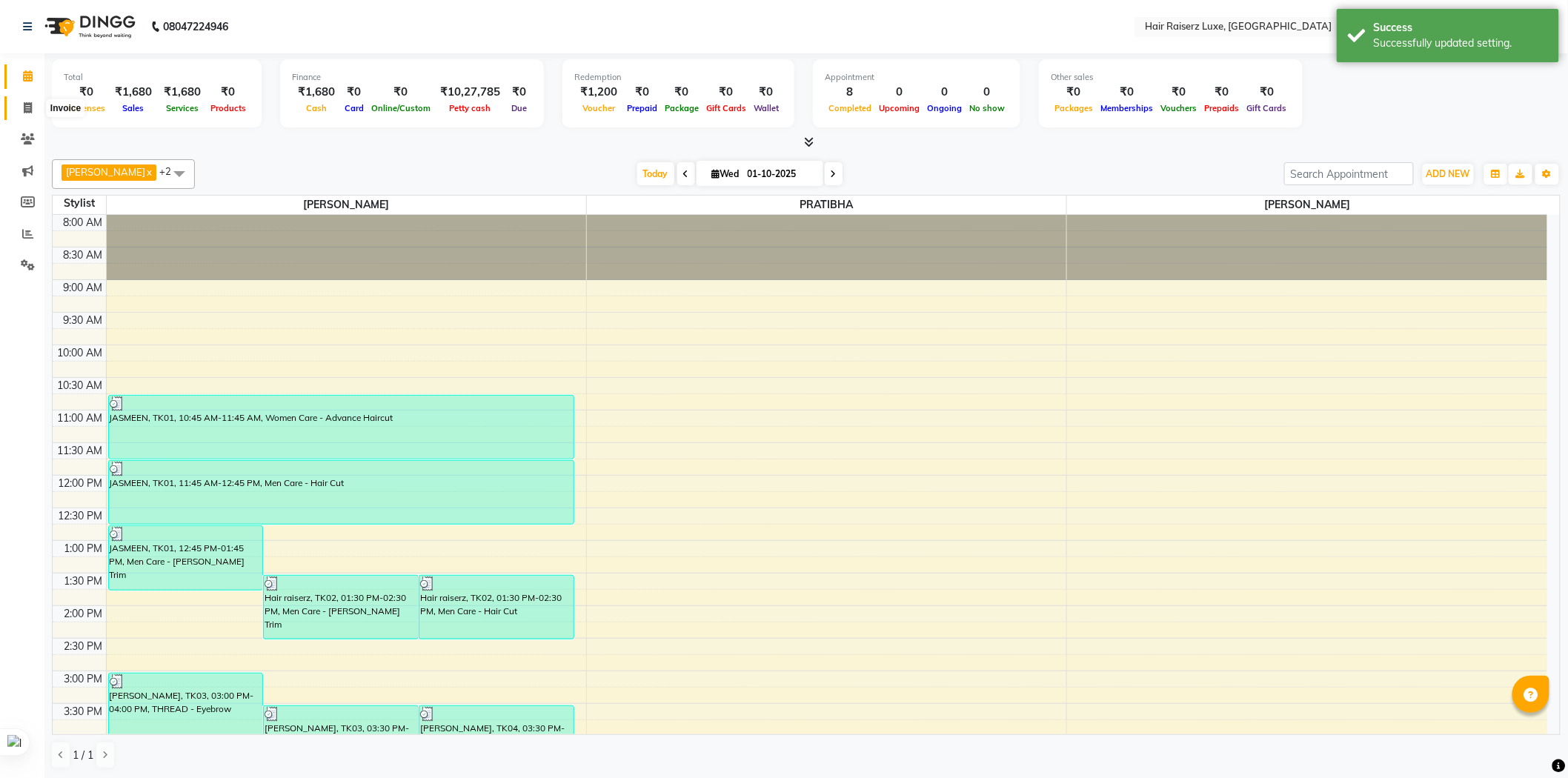
click at [27, 106] on icon at bounding box center [27, 107] width 8 height 11
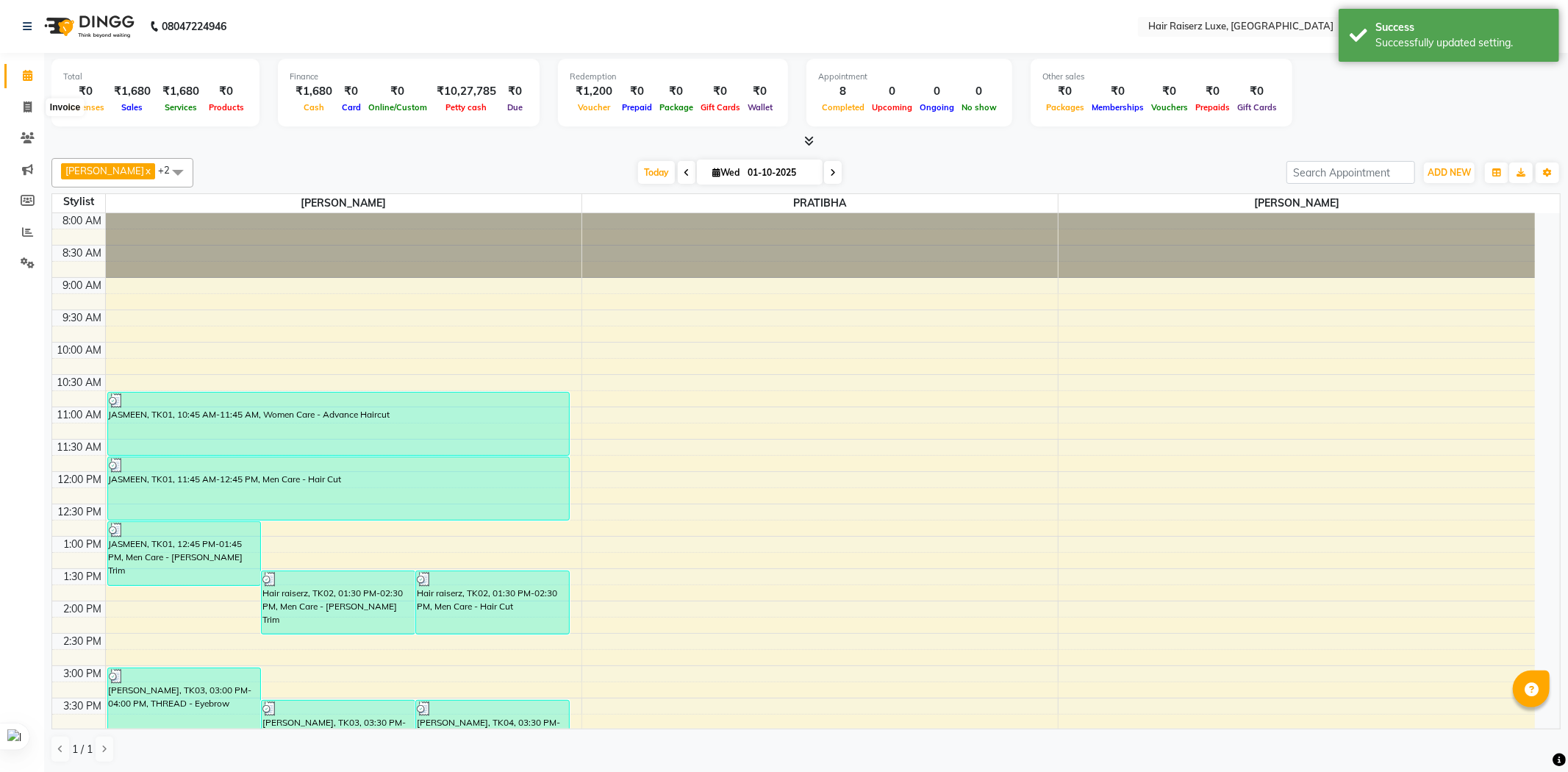
select select "7418"
select select "service"
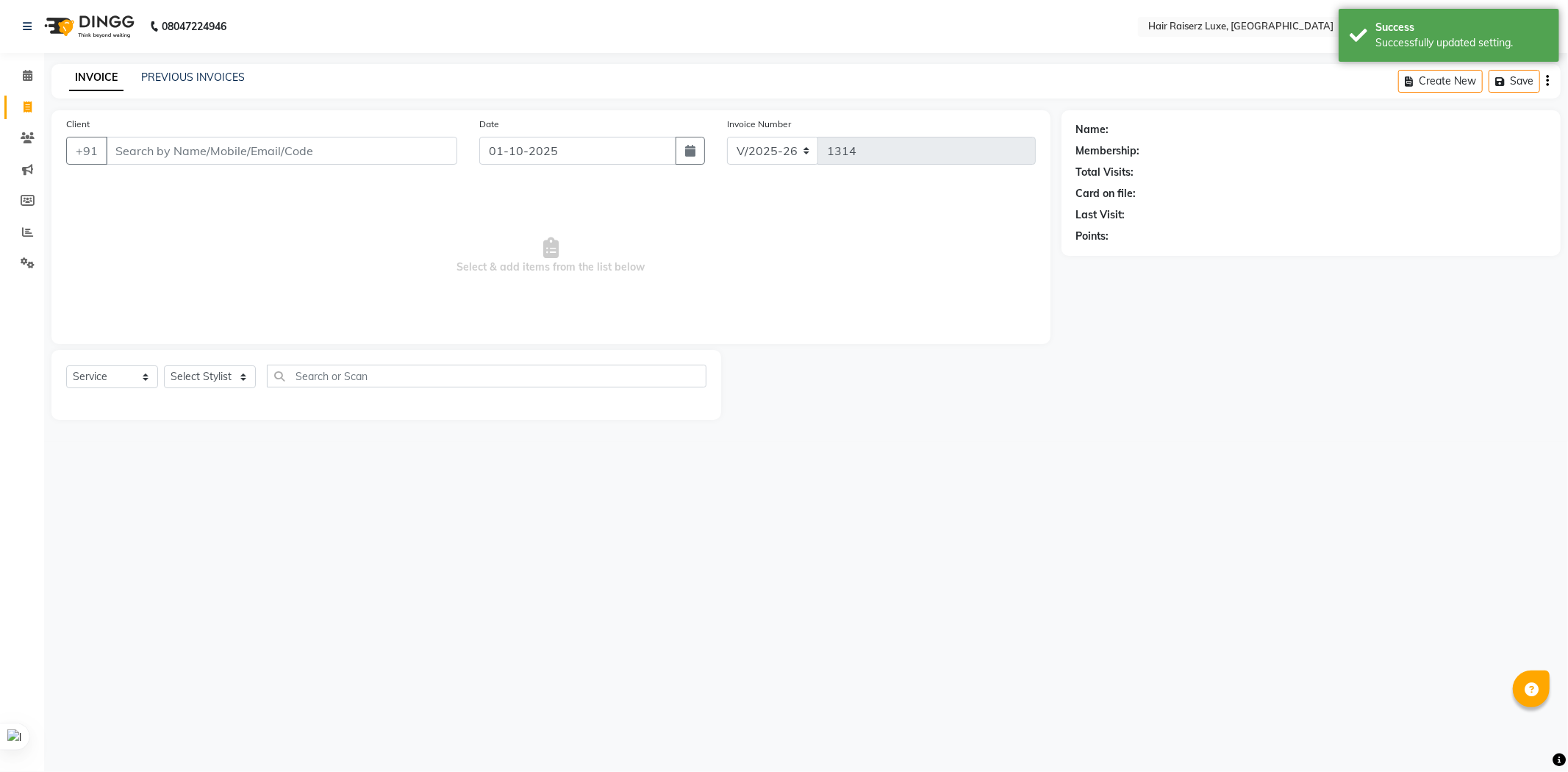
click at [193, 150] on input "Client" at bounding box center [281, 150] width 352 height 28
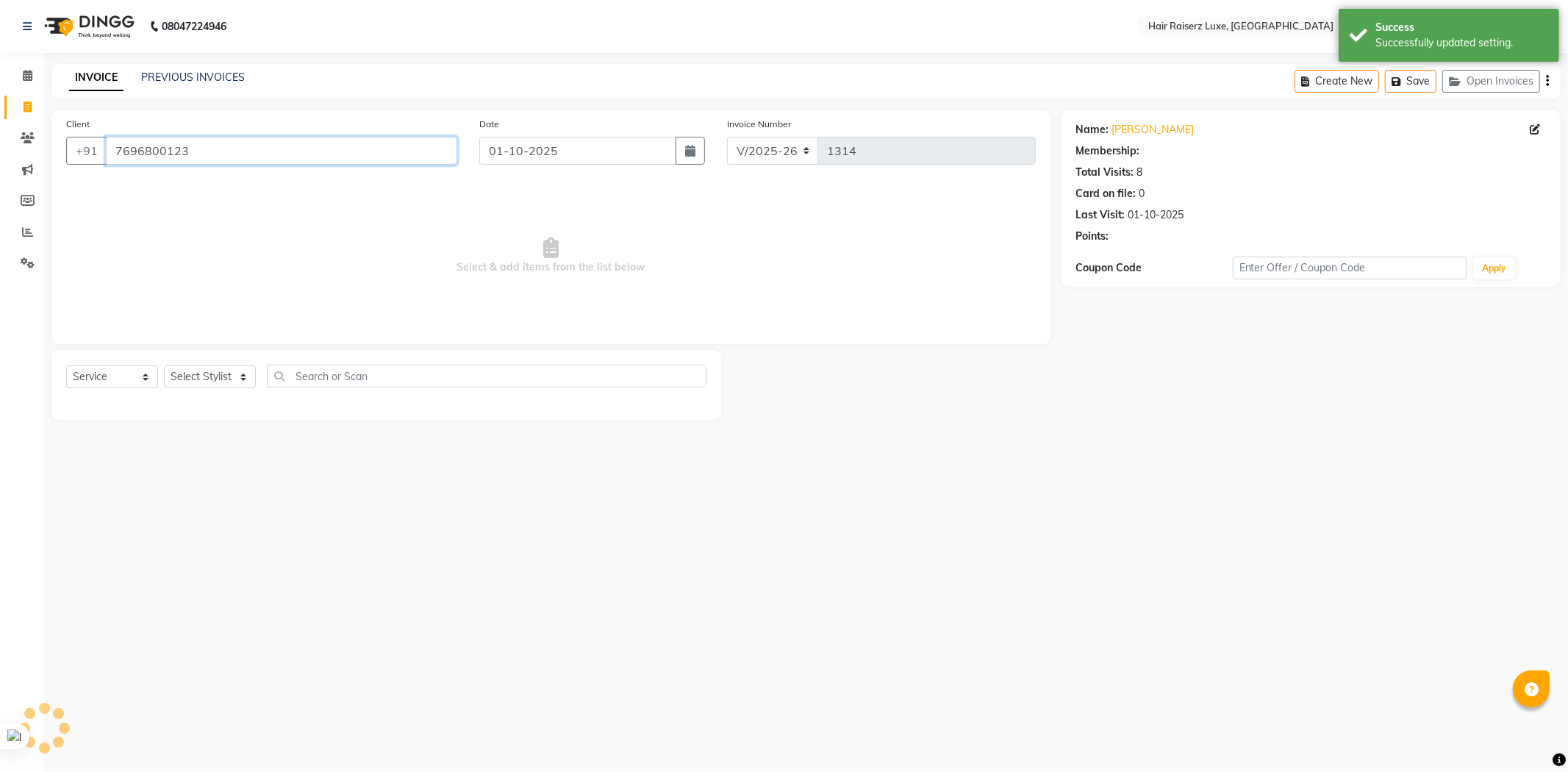
click at [215, 158] on input "7696800123" at bounding box center [281, 150] width 352 height 28
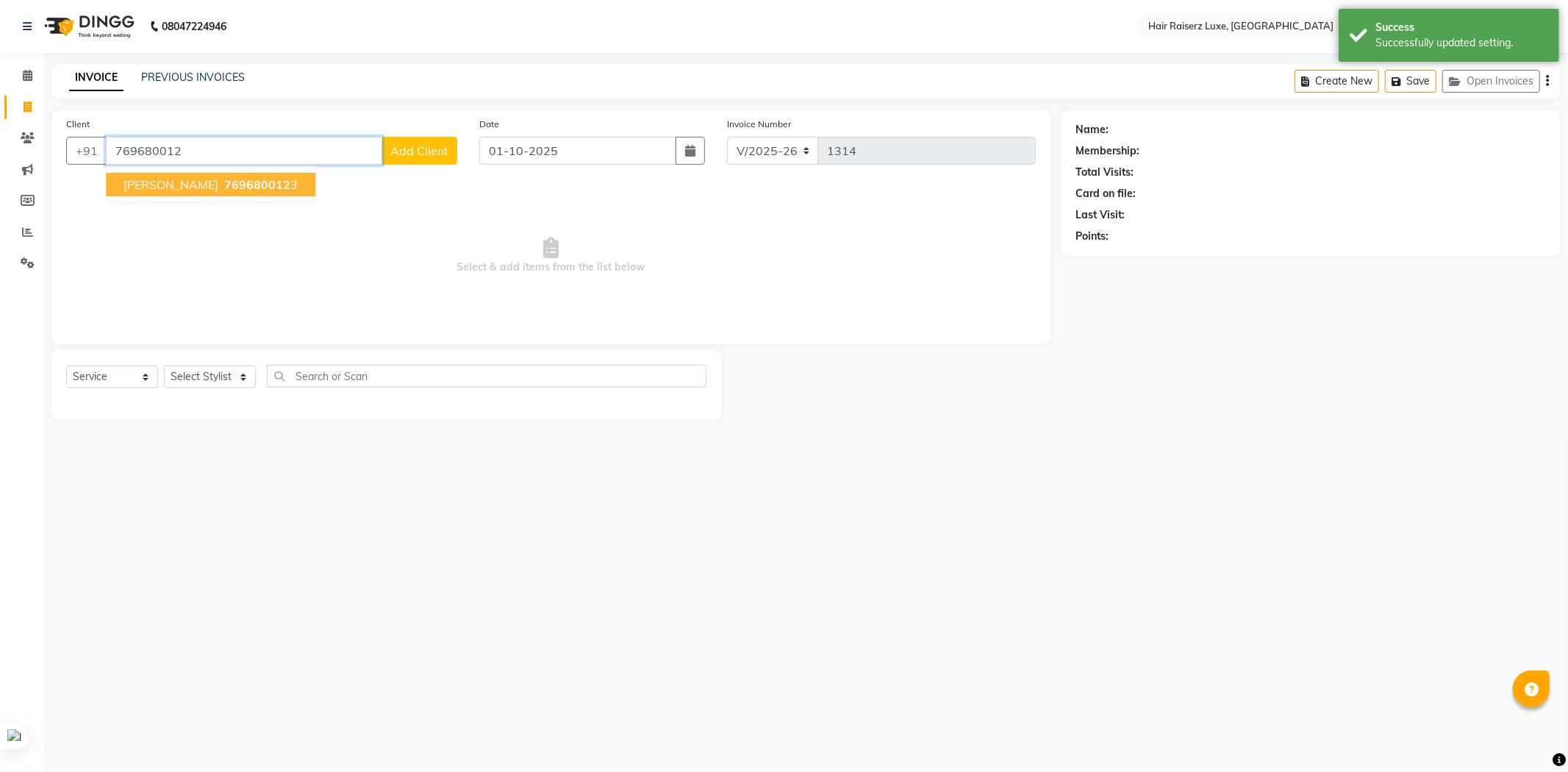
click at [224, 180] on span "769680012" at bounding box center [257, 184] width 66 height 14
type input "7696800123"
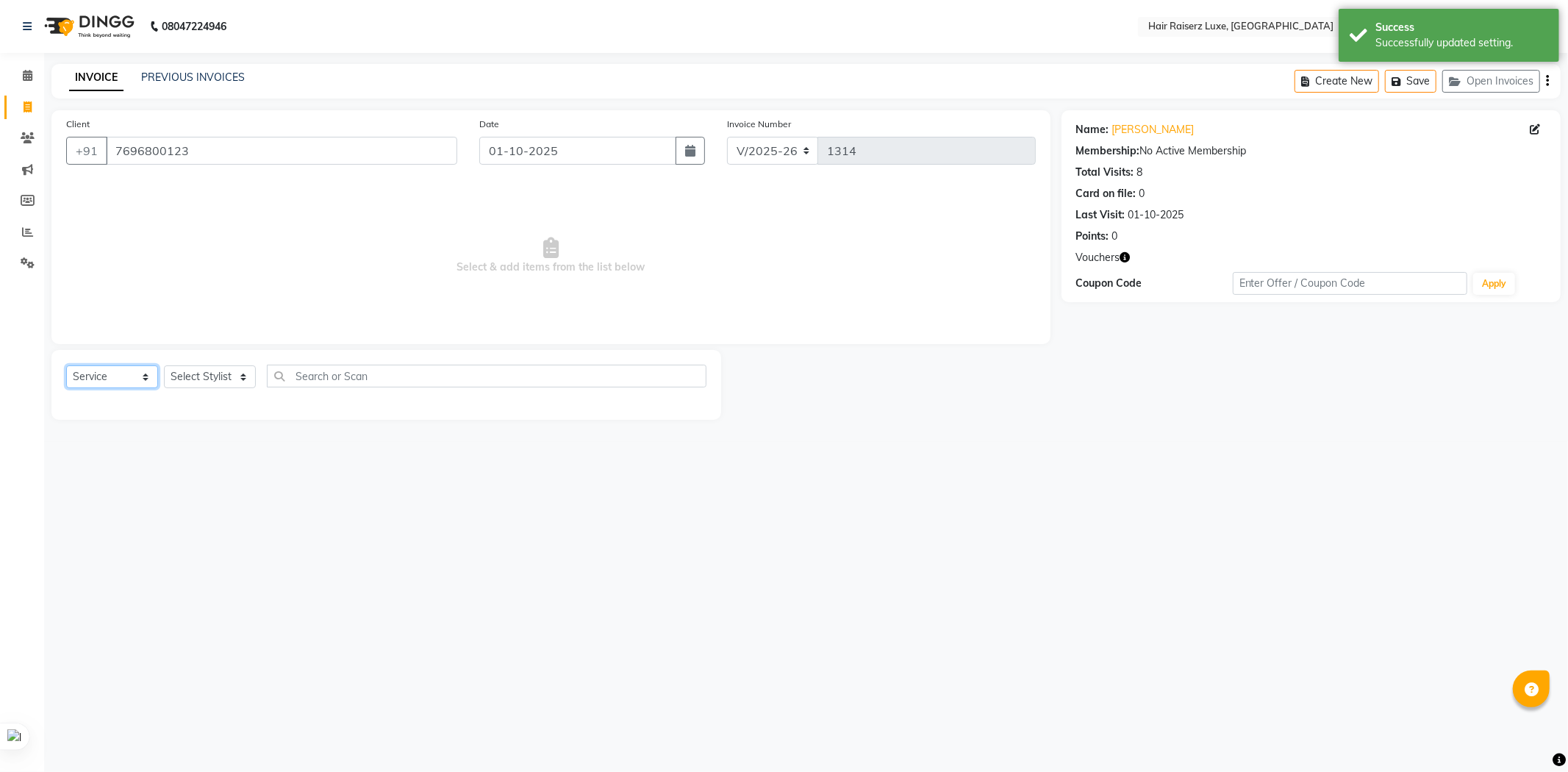
click at [124, 380] on select "Select Service Product Membership Package Voucher Prepaid Gift Card" at bounding box center [112, 377] width 92 height 23
select select "product"
click at [66, 366] on select "Select Service Product Membership Package Voucher Prepaid Gift Card" at bounding box center [112, 377] width 92 height 23
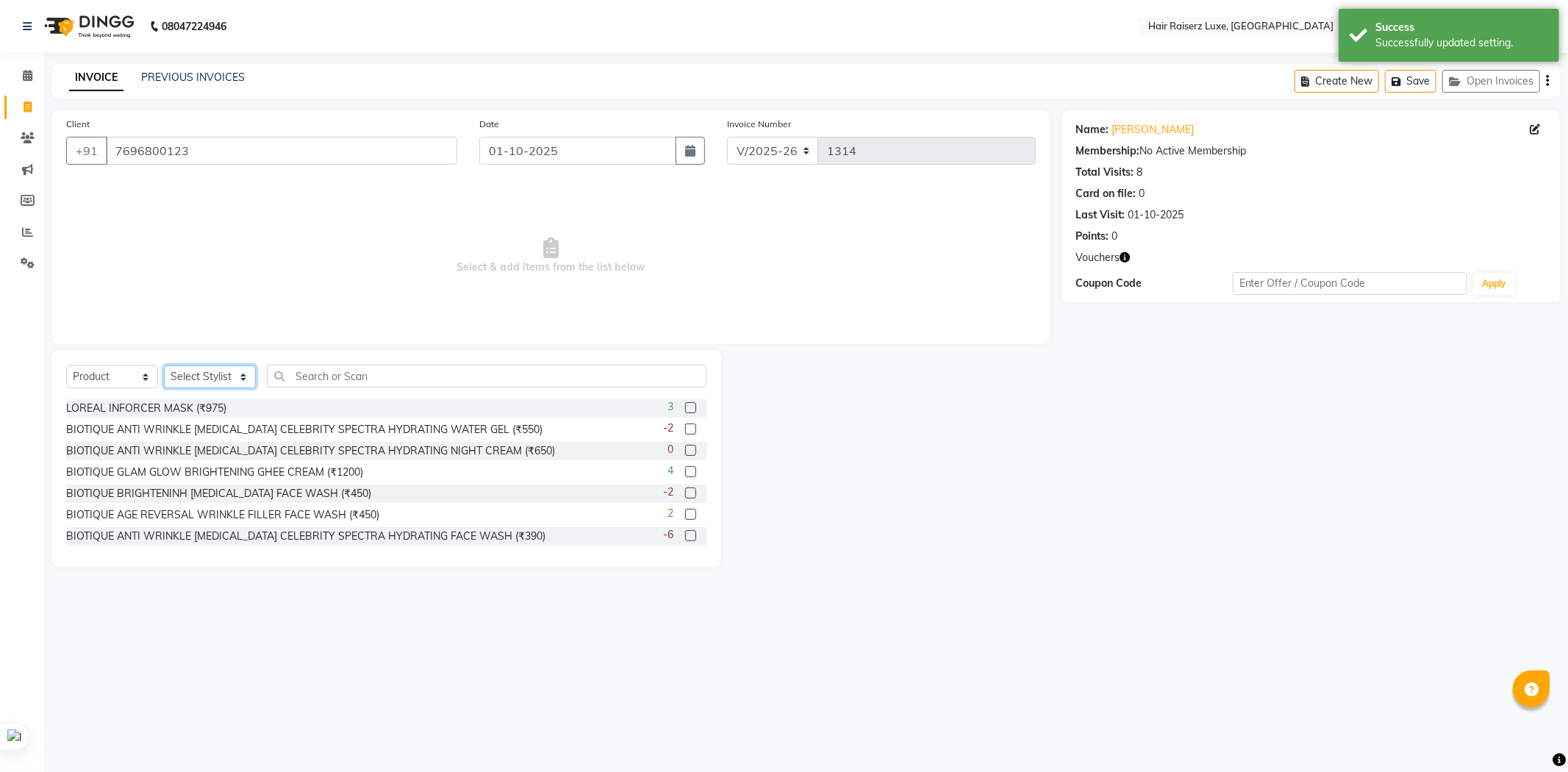
click at [204, 368] on select "Select Stylist [PERSON_NAME] [PERSON_NAME] [PERSON_NAME] [PERSON_NAME] [PERSON_…" at bounding box center [210, 377] width 92 height 23
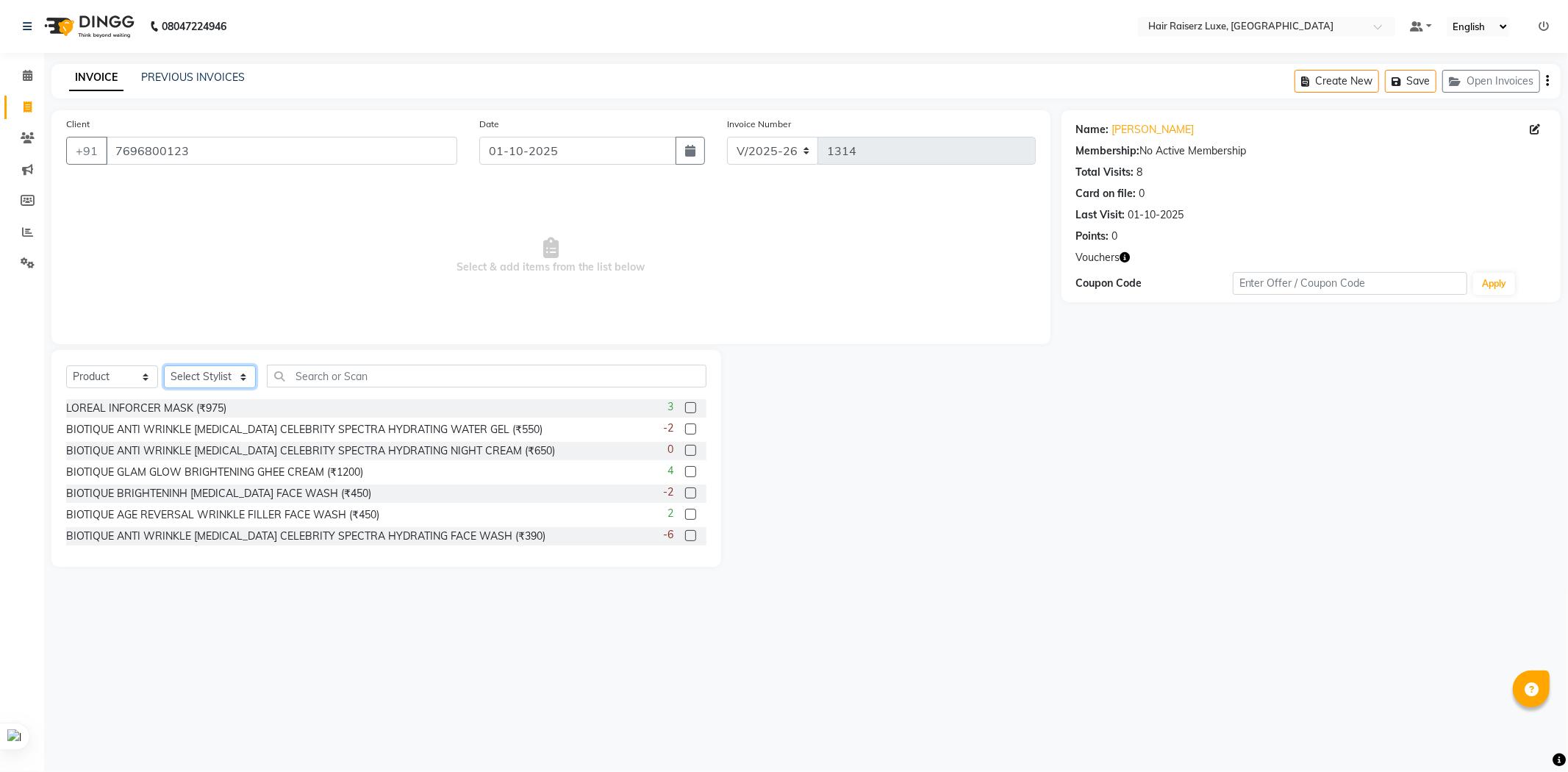
select select "65193"
click at [164, 366] on select "Select Stylist [PERSON_NAME] [PERSON_NAME] [PERSON_NAME] [PERSON_NAME] [PERSON_…" at bounding box center [210, 377] width 92 height 23
click at [326, 374] on input "text" at bounding box center [487, 376] width 440 height 23
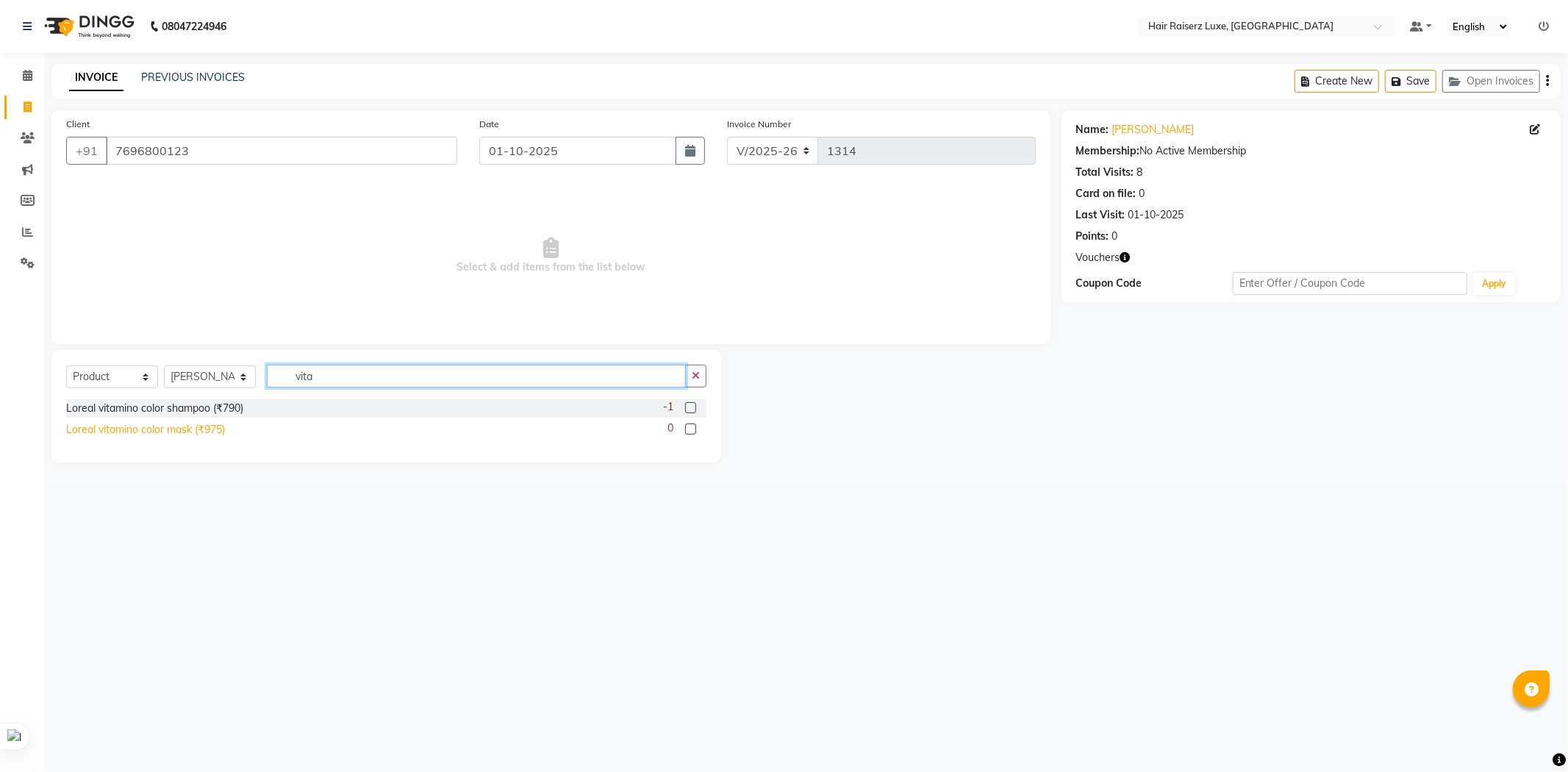
type input "vita"
click at [223, 434] on div "Loreal vitamino color mask (₹975)" at bounding box center [146, 429] width 158 height 15
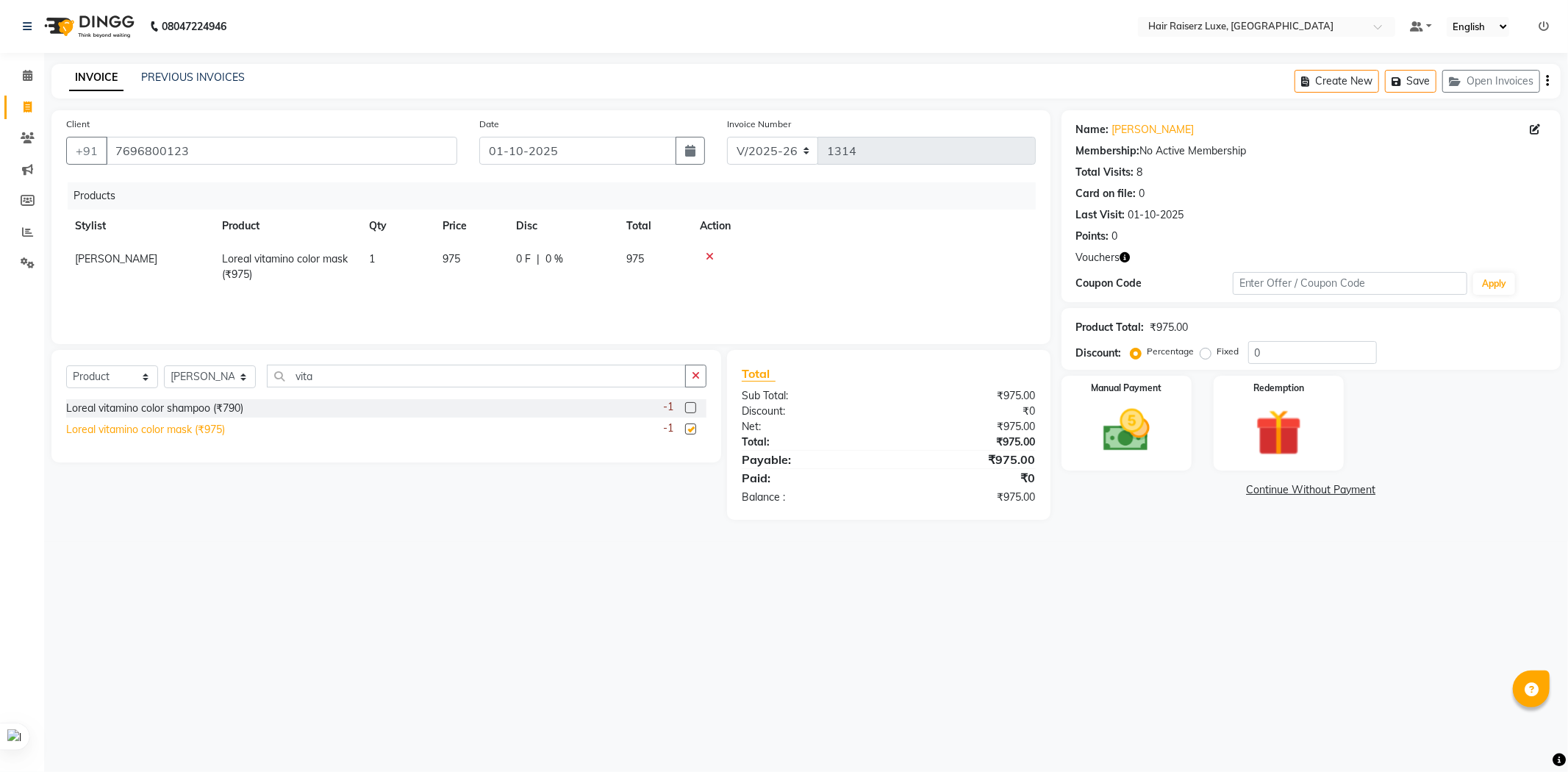
checkbox input "false"
click at [28, 259] on icon at bounding box center [27, 263] width 14 height 11
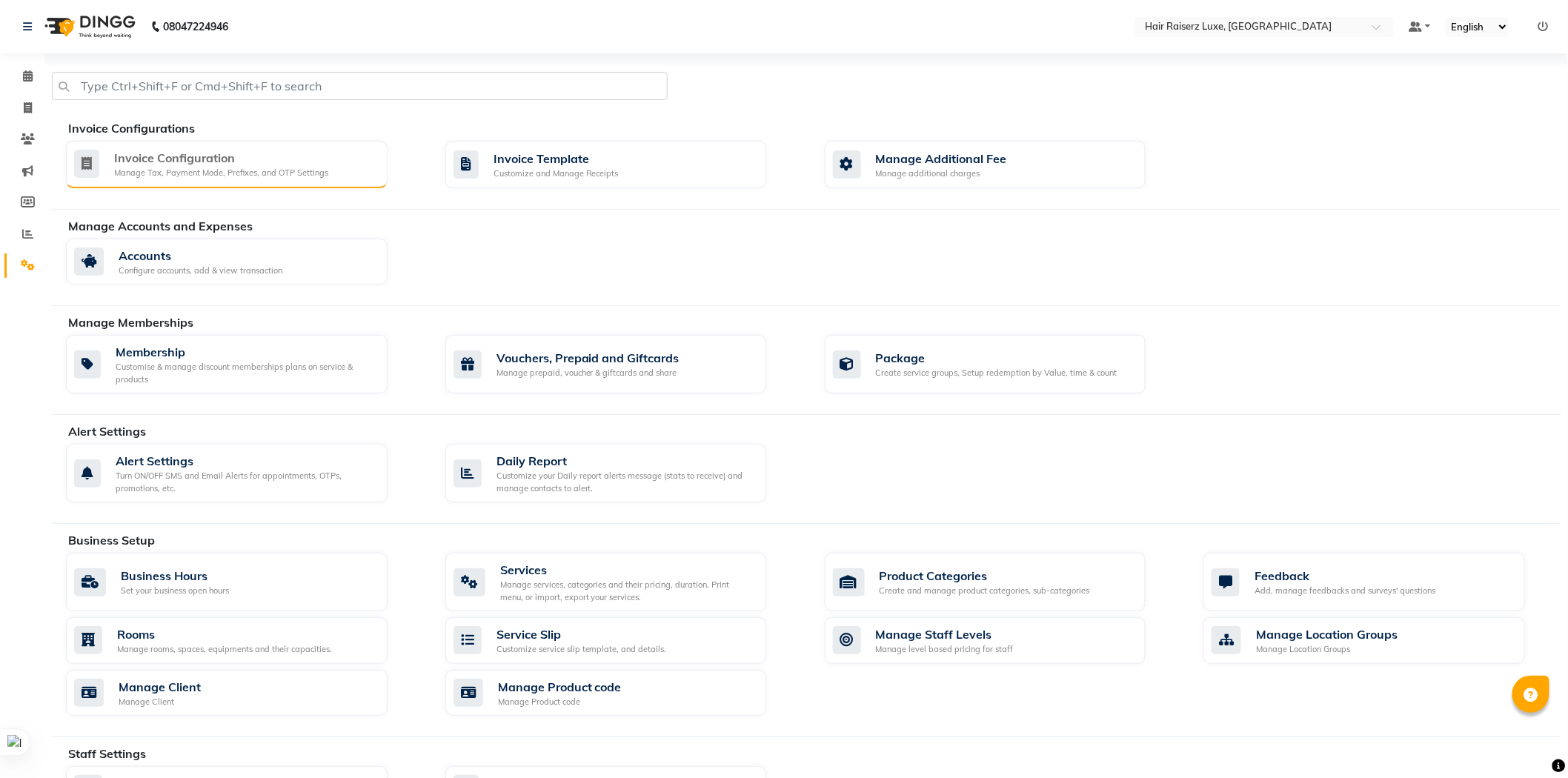
click at [165, 145] on div "Invoice Configuration Manage Tax, Payment Mode, Prefixes, and OTP Settings" at bounding box center [227, 164] width 322 height 47
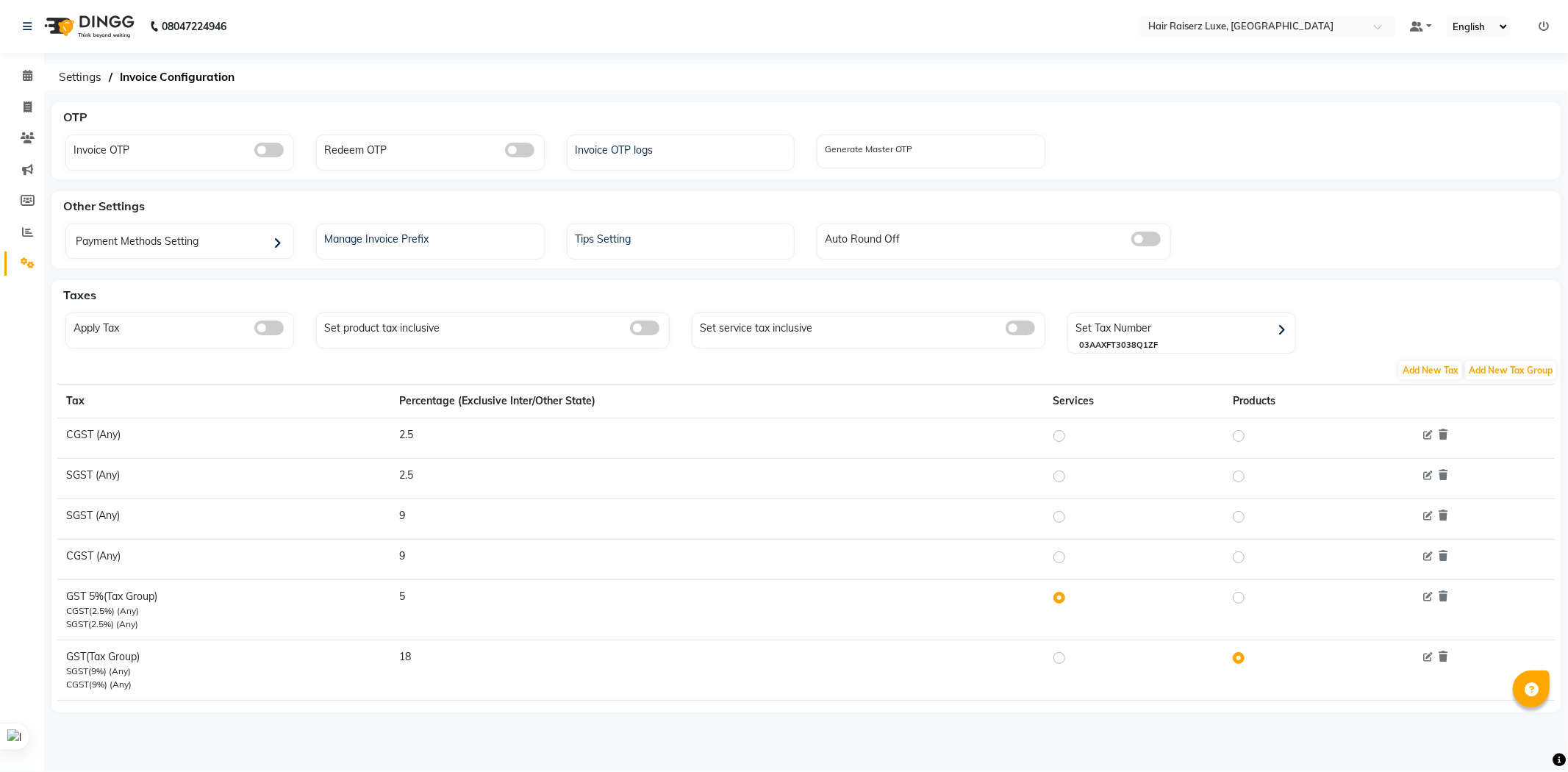
click at [263, 328] on span at bounding box center [269, 328] width 29 height 14
click at [254, 330] on input "checkbox" at bounding box center [254, 330] width 0 height 0
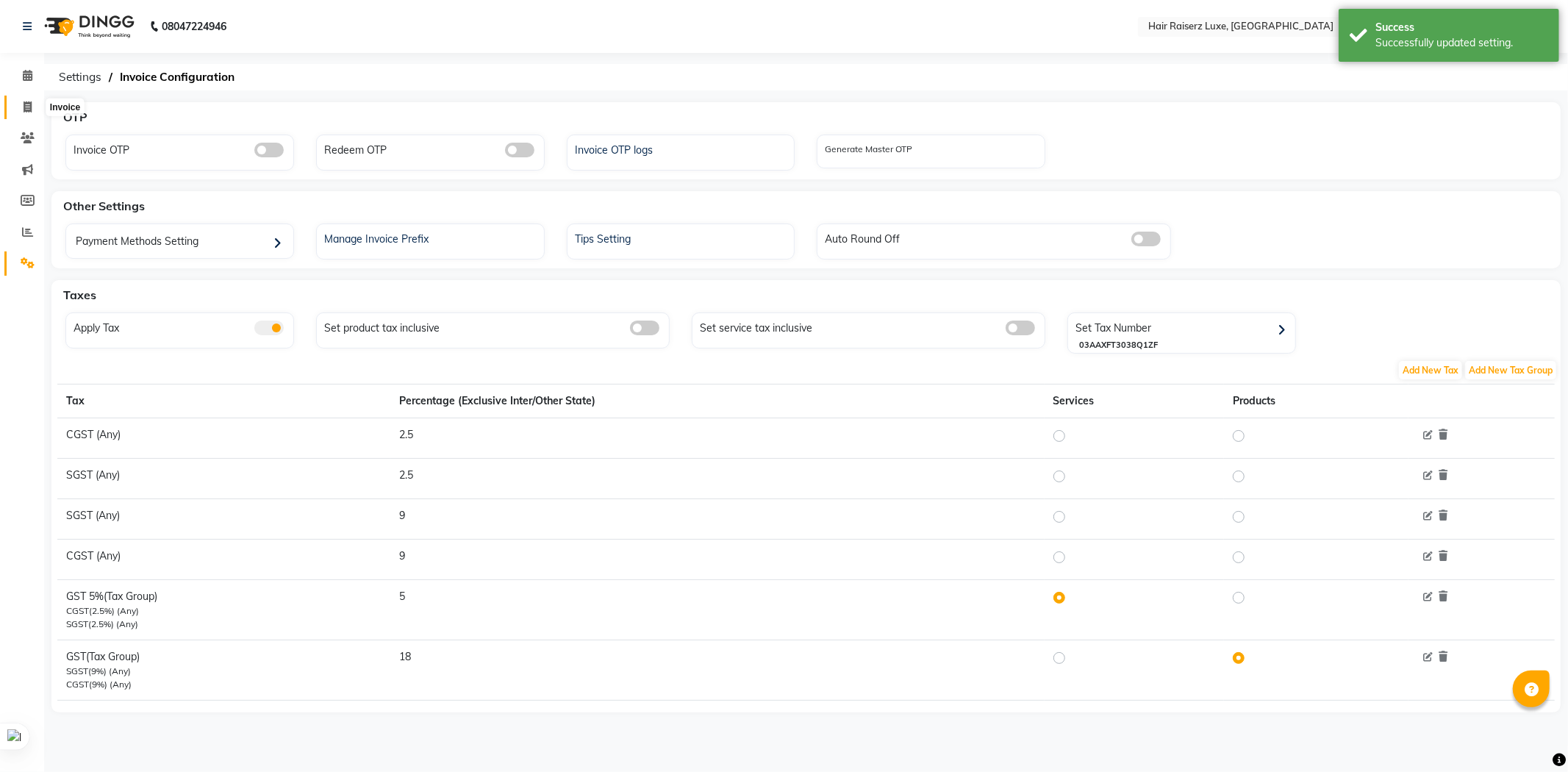
click at [19, 105] on span at bounding box center [27, 108] width 26 height 17
select select "7418"
select select "service"
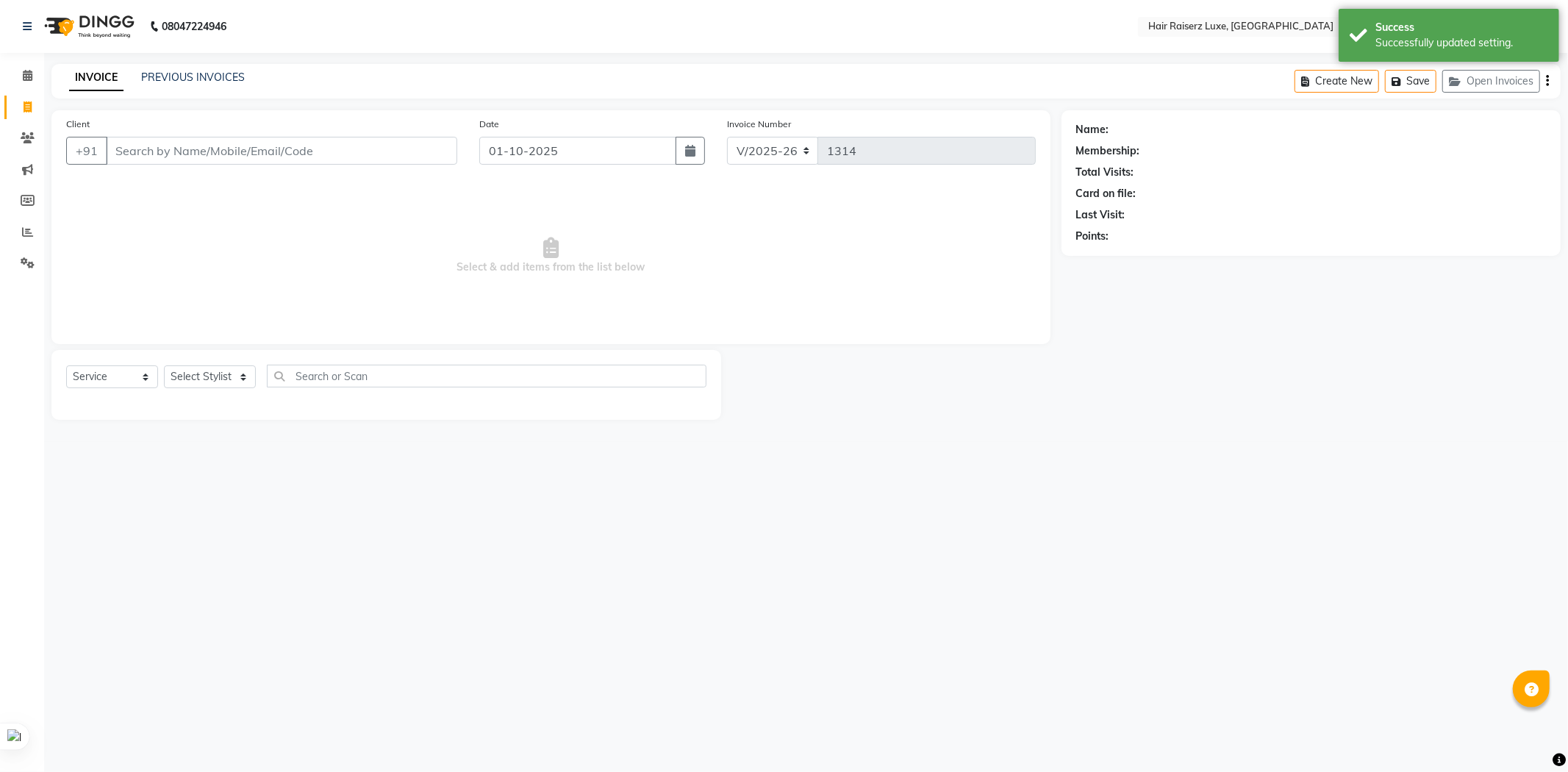
click at [172, 150] on input "Client" at bounding box center [281, 150] width 352 height 28
click at [243, 158] on input "7696800123" at bounding box center [281, 150] width 352 height 28
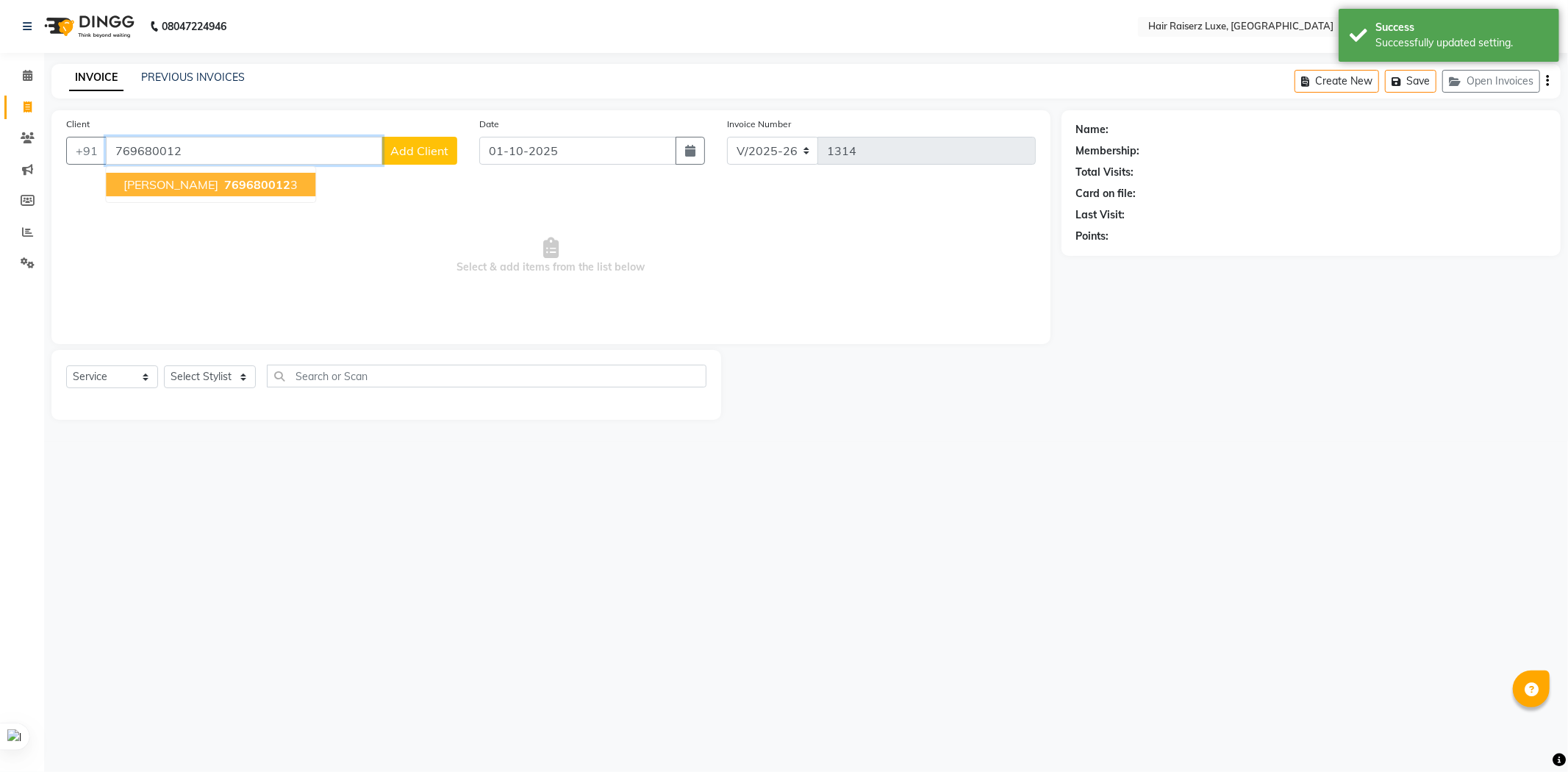
click at [228, 181] on span "769680012" at bounding box center [257, 184] width 66 height 14
type input "7696800123"
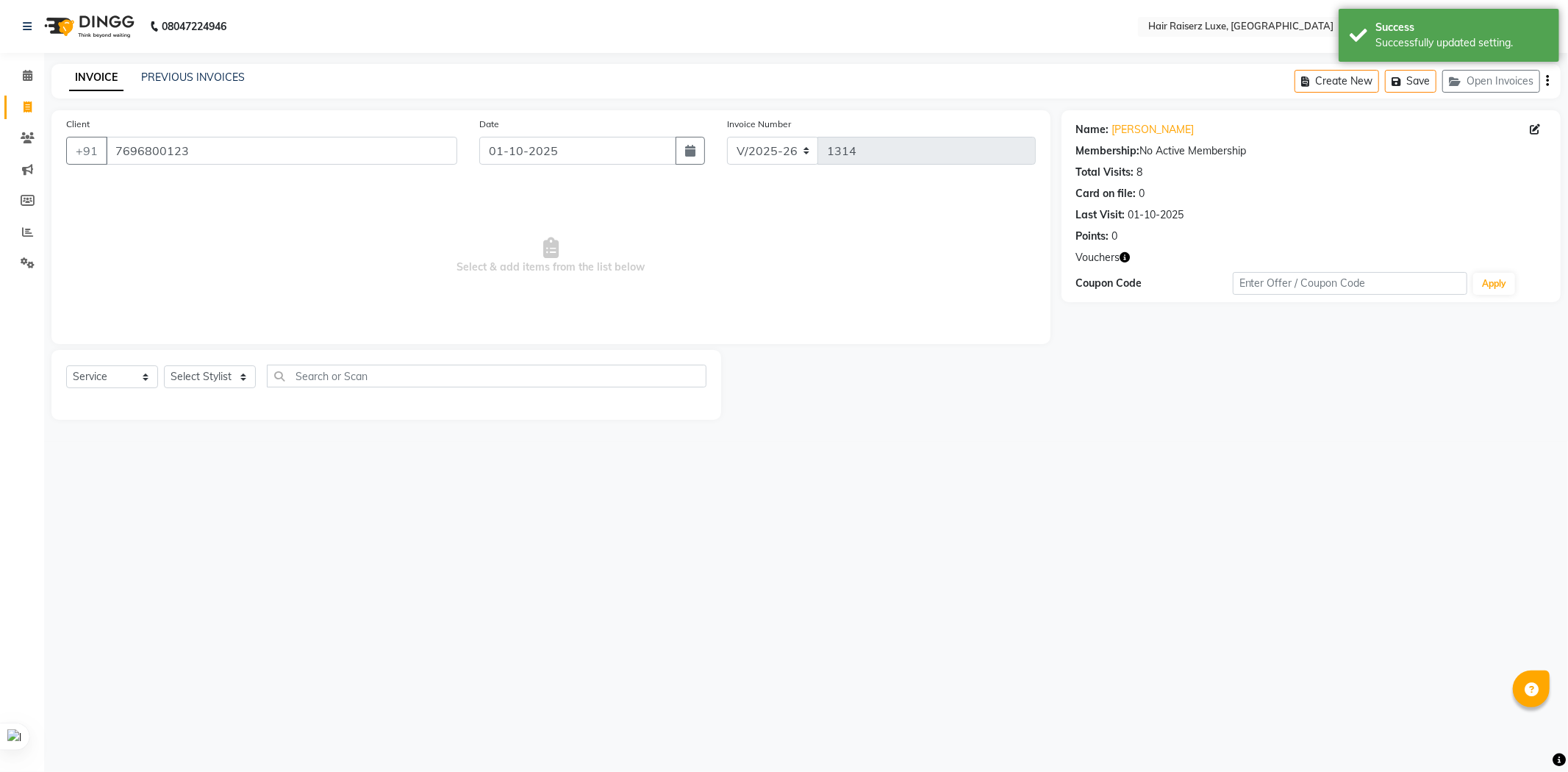
click at [138, 393] on div "Select Service Product Membership Package Voucher Prepaid Gift Card Select Styl…" at bounding box center [386, 382] width 641 height 35
click at [140, 380] on select "Select Service Product Membership Package Voucher Prepaid Gift Card" at bounding box center [112, 377] width 92 height 23
select select "product"
click at [66, 366] on select "Select Service Product Membership Package Voucher Prepaid Gift Card" at bounding box center [112, 377] width 92 height 23
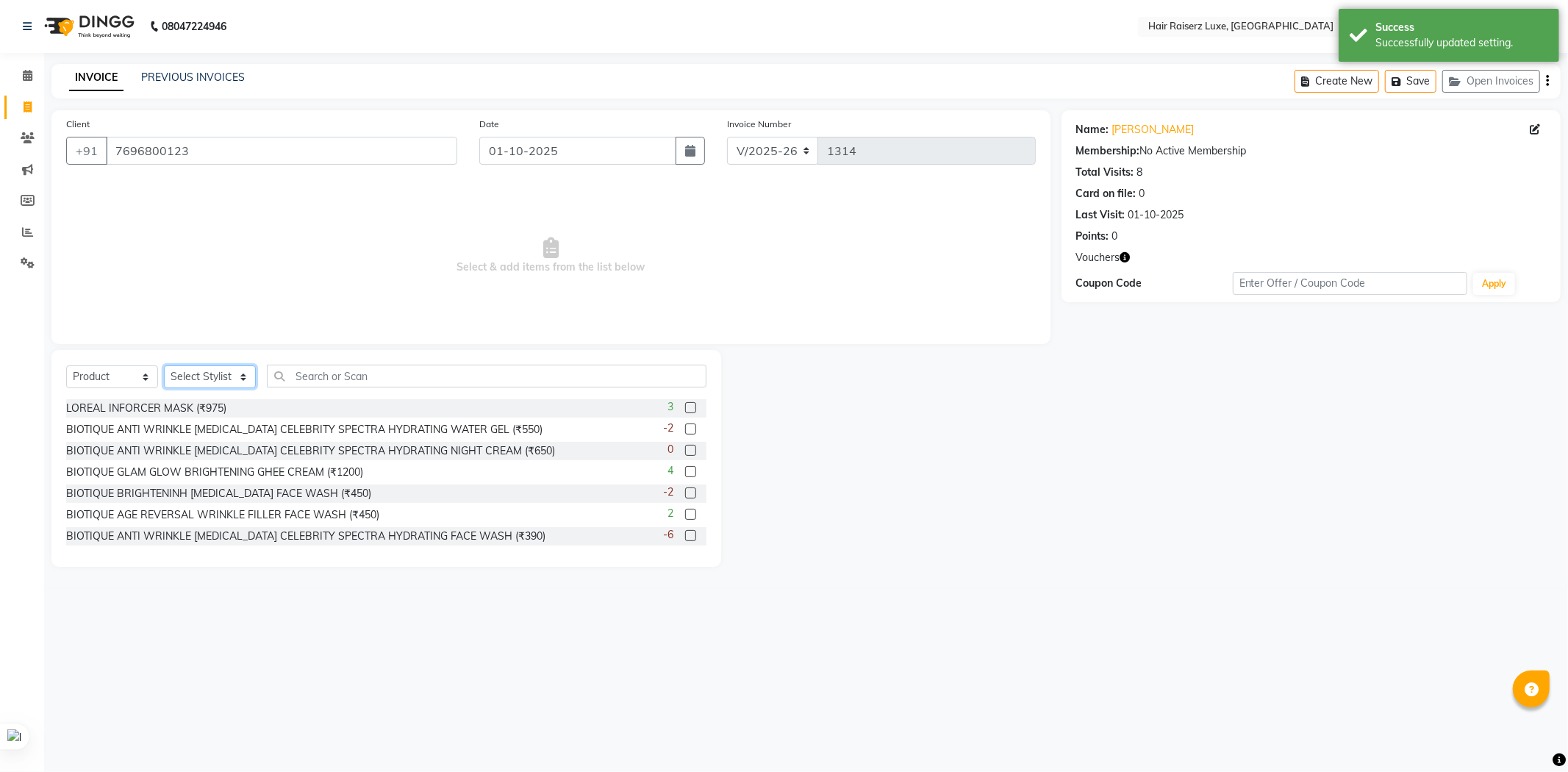
click at [192, 380] on select "Select Stylist [PERSON_NAME] [PERSON_NAME] [PERSON_NAME] [PERSON_NAME] [PERSON_…" at bounding box center [210, 377] width 92 height 23
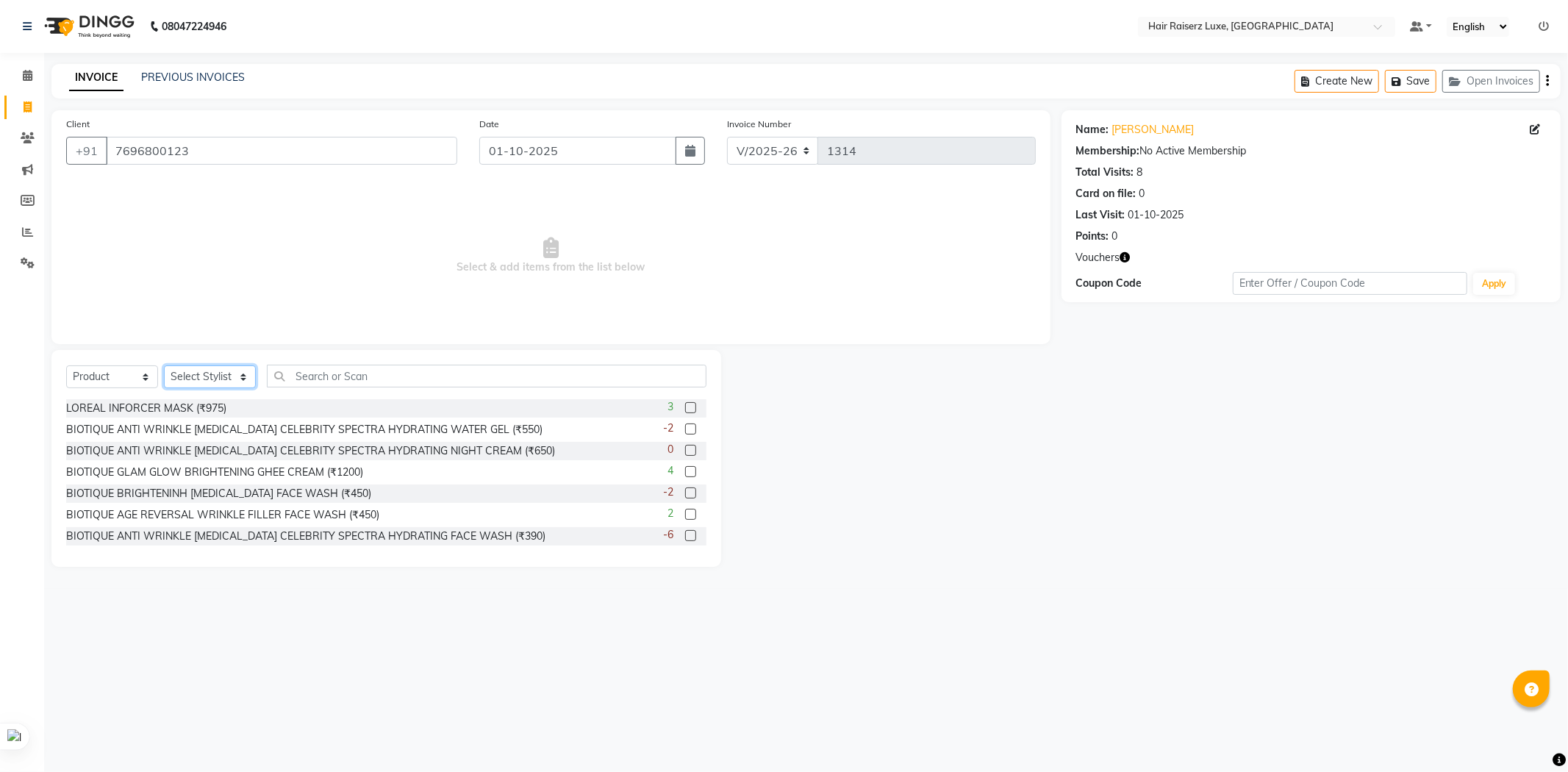
select select "65193"
click at [164, 366] on select "Select Stylist [PERSON_NAME] [PERSON_NAME] [PERSON_NAME] [PERSON_NAME] [PERSON_…" at bounding box center [210, 377] width 92 height 23
click at [327, 377] on input "text" at bounding box center [487, 376] width 440 height 23
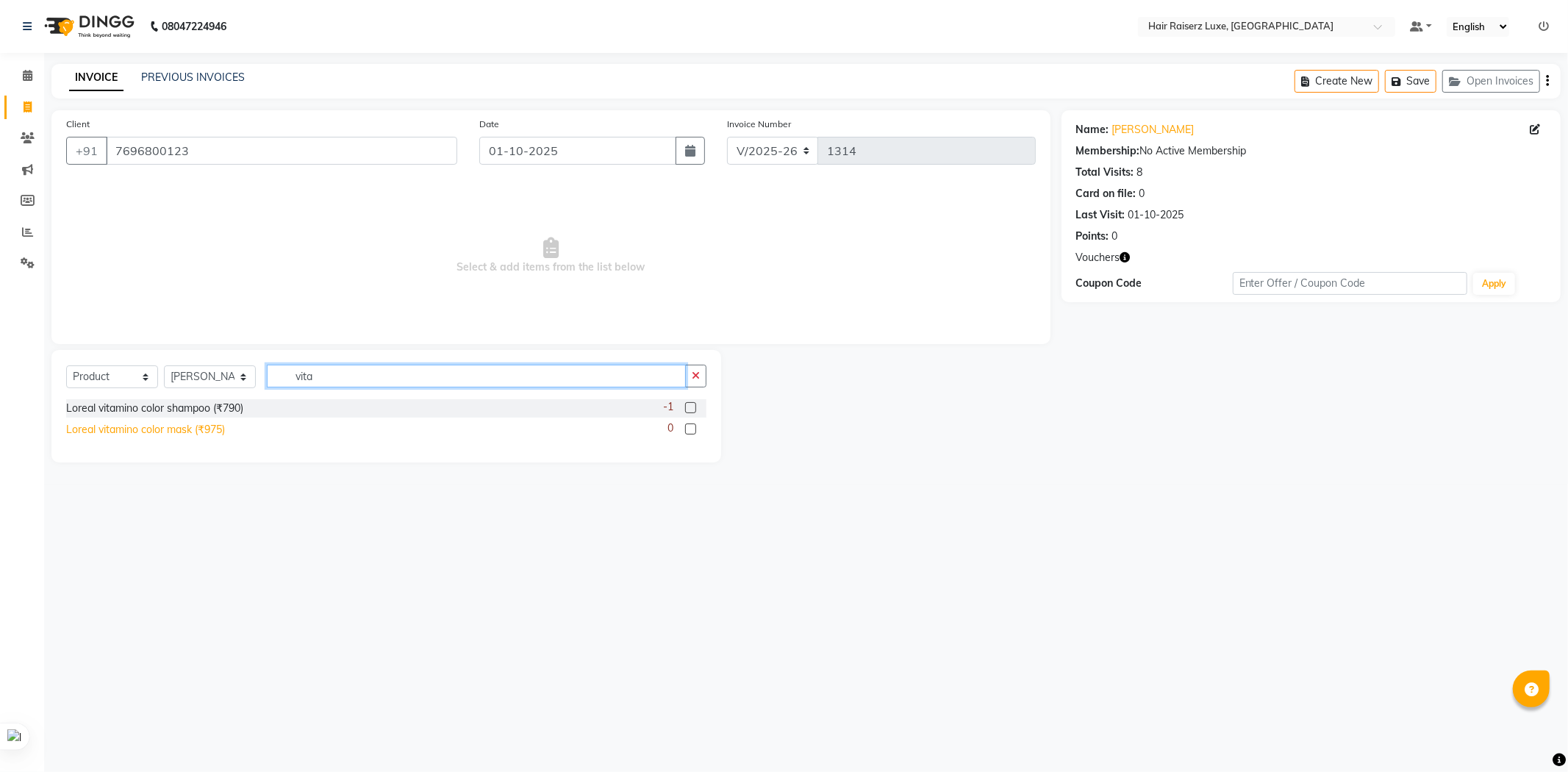
type input "vita"
click at [188, 432] on div "Loreal vitamino color mask (₹975)" at bounding box center [146, 429] width 158 height 15
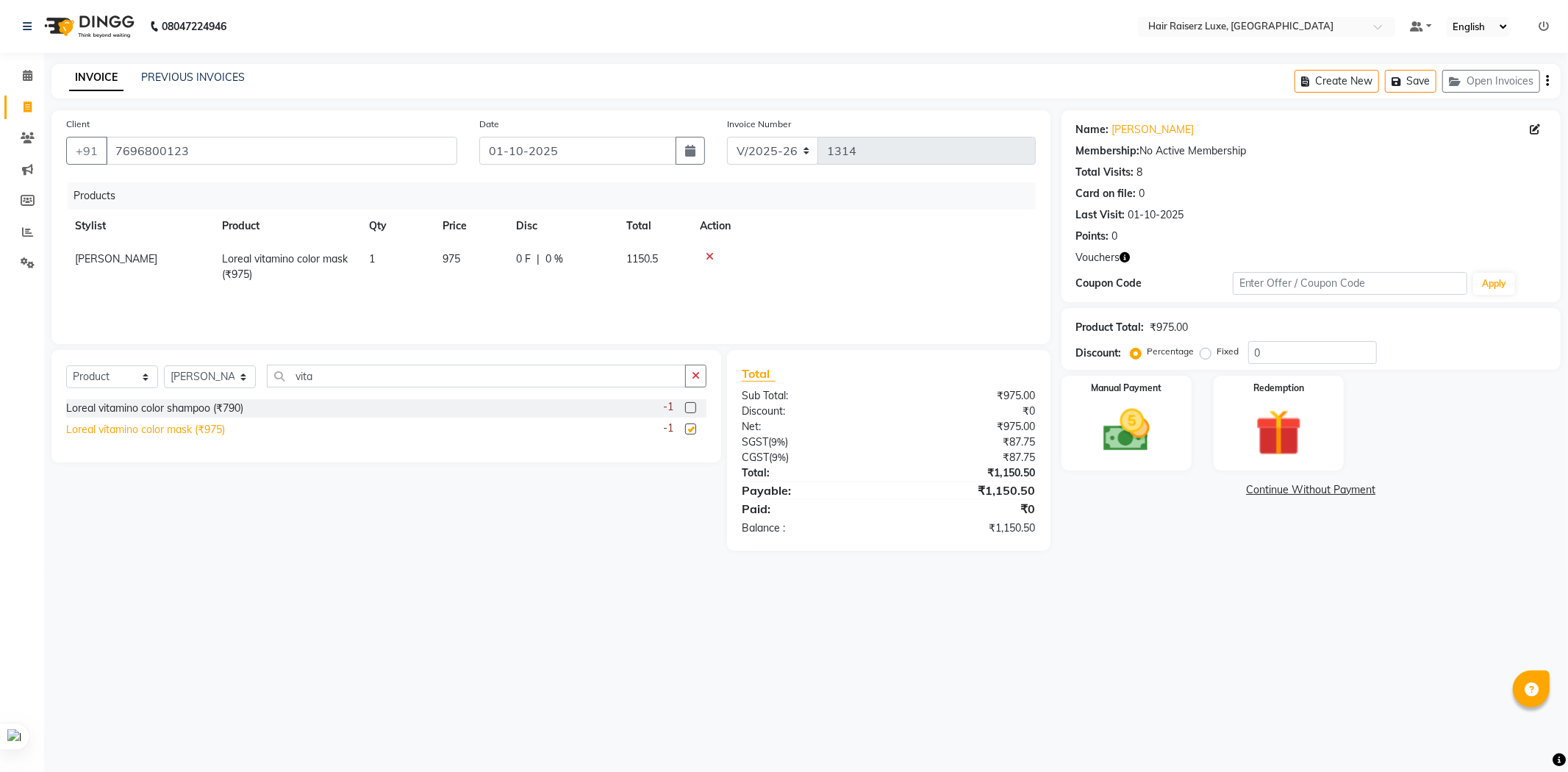
checkbox input "false"
click at [1218, 355] on label "Fixed" at bounding box center [1228, 352] width 22 height 14
click at [1208, 355] on input "Fixed" at bounding box center [1209, 352] width 11 height 11
radio input "true"
click at [1296, 349] on input "0" at bounding box center [1312, 352] width 129 height 23
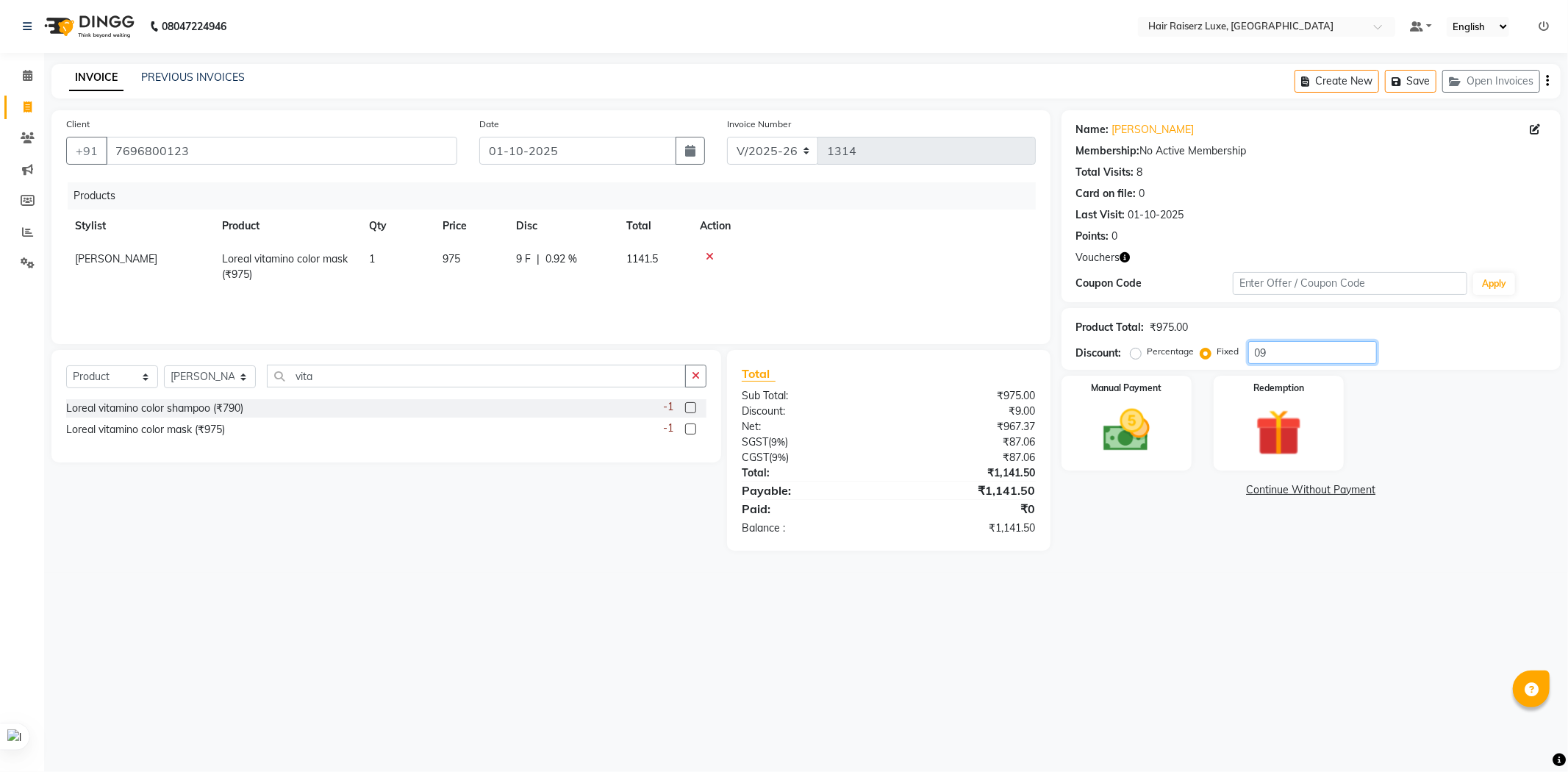
type input "0"
type input "1"
type input "9"
type input "1"
click at [1208, 663] on div "08047224946 Select Location × Hair Raiserz Luxe, Elysian Towers Default Panel M…" at bounding box center [784, 386] width 1568 height 772
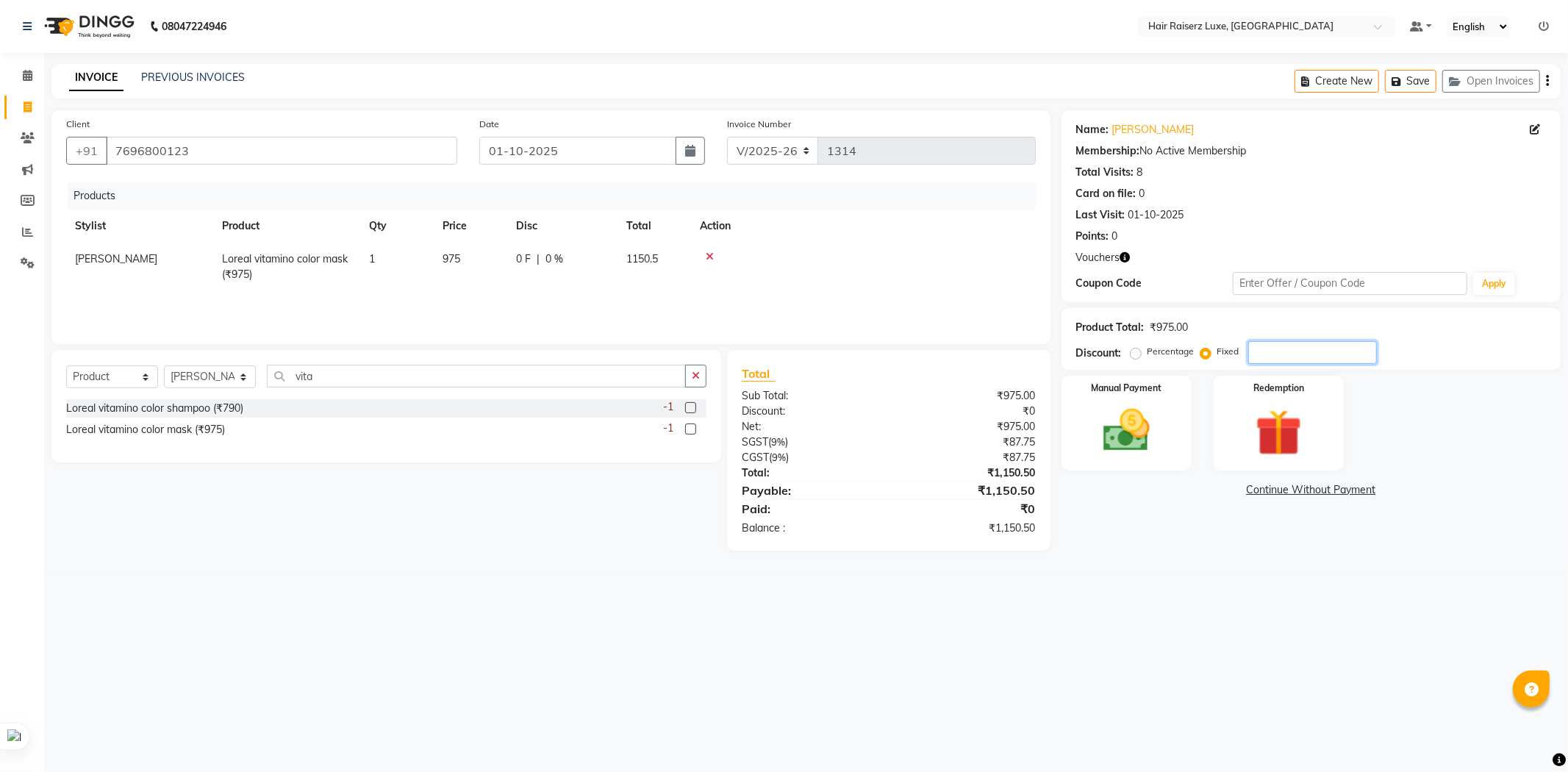
click at [1269, 352] on input "number" at bounding box center [1312, 352] width 129 height 23
type input "160.50"
click at [1165, 423] on img at bounding box center [1127, 431] width 78 height 56
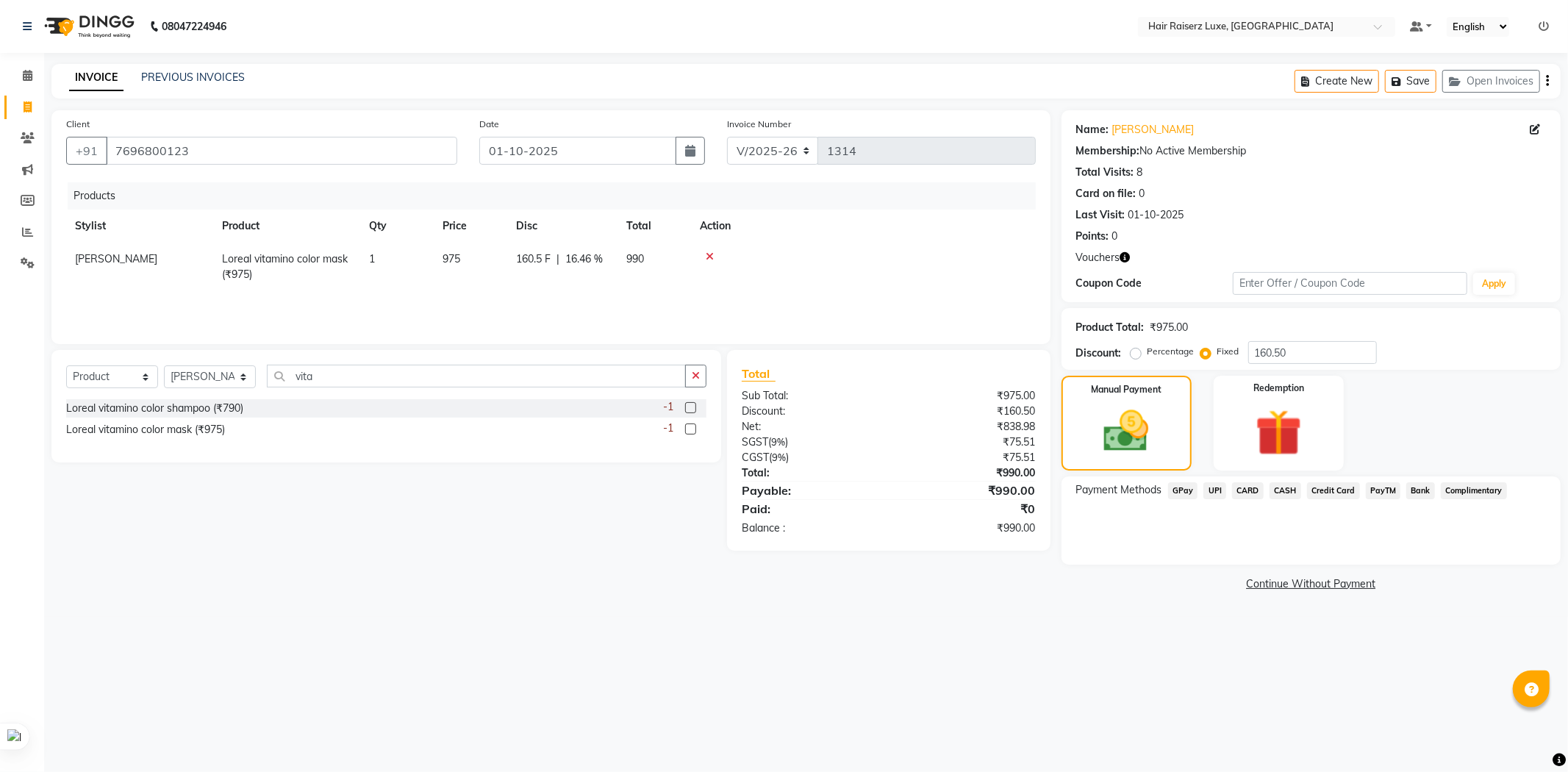
click at [1215, 490] on span "UPI" at bounding box center [1215, 491] width 23 height 17
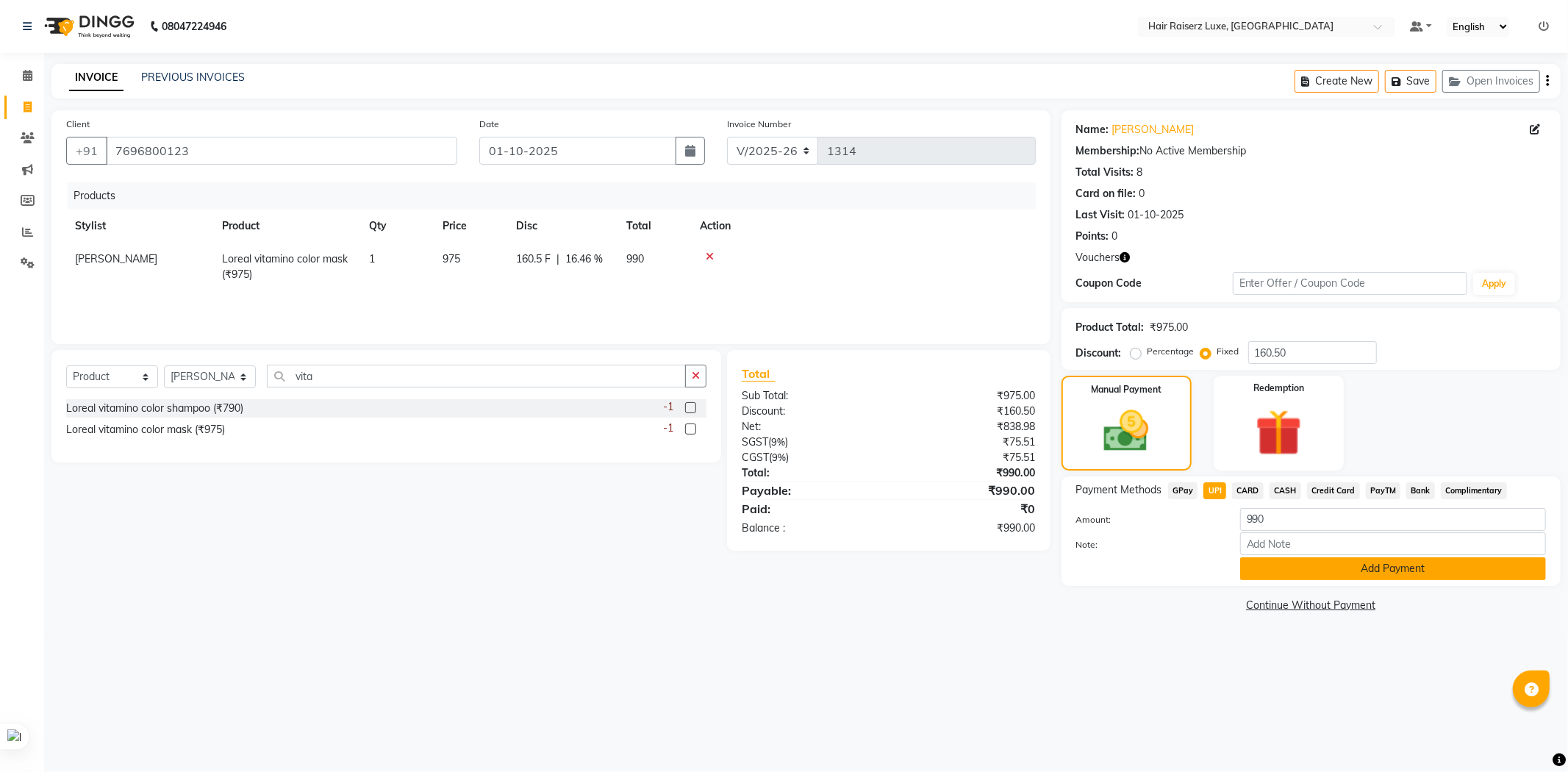
click at [1311, 568] on button "Add Payment" at bounding box center [1393, 569] width 306 height 23
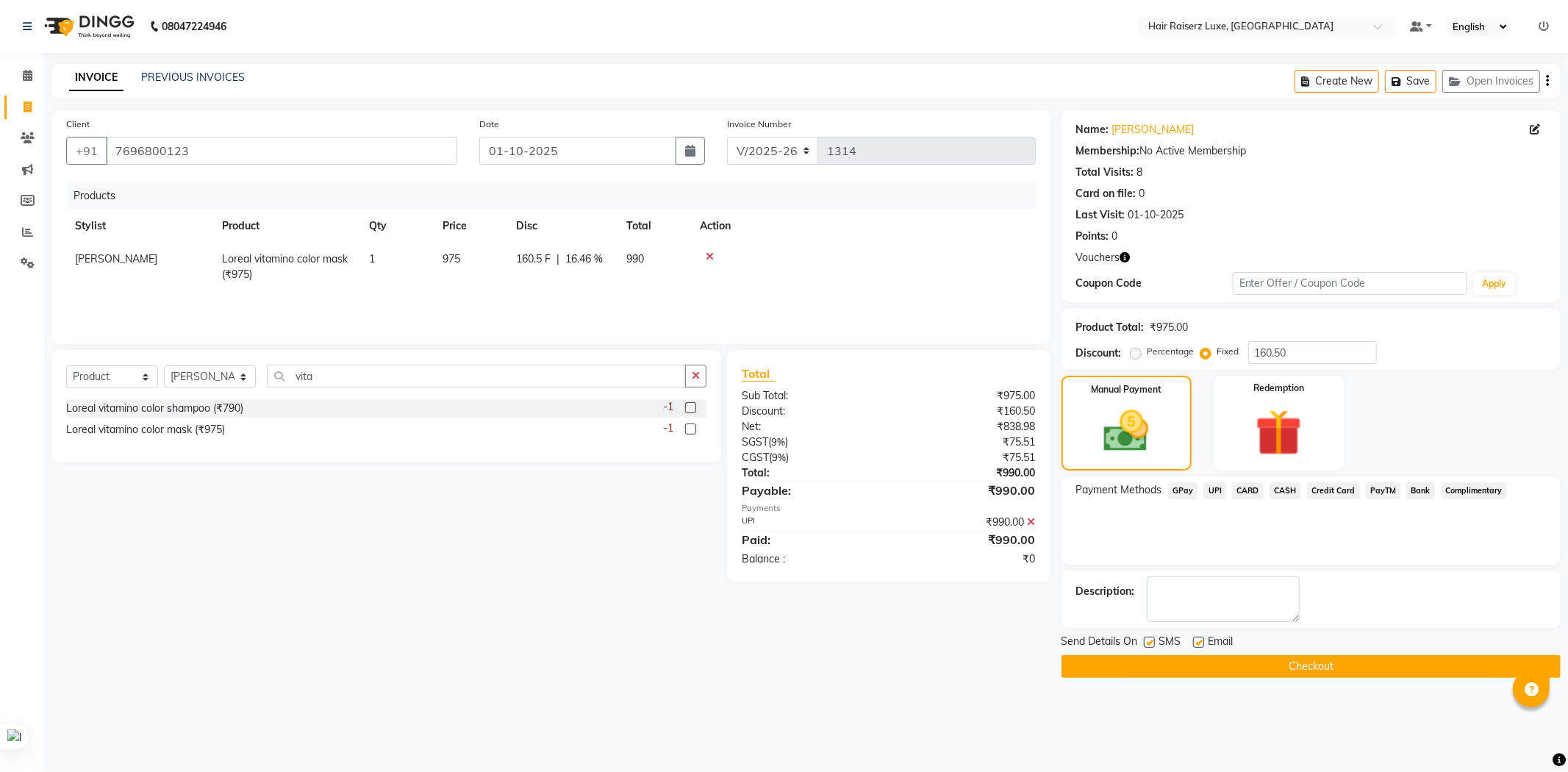
click at [1298, 674] on button "Checkout" at bounding box center [1311, 666] width 500 height 23
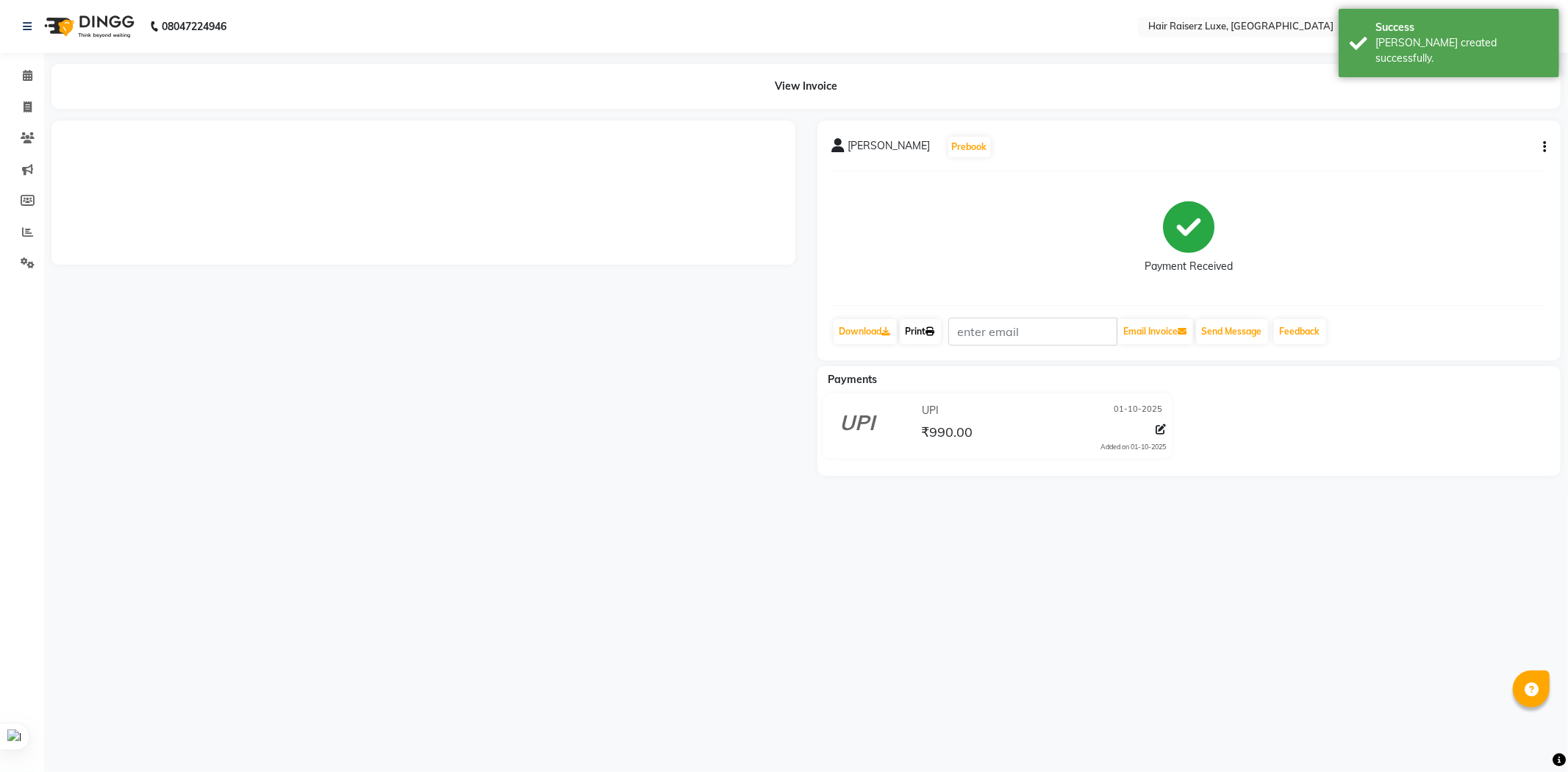
click at [909, 328] on link "Print" at bounding box center [921, 331] width 42 height 25
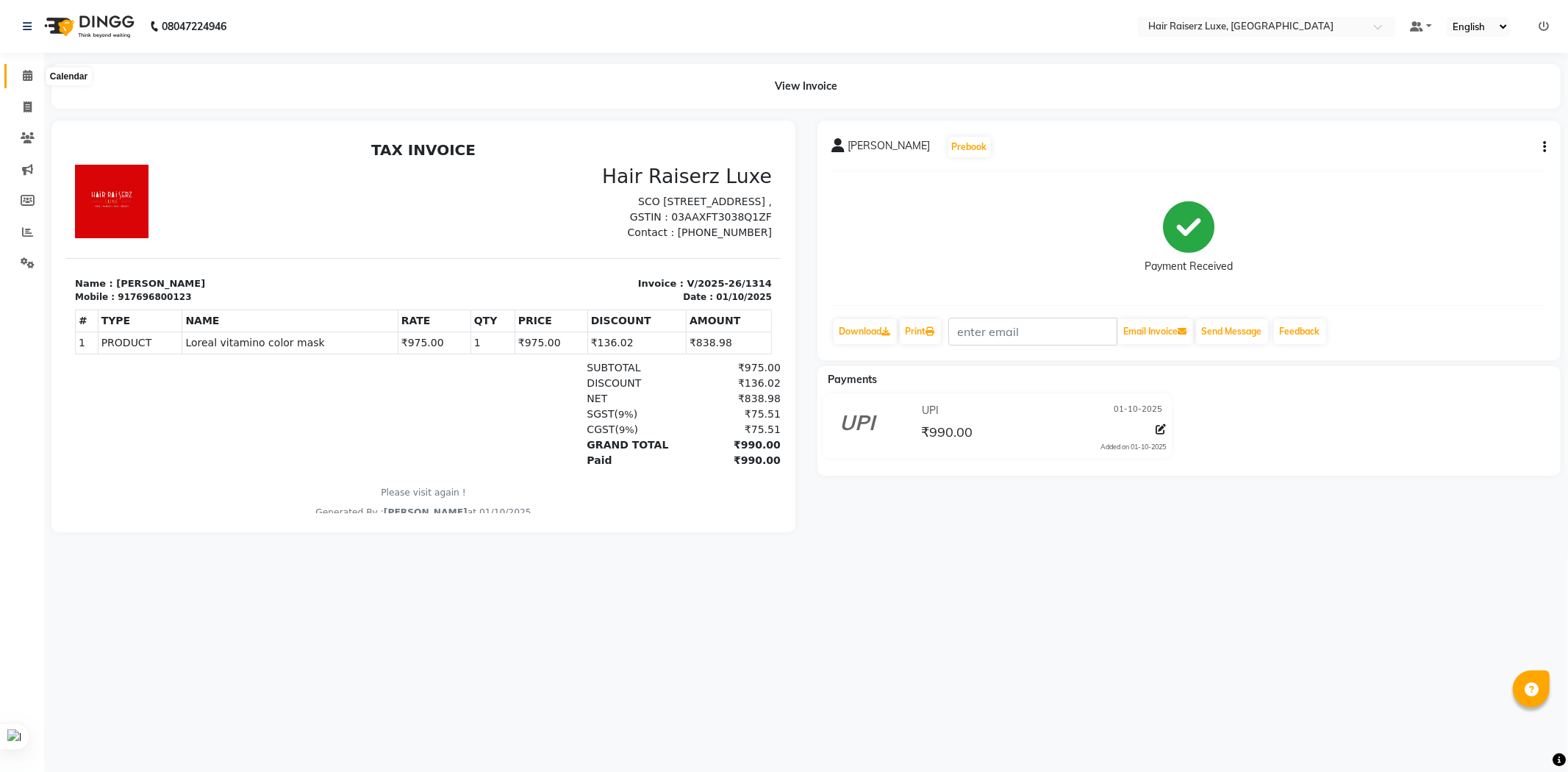
click at [29, 74] on icon at bounding box center [27, 75] width 10 height 11
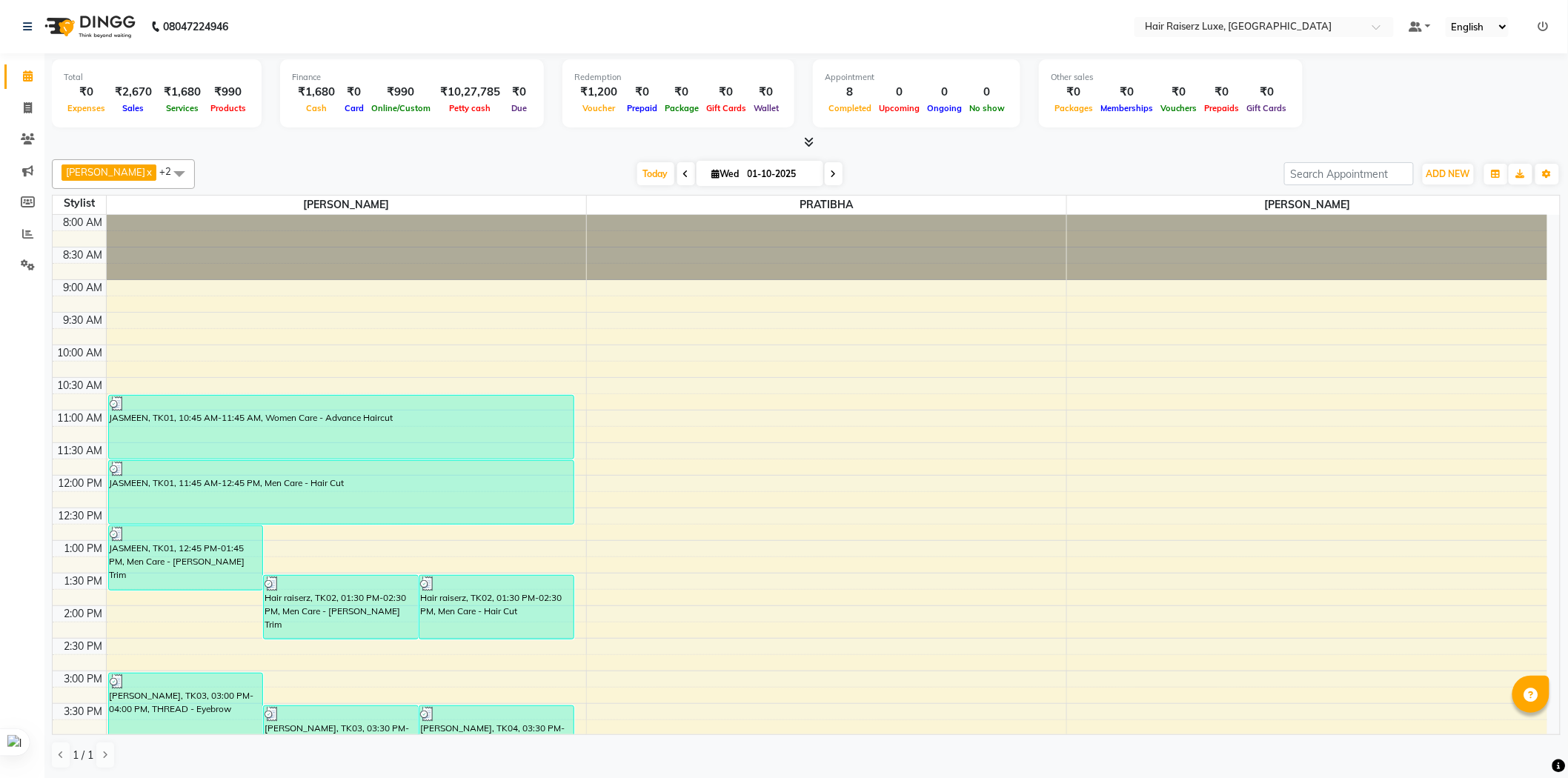
click at [894, 167] on div "[DATE] [DATE]" at bounding box center [739, 173] width 1074 height 22
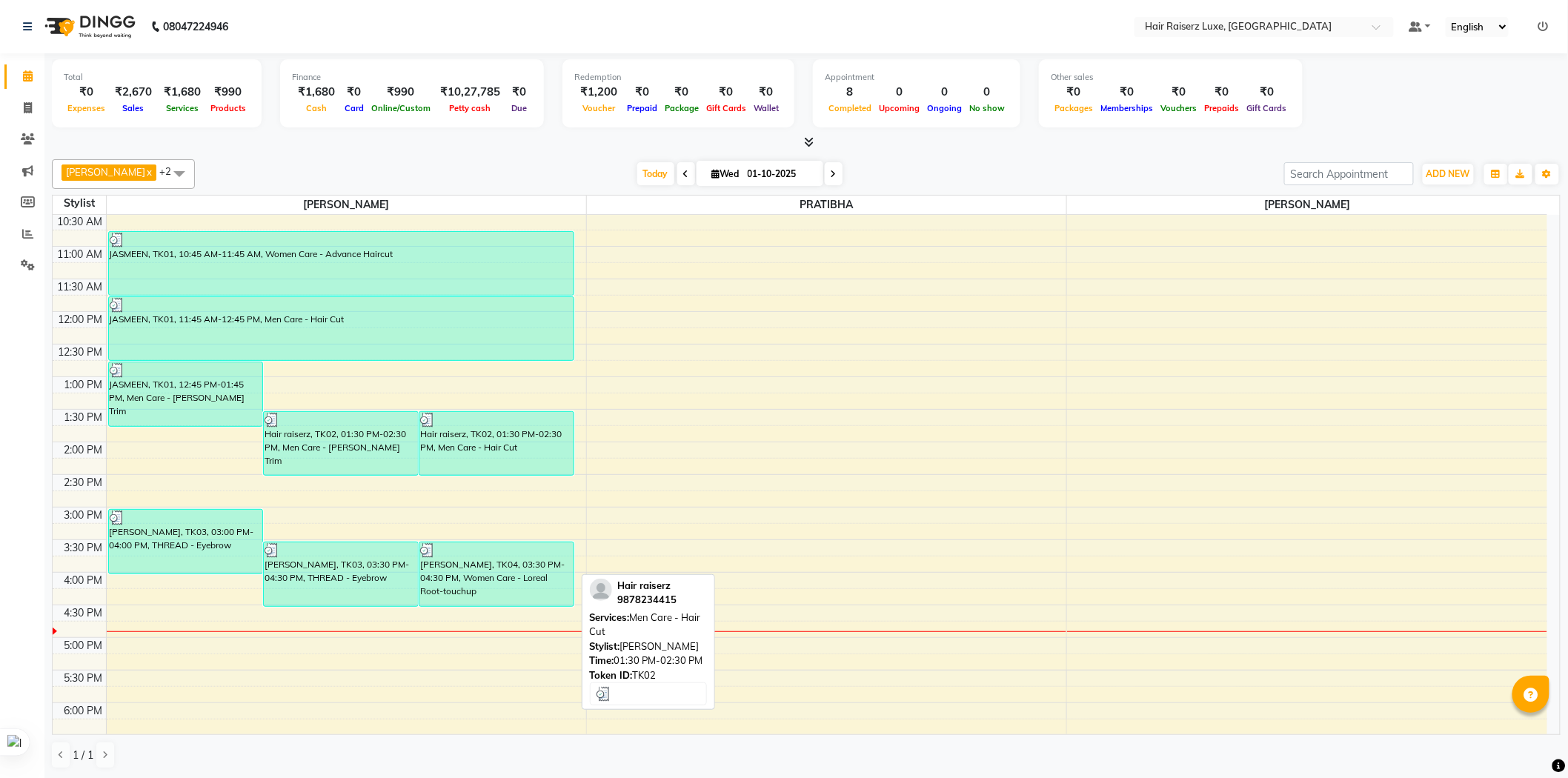
scroll to position [164, 0]
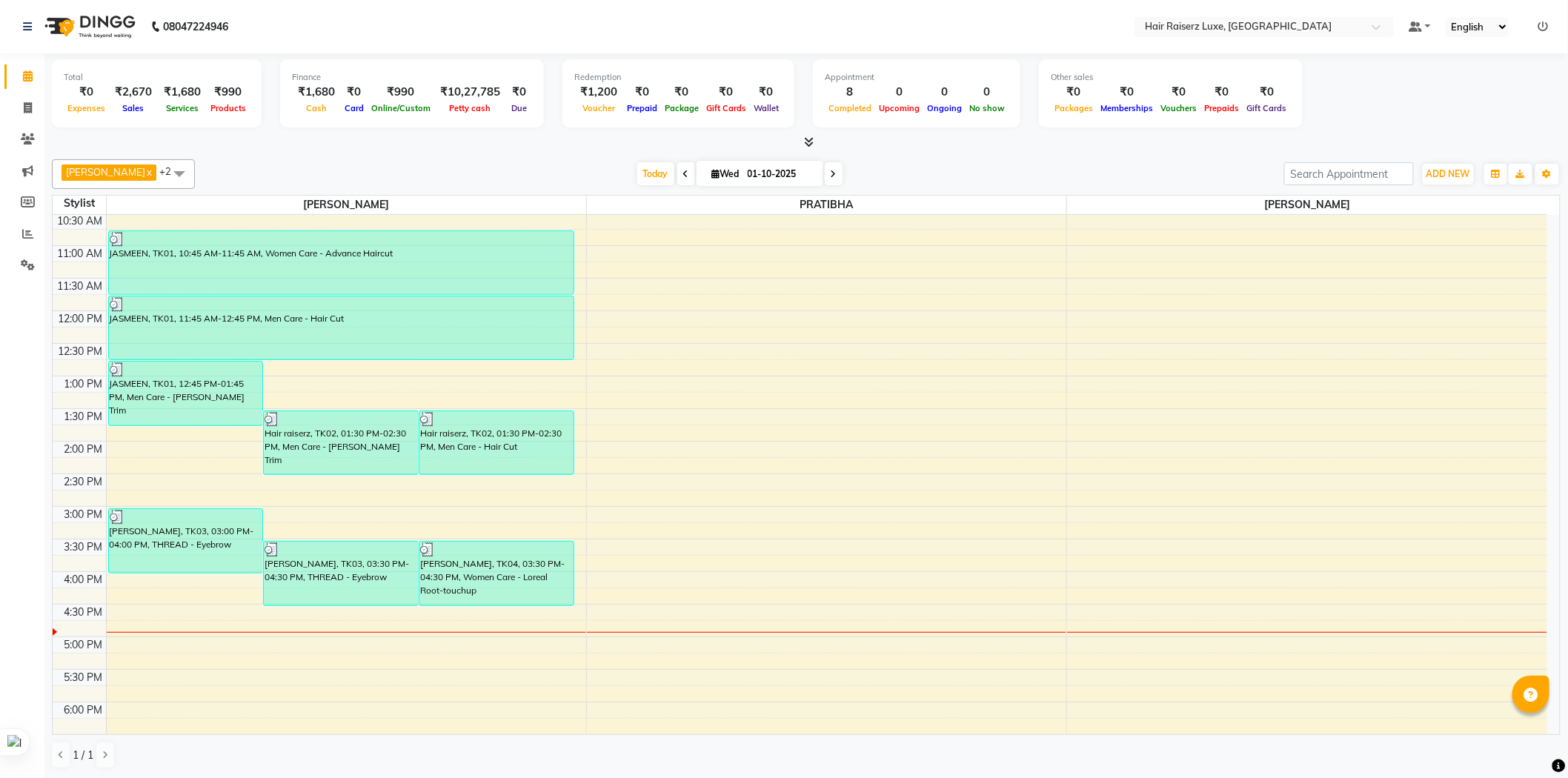
click at [1035, 173] on div "[DATE] [DATE]" at bounding box center [739, 173] width 1074 height 22
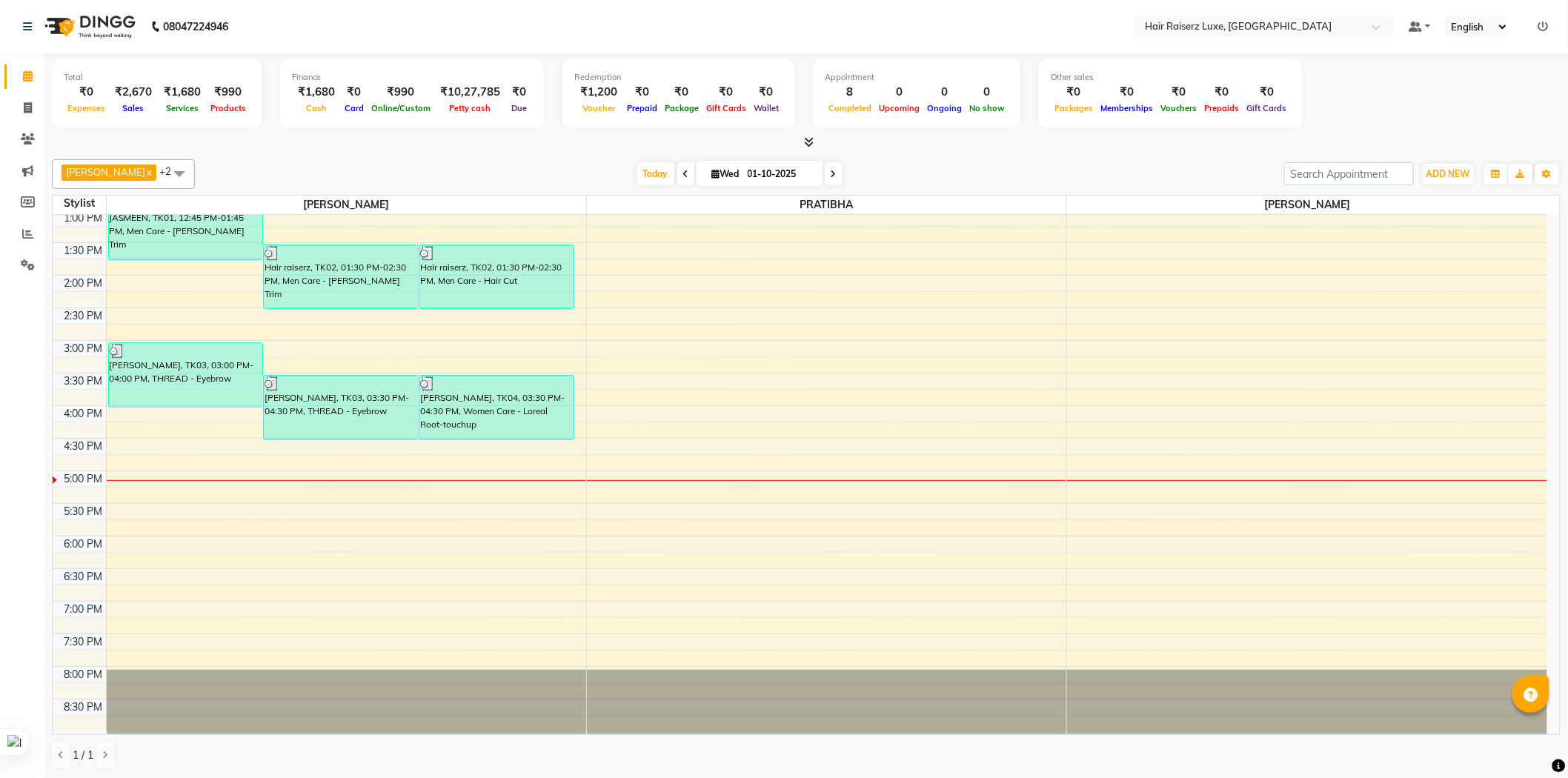
scroll to position [1, 0]
click at [889, 173] on div "[DATE] [DATE]" at bounding box center [739, 173] width 1074 height 22
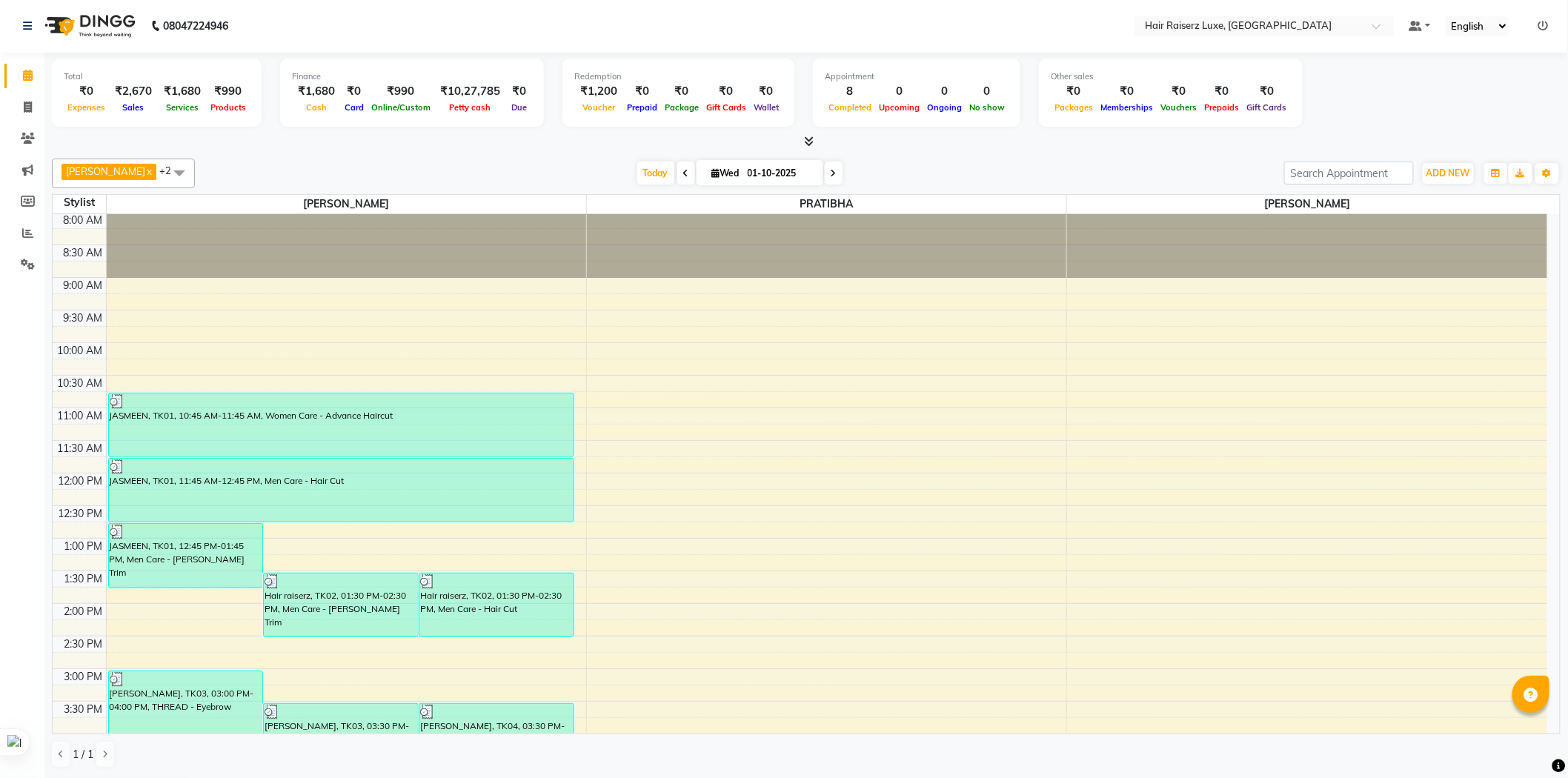
scroll to position [0, 0]
